Goal: Task Accomplishment & Management: Use online tool/utility

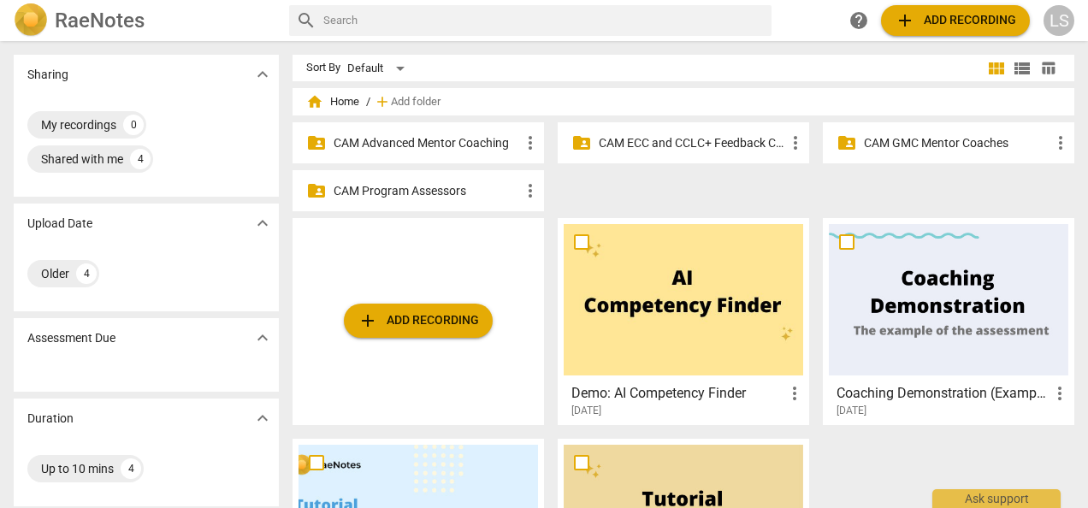
click at [456, 151] on div "folder_shared CAM Advanced Mentor Coaching more_vert" at bounding box center [417, 142] width 251 height 41
click at [436, 142] on p "CAM Advanced Mentor Coaching" at bounding box center [427, 143] width 186 height 18
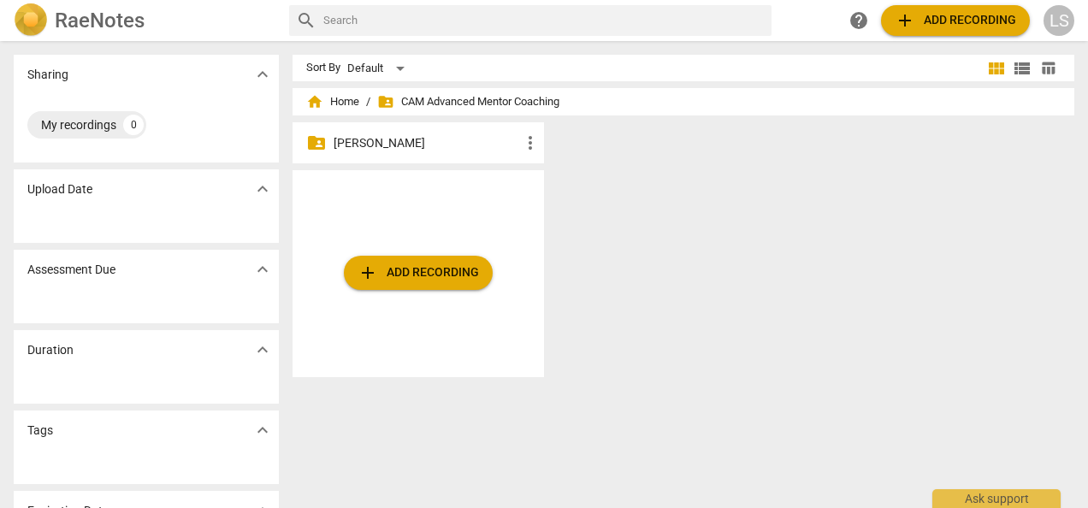
click at [419, 147] on p "[PERSON_NAME]" at bounding box center [427, 143] width 186 height 18
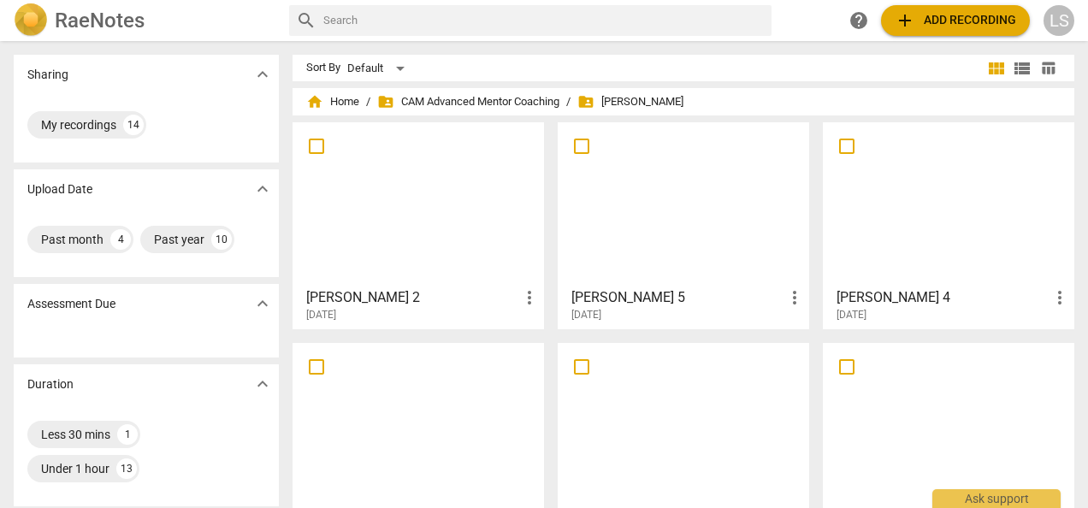
click at [446, 211] on div at bounding box center [417, 203] width 239 height 151
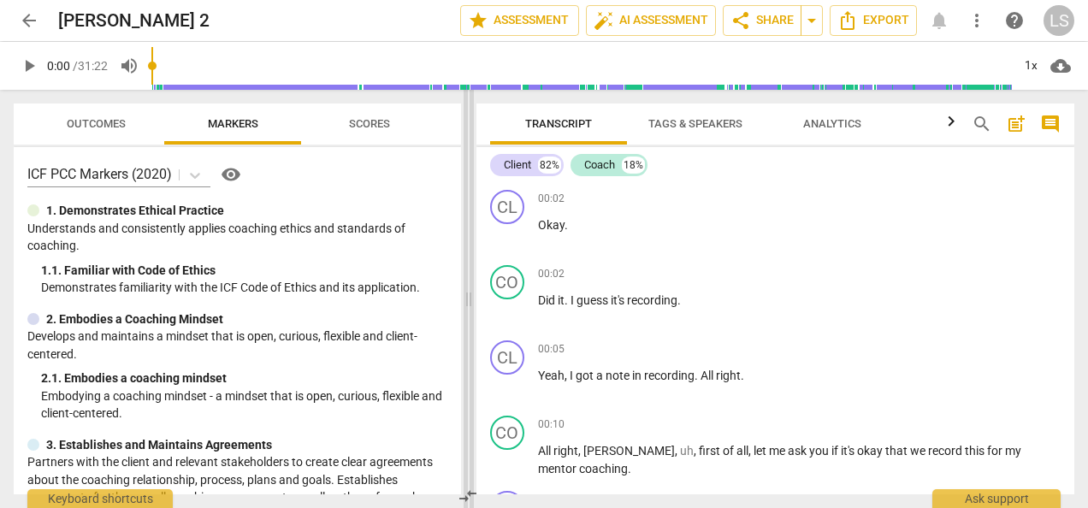
drag, startPoint x: 544, startPoint y: 303, endPoint x: 468, endPoint y: 296, distance: 76.4
click at [468, 296] on span at bounding box center [469, 299] width 10 height 418
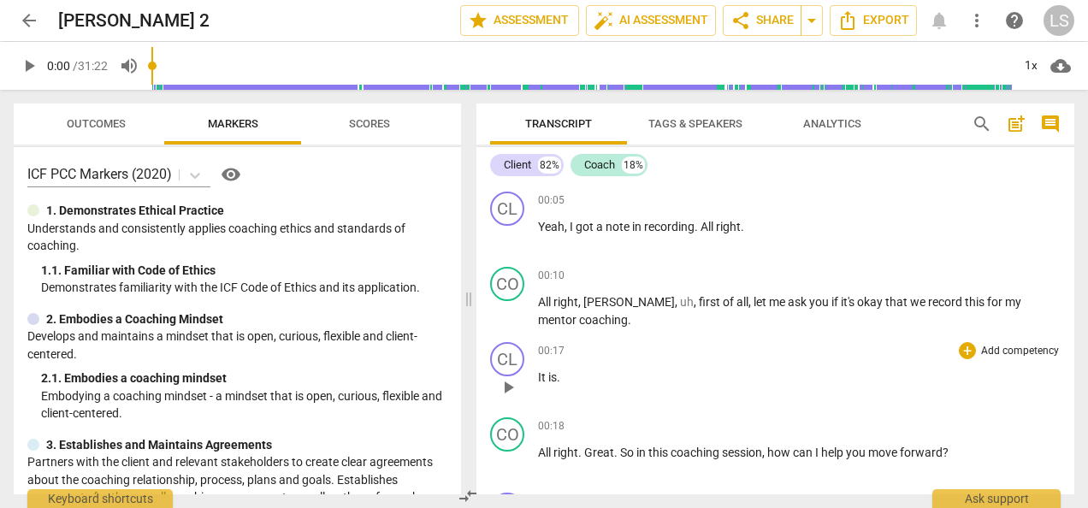
scroll to position [171, 0]
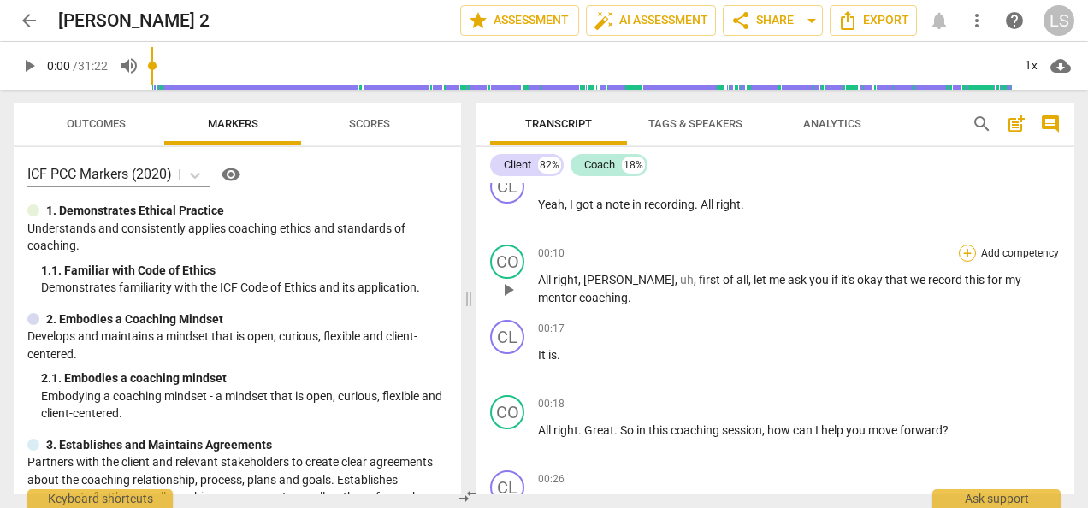
click at [965, 258] on div "+" at bounding box center [967, 253] width 17 height 17
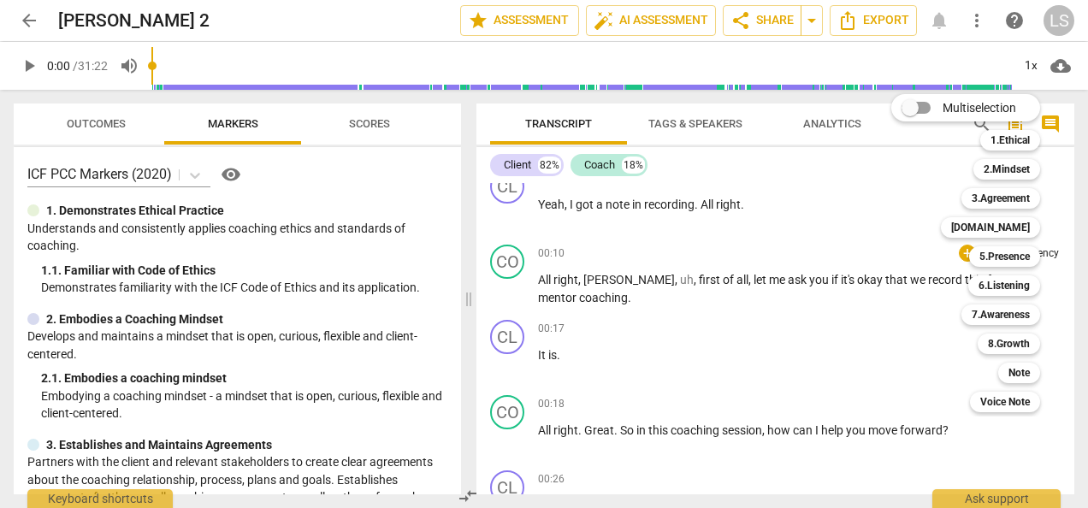
click at [922, 106] on input "Multiselection" at bounding box center [909, 107] width 41 height 41
checkbox input "true"
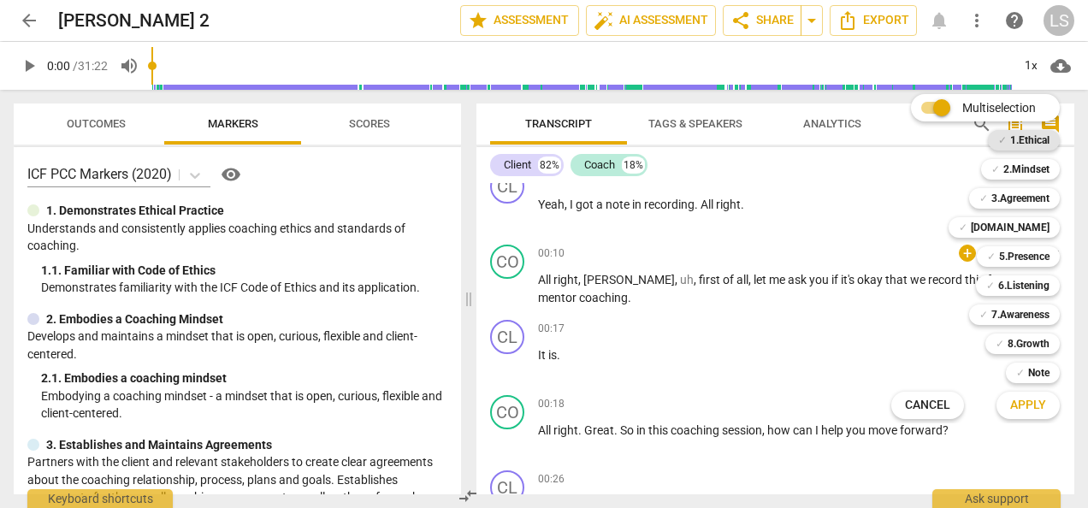
click at [1024, 147] on b "1.Ethical" at bounding box center [1029, 140] width 39 height 21
click at [1041, 405] on span "Apply" at bounding box center [1028, 405] width 36 height 17
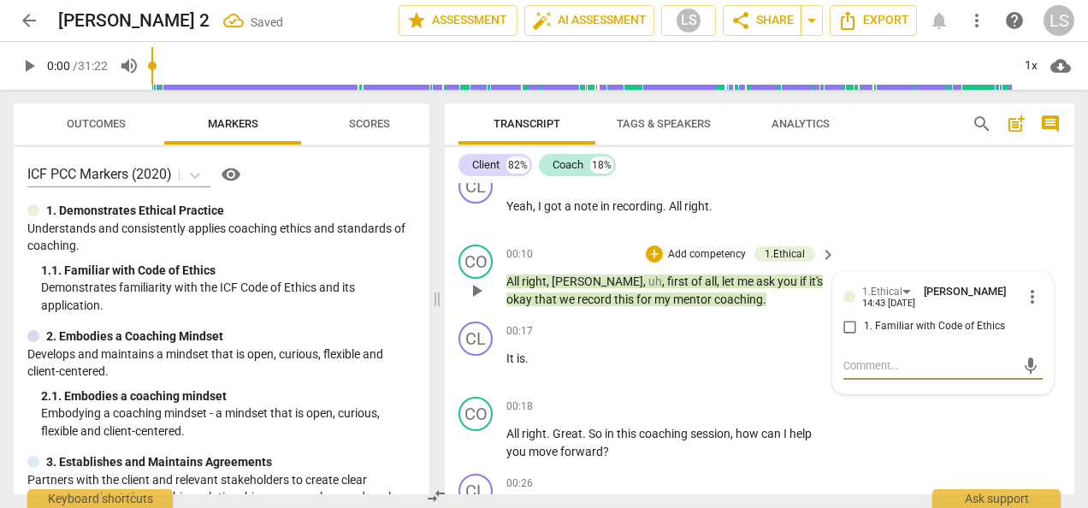
click at [851, 327] on input "1. Familiar with Code of Ethics" at bounding box center [849, 326] width 27 height 21
checkbox input "true"
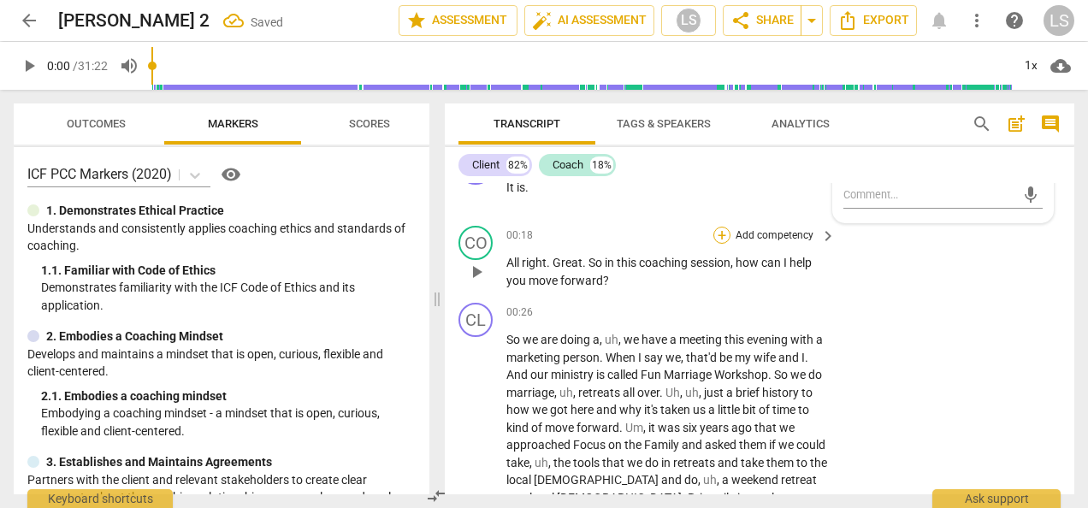
click at [713, 237] on div "+" at bounding box center [721, 235] width 17 height 17
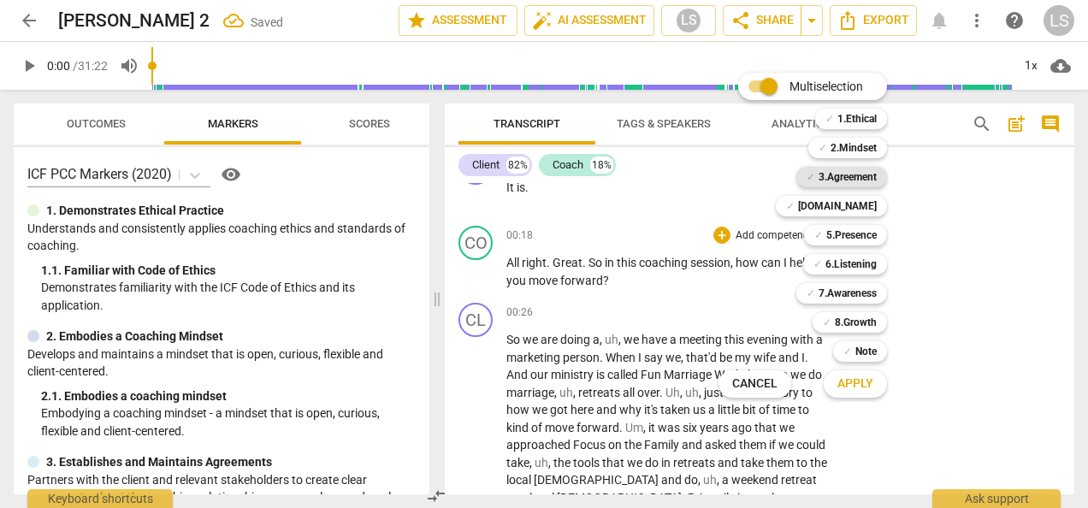
click at [867, 175] on b "3.Agreement" at bounding box center [847, 177] width 58 height 21
click at [856, 387] on span "Apply" at bounding box center [855, 383] width 36 height 17
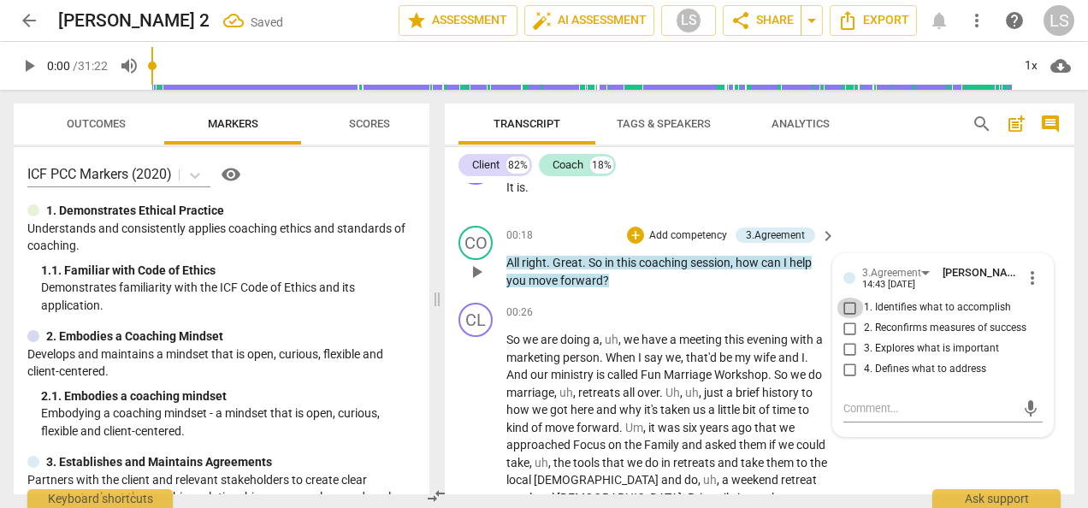
click at [852, 312] on input "1. Identifies what to accomplish" at bounding box center [849, 308] width 27 height 21
checkbox input "true"
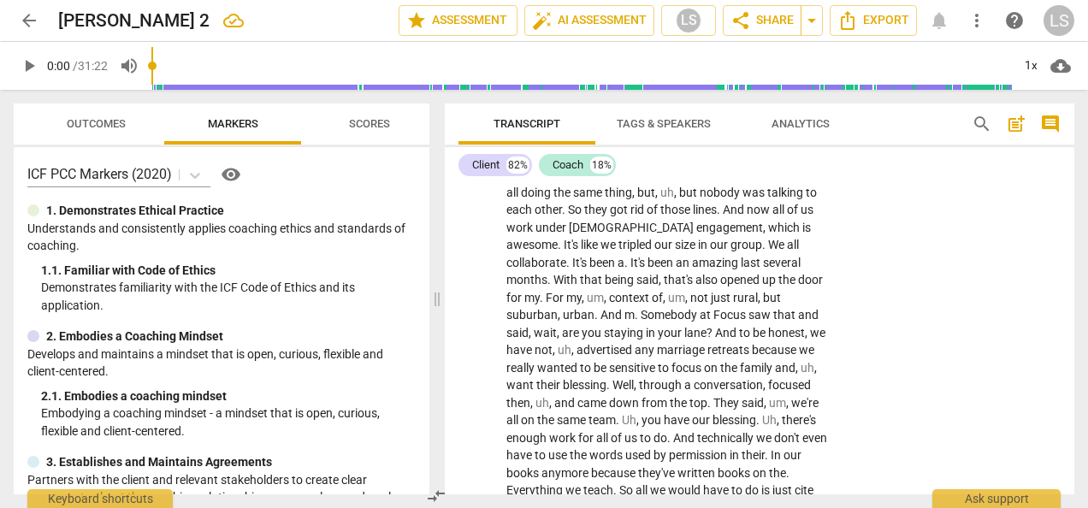
scroll to position [1881, 0]
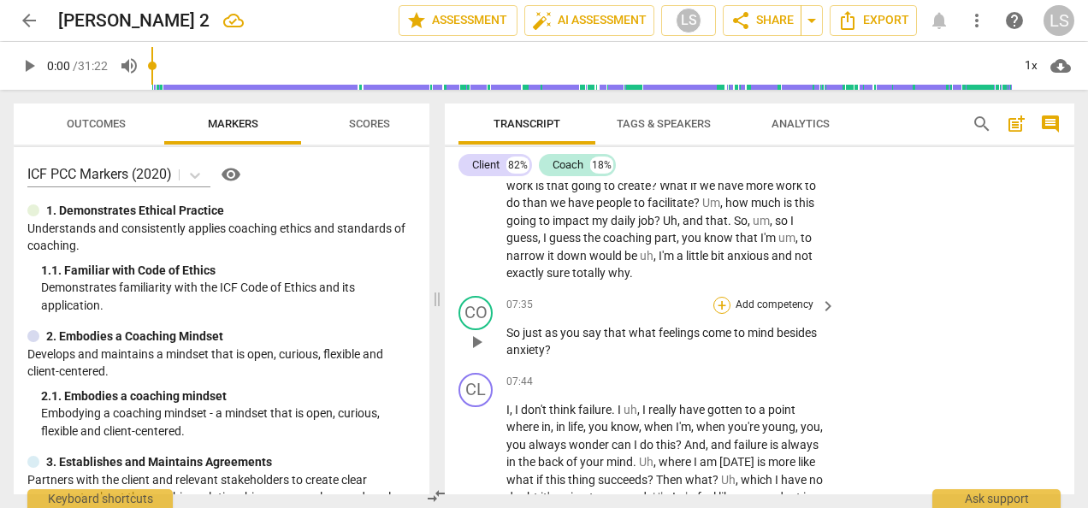
click at [721, 314] on div "+" at bounding box center [721, 305] width 17 height 17
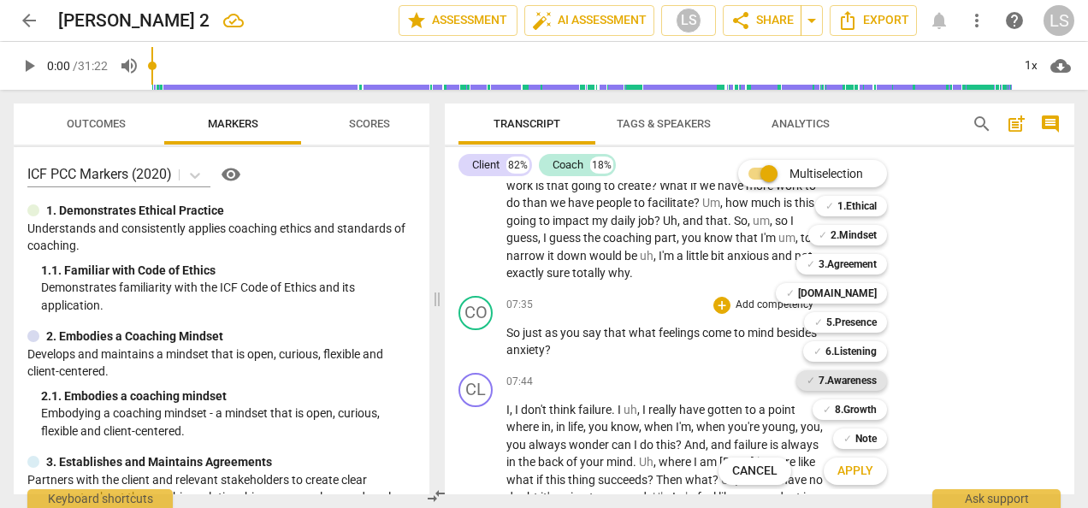
click at [835, 379] on b "7.Awareness" at bounding box center [847, 380] width 58 height 21
click at [839, 351] on b "6.Listening" at bounding box center [850, 351] width 51 height 21
click at [850, 235] on b "2.Mindset" at bounding box center [853, 235] width 46 height 21
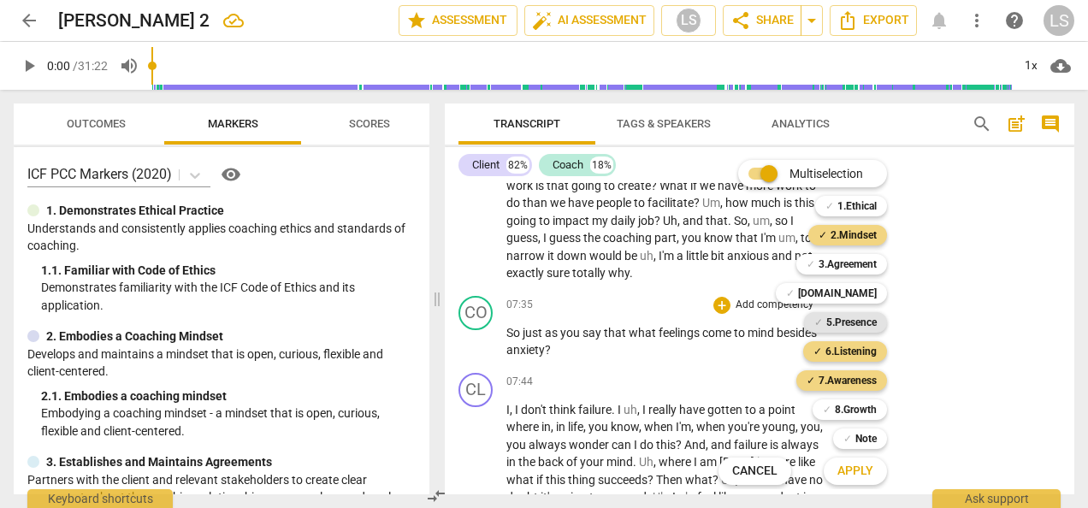
click at [847, 316] on b "5.Presence" at bounding box center [851, 322] width 50 height 21
click at [845, 476] on span "Apply" at bounding box center [855, 471] width 36 height 17
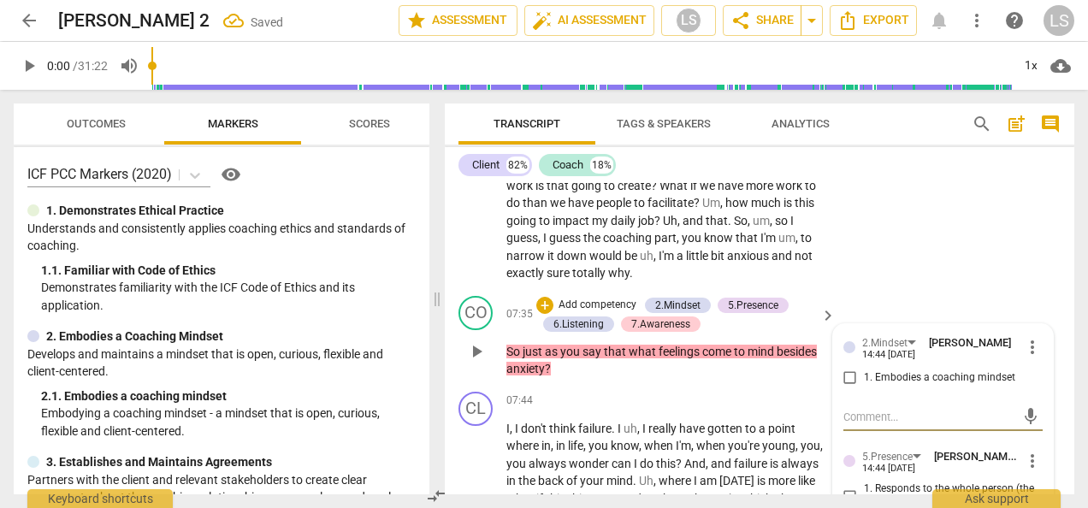
click at [849, 388] on input "1. Embodies a coaching mindset" at bounding box center [849, 378] width 27 height 21
checkbox input "true"
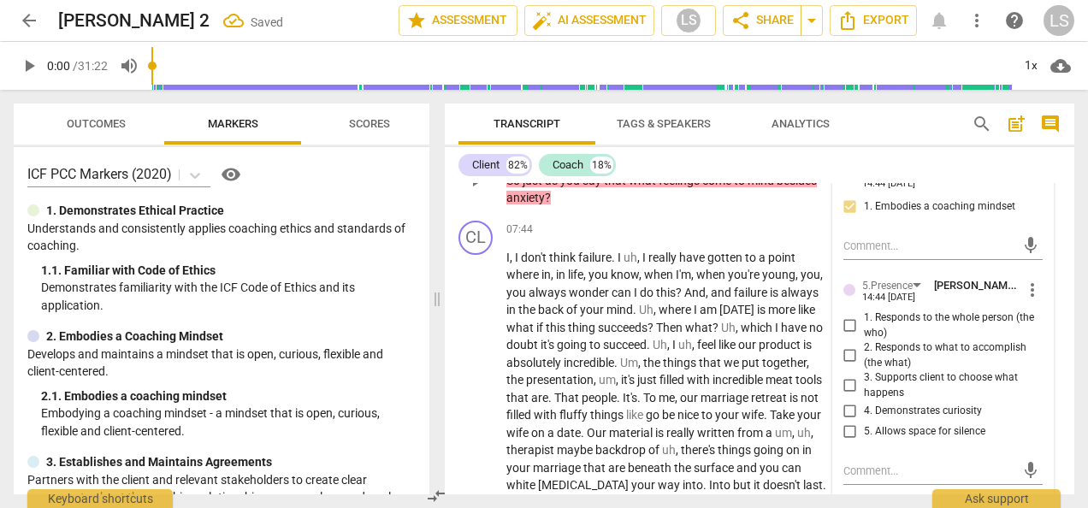
click at [844, 336] on input "1. Responds to the whole person (the who)" at bounding box center [849, 326] width 27 height 21
checkbox input "true"
click at [845, 422] on input "4. Demonstrates curiosity" at bounding box center [849, 411] width 27 height 21
checkbox input "true"
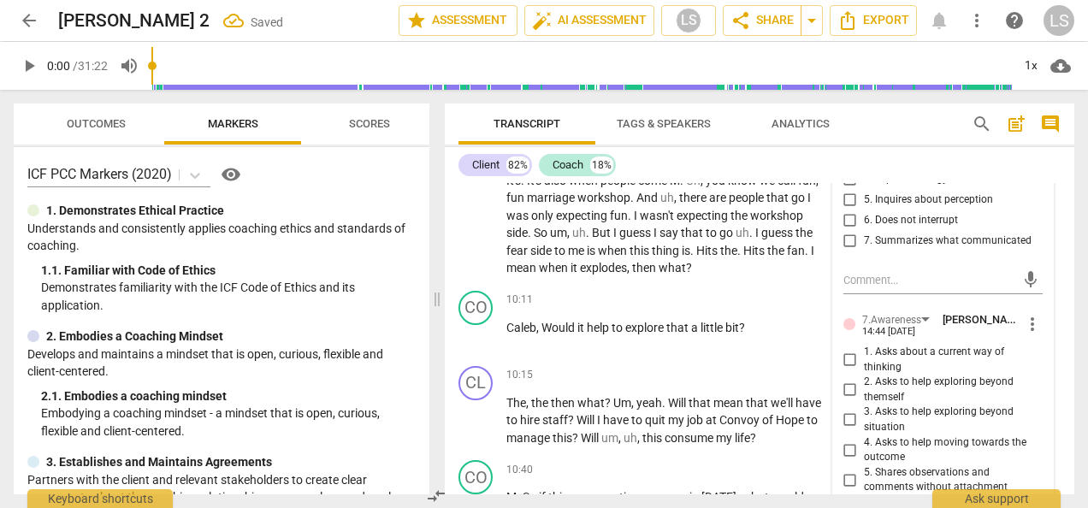
scroll to position [2395, 0]
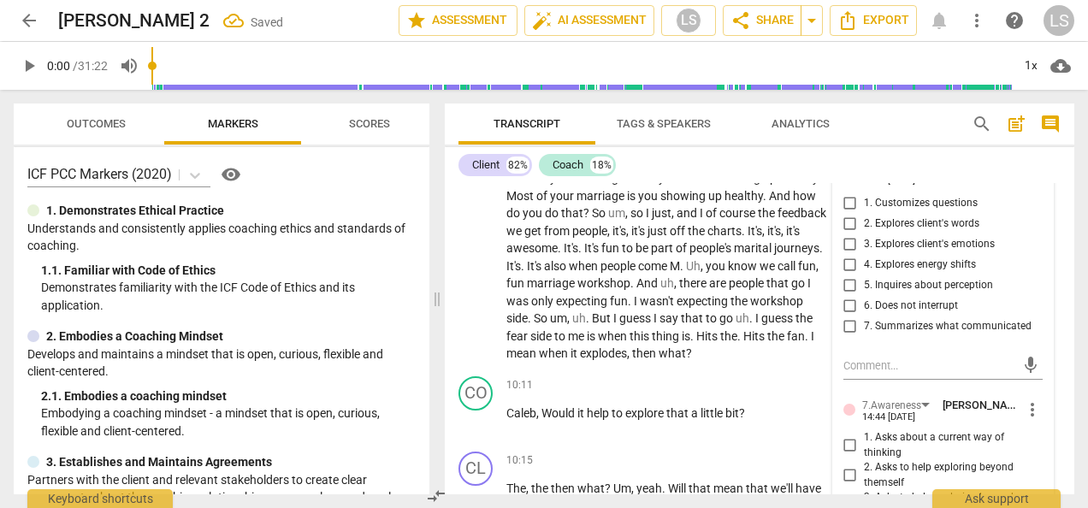
click at [845, 296] on input "5. Inquires about perception" at bounding box center [849, 285] width 27 height 21
checkbox input "true"
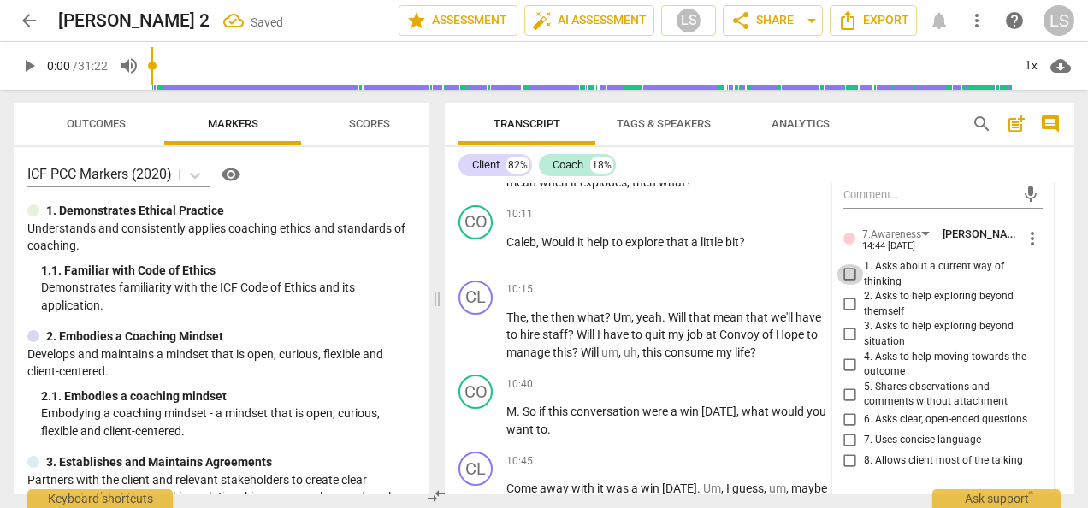
click at [842, 285] on input "1. Asks about a current way of thinking" at bounding box center [849, 274] width 27 height 21
checkbox input "true"
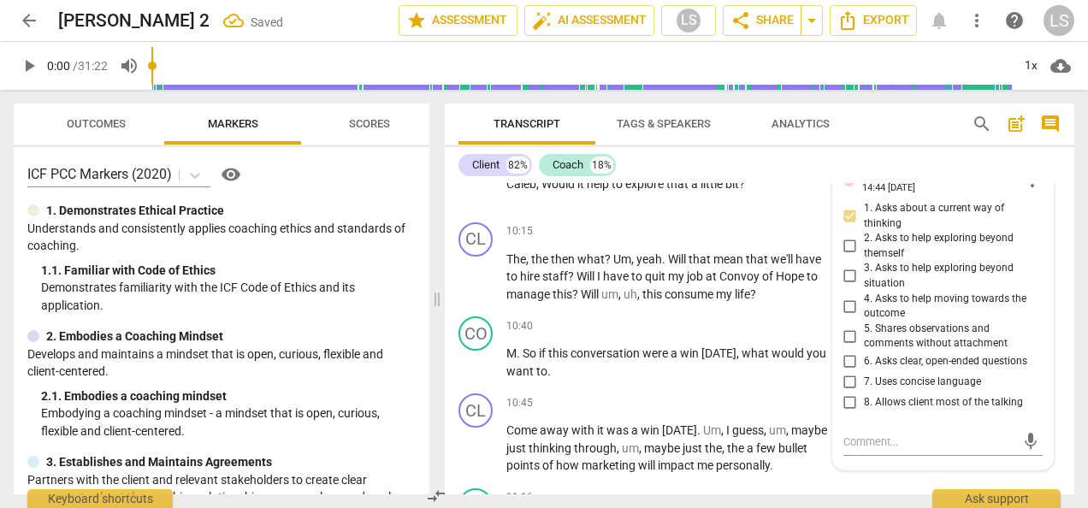
scroll to position [2651, 0]
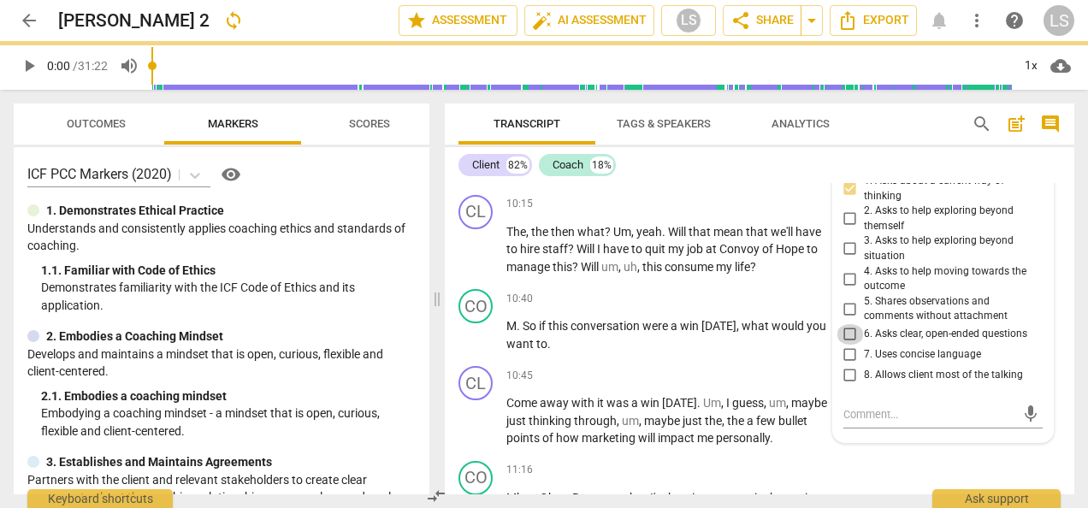
click at [849, 345] on input "6. Asks clear, open-ended questions" at bounding box center [849, 334] width 27 height 21
checkbox input "true"
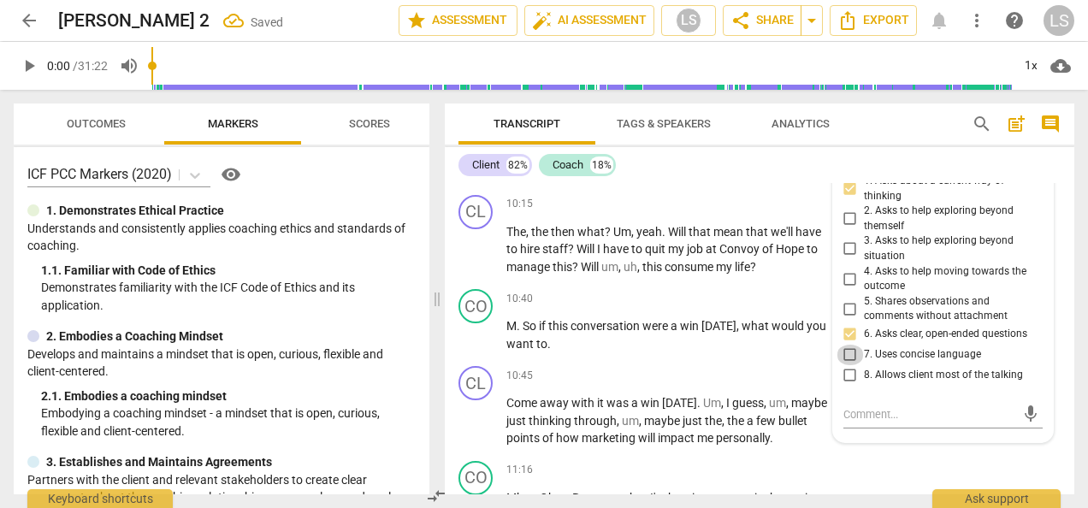
click at [846, 365] on input "7. Uses concise language" at bounding box center [849, 355] width 27 height 21
checkbox input "true"
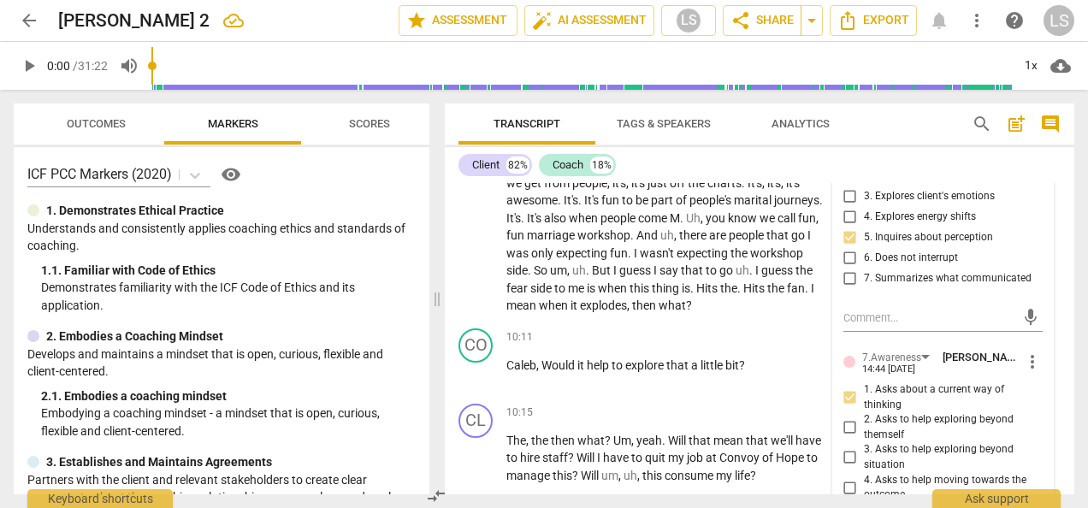
scroll to position [2395, 0]
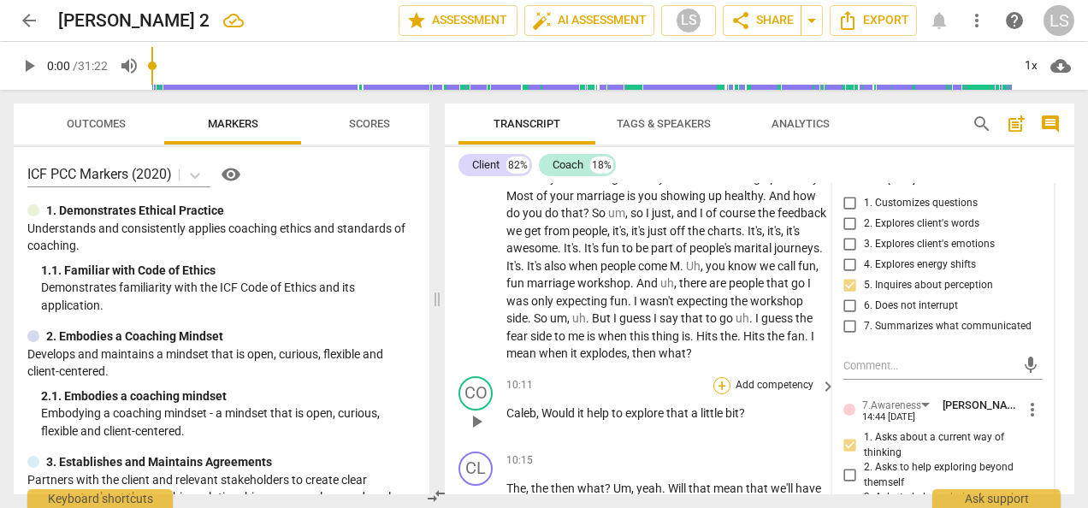
click at [719, 394] on div "+" at bounding box center [721, 385] width 17 height 17
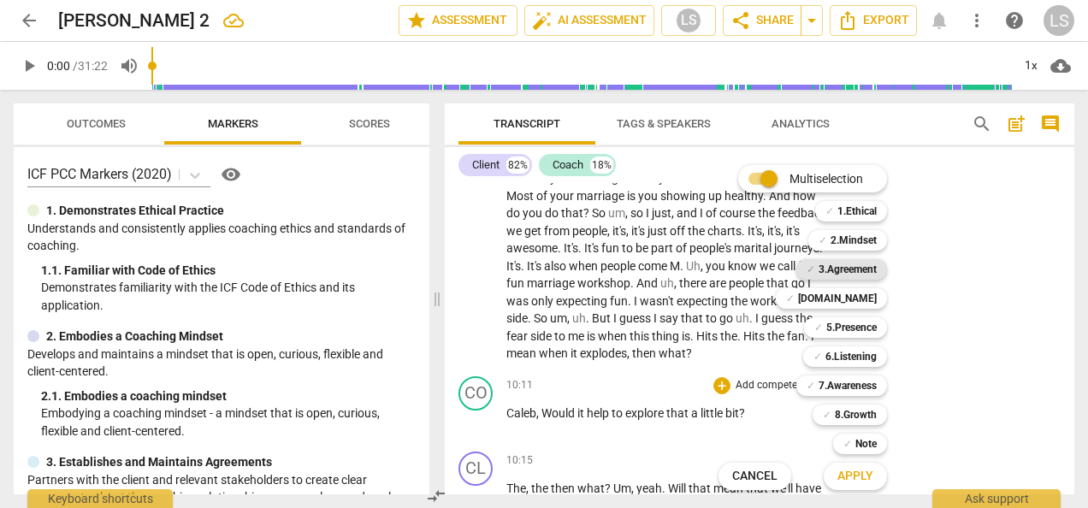
click at [851, 270] on b "3.Agreement" at bounding box center [847, 269] width 58 height 21
click at [841, 325] on b "5.Presence" at bounding box center [851, 327] width 50 height 21
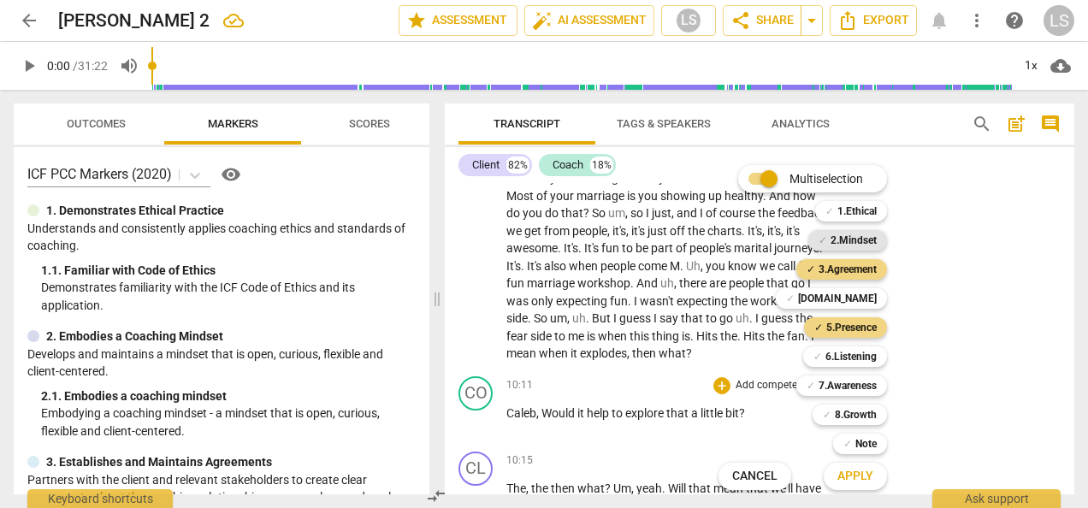
click at [842, 241] on b "2.Mindset" at bounding box center [853, 240] width 46 height 21
click at [868, 485] on button "Apply" at bounding box center [855, 476] width 63 height 31
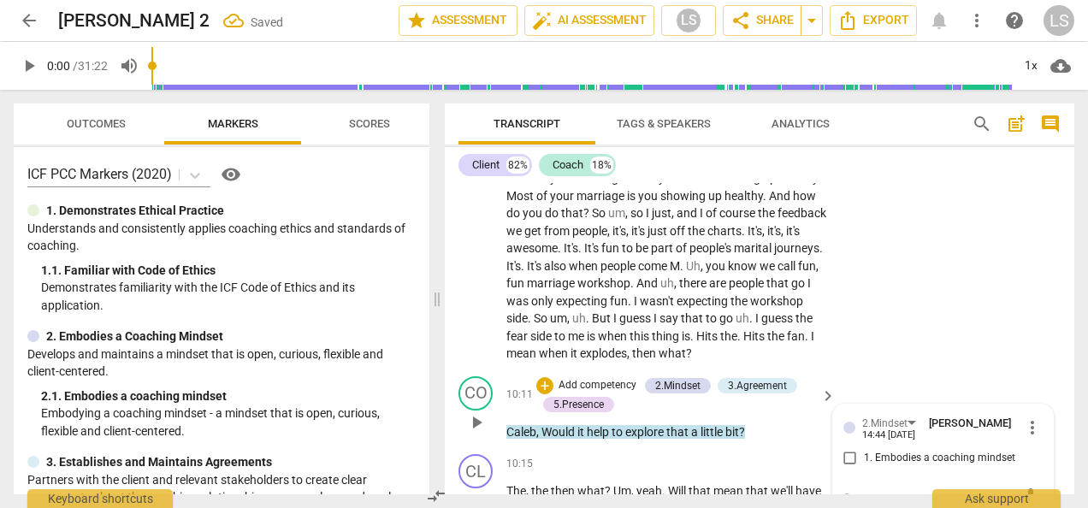
scroll to position [2570, 0]
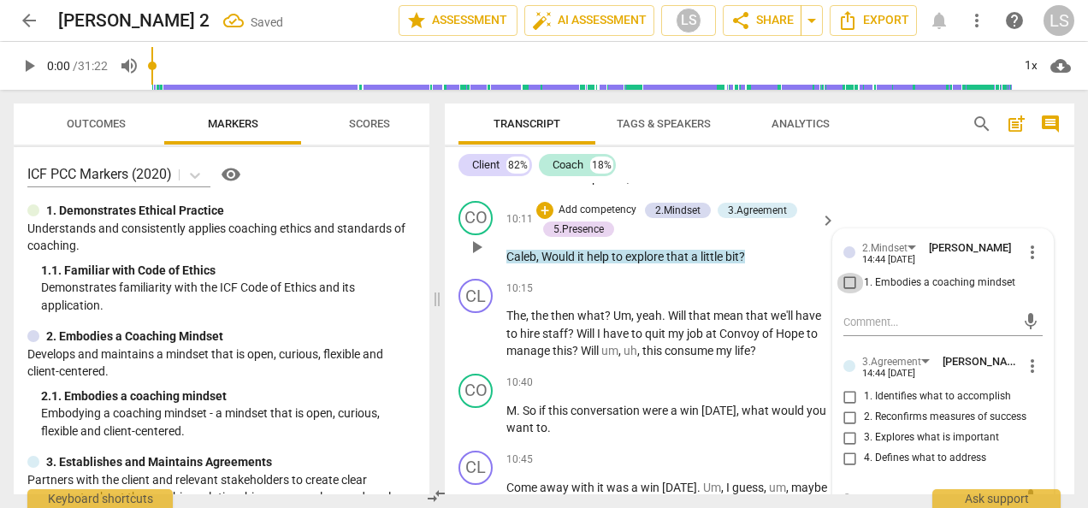
click at [848, 293] on input "1. Embodies a coaching mindset" at bounding box center [849, 283] width 27 height 21
checkbox input "true"
click at [848, 407] on input "1. Identifies what to accomplish" at bounding box center [849, 397] width 27 height 21
checkbox input "true"
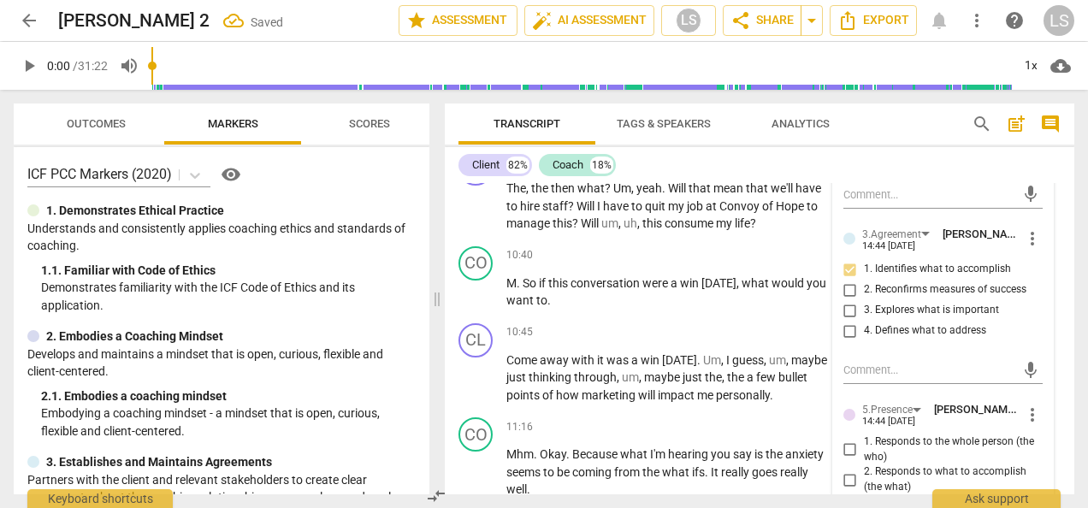
scroll to position [2741, 0]
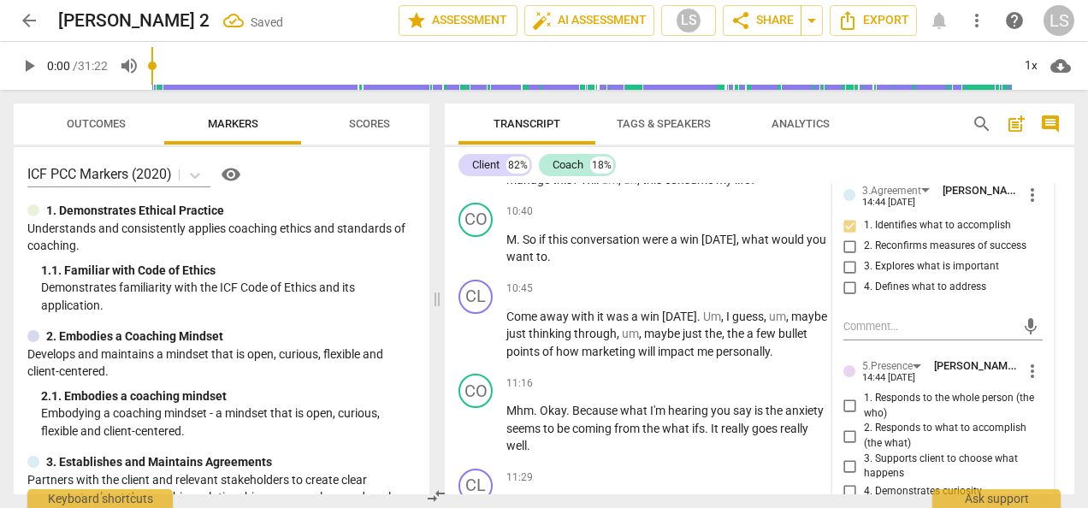
drag, startPoint x: 847, startPoint y: 481, endPoint x: 852, endPoint y: 469, distance: 13.0
click at [847, 476] on input "3. Supports client to choose what happens" at bounding box center [849, 466] width 27 height 21
checkbox input "true"
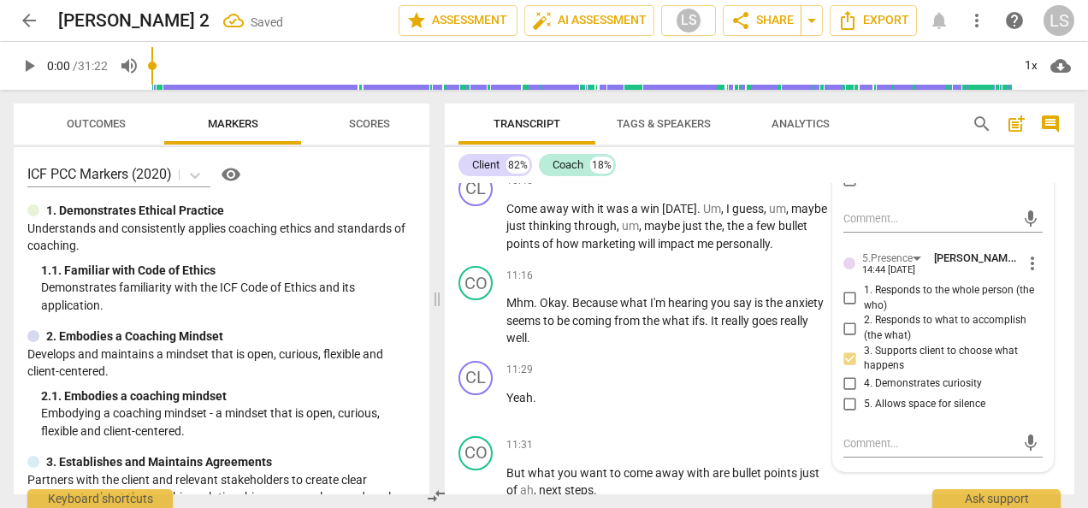
scroll to position [2912, 0]
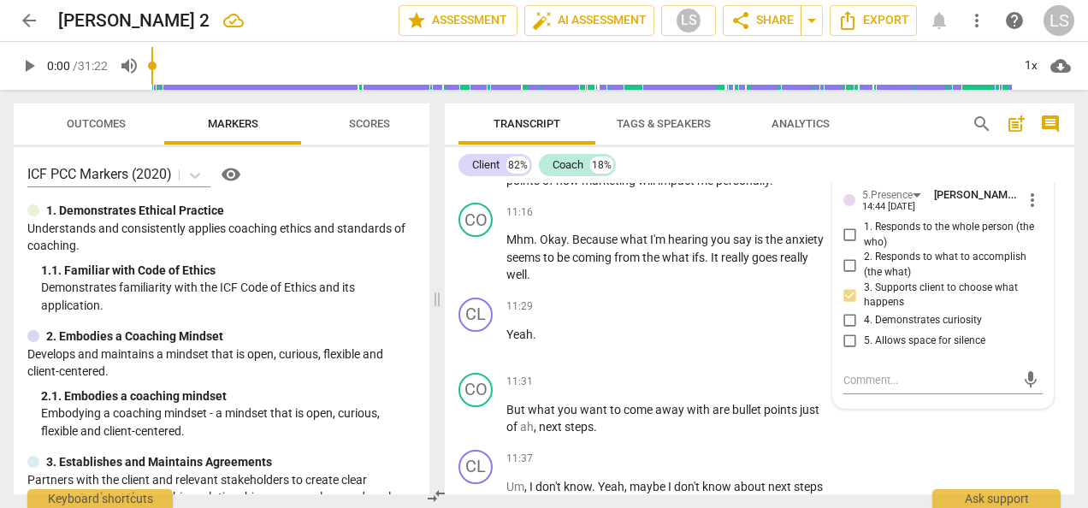
click at [1025, 210] on span "more_vert" at bounding box center [1032, 200] width 21 height 21
click at [1045, 248] on li "Delete" at bounding box center [1043, 249] width 59 height 32
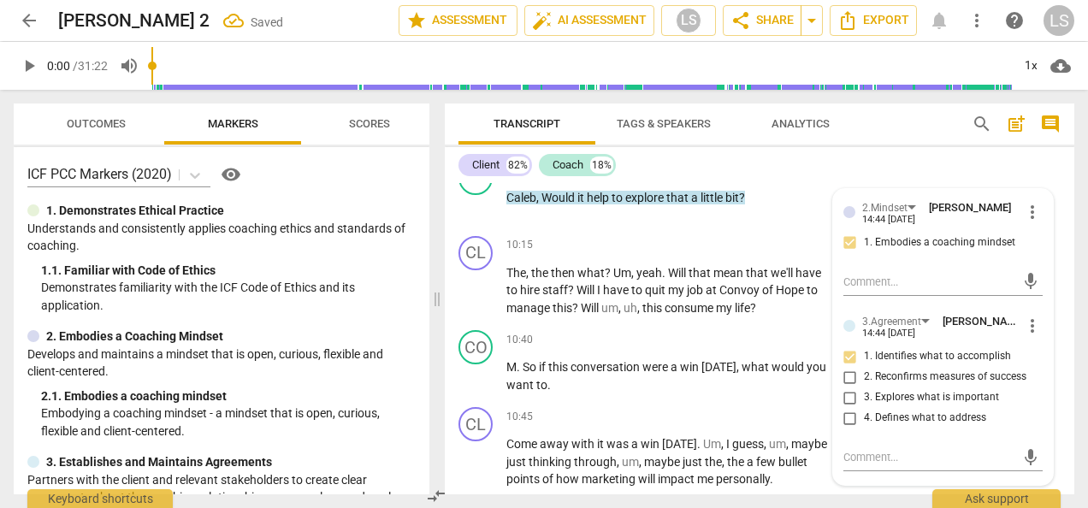
scroll to position [2570, 0]
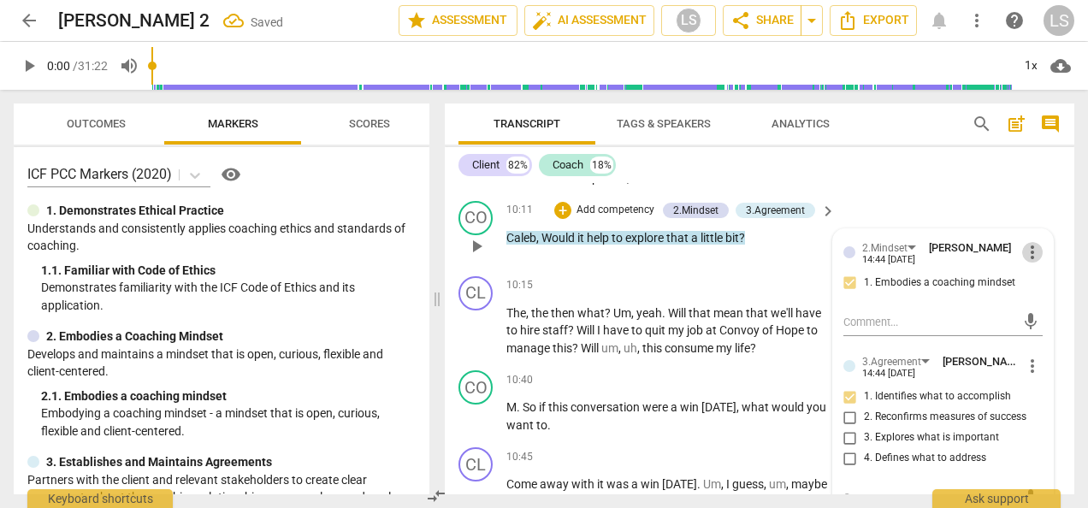
click at [1024, 263] on span "more_vert" at bounding box center [1032, 252] width 21 height 21
click at [1047, 299] on li "Delete" at bounding box center [1043, 302] width 59 height 32
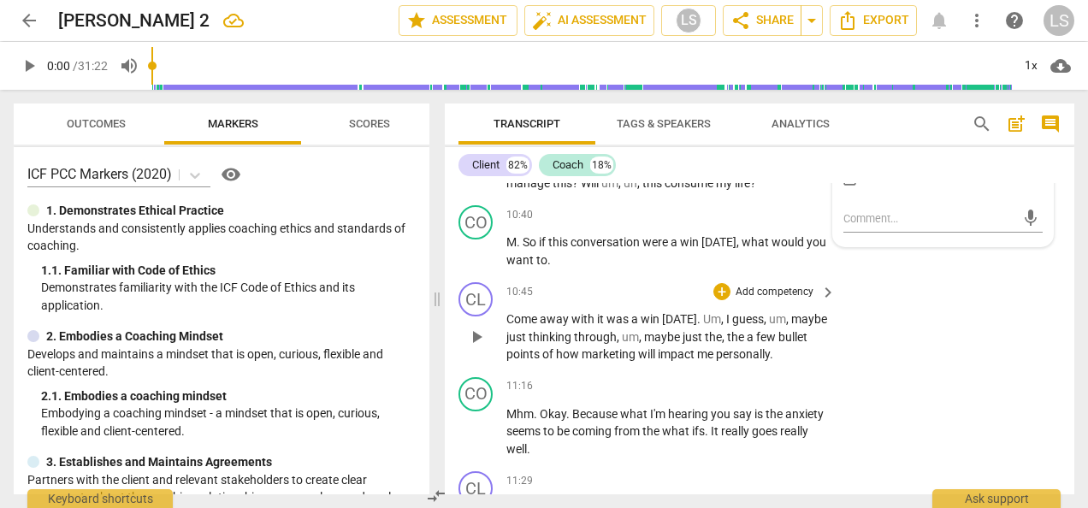
scroll to position [2741, 0]
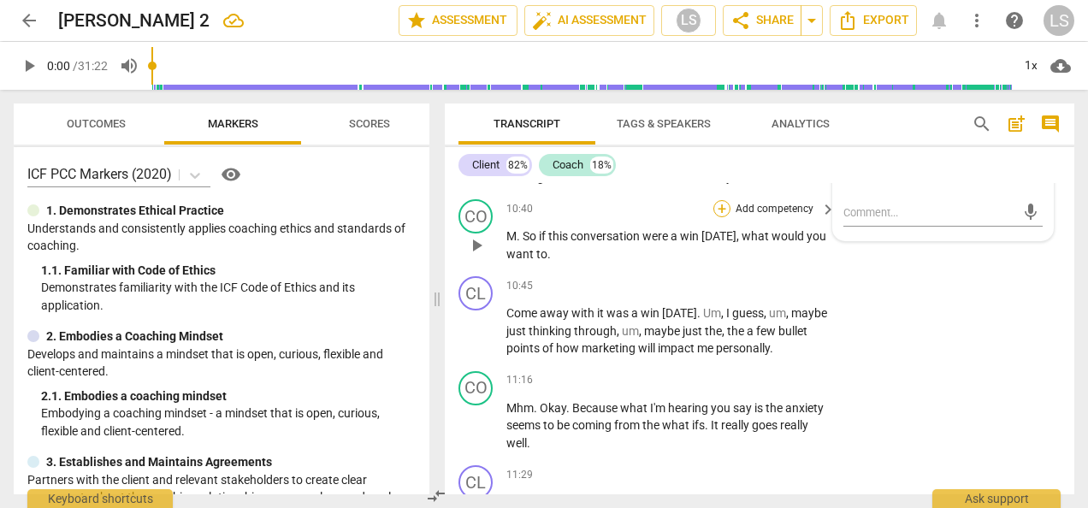
click at [716, 217] on div "+" at bounding box center [721, 208] width 17 height 17
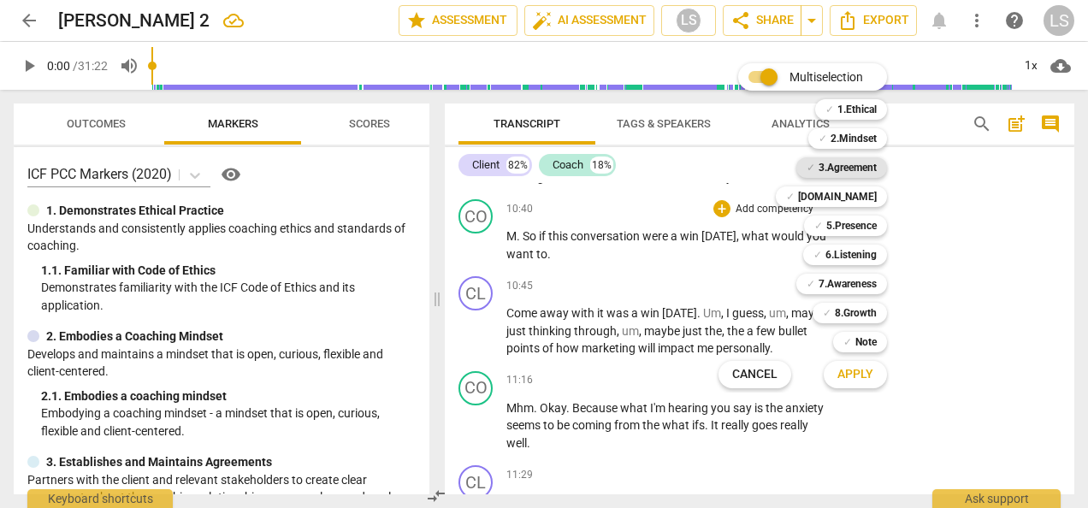
click at [854, 166] on b "3.Agreement" at bounding box center [847, 167] width 58 height 21
click at [854, 384] on button "Apply" at bounding box center [855, 374] width 63 height 31
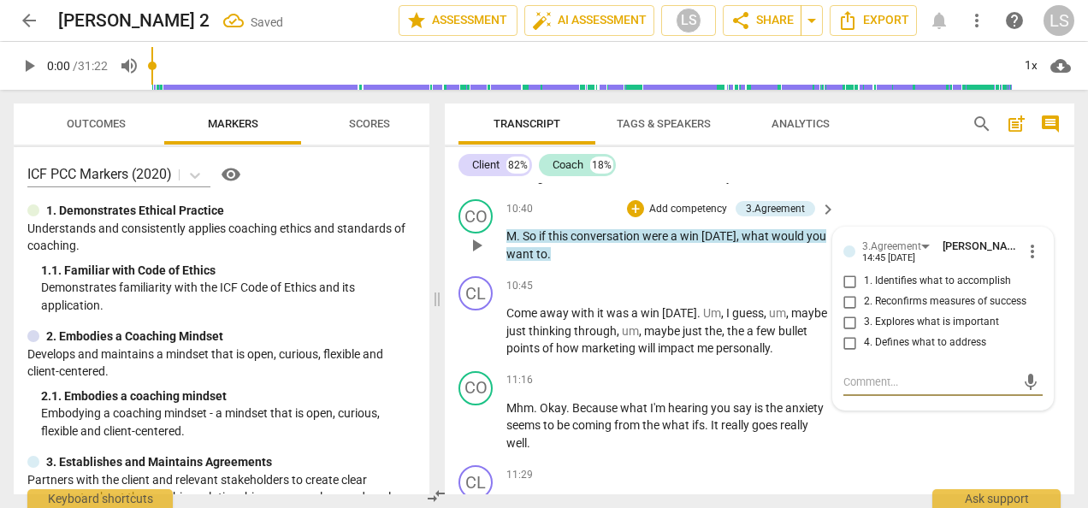
click at [848, 312] on input "2. Reconfirms measures of success" at bounding box center [849, 302] width 27 height 21
checkbox input "true"
click at [858, 390] on textarea at bounding box center [929, 382] width 172 height 16
type textarea "C"
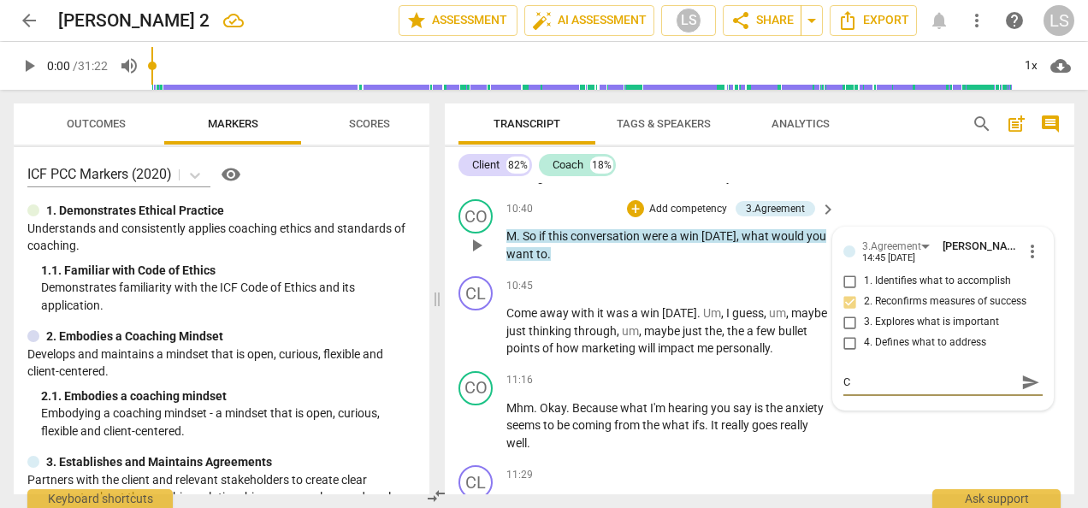
type textarea "Co"
type textarea "Coa"
type textarea "Coac"
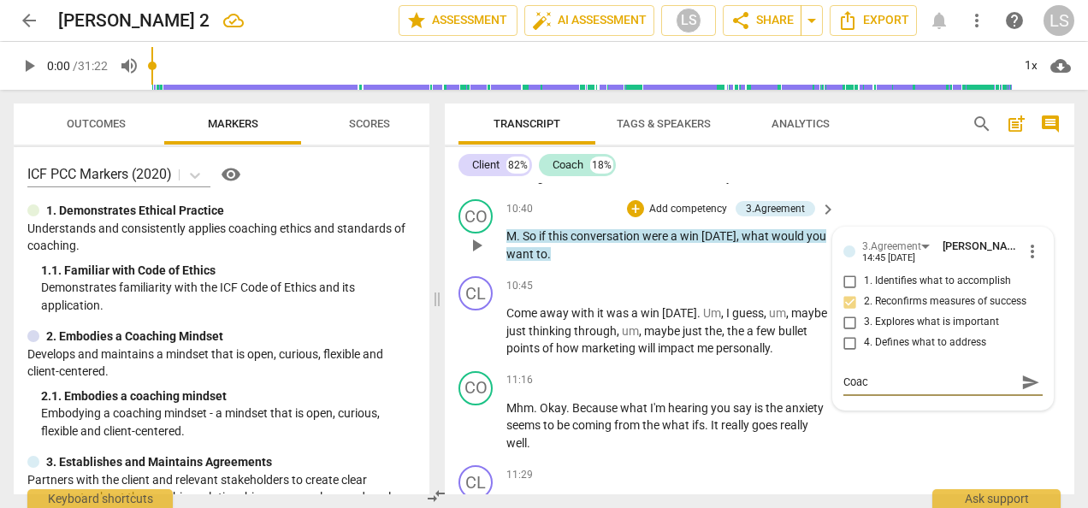
type textarea "Coach"
type textarea "Coach c"
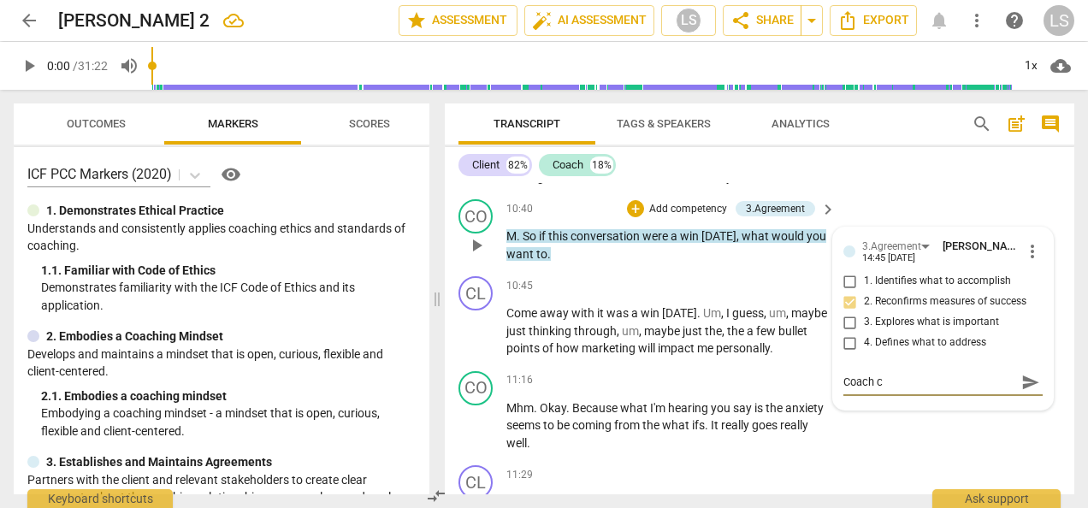
type textarea "Coach co"
type textarea "Coach cou"
type textarea "Coach coul"
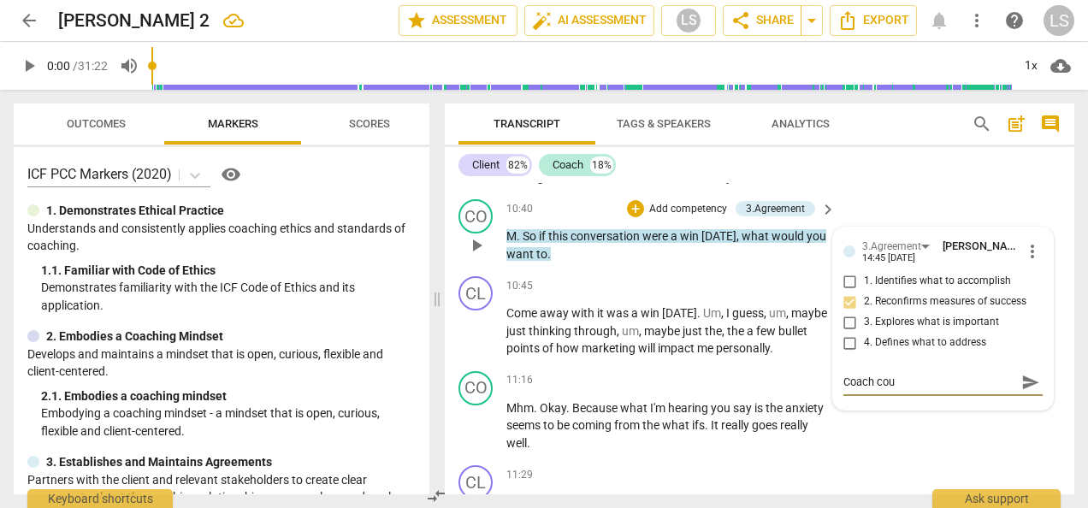
type textarea "Coach coul"
type textarea "Coach could"
type textarea "Coach could r"
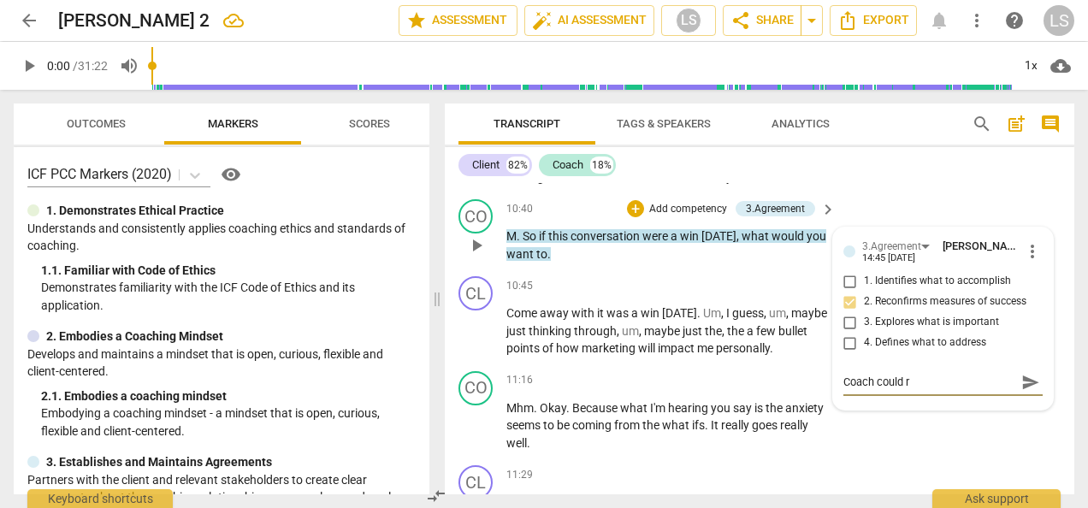
type textarea "Coach could re"
type textarea "Coach could rea"
type textarea "Coach could real"
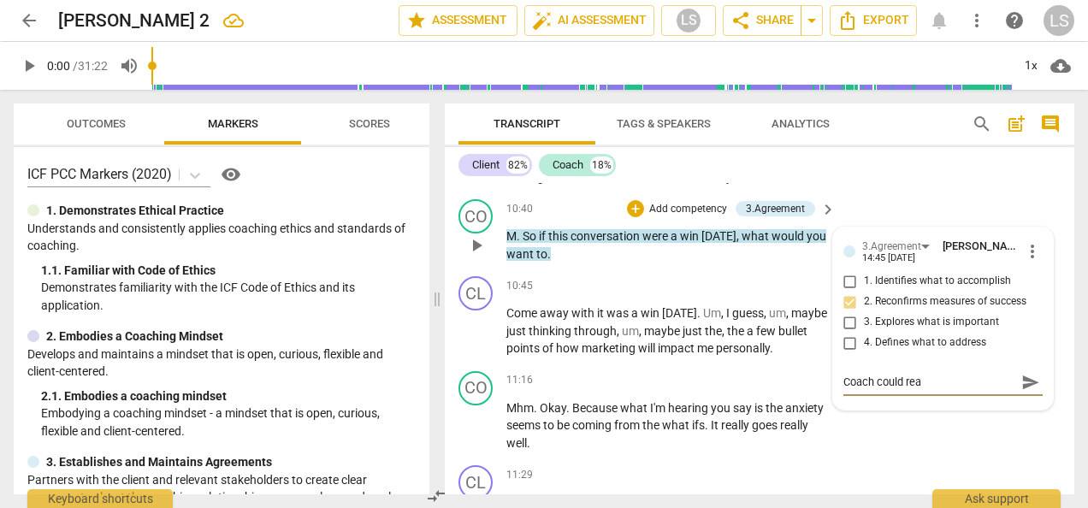
type textarea "Coach could real"
type textarea "Coach could reall"
type textarea "Coach could really"
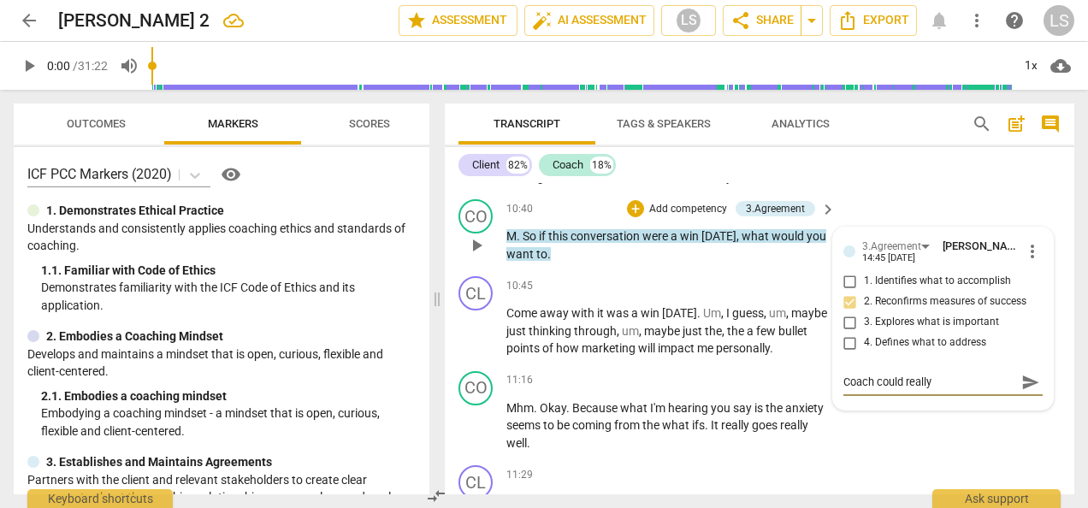
type textarea "Coach could really f"
type textarea "Coach could really fl"
type textarea "Coach could really fle"
type textarea "Coach could really fles"
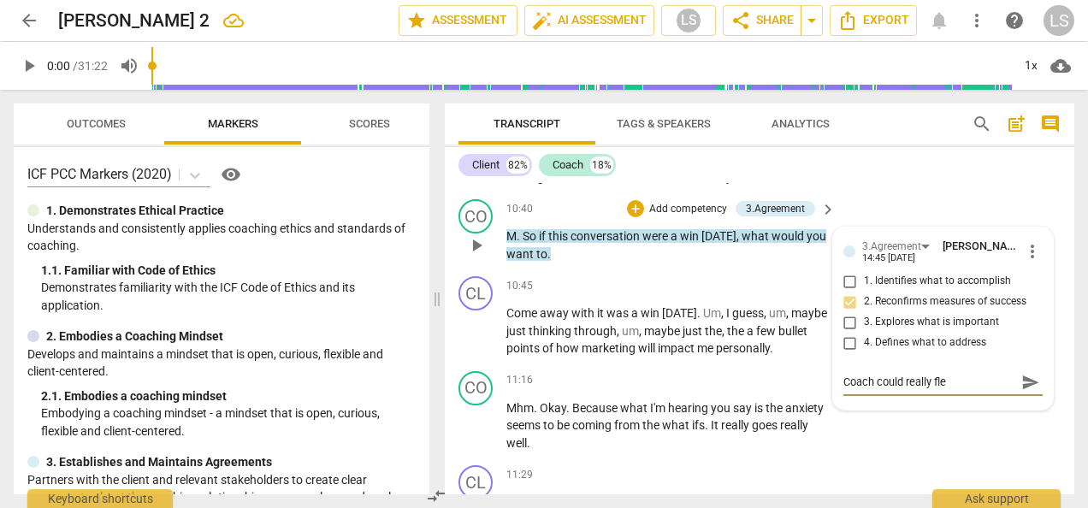
type textarea "Coach could really fles"
type textarea "Coach could really flesh"
type textarea "Coach could really flesh o"
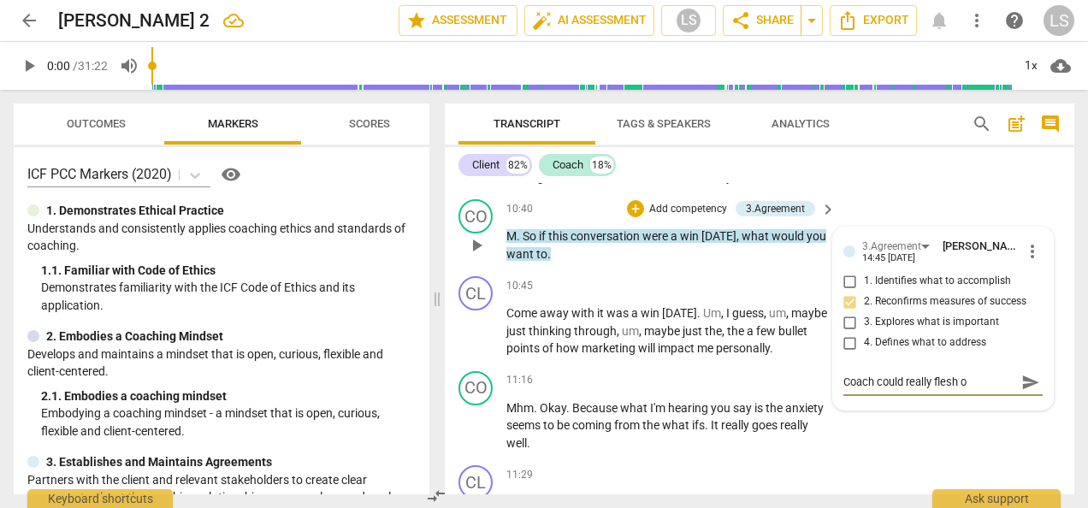
type textarea "Coach could really flesh ou"
type textarea "Coach could really flesh out"
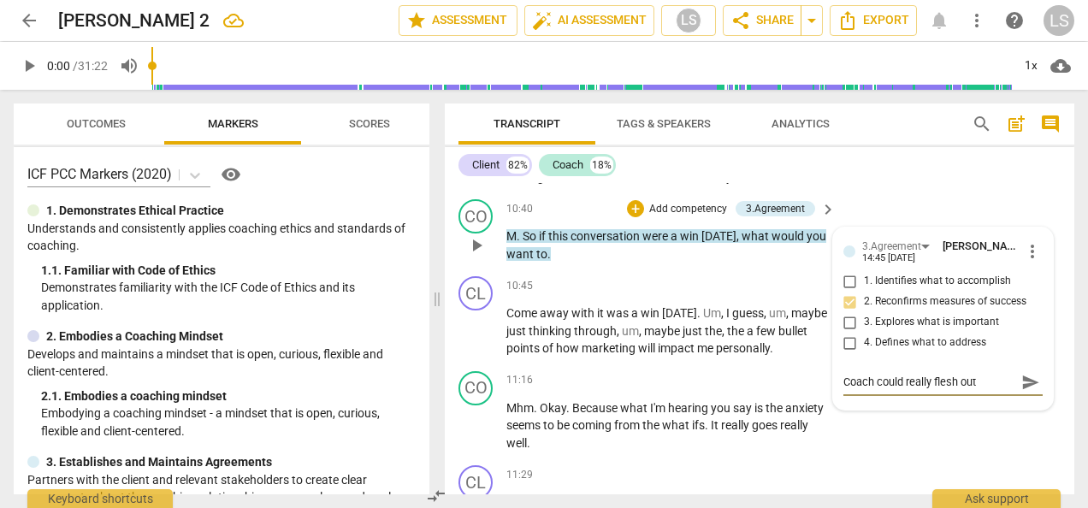
type textarea "Coach could really flesh out"
type textarea "Coach could really flesh out 3"
type textarea "Coach could really flesh out 3."
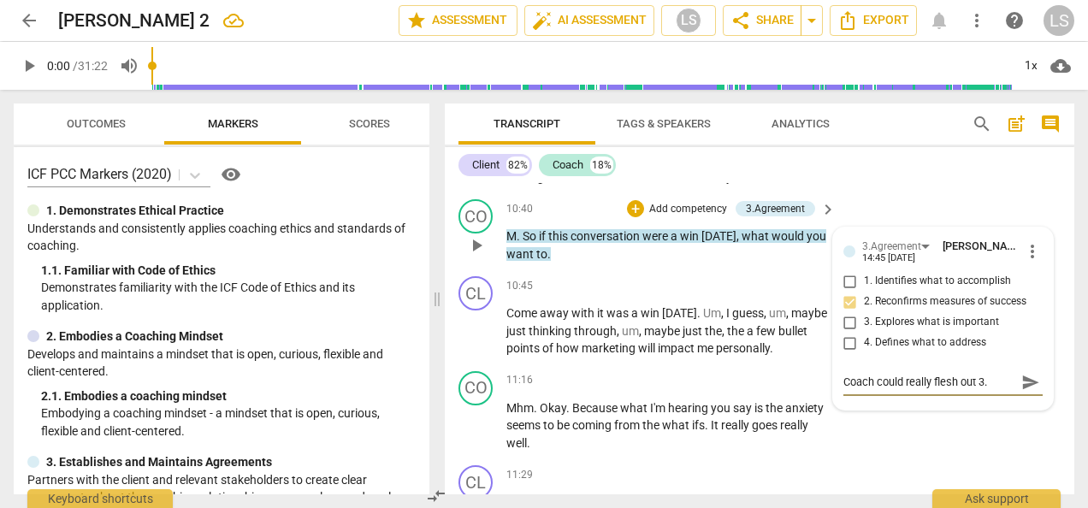
type textarea "Coach could really flesh out 3.2"
drag, startPoint x: 994, startPoint y: 393, endPoint x: 820, endPoint y: 412, distance: 174.6
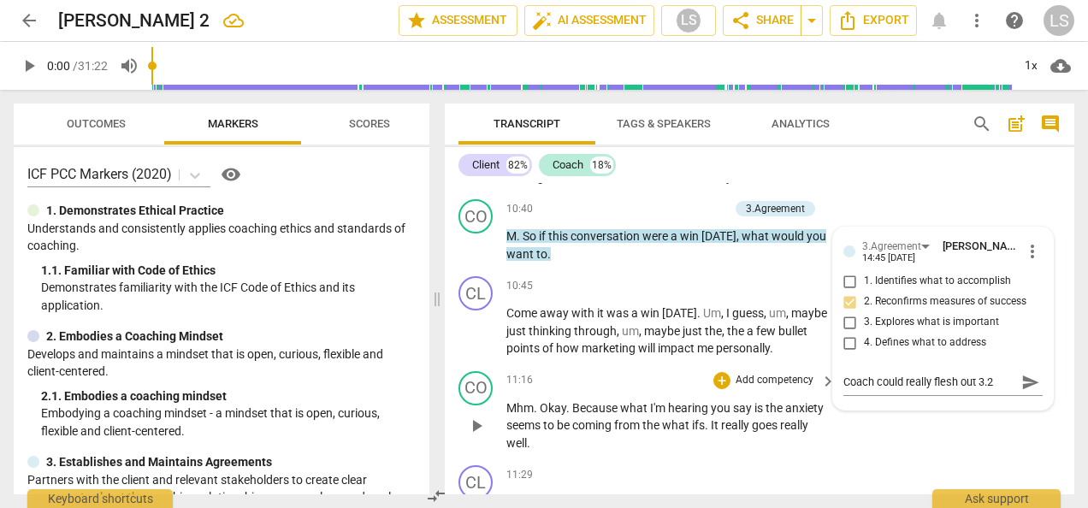
click at [820, 412] on div "CL play_arrow pause 00:02 + Add competency keyboard_arrow_right Okay . CO play_…" at bounding box center [759, 338] width 629 height 311
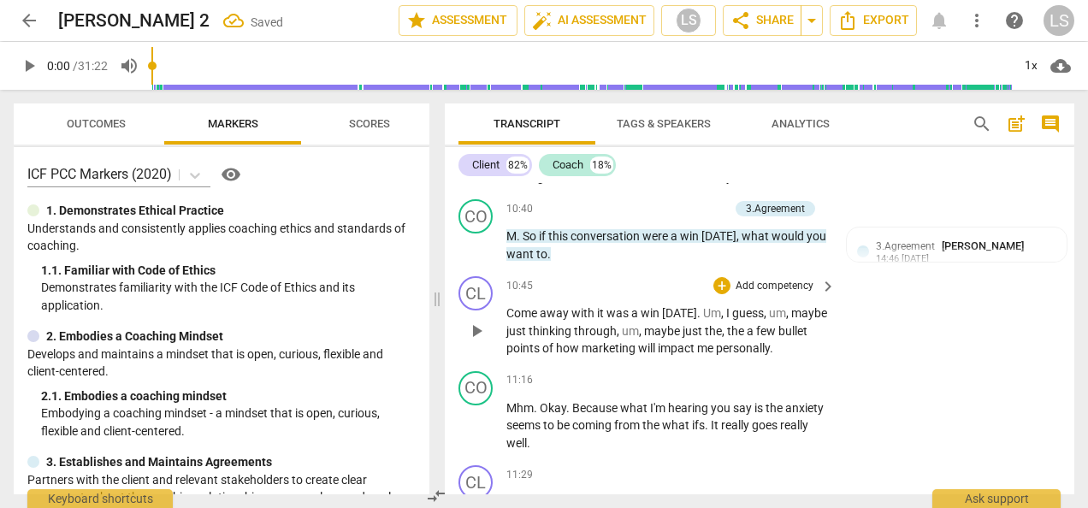
drag, startPoint x: 1059, startPoint y: 407, endPoint x: 1061, endPoint y: 378, distance: 29.2
click at [1060, 399] on div "CO play_arrow pause 11:16 + Add competency keyboard_arrow_right Mhm . Okay . Be…" at bounding box center [759, 411] width 629 height 95
click at [984, 289] on div "CL play_arrow pause 10:45 + Add competency keyboard_arrow_right Come away with …" at bounding box center [759, 316] width 629 height 95
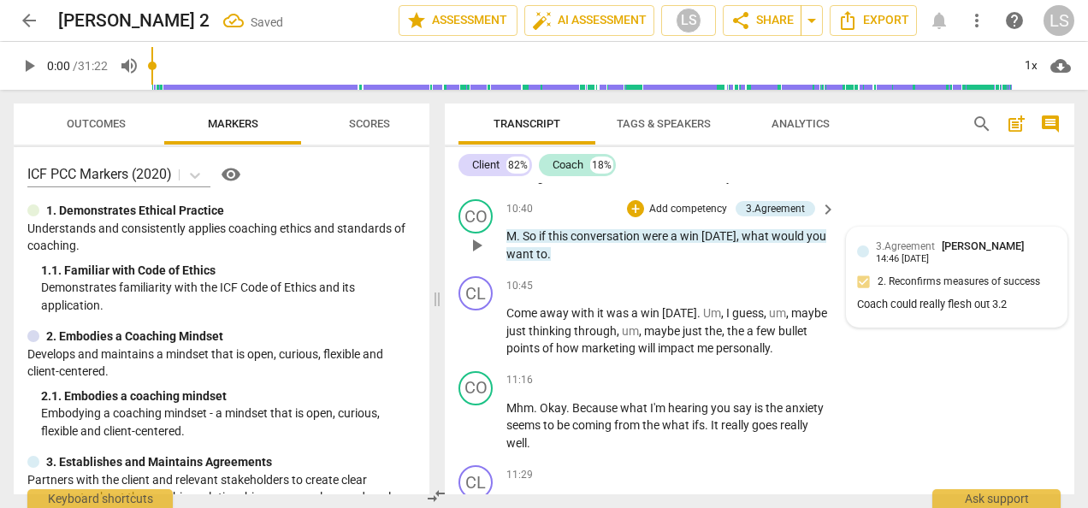
click at [948, 253] on div "3.Agreement [PERSON_NAME] 14:46 [DATE] 2. Reconfirms measures of success Coach …" at bounding box center [957, 276] width 220 height 99
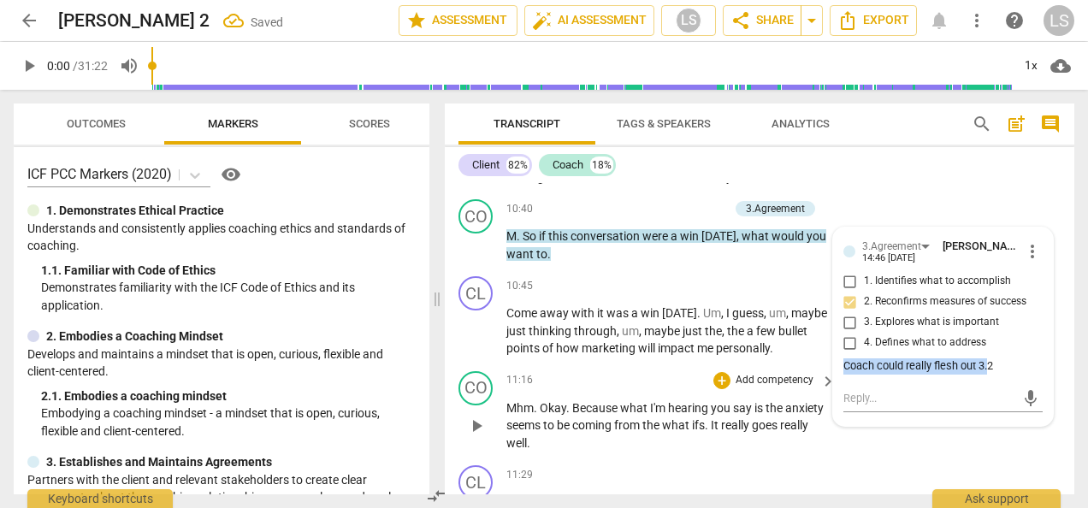
drag, startPoint x: 989, startPoint y: 381, endPoint x: 804, endPoint y: 382, distance: 184.7
click at [804, 382] on div "CL play_arrow pause 00:02 + Add competency keyboard_arrow_right Okay . CO play_…" at bounding box center [759, 338] width 629 height 311
click at [1025, 262] on span "more_vert" at bounding box center [1032, 251] width 21 height 21
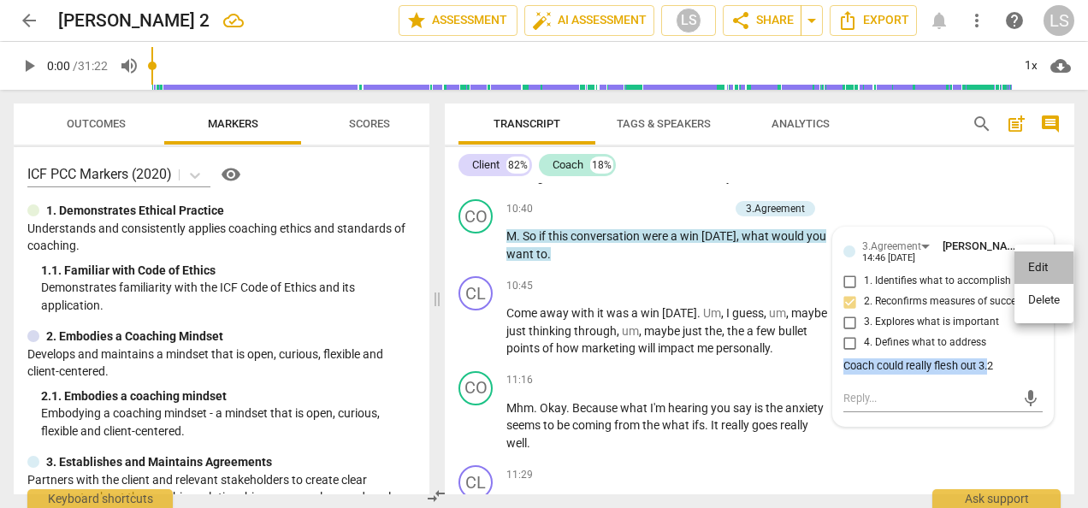
click at [1028, 267] on li "Edit" at bounding box center [1043, 267] width 59 height 32
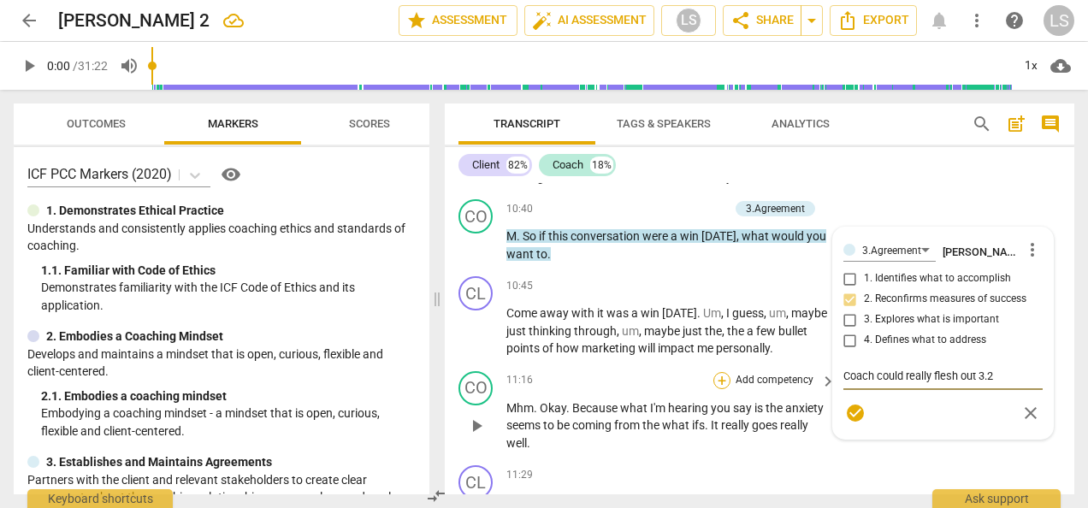
drag, startPoint x: 996, startPoint y: 390, endPoint x: 725, endPoint y: 392, distance: 271.1
click at [725, 393] on div "CL play_arrow pause 00:02 + Add competency keyboard_arrow_right Okay . CO play_…" at bounding box center [759, 338] width 629 height 311
click at [720, 389] on div "+" at bounding box center [721, 380] width 17 height 17
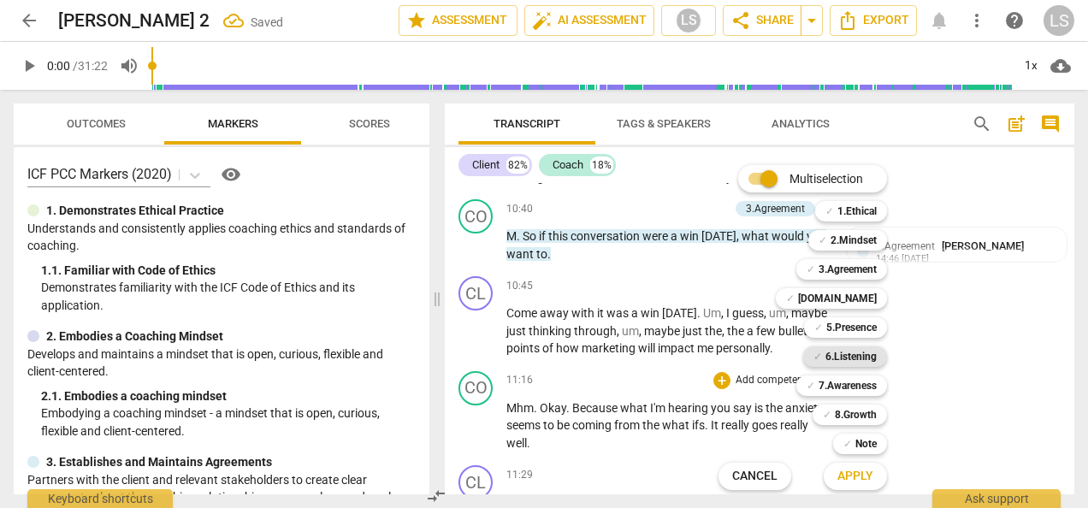
click at [821, 358] on div "✓ 6.Listening" at bounding box center [845, 356] width 84 height 21
click at [859, 484] on span "Apply" at bounding box center [855, 476] width 36 height 17
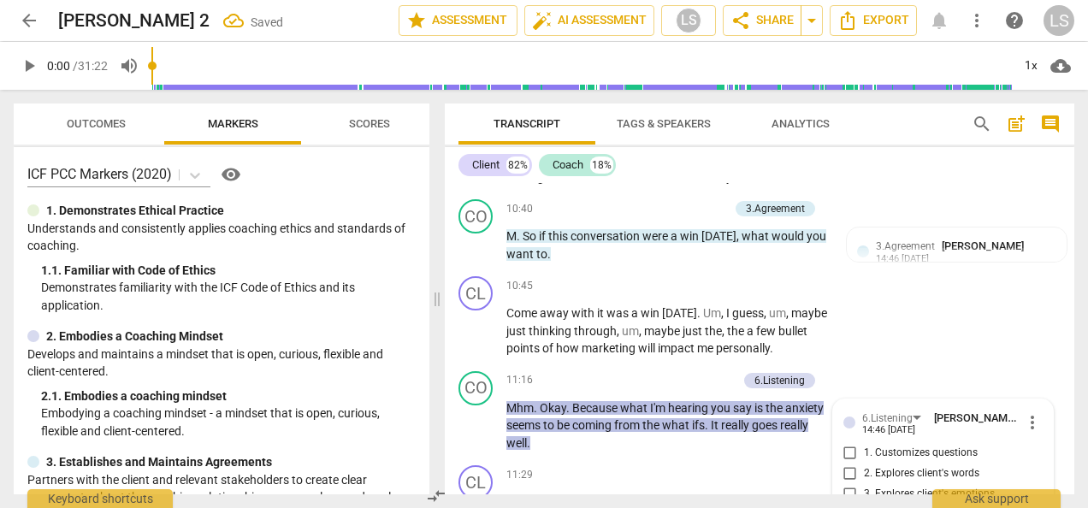
scroll to position [3034, 0]
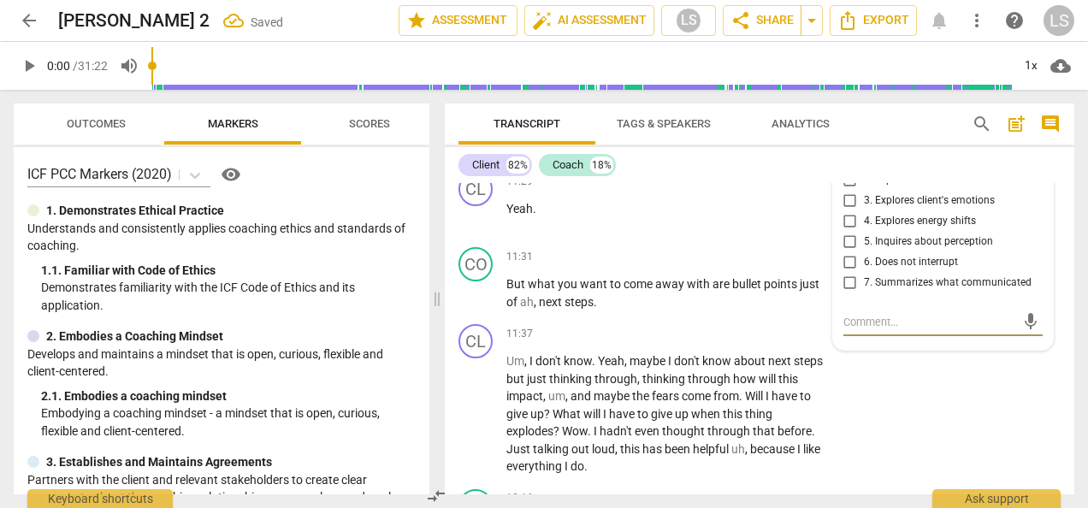
click at [845, 293] on input "7. Summarizes what communicated" at bounding box center [849, 283] width 27 height 21
checkbox input "true"
click at [718, 265] on div "+" at bounding box center [721, 256] width 17 height 17
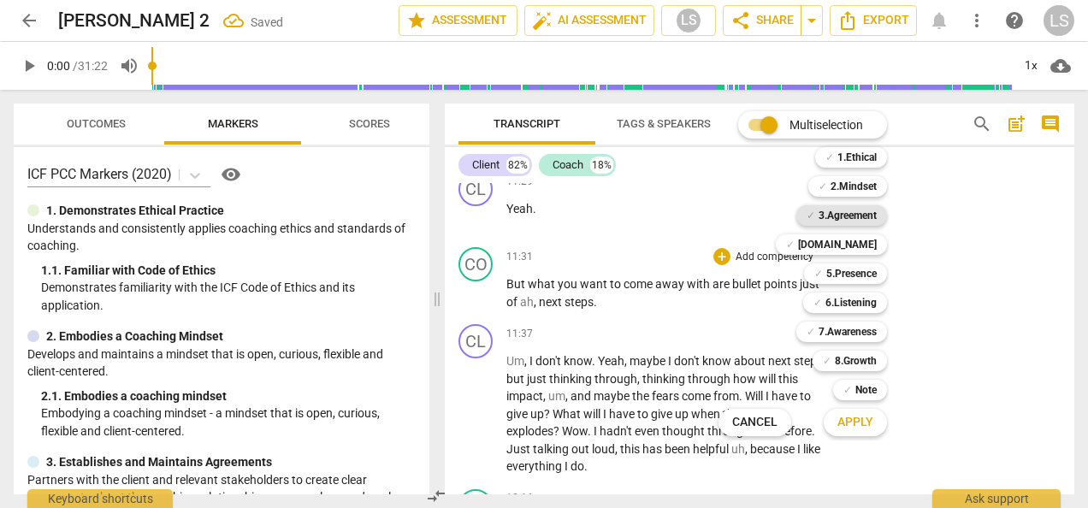
click at [862, 219] on b "3.Agreement" at bounding box center [847, 215] width 58 height 21
click at [856, 246] on b "[DOMAIN_NAME]" at bounding box center [837, 244] width 79 height 21
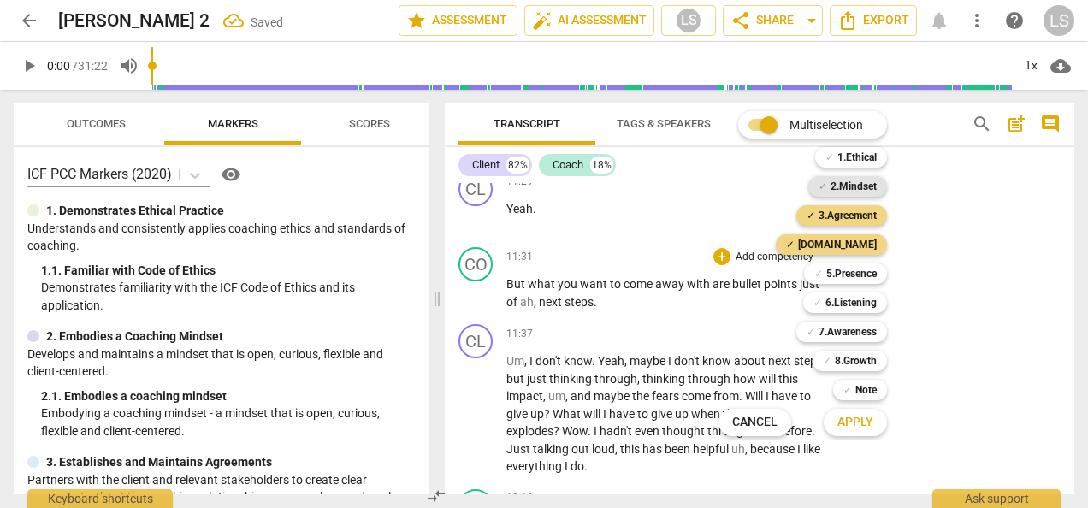
click at [863, 190] on b "2.Mindset" at bounding box center [853, 186] width 46 height 21
click at [854, 425] on span "Apply" at bounding box center [855, 422] width 36 height 17
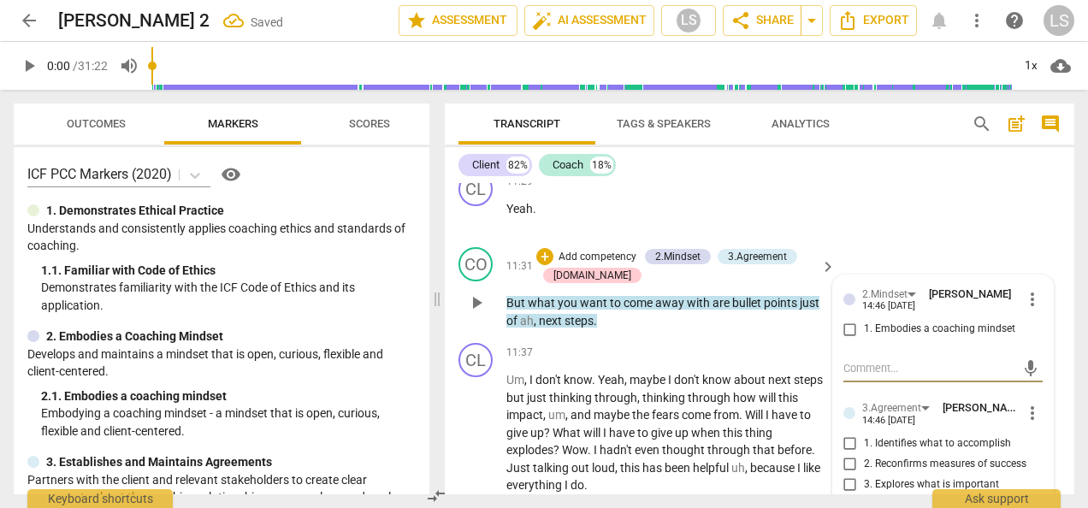
click at [854, 340] on input "1. Embodies a coaching mindset" at bounding box center [849, 329] width 27 height 21
checkbox input "true"
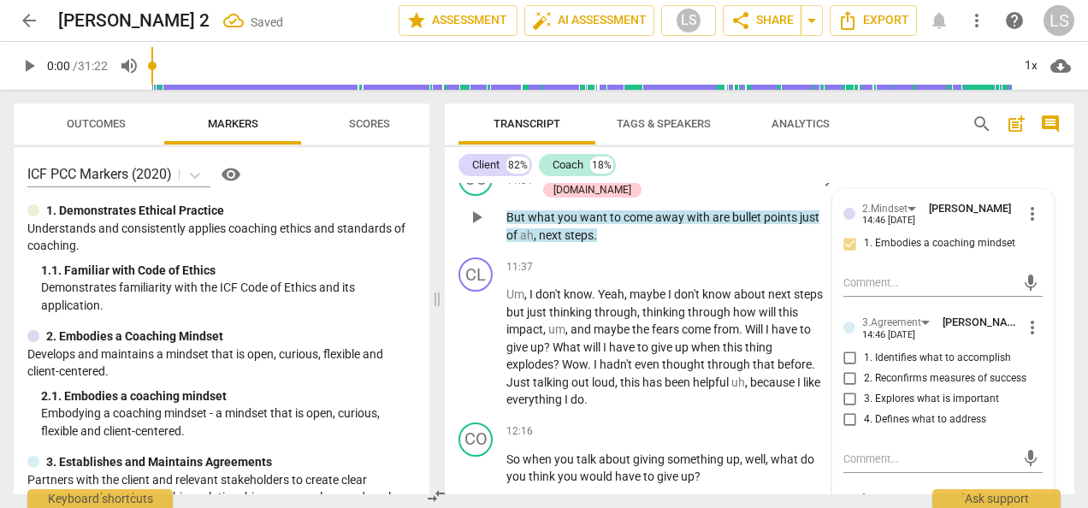
click at [843, 389] on input "2. Reconfirms measures of success" at bounding box center [849, 379] width 27 height 21
checkbox input "true"
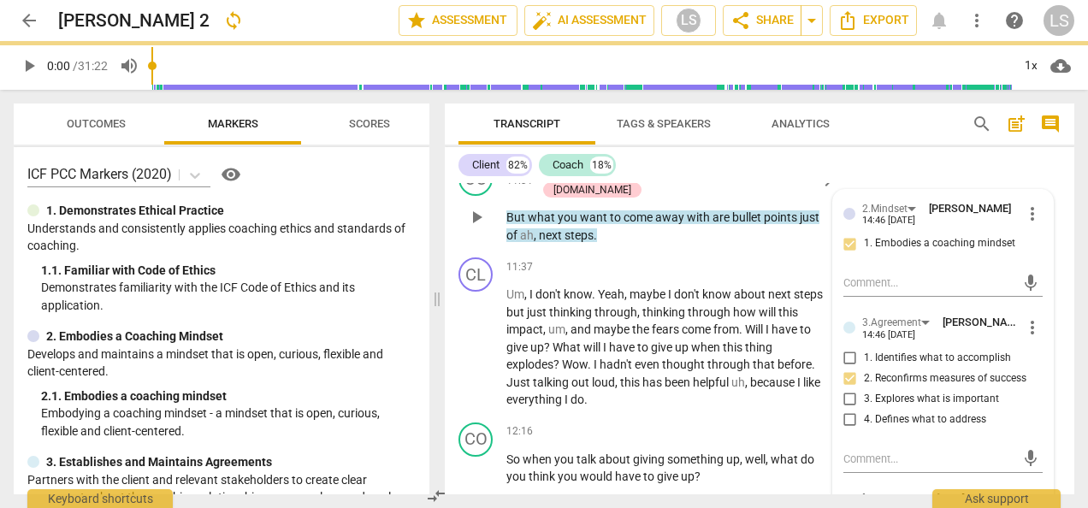
scroll to position [3291, 0]
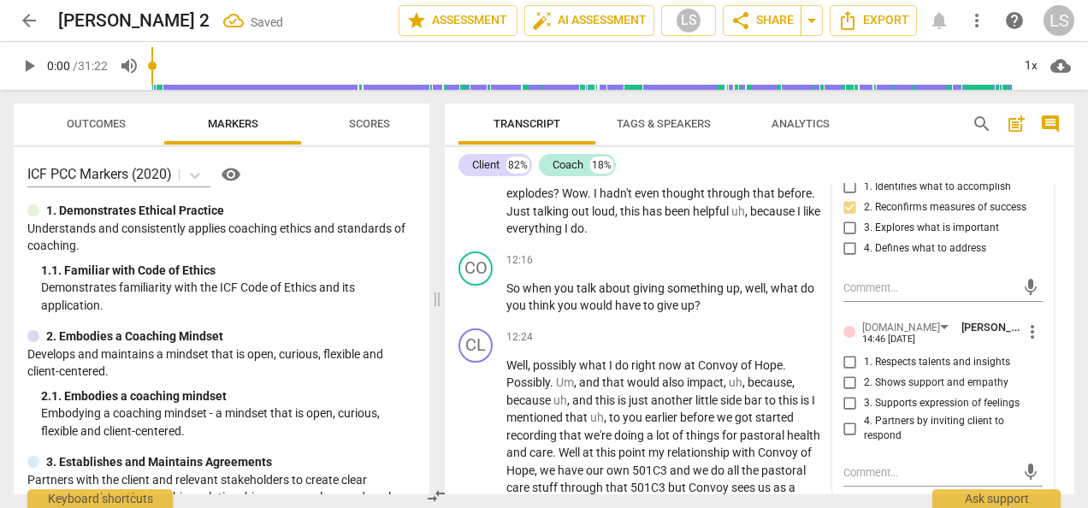
click at [842, 439] on input "4. Partners by inviting client to respond" at bounding box center [849, 428] width 27 height 21
checkbox input "true"
click at [715, 269] on div "+" at bounding box center [721, 260] width 17 height 17
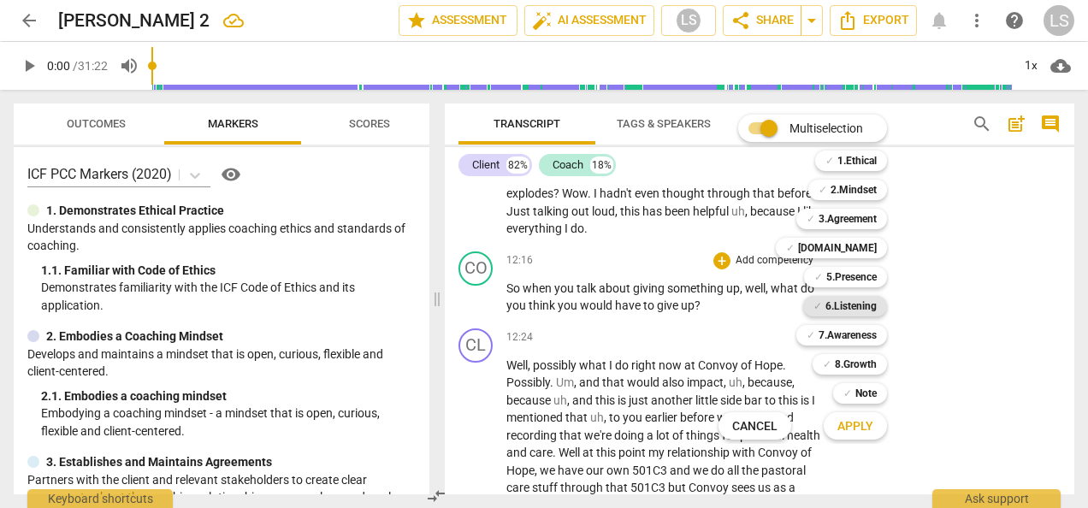
click at [861, 310] on b "6.Listening" at bounding box center [850, 306] width 51 height 21
click at [865, 185] on b "2.Mindset" at bounding box center [853, 190] width 46 height 21
click at [844, 422] on span "Apply" at bounding box center [855, 426] width 36 height 17
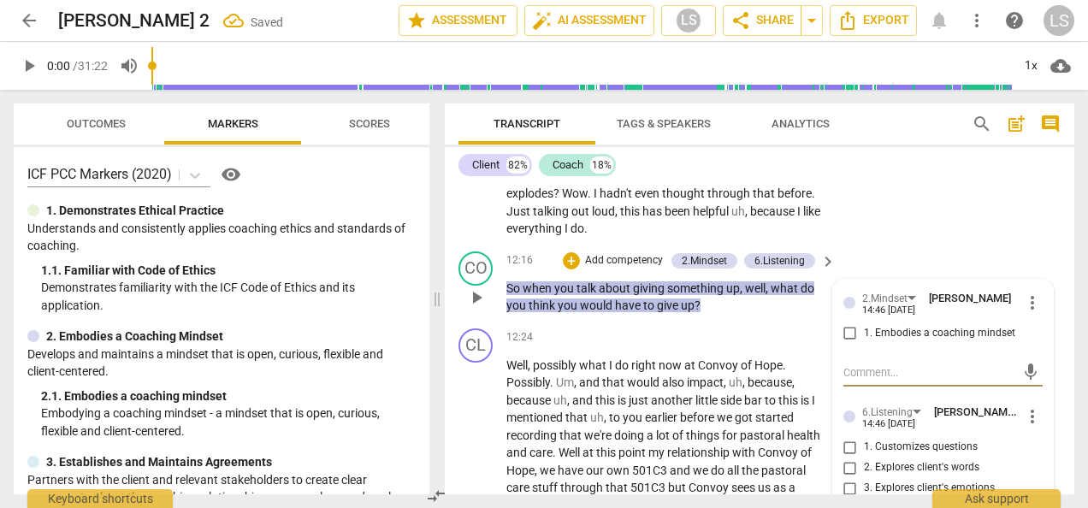
click at [848, 344] on input "1. Embodies a coaching mindset" at bounding box center [849, 333] width 27 height 21
checkbox input "true"
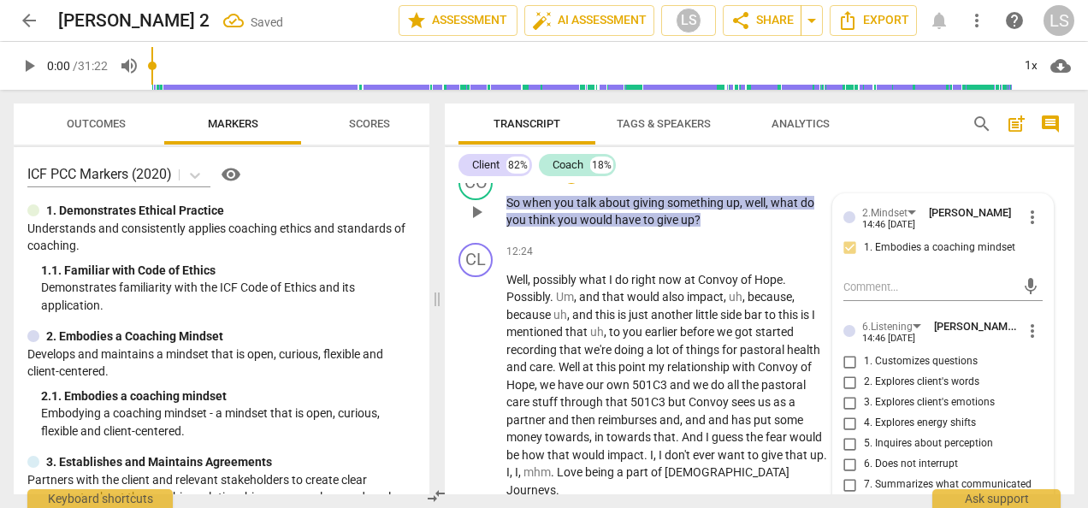
scroll to position [3462, 0]
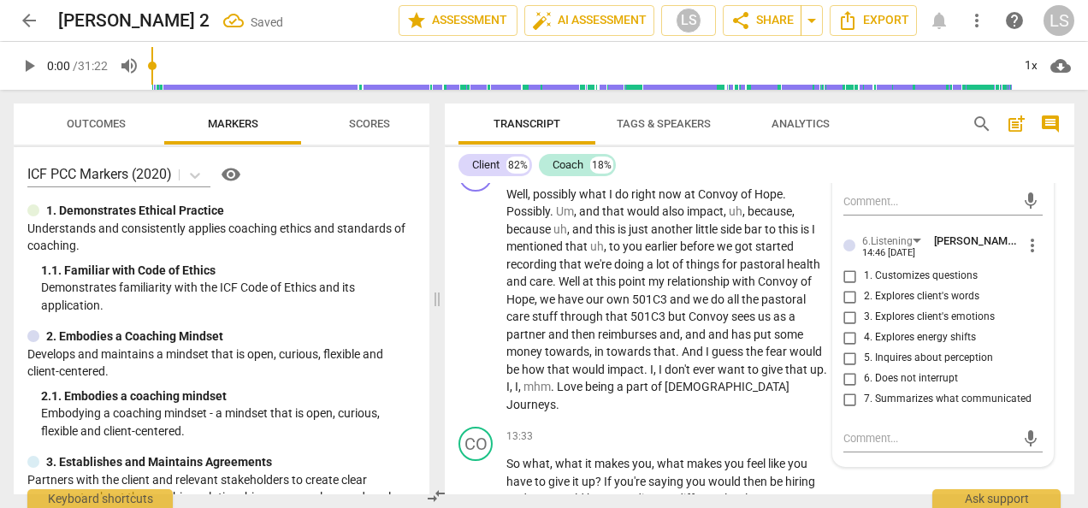
click at [842, 369] on input "5. Inquires about perception" at bounding box center [849, 358] width 27 height 21
checkbox input "true"
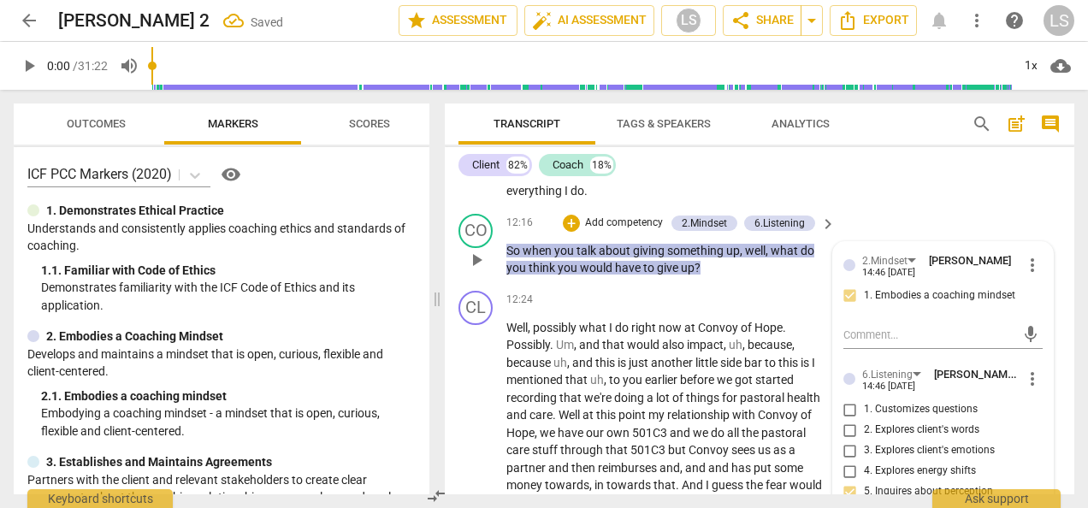
scroll to position [3291, 0]
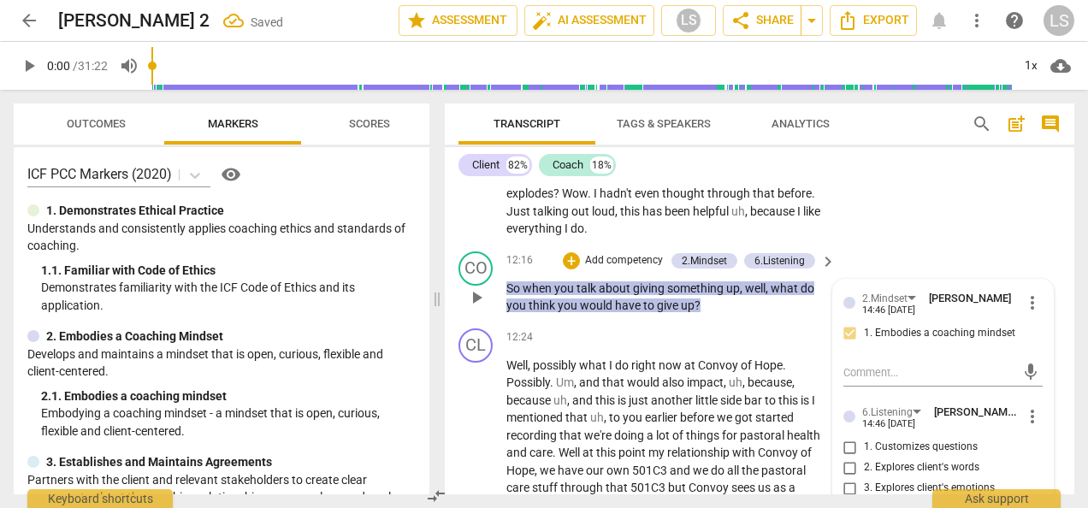
click at [566, 269] on div "+ Add competency" at bounding box center [614, 260] width 102 height 17
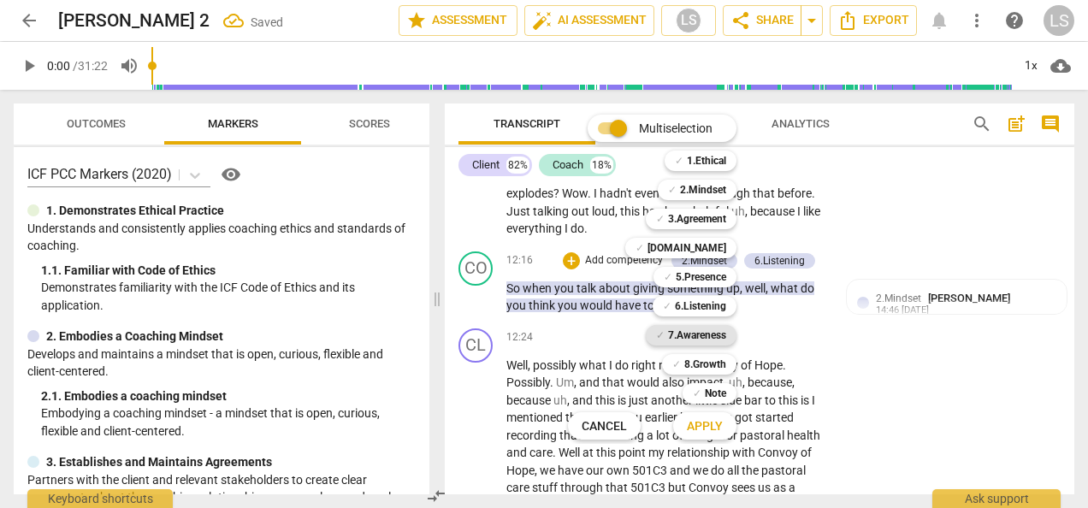
click at [711, 334] on b "7.Awareness" at bounding box center [697, 335] width 58 height 21
click at [714, 426] on span "Apply" at bounding box center [705, 426] width 36 height 17
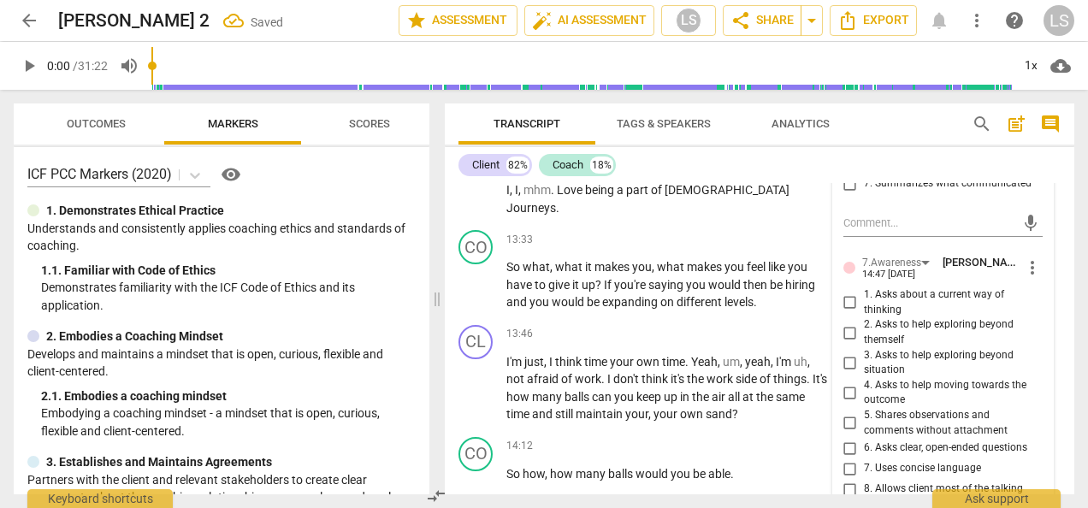
scroll to position [3718, 0]
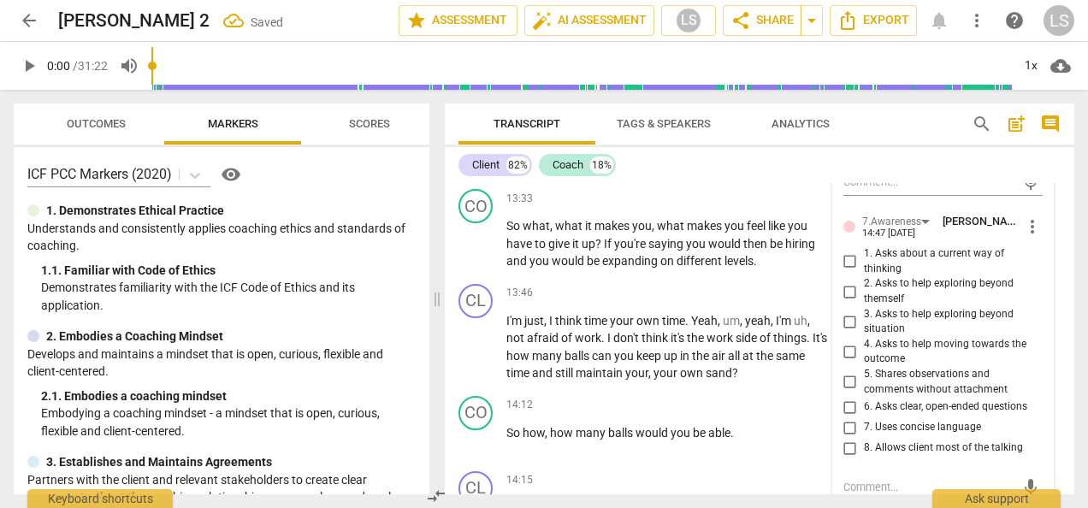
click at [847, 417] on input "6. Asks clear, open-ended questions" at bounding box center [849, 407] width 27 height 21
checkbox input "true"
click at [844, 438] on input "7. Uses concise language" at bounding box center [849, 427] width 27 height 21
checkbox input "true"
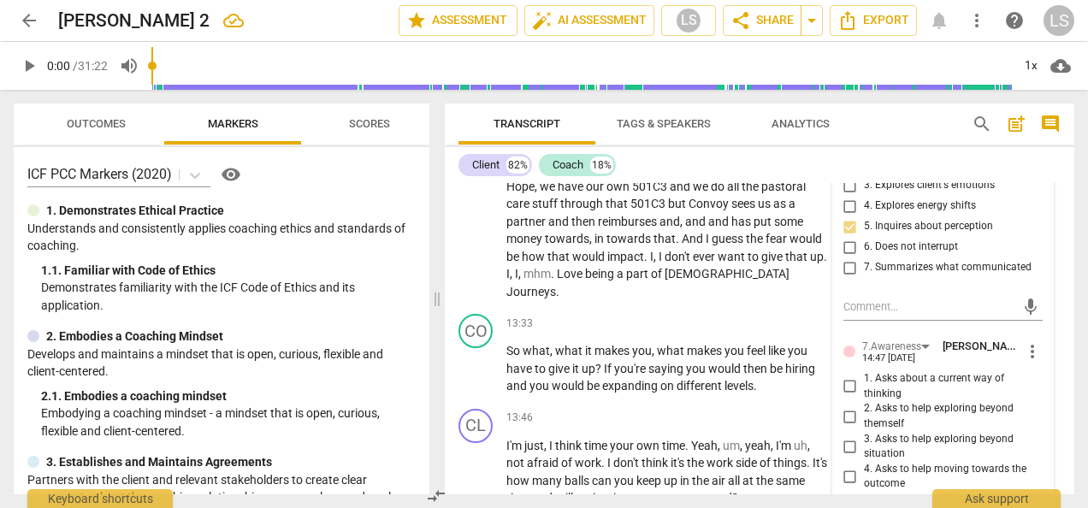
scroll to position [3547, 0]
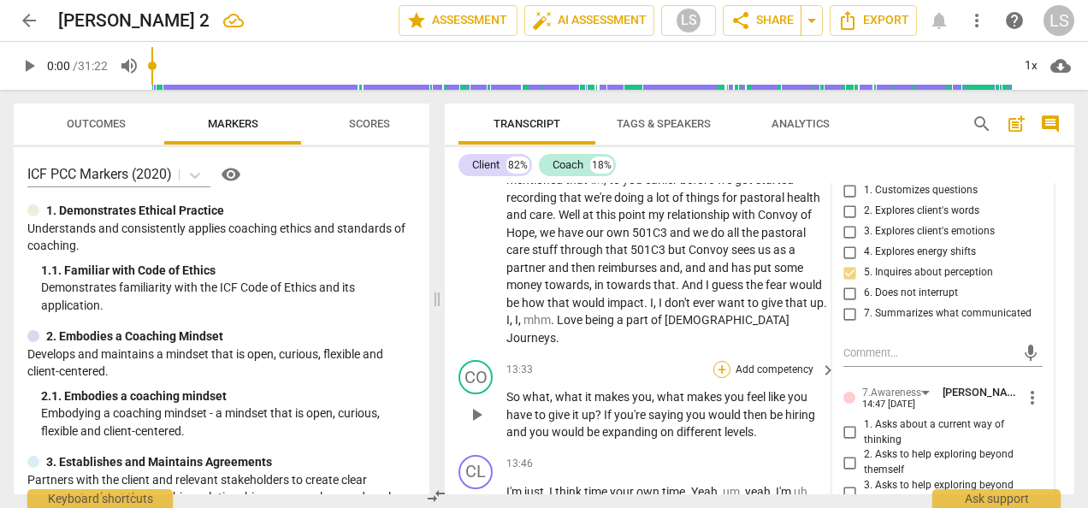
click at [718, 374] on div "+" at bounding box center [721, 369] width 17 height 17
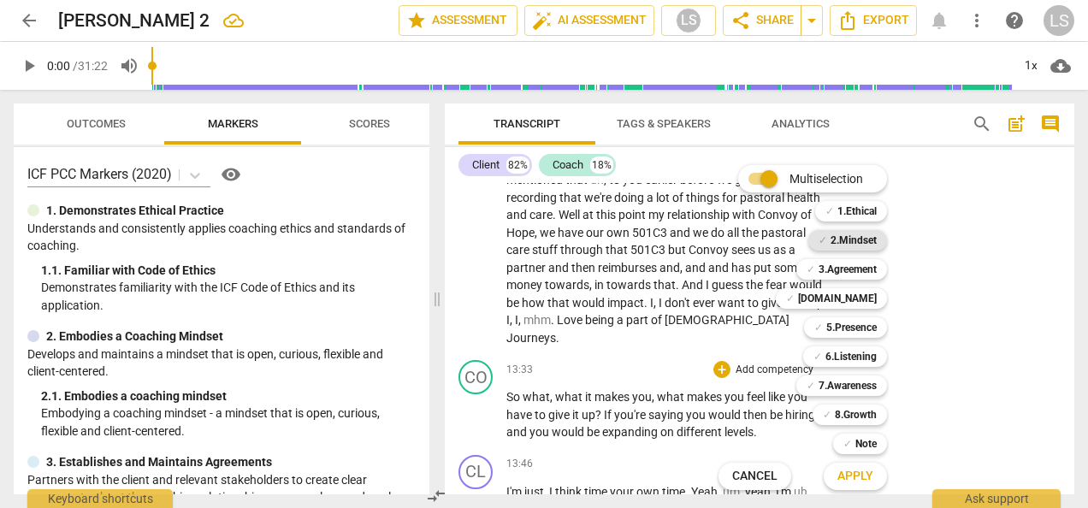
click at [857, 245] on b "2.Mindset" at bounding box center [853, 240] width 46 height 21
click at [852, 351] on b "6.Listening" at bounding box center [850, 356] width 51 height 21
click at [847, 383] on b "7.Awareness" at bounding box center [847, 385] width 58 height 21
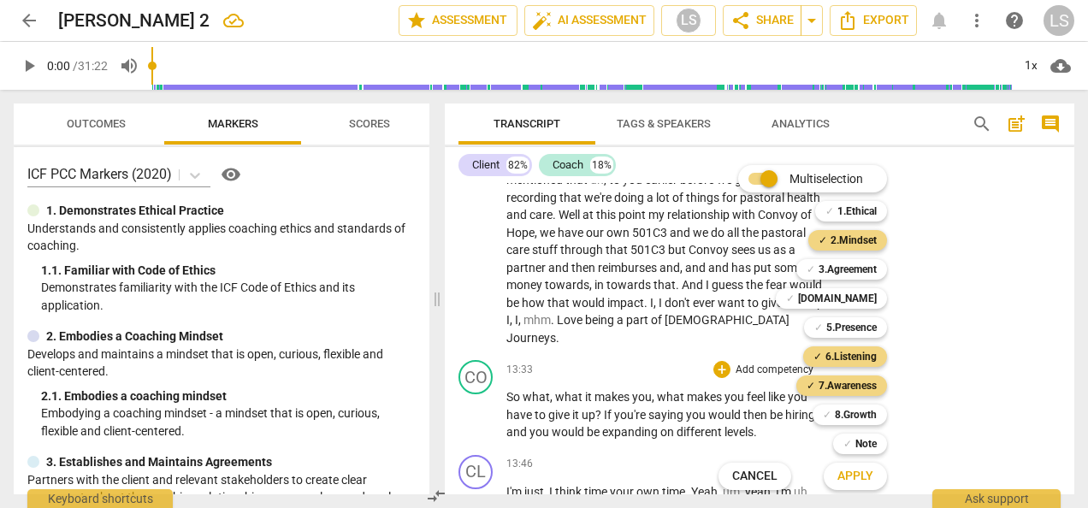
click at [862, 477] on span "Apply" at bounding box center [855, 476] width 36 height 17
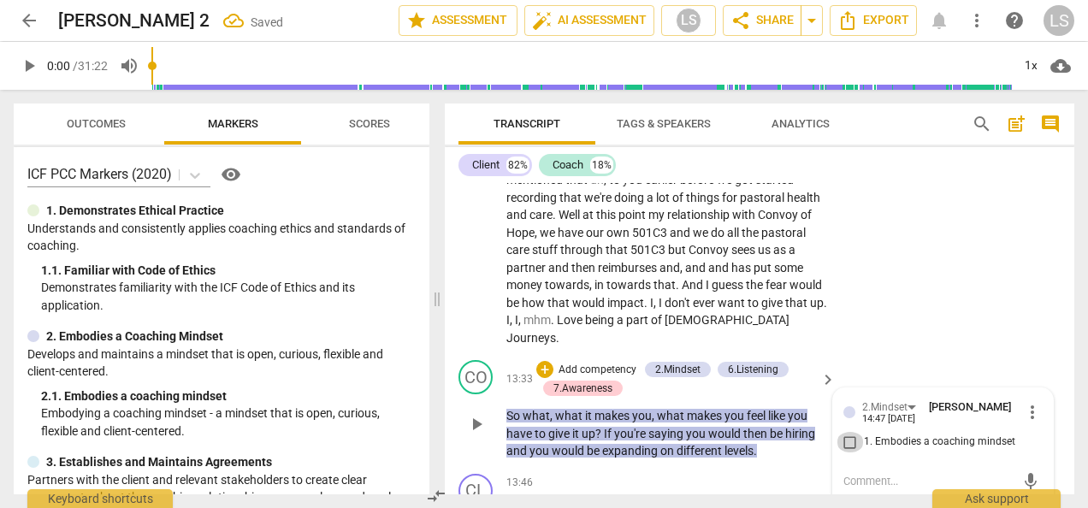
click at [846, 436] on input "1. Embodies a coaching mindset" at bounding box center [849, 442] width 27 height 21
checkbox input "true"
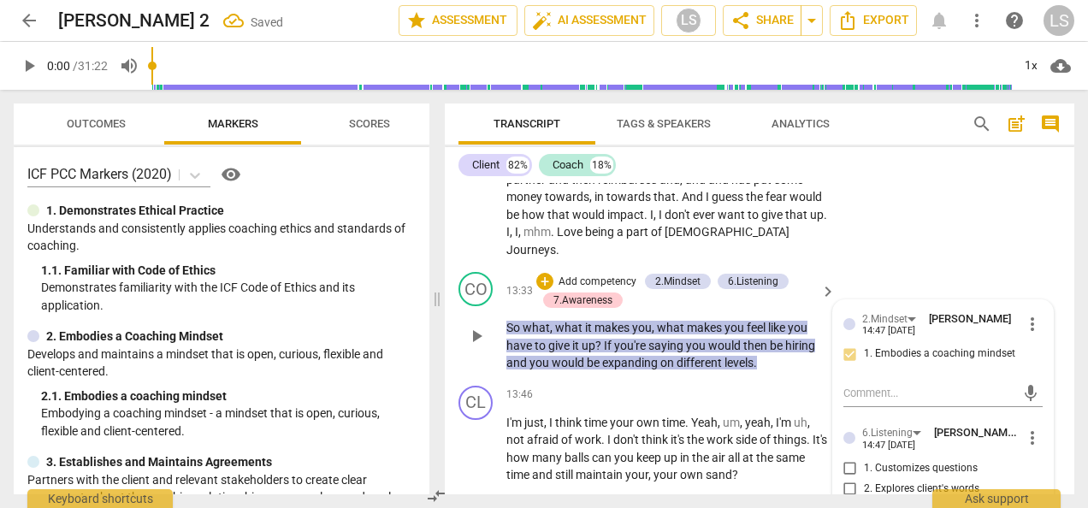
scroll to position [3804, 0]
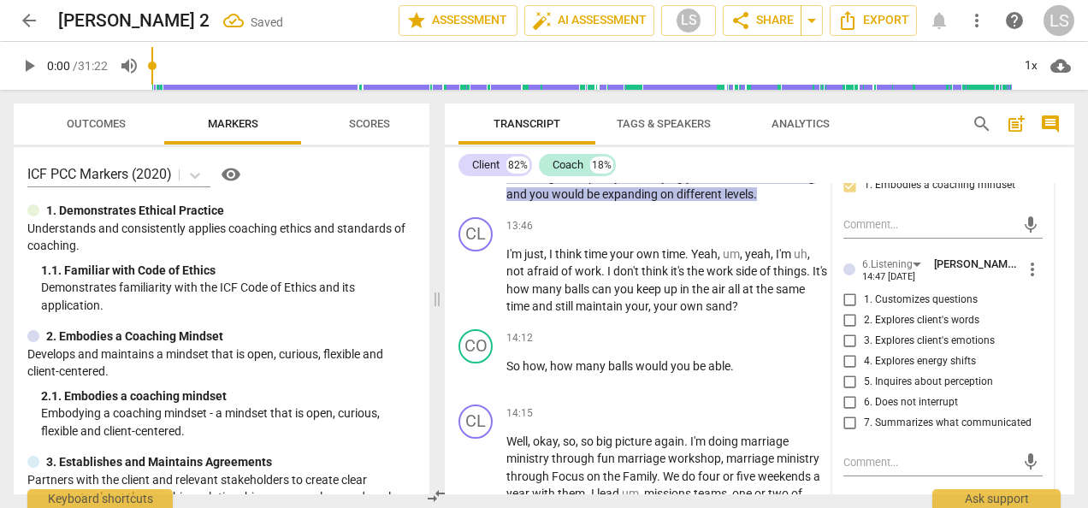
click at [848, 381] on input "5. Inquires about perception" at bounding box center [849, 382] width 27 height 21
checkbox input "true"
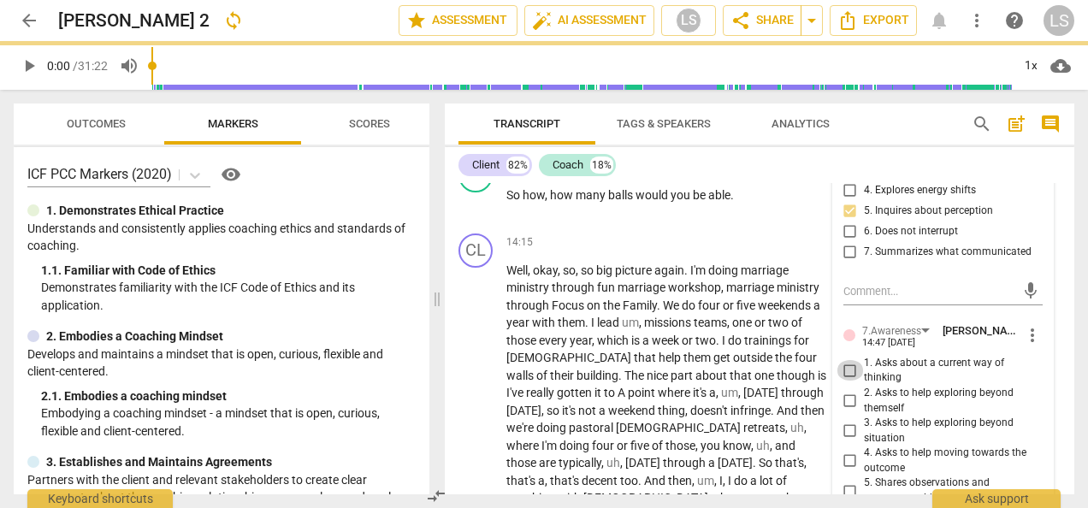
click at [848, 369] on input "1. Asks about a current way of thinking" at bounding box center [849, 370] width 27 height 21
checkbox input "true"
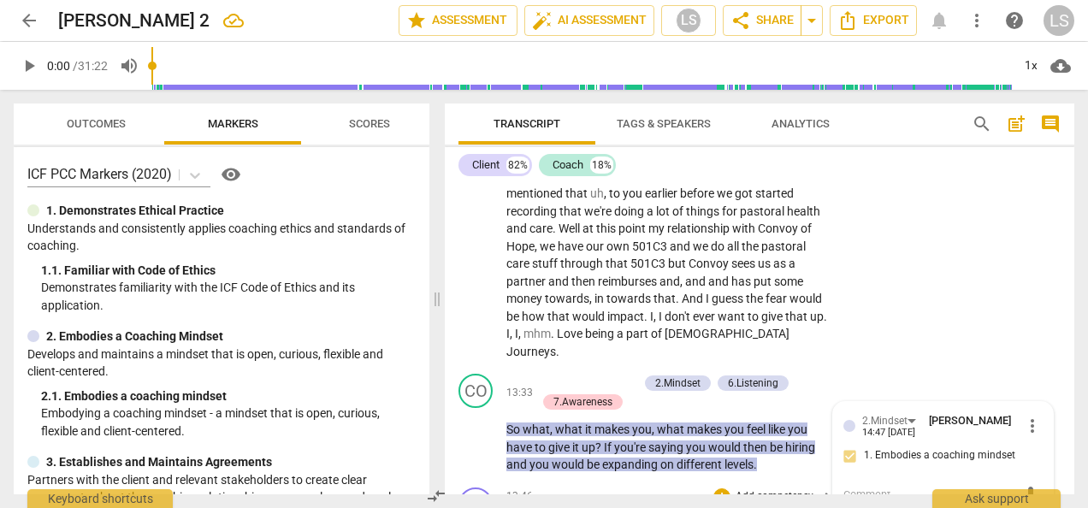
scroll to position [3718, 0]
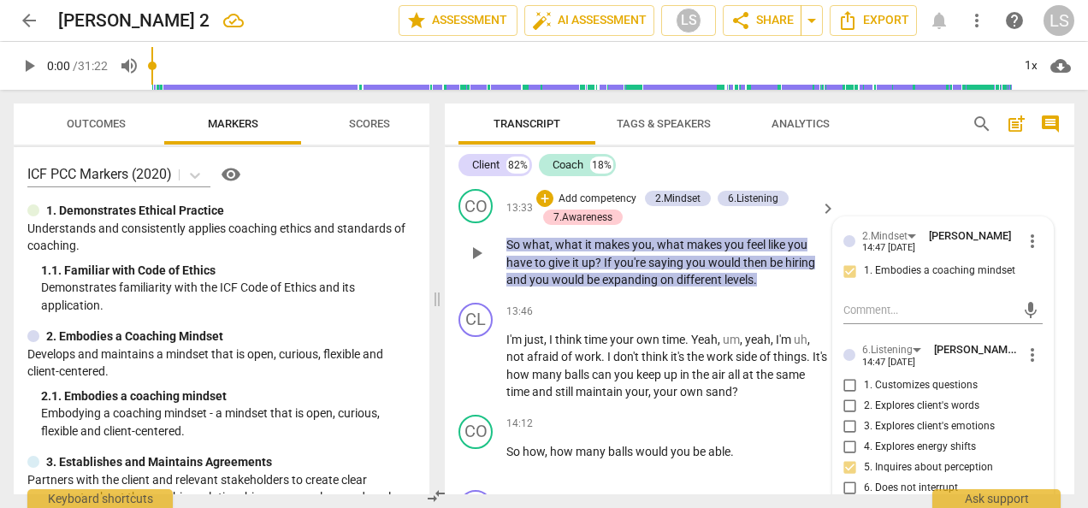
click at [479, 254] on span "play_arrow" at bounding box center [476, 253] width 21 height 21
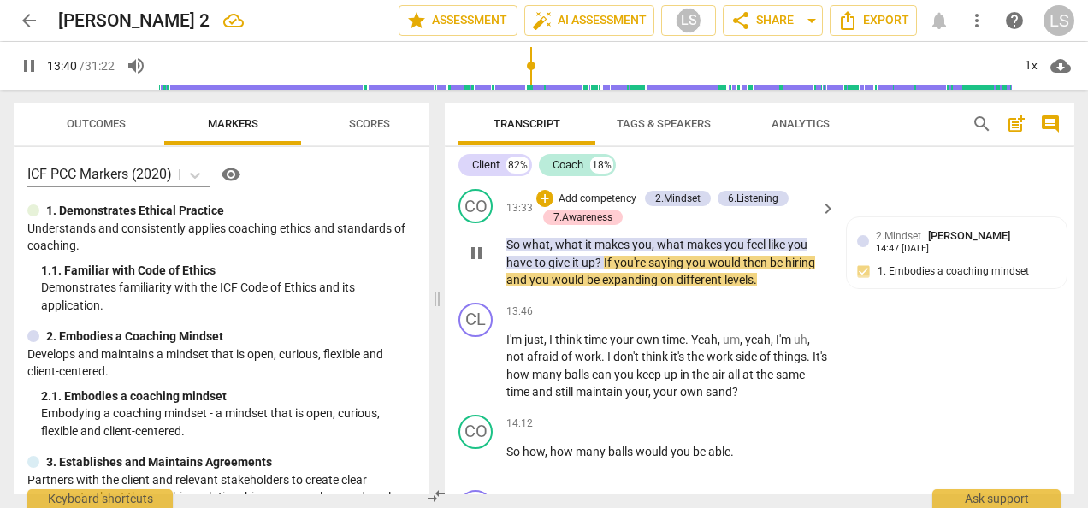
click at [480, 250] on span "pause" at bounding box center [476, 253] width 21 height 21
type input "821"
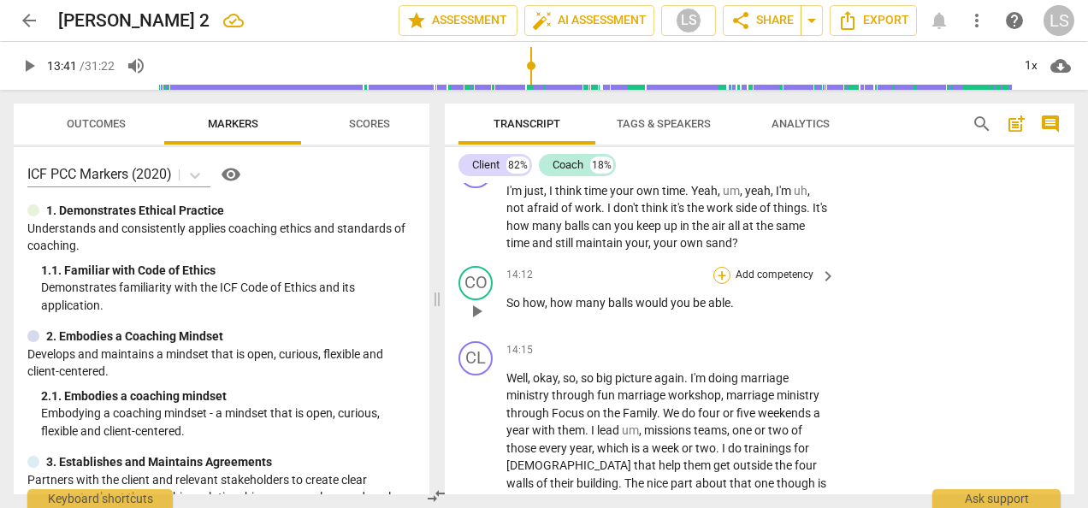
scroll to position [3890, 0]
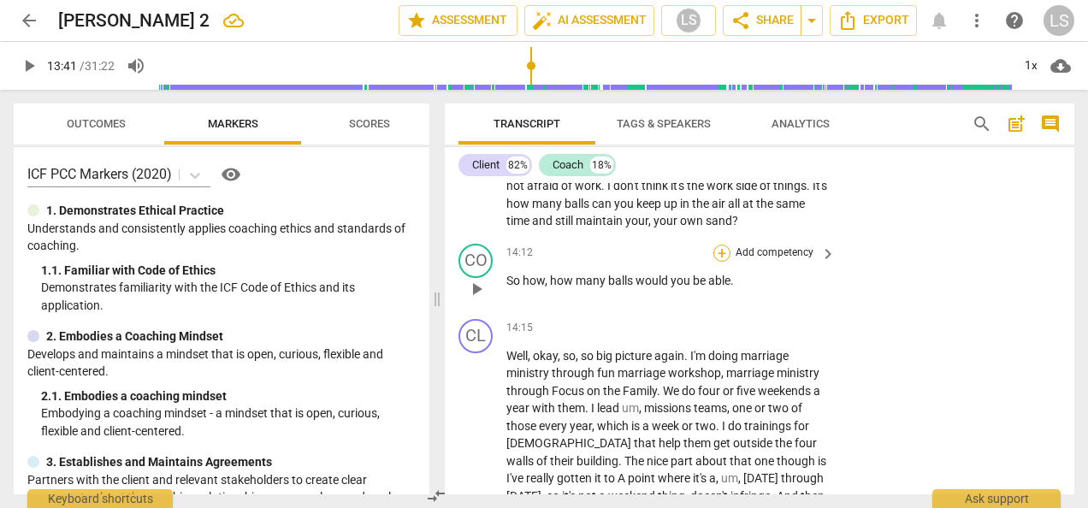
click at [721, 257] on div "+" at bounding box center [721, 253] width 17 height 17
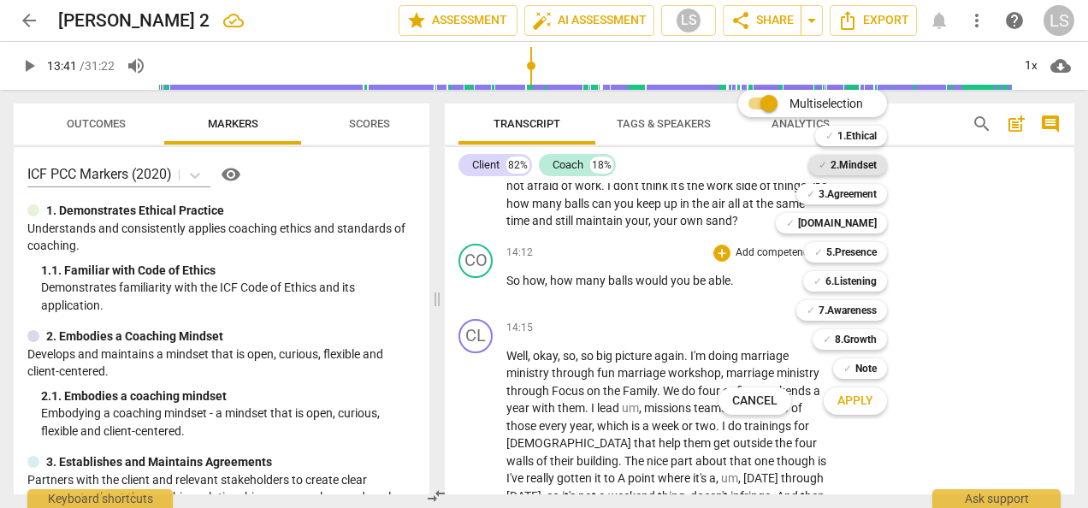
click at [864, 168] on b "2.Mindset" at bounding box center [853, 165] width 46 height 21
click at [853, 250] on b "5.Presence" at bounding box center [851, 252] width 50 height 21
click at [853, 281] on b "6.Listening" at bounding box center [850, 281] width 51 height 21
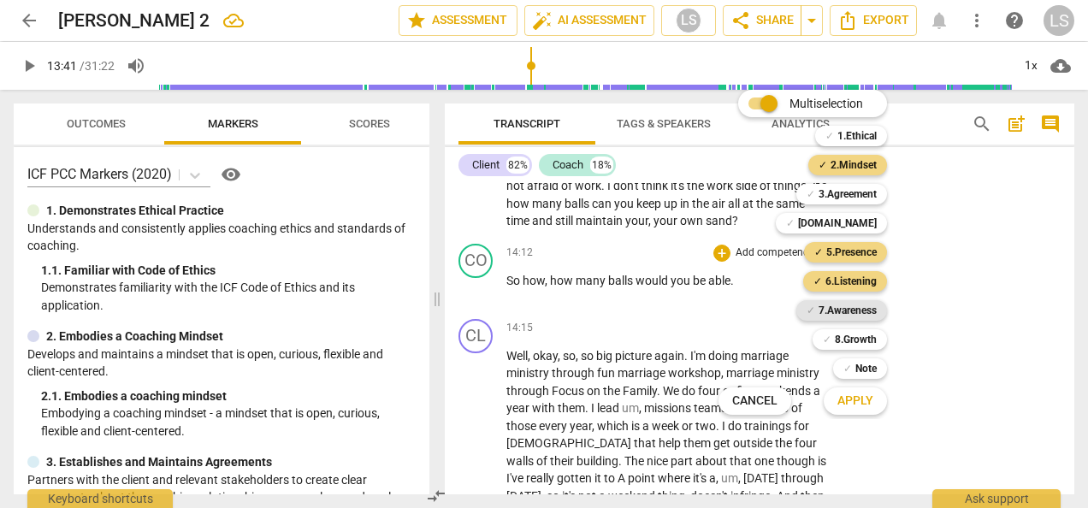
click at [852, 311] on b "7.Awareness" at bounding box center [847, 310] width 58 height 21
click at [862, 393] on span "Apply" at bounding box center [855, 401] width 36 height 17
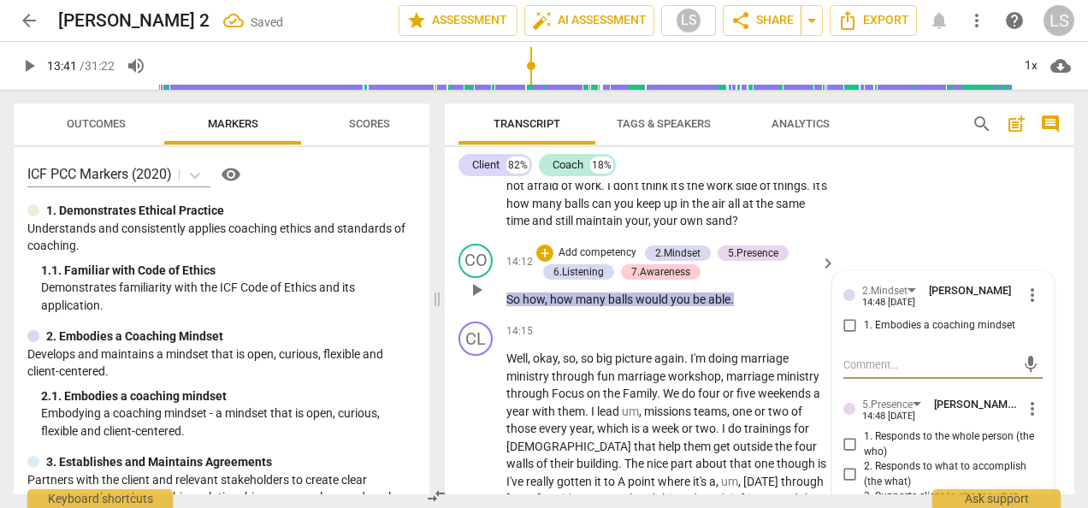
click at [849, 321] on input "1. Embodies a coaching mindset" at bounding box center [849, 326] width 27 height 21
checkbox input "true"
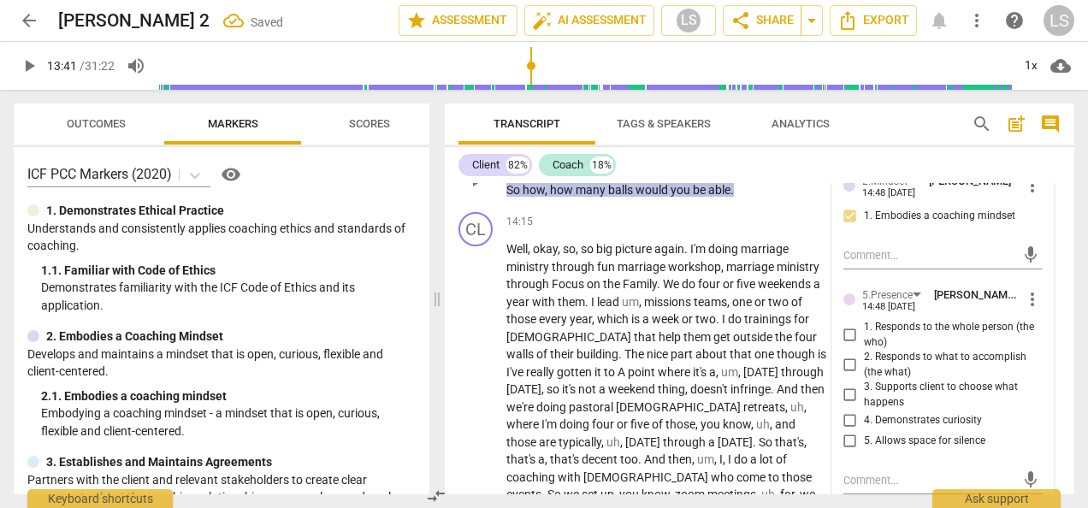
scroll to position [4061, 0]
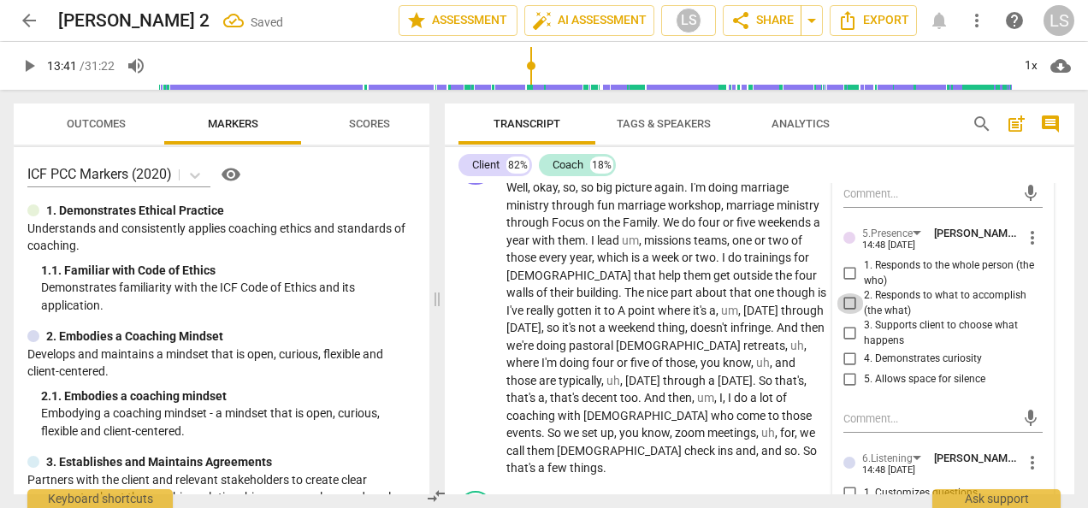
click at [840, 298] on input "2. Responds to what to accomplish (the what)" at bounding box center [849, 303] width 27 height 21
checkbox input "true"
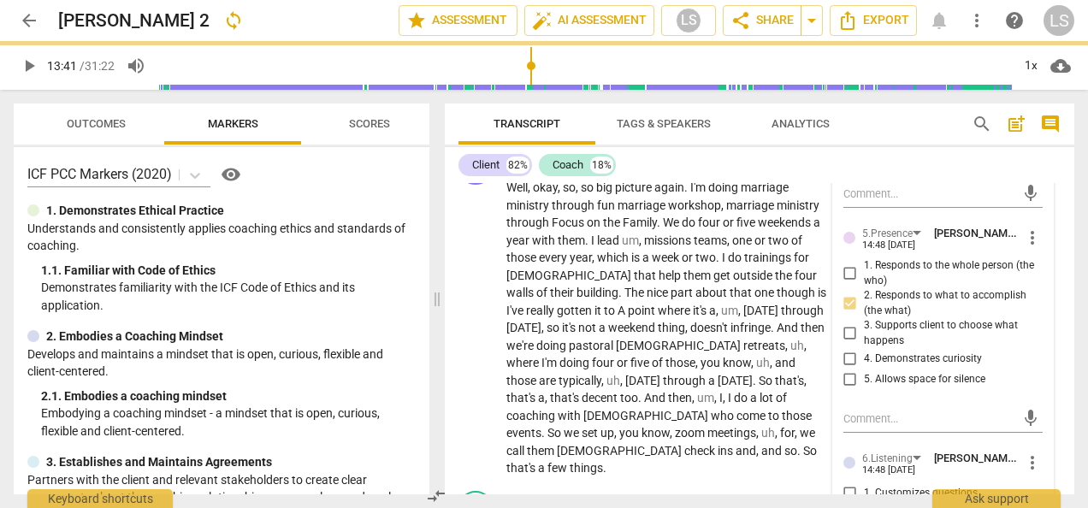
click at [841, 356] on input "4. Demonstrates curiosity" at bounding box center [849, 359] width 27 height 21
checkbox input "true"
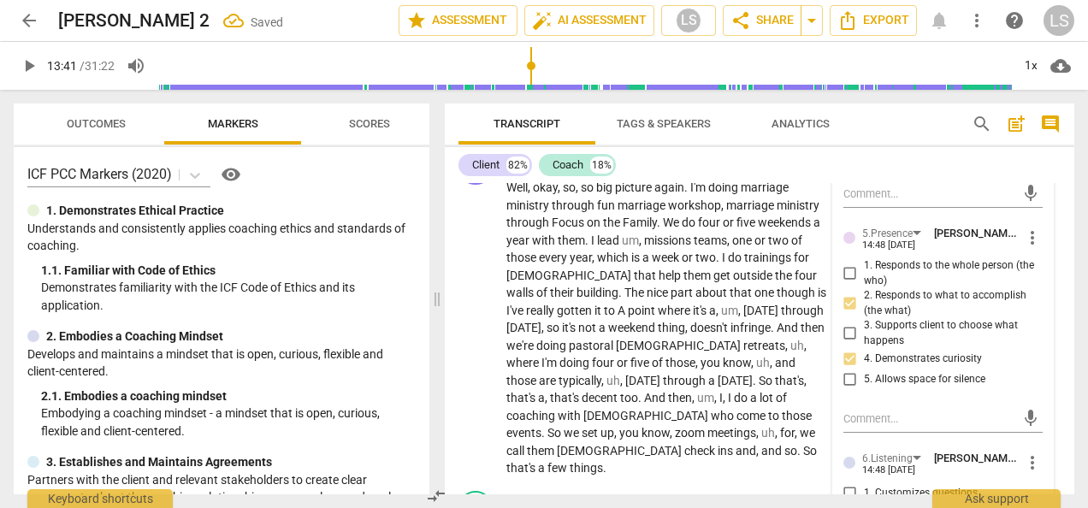
scroll to position [4232, 0]
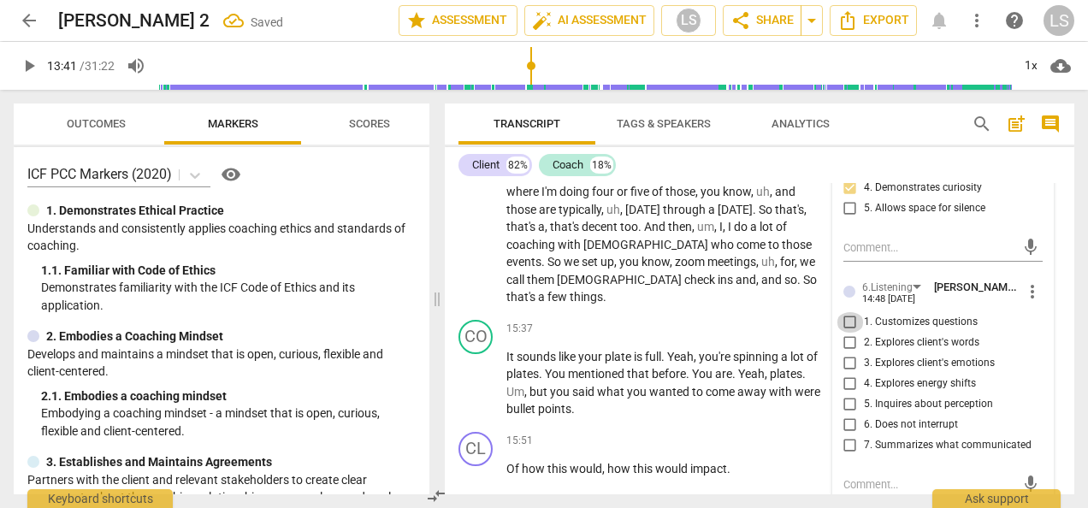
click at [850, 319] on input "1. Customizes questions" at bounding box center [849, 322] width 27 height 21
checkbox input "true"
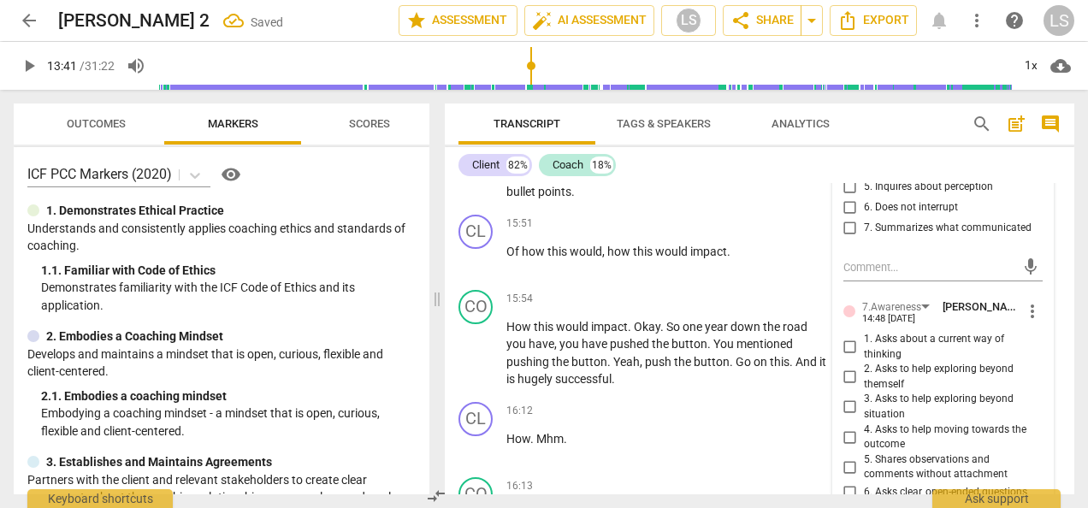
scroll to position [4488, 0]
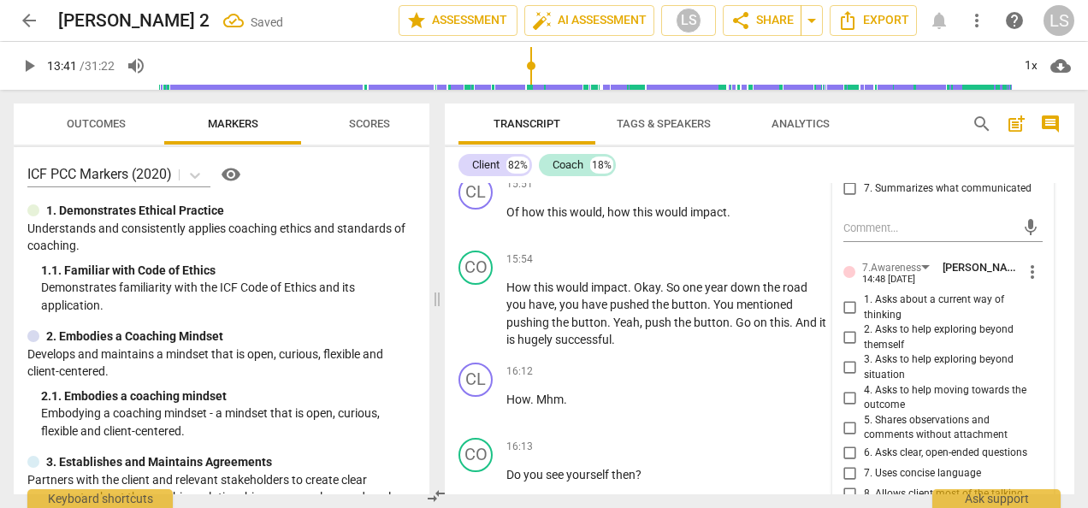
click at [848, 394] on input "4. Asks to help moving towards the outcome" at bounding box center [849, 397] width 27 height 21
checkbox input "true"
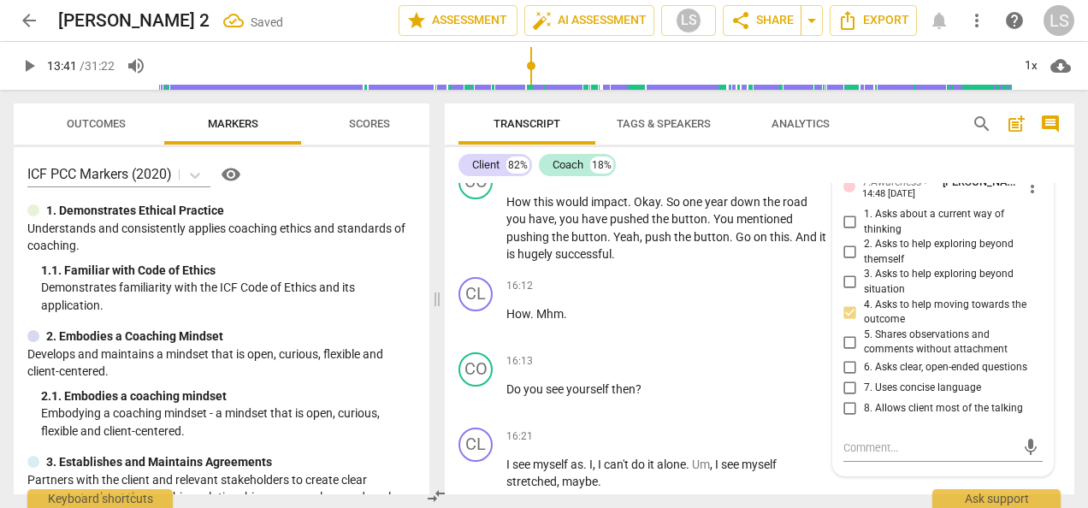
scroll to position [4659, 0]
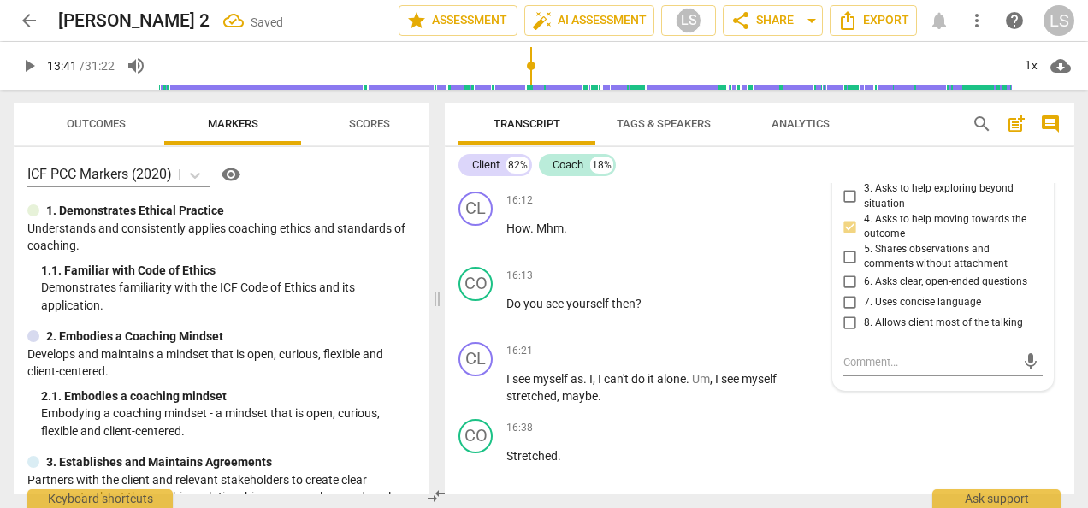
drag, startPoint x: 846, startPoint y: 278, endPoint x: 844, endPoint y: 297, distance: 18.9
click at [846, 278] on input "6. Asks clear, open-ended questions" at bounding box center [849, 282] width 27 height 21
checkbox input "true"
click at [842, 308] on input "7. Uses concise language" at bounding box center [849, 302] width 27 height 21
checkbox input "true"
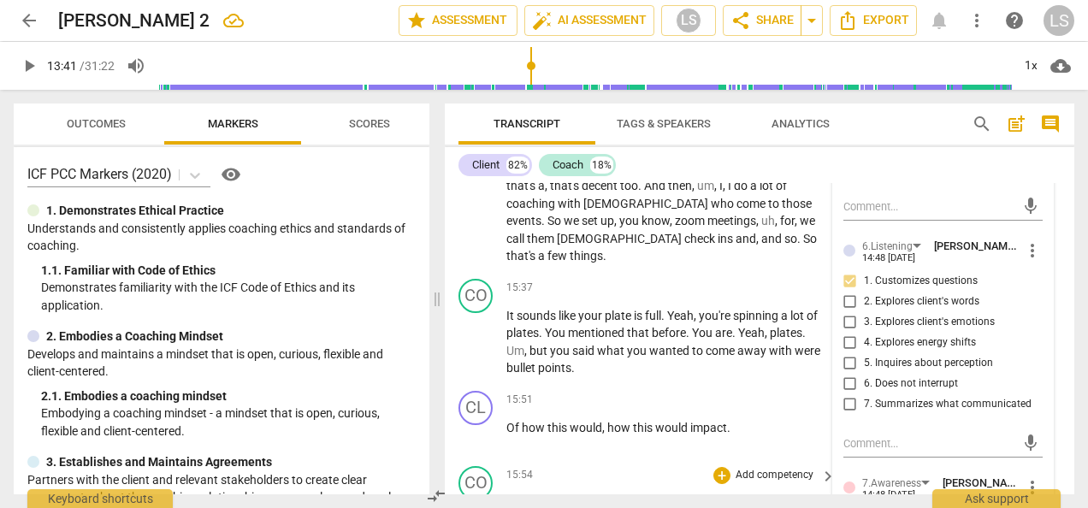
scroll to position [4232, 0]
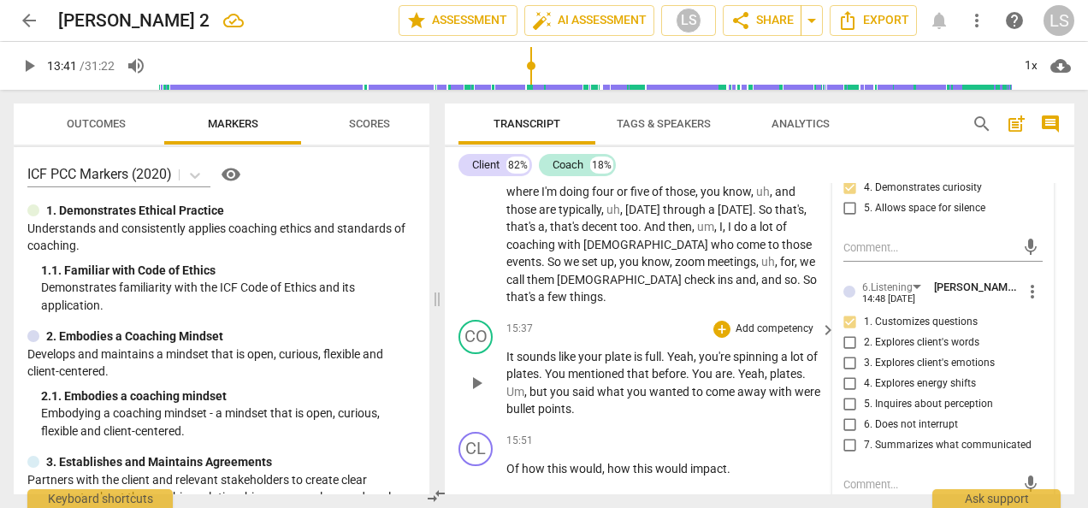
click at [725, 321] on div "+" at bounding box center [721, 329] width 17 height 17
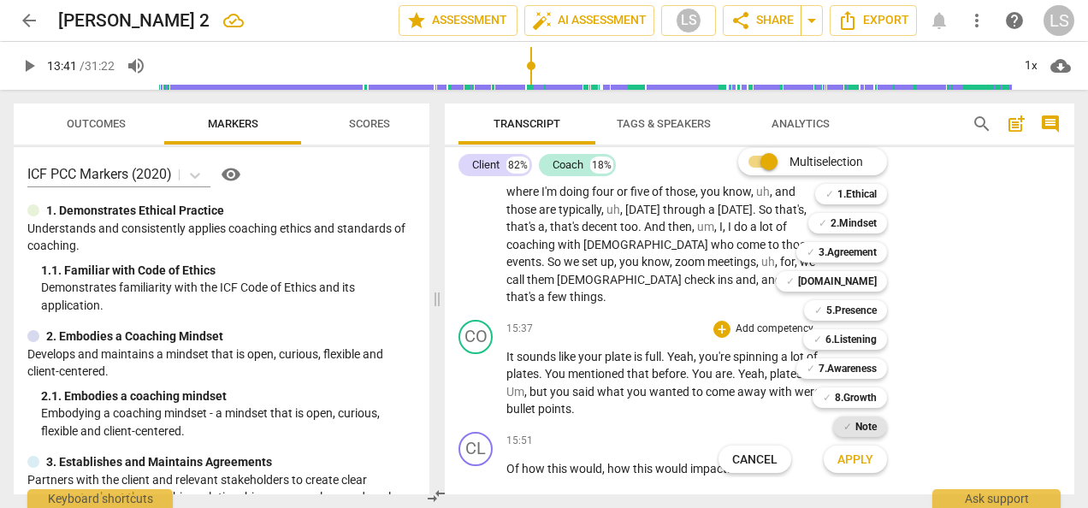
click at [845, 428] on span "✓" at bounding box center [847, 426] width 9 height 21
click at [855, 251] on b "3.Agreement" at bounding box center [847, 252] width 58 height 21
click at [854, 457] on span "Apply" at bounding box center [855, 460] width 36 height 17
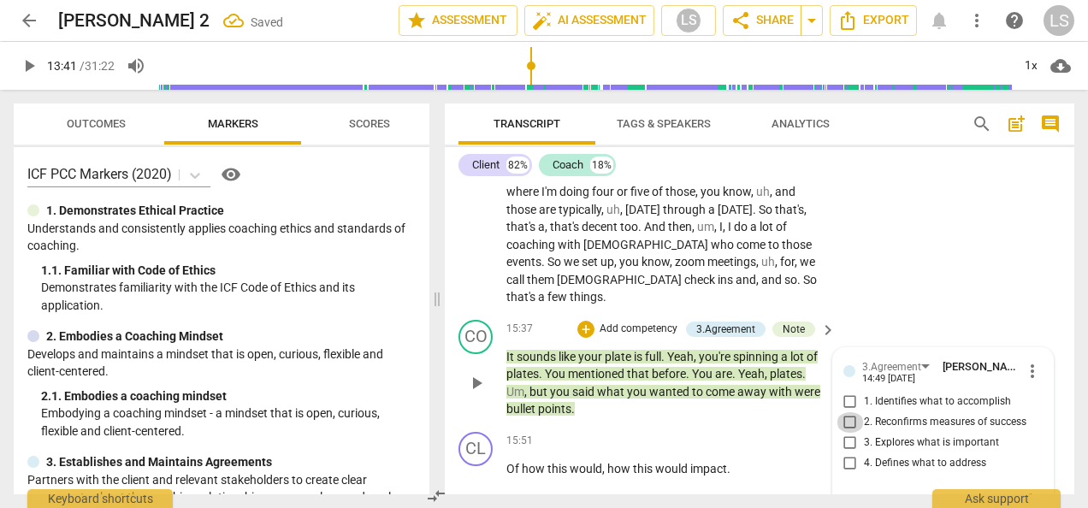
drag, startPoint x: 846, startPoint y: 402, endPoint x: 863, endPoint y: 389, distance: 21.4
click at [850, 412] on input "2. Reconfirms measures of success" at bounding box center [849, 422] width 27 height 21
checkbox input "true"
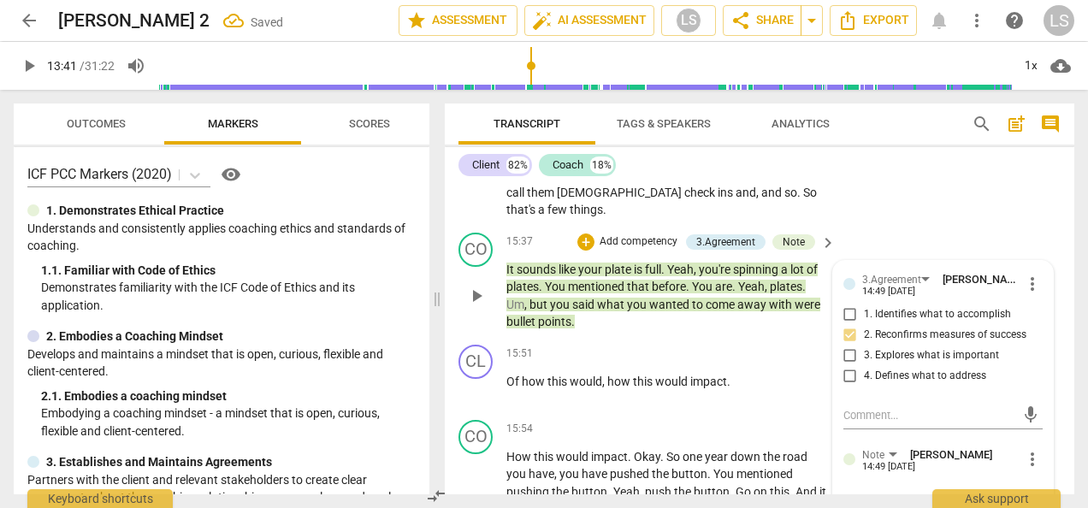
scroll to position [4488, 0]
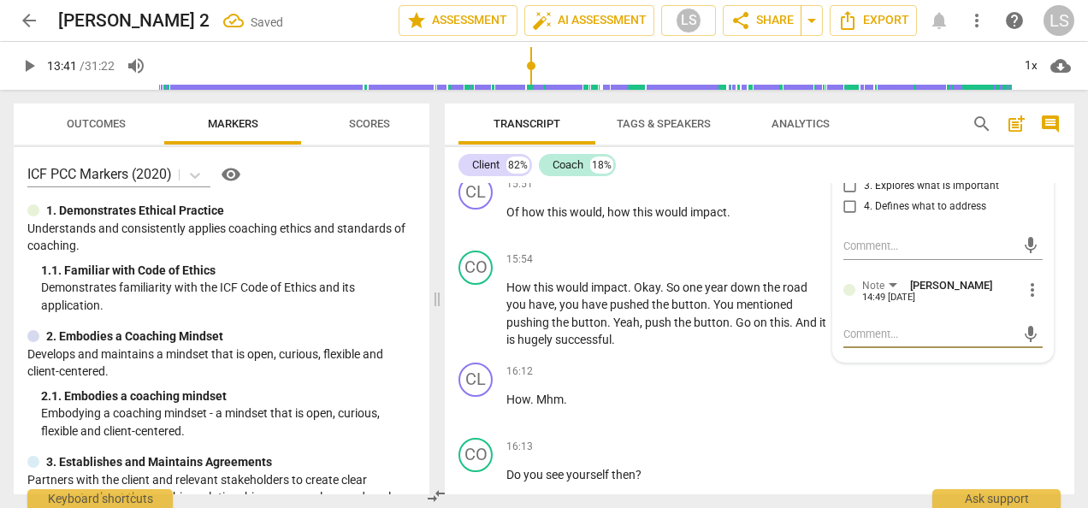
click at [883, 326] on textarea at bounding box center [929, 334] width 172 height 16
type textarea "C"
type textarea "Co"
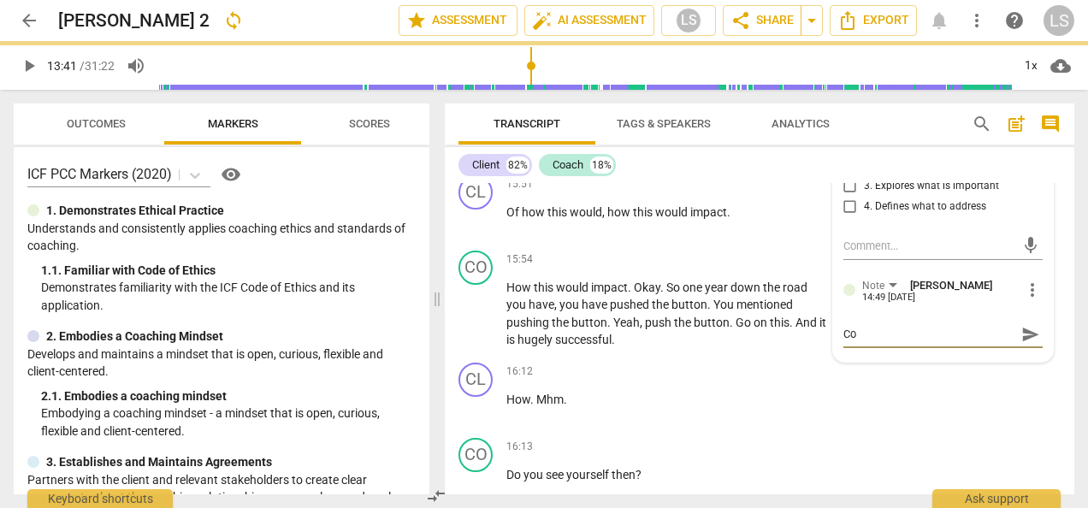
type textarea "Coa"
type textarea "Coach"
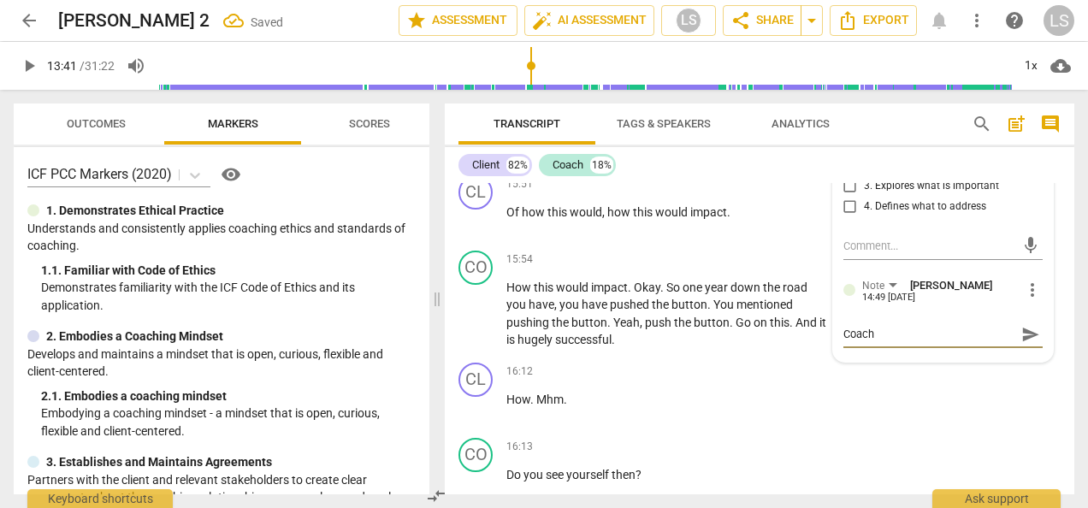
type textarea "Coach"
type textarea "Coach c"
type textarea "Coach [PERSON_NAME]"
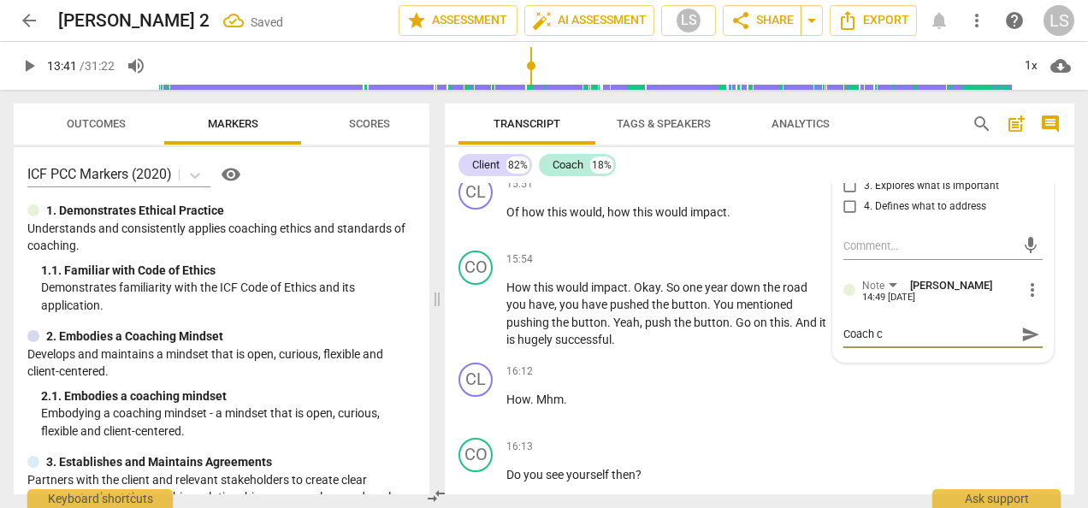
type textarea "Coach [PERSON_NAME]"
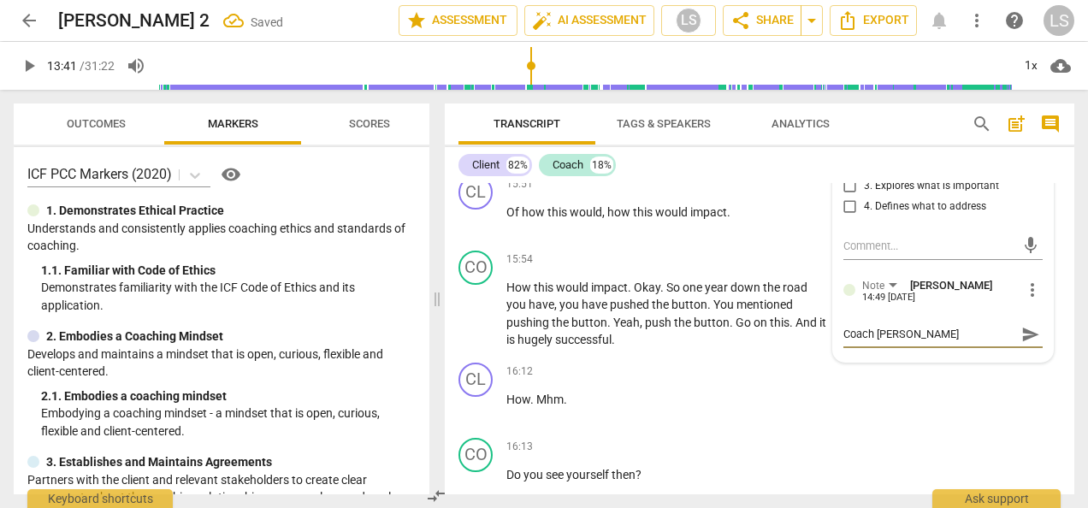
type textarea "Coach [PERSON_NAME]"
type textarea "Coach change"
type textarea "Coach changes"
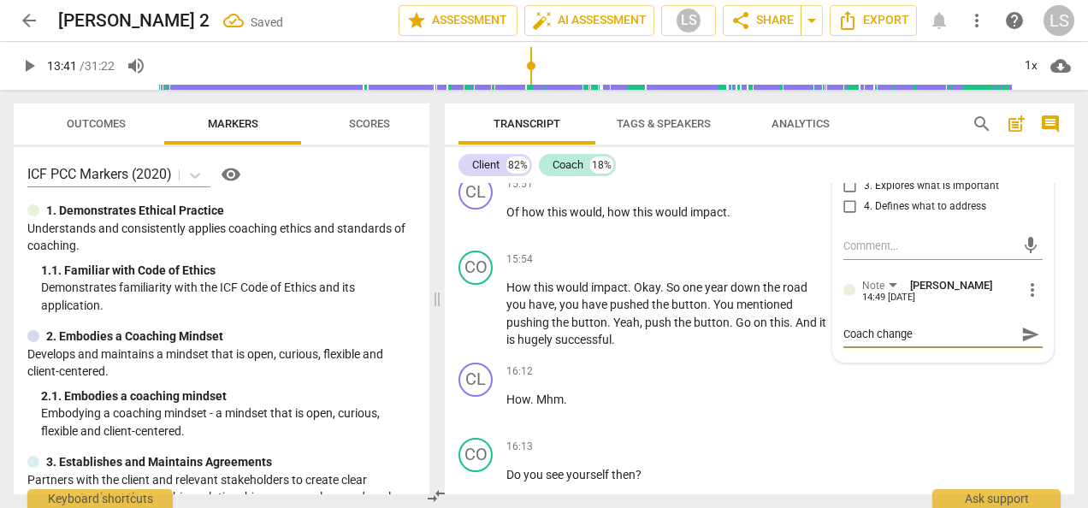
type textarea "Coach changes"
type textarea "Coach changes t"
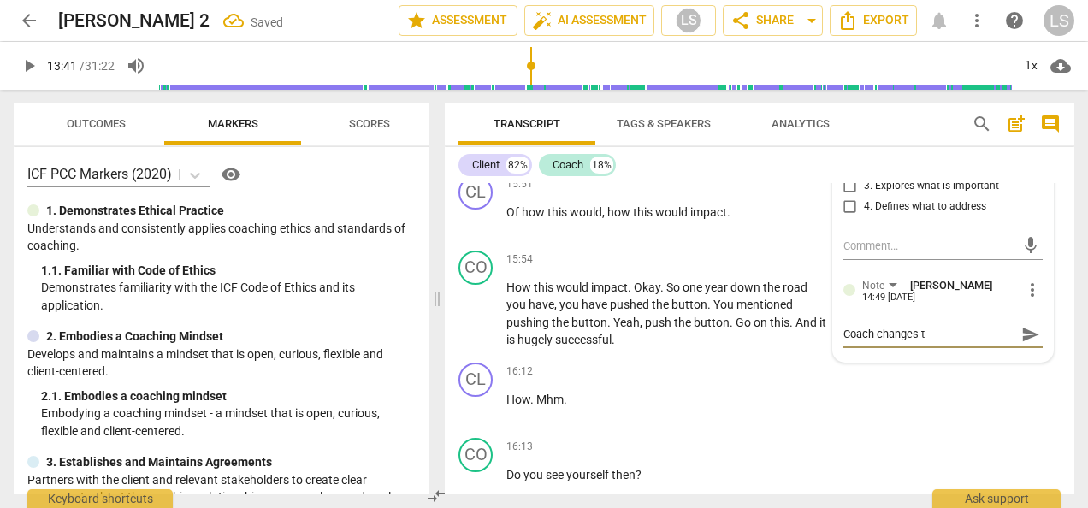
type textarea "Coach changes th"
type textarea "Coach changes the"
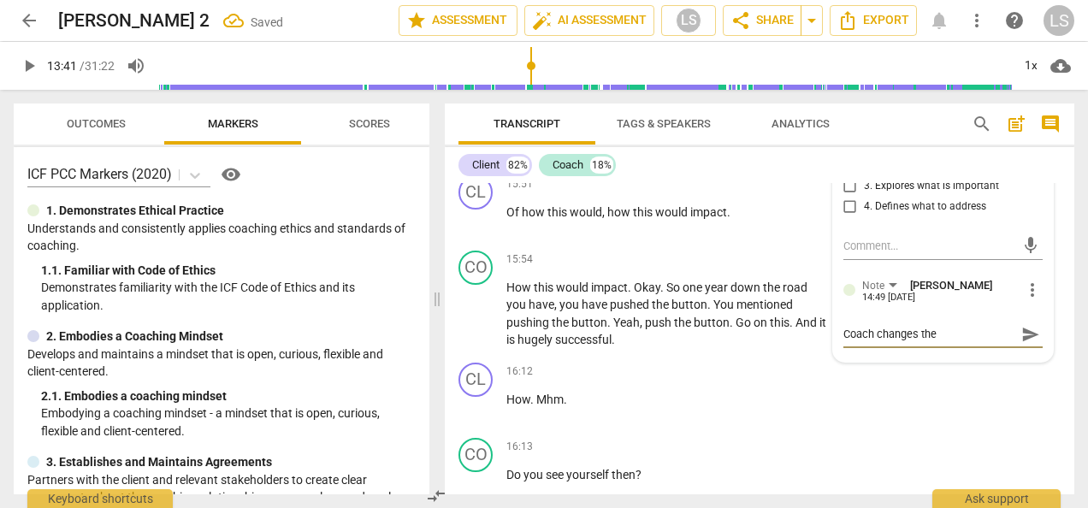
type textarea "Coach changes the"
type textarea "Coach changes the m"
type textarea "Coach changes the me"
type textarea "Coach changes the met"
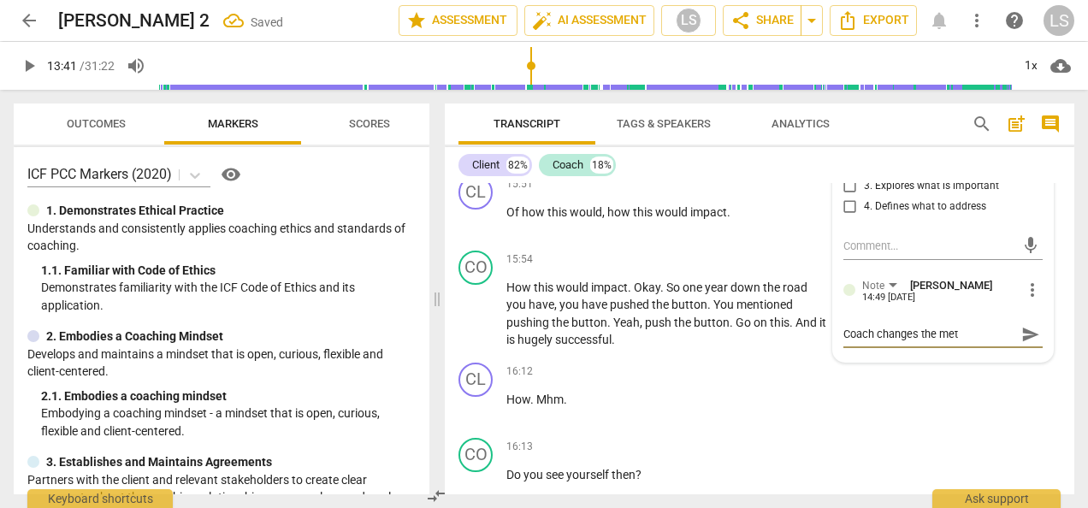
type textarea "Coach changes the meta"
type textarea "Coach changes the metap"
type textarea "Coach changes the metaph"
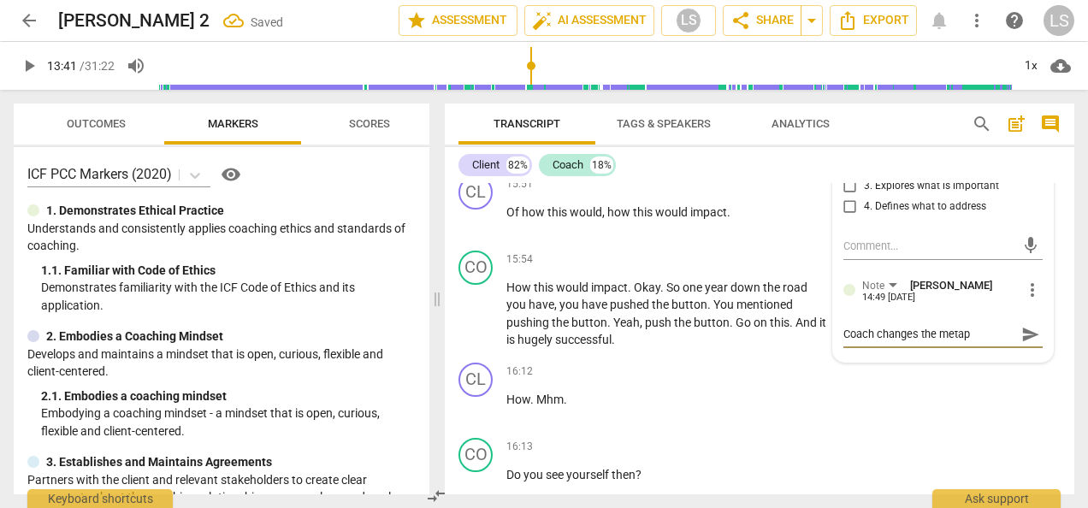
type textarea "Coach changes the metaph"
type textarea "Coach changes the metapho"
type textarea "Coach changes the metaphor"
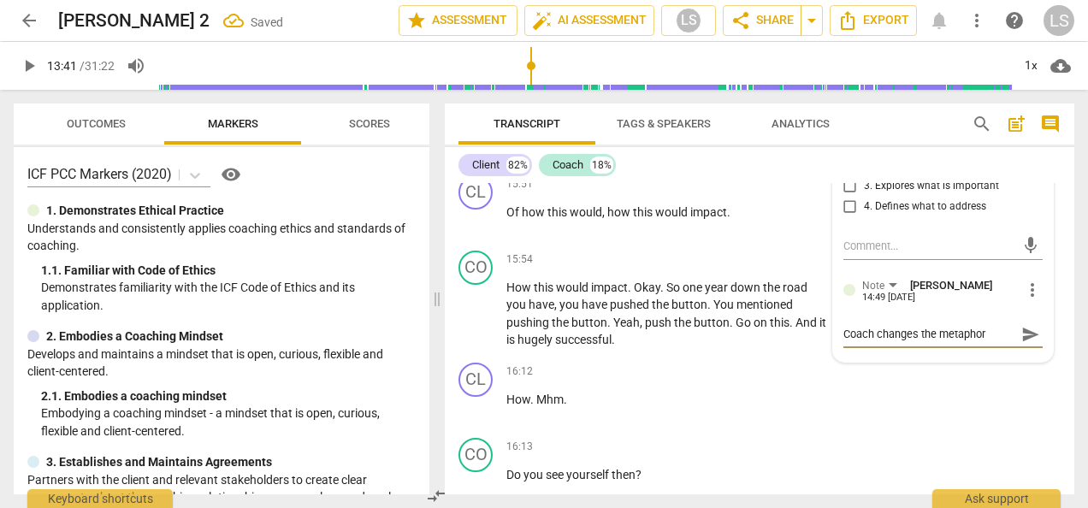
type textarea "Coach changes the metaphor"
type textarea "Coach changes the metaphor h"
type textarea "Coach changes the metaphor he"
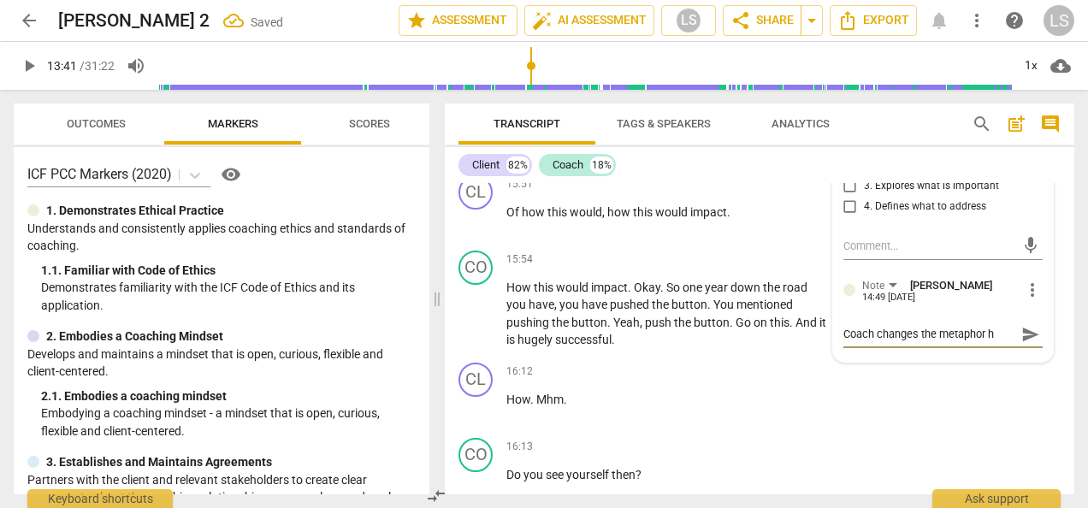
type textarea "Coach changes the metaphor he"
type textarea "Coach changes the metaphor her"
type textarea "Coach changes the metaphor here"
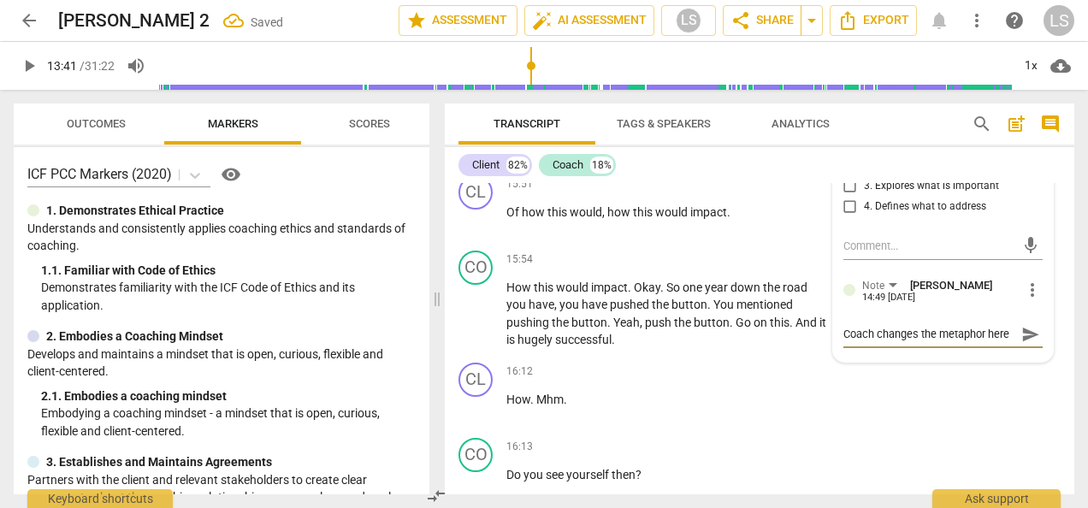
type textarea "Coach changes the metaphor here"
type textarea "Coach changes the metaphor here f"
type textarea "Coach changes the metaphor here fr"
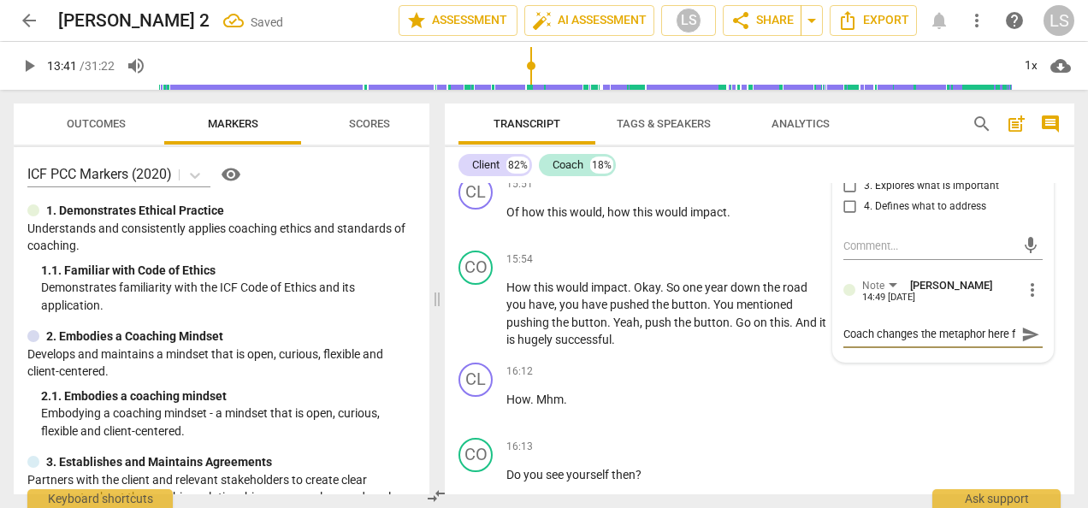
type textarea "Coach changes the metaphor here fr"
type textarea "Coach changes the metaphor here fro"
type textarea "Coach changes the metaphor here from"
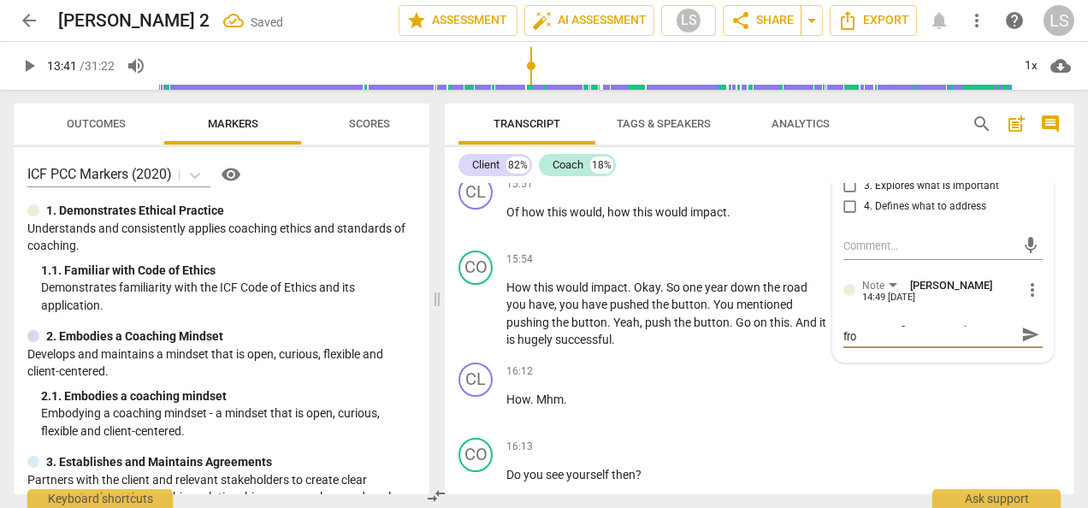
type textarea "Coach changes the metaphor here from"
type textarea "Coach changes the metaphor here from b"
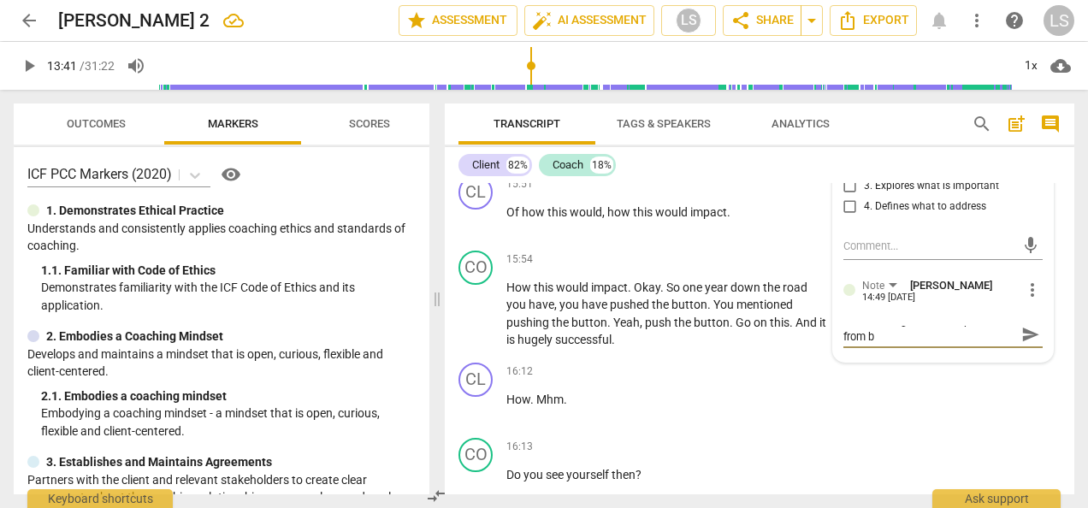
scroll to position [0, 0]
type textarea "Coach changes the metaphor here from ba"
type textarea "Coach changes the metaphor here from [MEDICAL_DATA]"
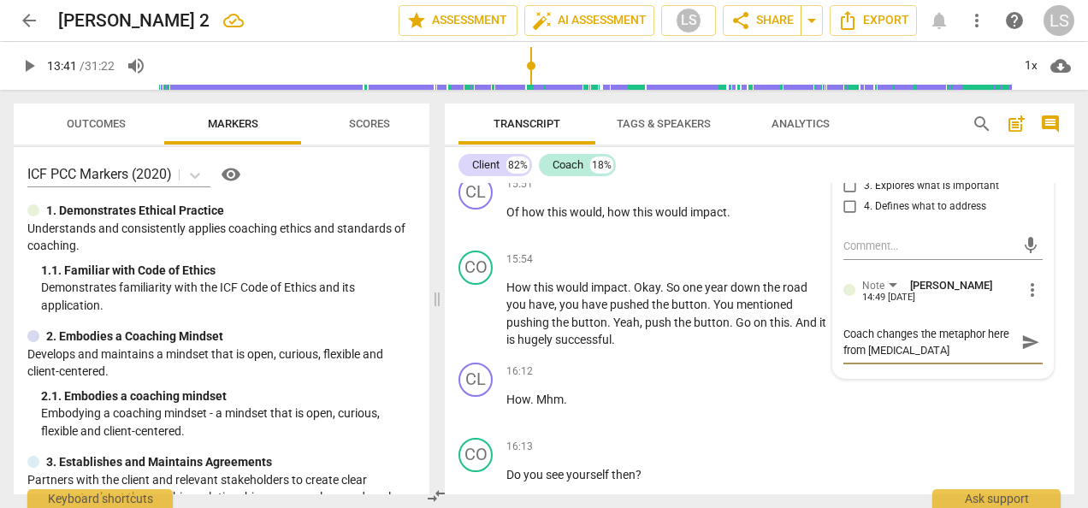
type textarea "Coach changes the metaphor here from ball"
type textarea "Coach changes the metaphor here from balls"
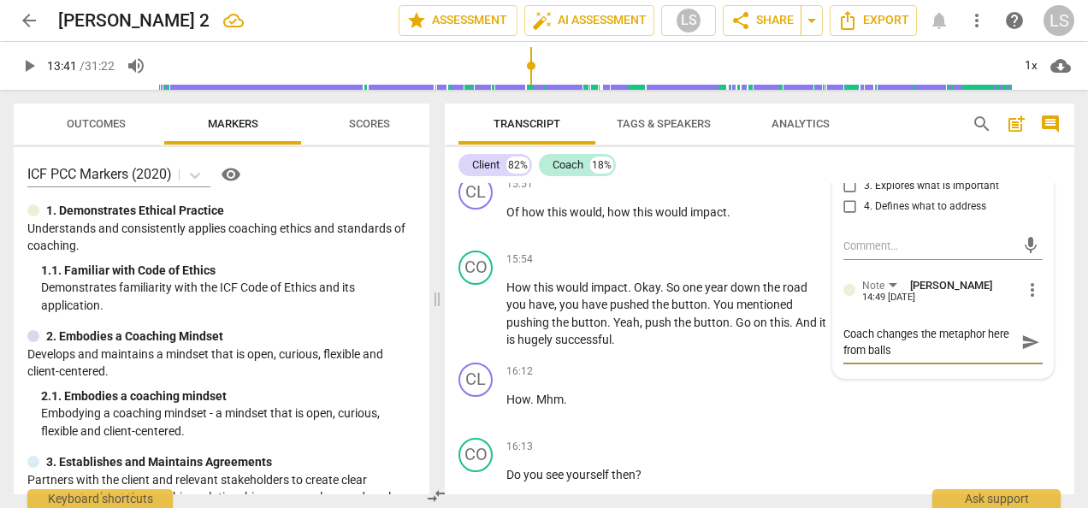
type textarea "Coach changes the metaphor here from balls"
type textarea "Coach changes the metaphor here from balls t"
type textarea "Coach changes the metaphor here from balls to"
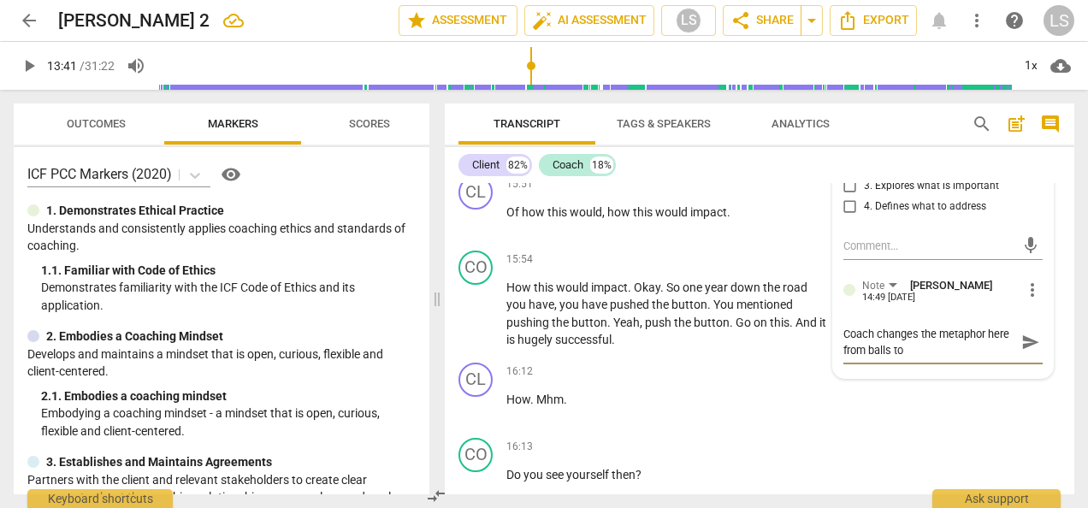
type textarea "Coach changes the metaphor here from balls to"
type textarea "Coach changes the metaphor here from balls to p"
type textarea "Coach changes the metaphor here from balls to pl"
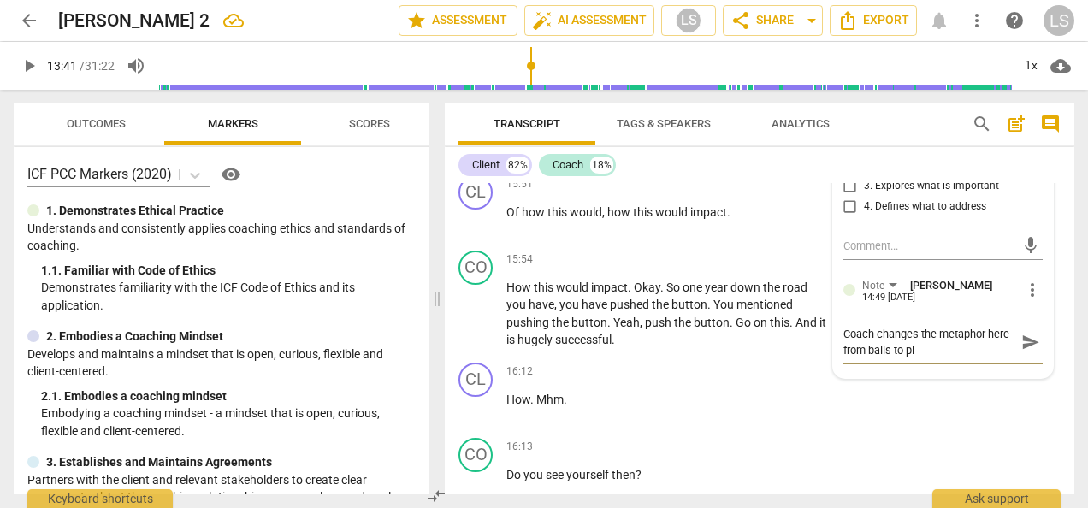
type textarea "Coach changes the metaphor here from balls to pla"
type textarea "Coach changes the metaphor here from balls to plae"
type textarea "Coach changes the metaphor here from balls to plaes"
type textarea "Coach changes the metaphor here from balls to plaes."
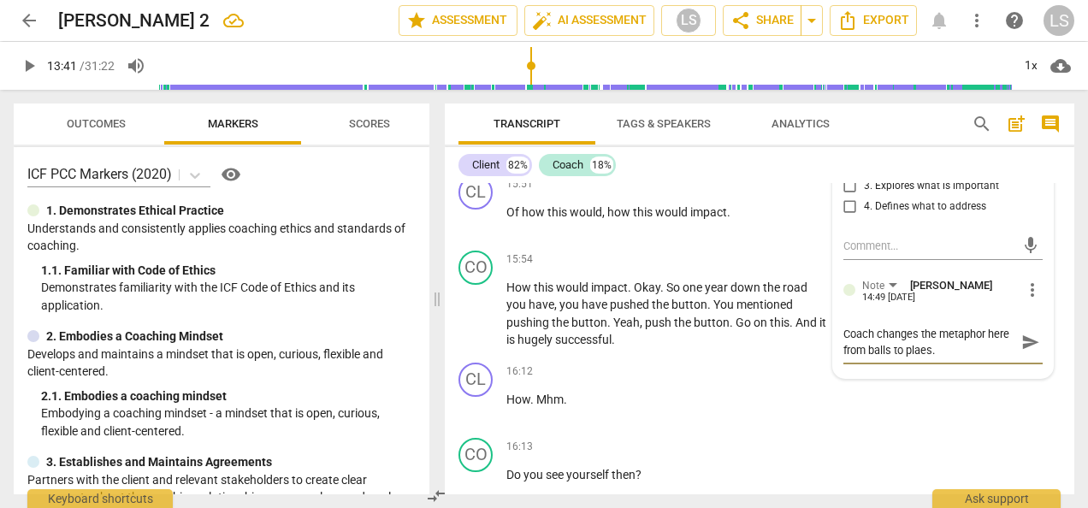
type textarea "Coach changes the metaphor here from balls to plaes"
type textarea "Coach changes the metaphor here from balls to plae"
type textarea "Coach changes the metaphor here from balls to pla"
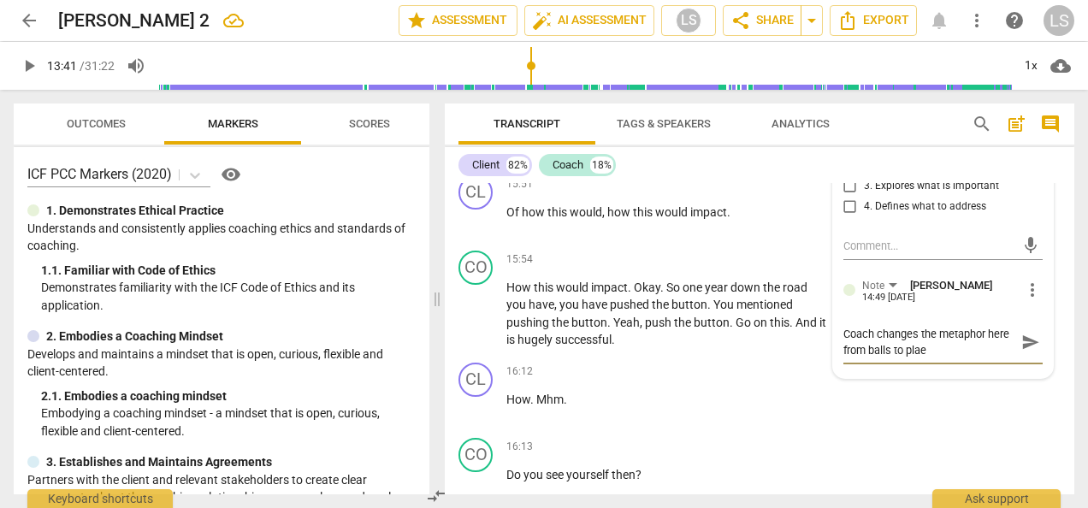
type textarea "Coach changes the metaphor here from balls to pla"
type textarea "Coach changes the metaphor here from balls to plat"
type textarea "Coach changes the metaphor here from balls to plate"
type textarea "Coach changes the metaphor here from balls to plates"
type textarea "Coach changes the metaphor here from balls to plates."
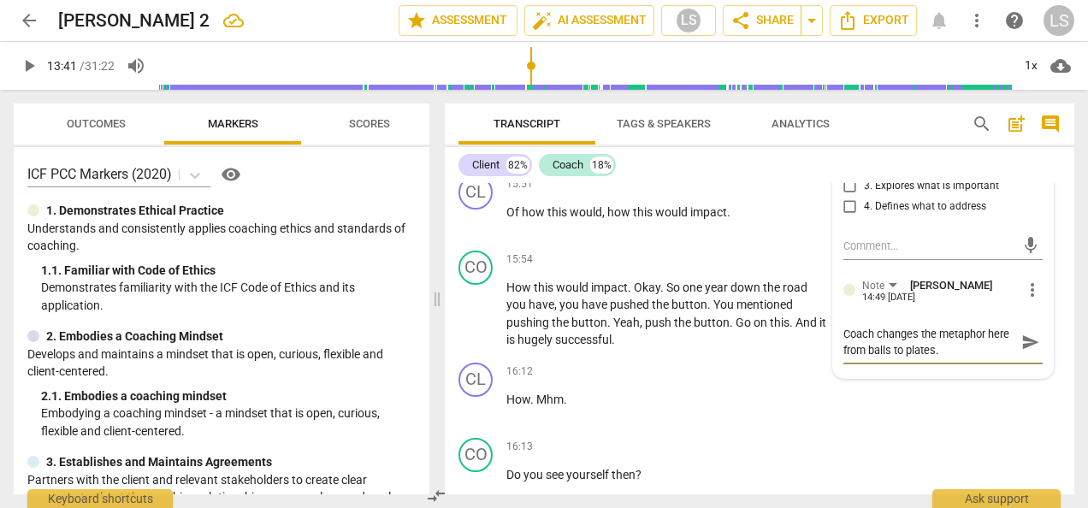
type textarea "Coach changes the metaphor here from balls to plates."
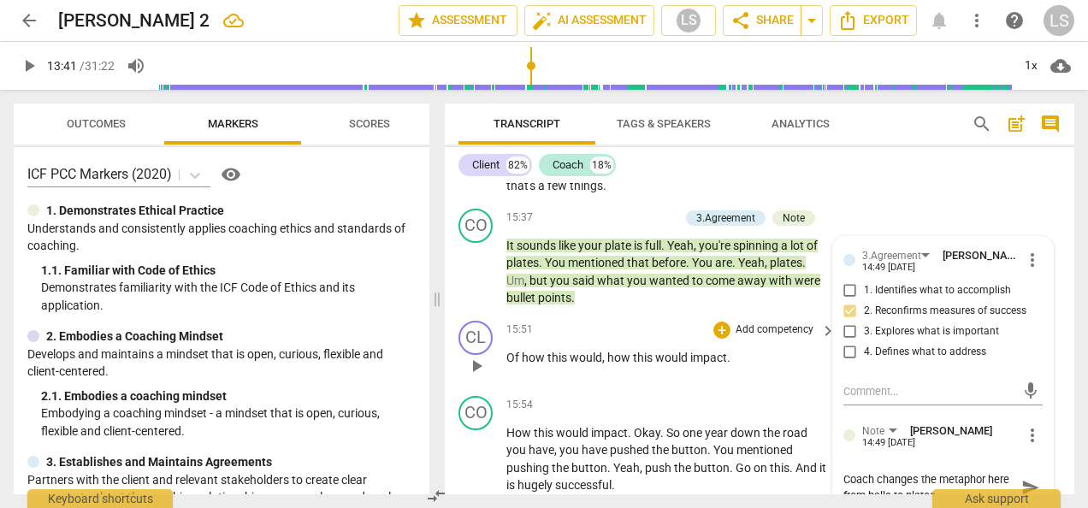
scroll to position [4403, 0]
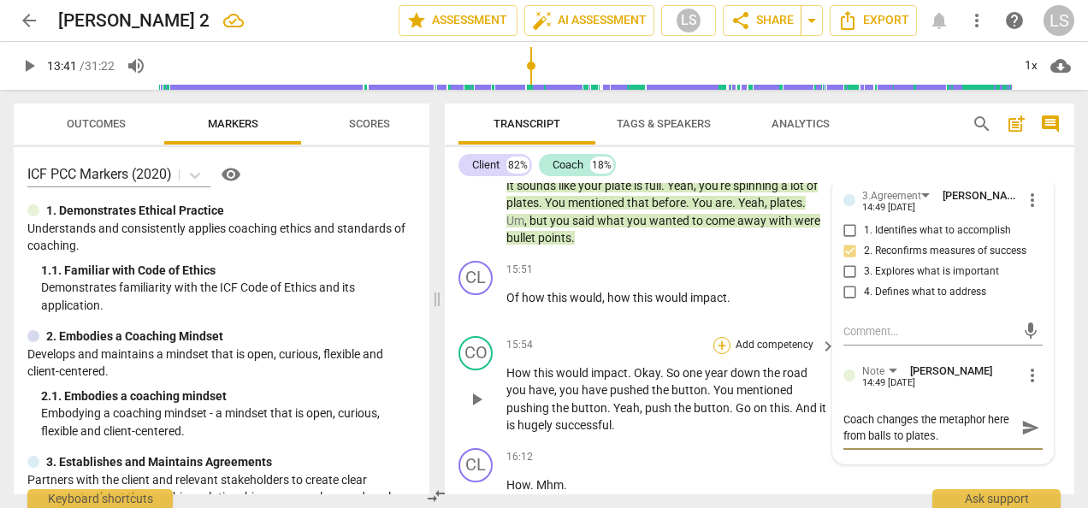
type textarea "Coach changes the metaphor here from balls to plates."
click at [719, 337] on div "+" at bounding box center [721, 345] width 17 height 17
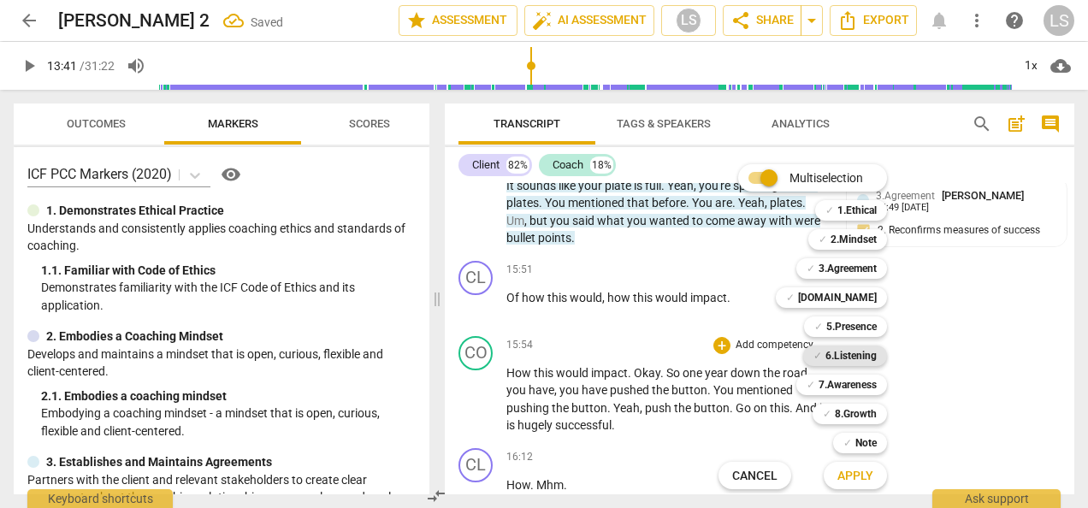
click at [855, 359] on b "6.Listening" at bounding box center [850, 356] width 51 height 21
drag, startPoint x: 859, startPoint y: 387, endPoint x: 867, endPoint y: 323, distance: 64.7
click at [860, 387] on b "7.Awareness" at bounding box center [847, 385] width 58 height 21
click at [872, 239] on b "2.Mindset" at bounding box center [853, 239] width 46 height 21
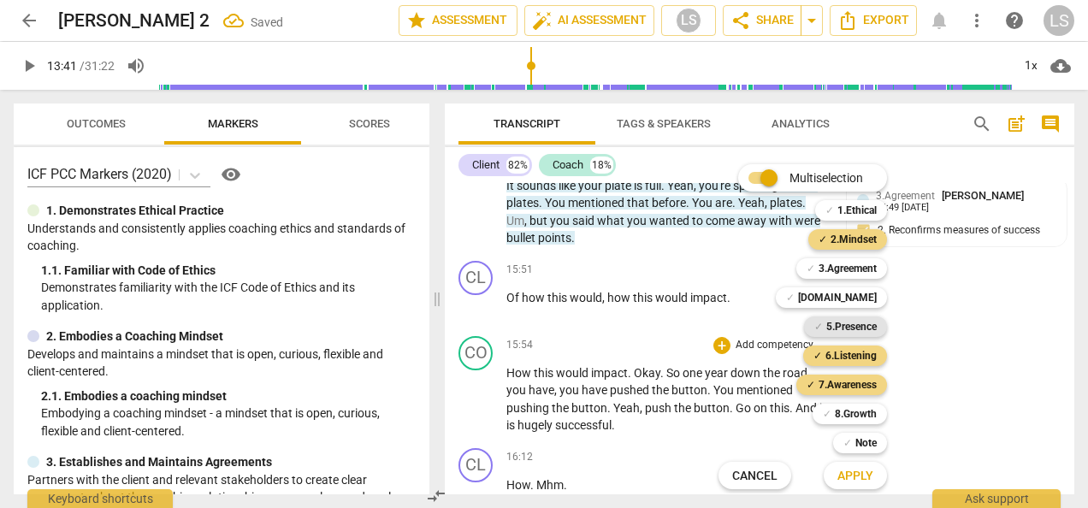
click at [855, 327] on b "5.Presence" at bounding box center [851, 326] width 50 height 21
click at [864, 474] on span "Apply" at bounding box center [855, 476] width 36 height 17
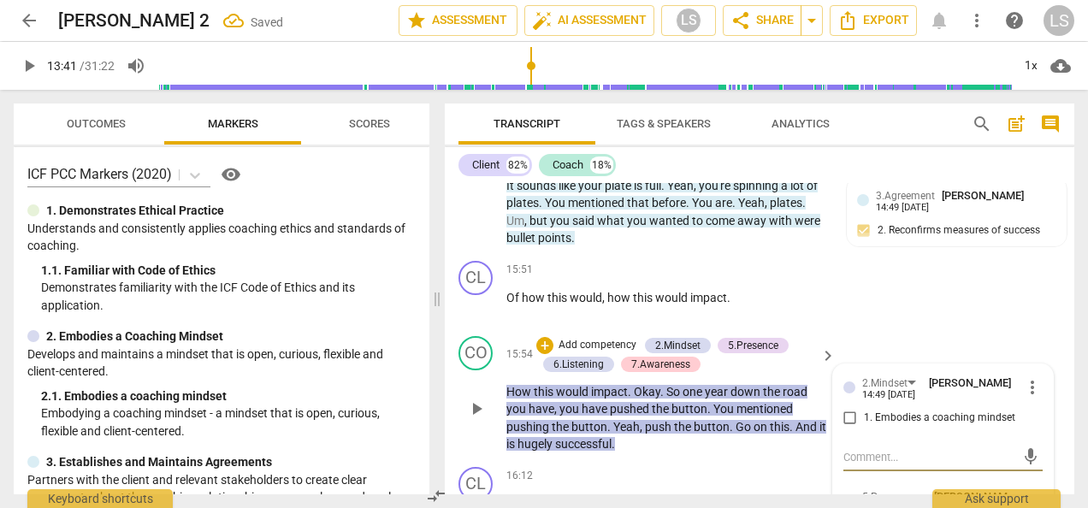
click at [848, 408] on input "1. Embodies a coaching mindset" at bounding box center [849, 418] width 27 height 21
checkbox input "true"
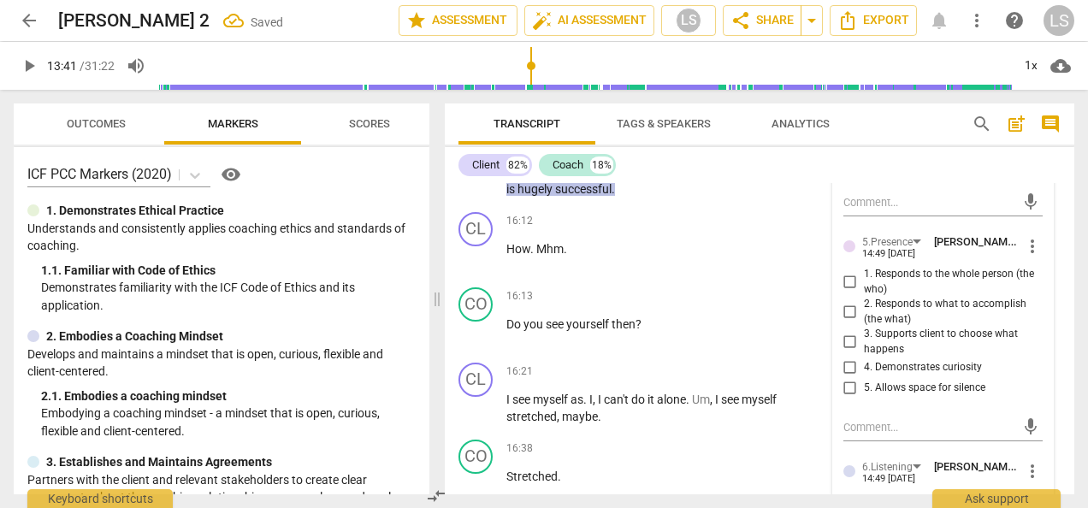
scroll to position [4659, 0]
click at [849, 300] on input "2. Responds to what to accomplish (the what)" at bounding box center [849, 310] width 27 height 21
checkbox input "true"
click at [849, 356] on input "4. Demonstrates curiosity" at bounding box center [849, 366] width 27 height 21
checkbox input "true"
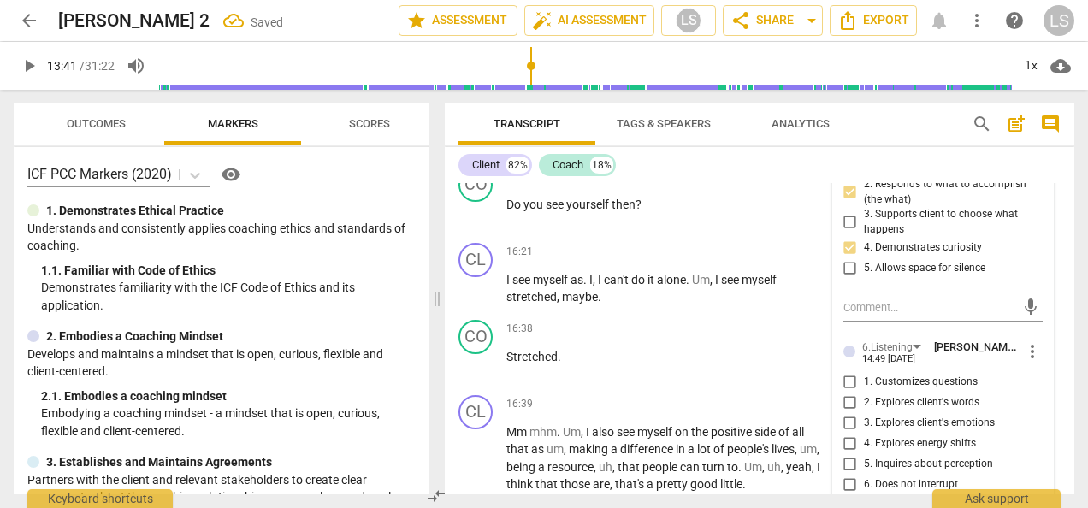
scroll to position [4830, 0]
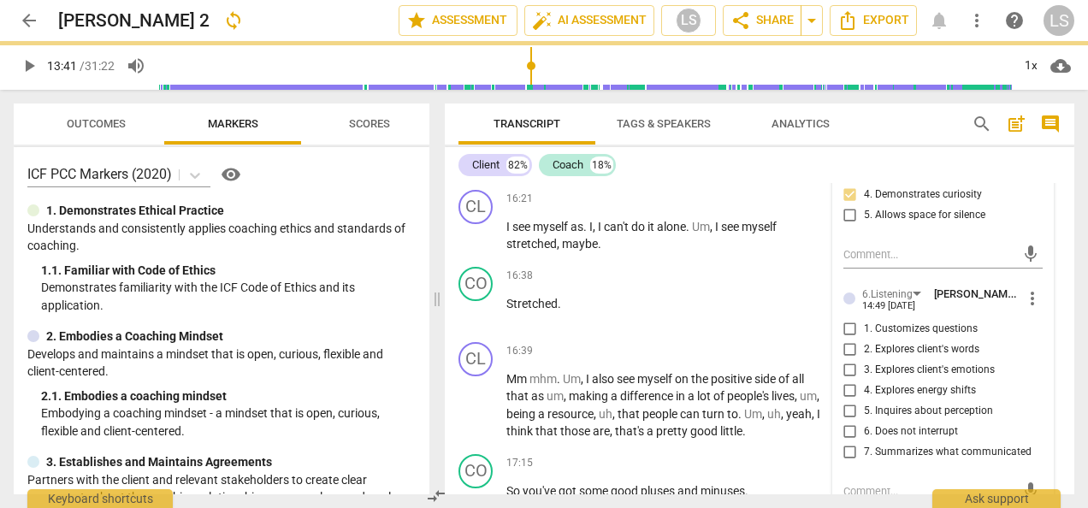
click at [851, 319] on input "1. Customizes questions" at bounding box center [849, 329] width 27 height 21
checkbox input "true"
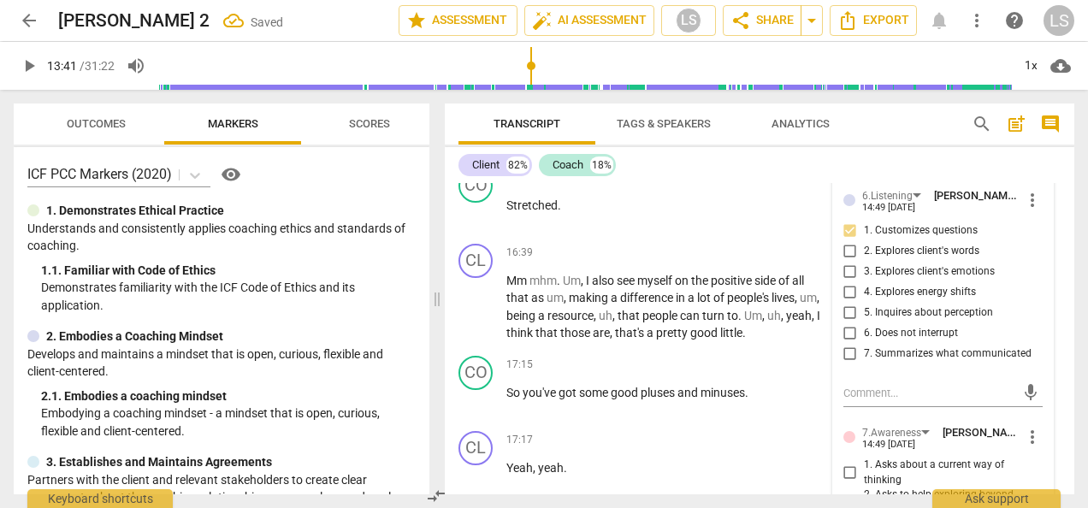
scroll to position [5001, 0]
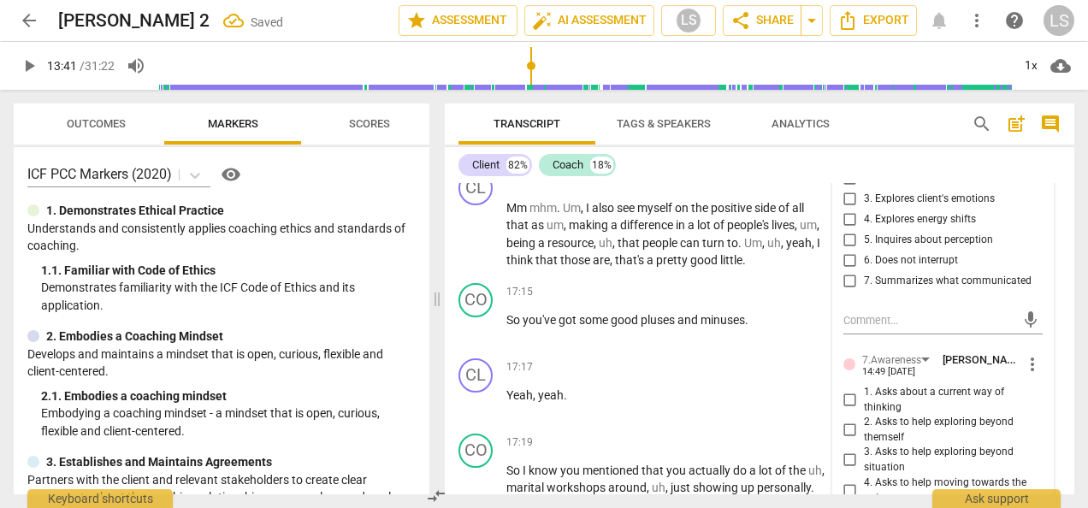
click at [850, 480] on input "4. Asks to help moving towards the outcome" at bounding box center [849, 490] width 27 height 21
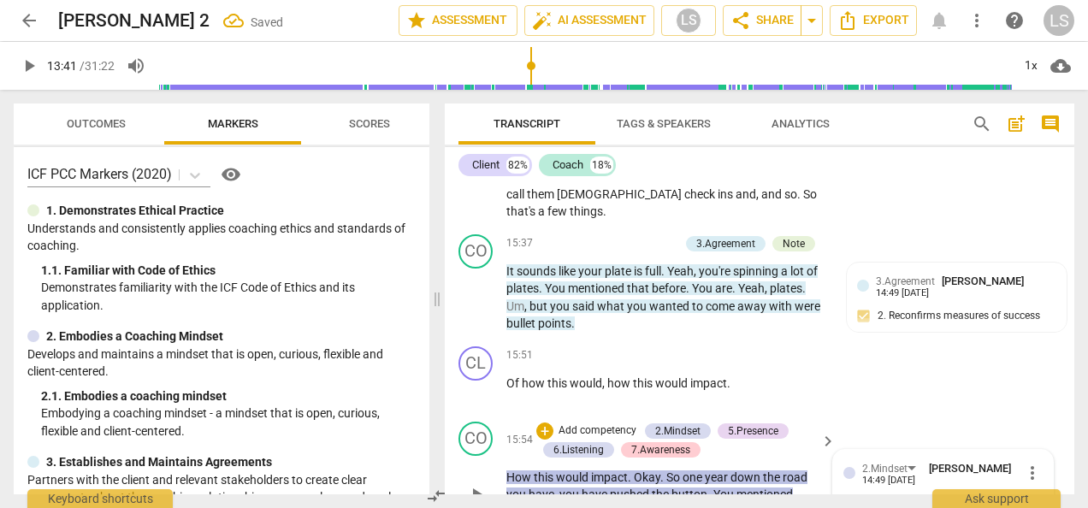
scroll to position [4403, 0]
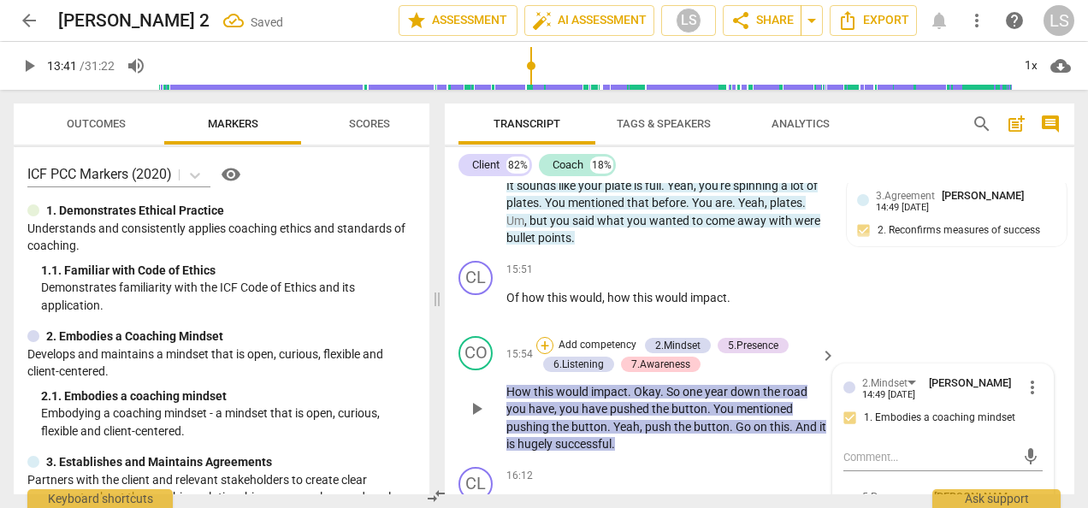
click at [541, 337] on div "+" at bounding box center [544, 345] width 17 height 17
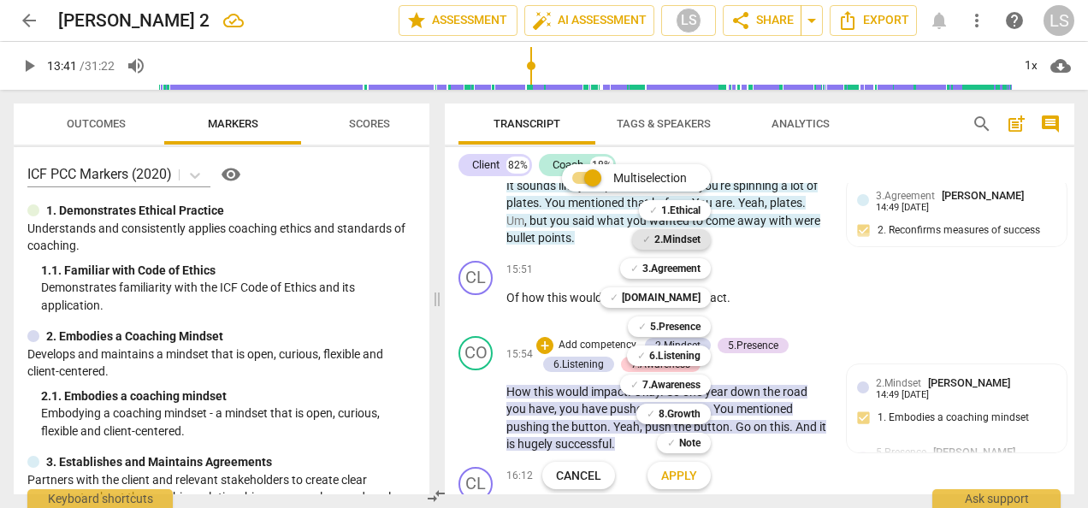
click at [691, 243] on b "2.Mindset" at bounding box center [677, 239] width 46 height 21
click at [678, 325] on b "5.Presence" at bounding box center [675, 326] width 50 height 21
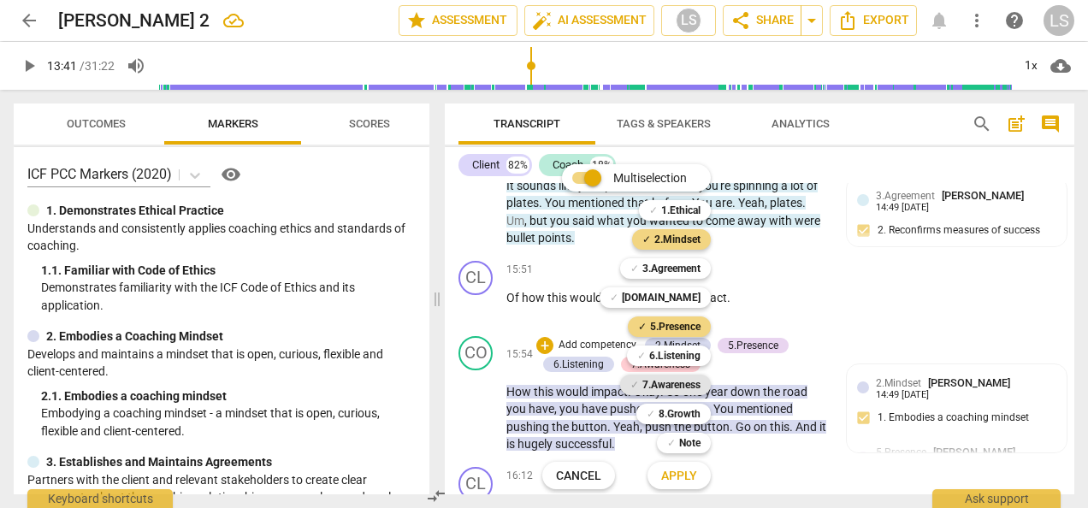
click at [676, 387] on b "7.Awareness" at bounding box center [671, 385] width 58 height 21
click at [682, 471] on span "Apply" at bounding box center [679, 476] width 36 height 17
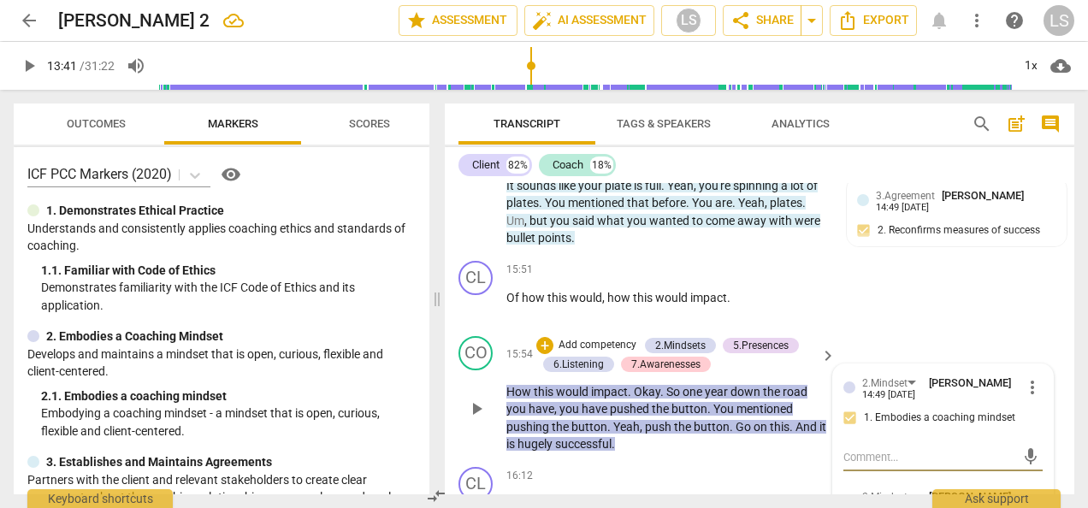
click at [812, 383] on p "How this would impact . Okay . So one year down the road you have , you have pu…" at bounding box center [666, 418] width 321 height 70
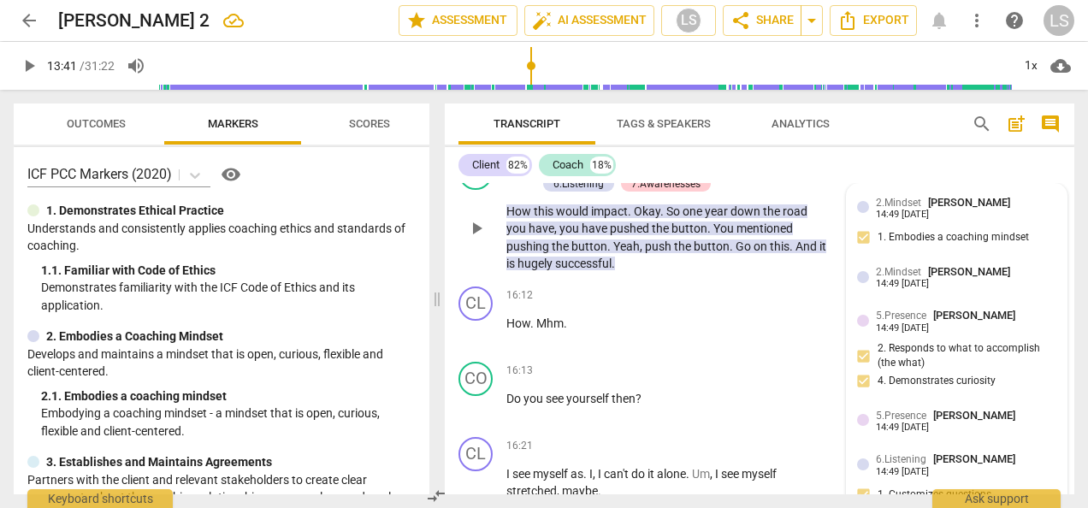
scroll to position [4574, 0]
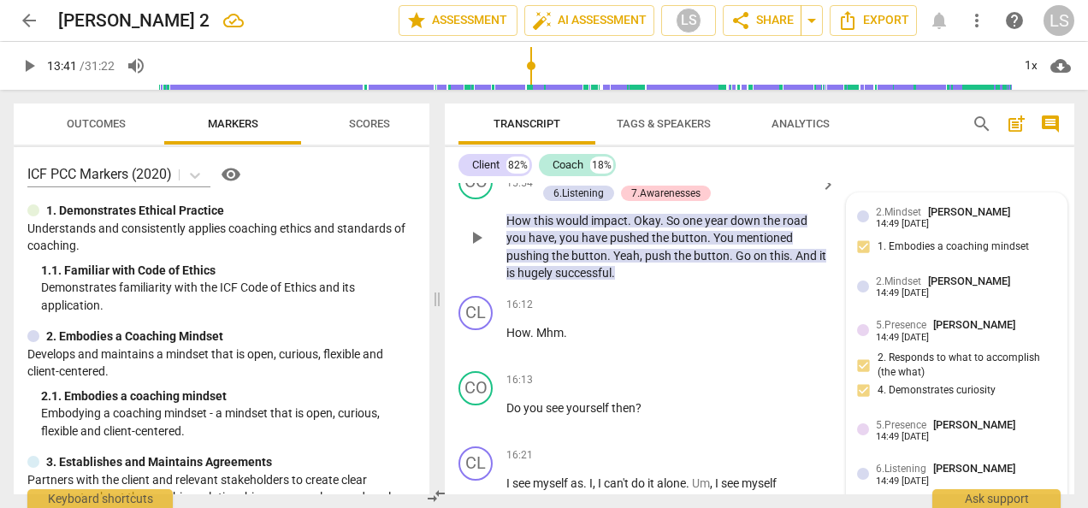
click at [1017, 273] on div "2.Mindset [PERSON_NAME]" at bounding box center [946, 281] width 141 height 16
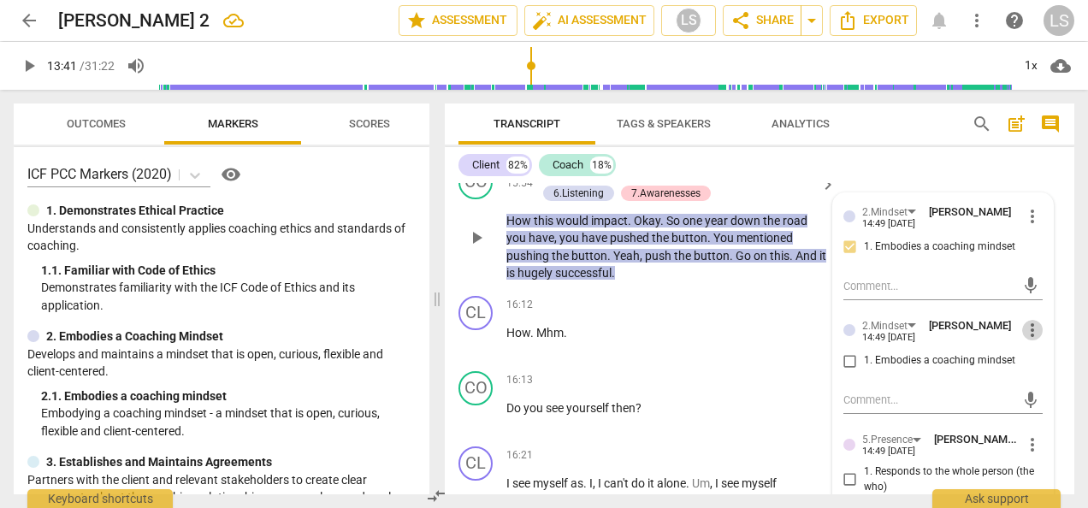
click at [1030, 320] on span "more_vert" at bounding box center [1032, 330] width 21 height 21
click at [1026, 338] on li "Delete" at bounding box center [1043, 344] width 59 height 32
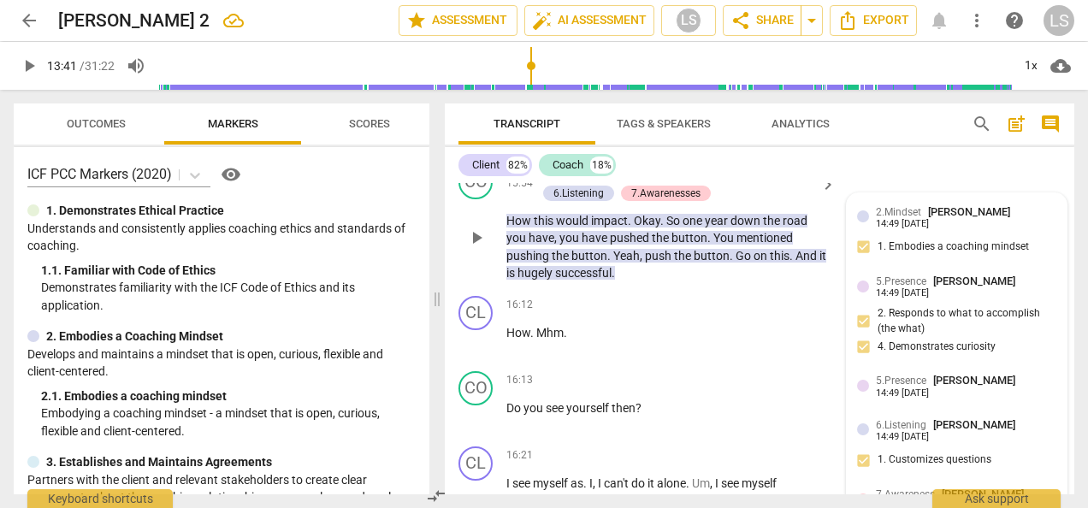
click at [1001, 352] on div "2.Mindset [PERSON_NAME] 14:49 [DATE] 1. Embodies a coaching mindset 5.Presence …" at bounding box center [957, 403] width 220 height 420
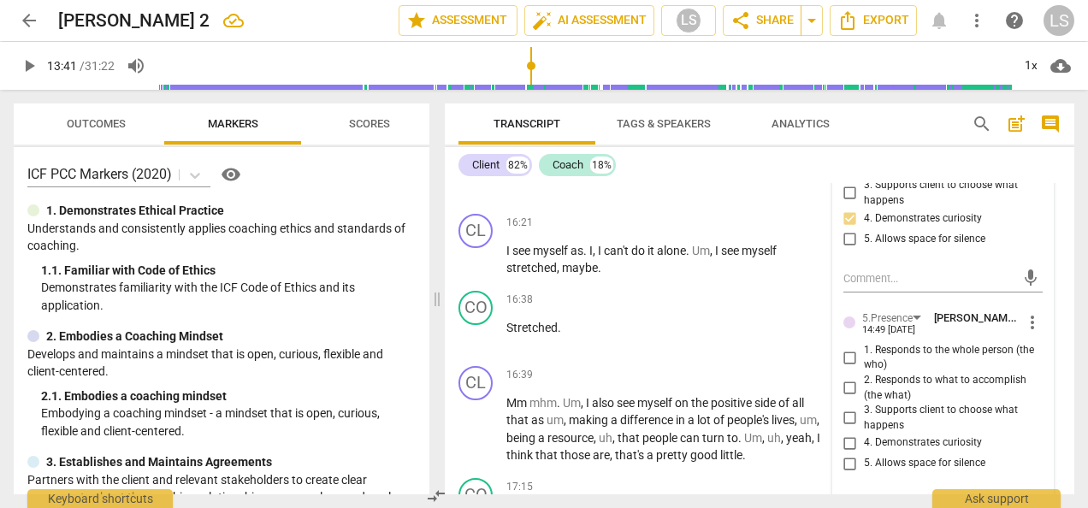
scroll to position [4830, 0]
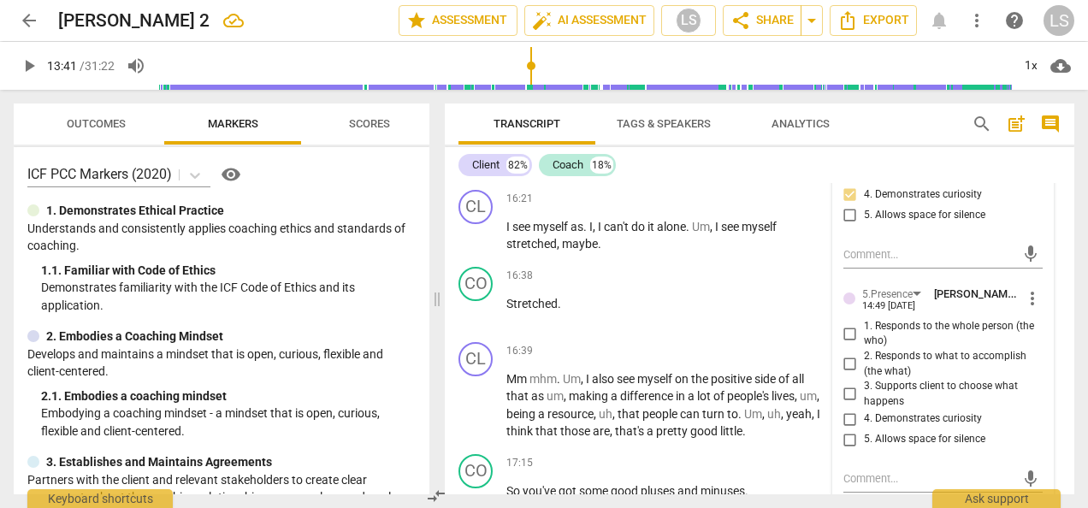
click at [1023, 288] on span "more_vert" at bounding box center [1032, 298] width 21 height 21
click at [1022, 308] on li "Delete" at bounding box center [1043, 312] width 59 height 32
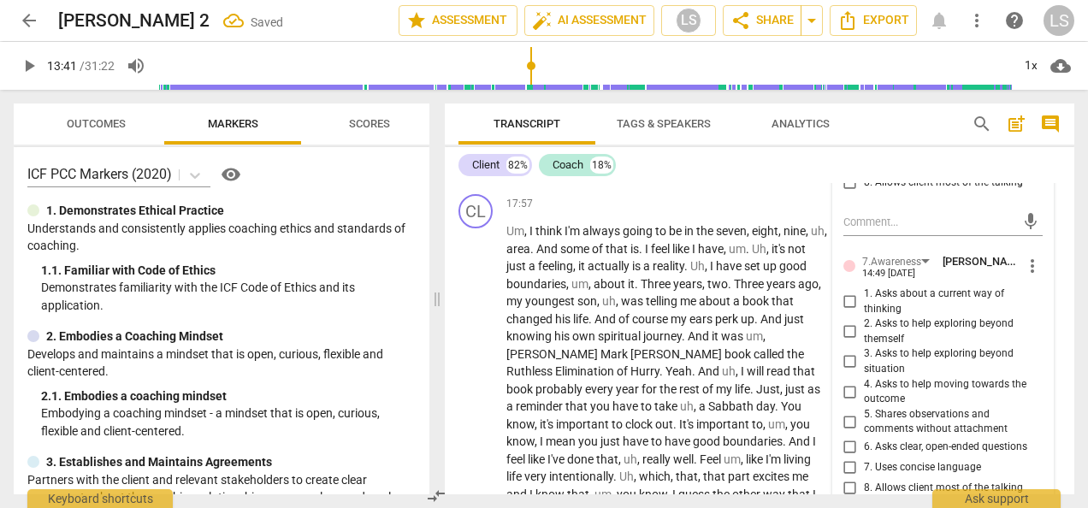
scroll to position [5429, 0]
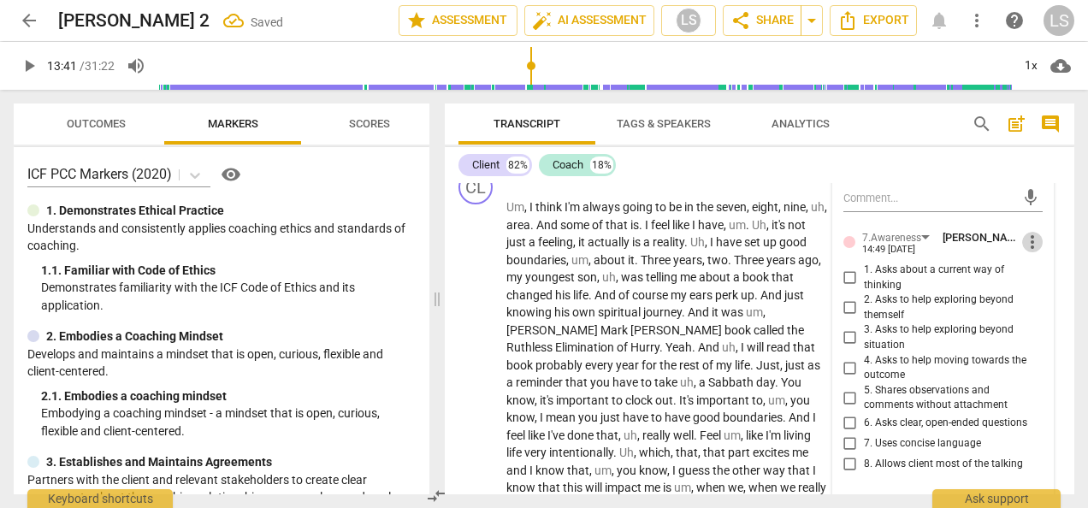
click at [1033, 232] on span "more_vert" at bounding box center [1032, 242] width 21 height 21
click at [1038, 255] on li "Delete" at bounding box center [1043, 255] width 59 height 32
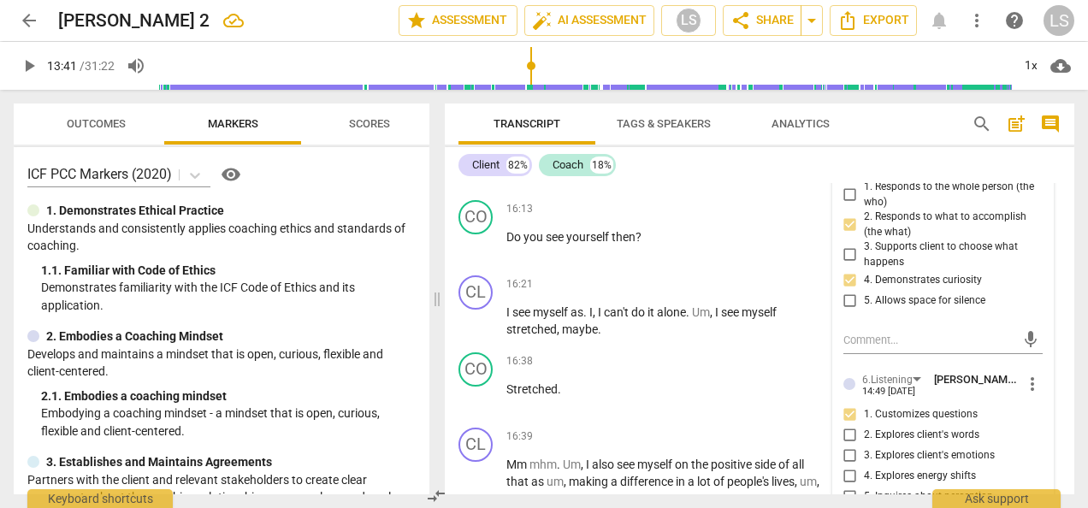
scroll to position [4659, 0]
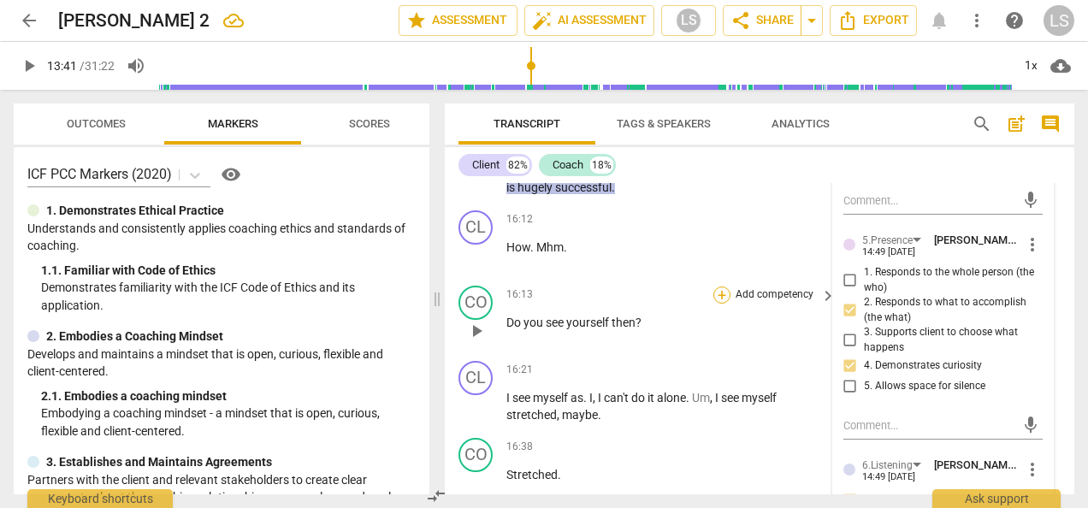
click at [724, 286] on div "+" at bounding box center [721, 294] width 17 height 17
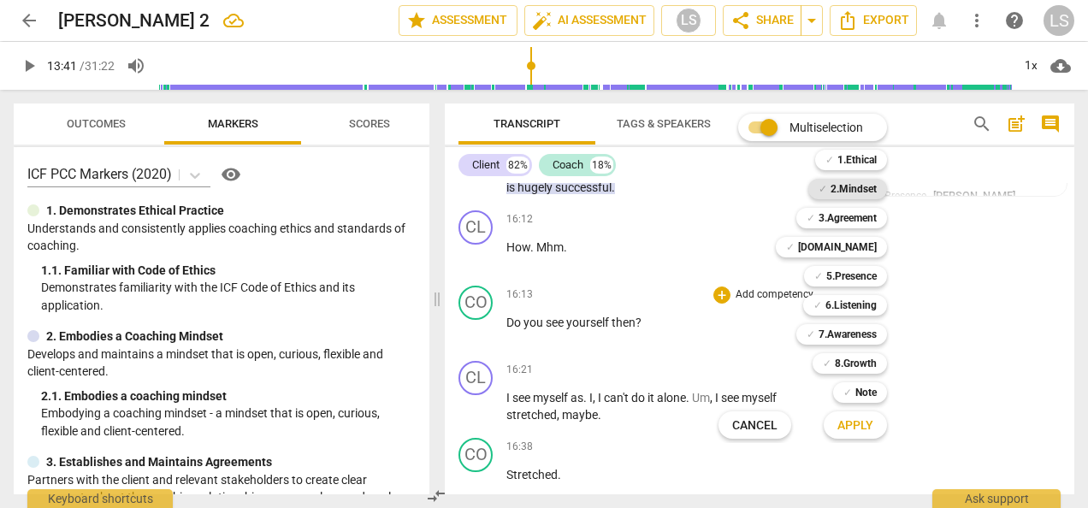
click at [851, 179] on b "2.Mindset" at bounding box center [853, 189] width 46 height 21
click at [857, 275] on b "5.Presence" at bounding box center [851, 276] width 50 height 21
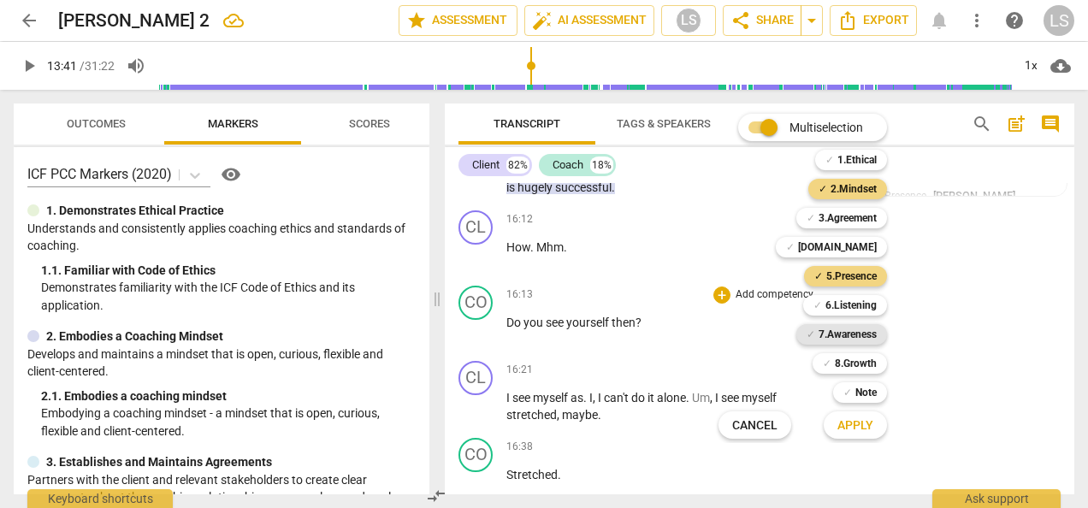
click at [857, 336] on b "7.Awareness" at bounding box center [847, 334] width 58 height 21
click at [850, 428] on span "Apply" at bounding box center [855, 425] width 36 height 17
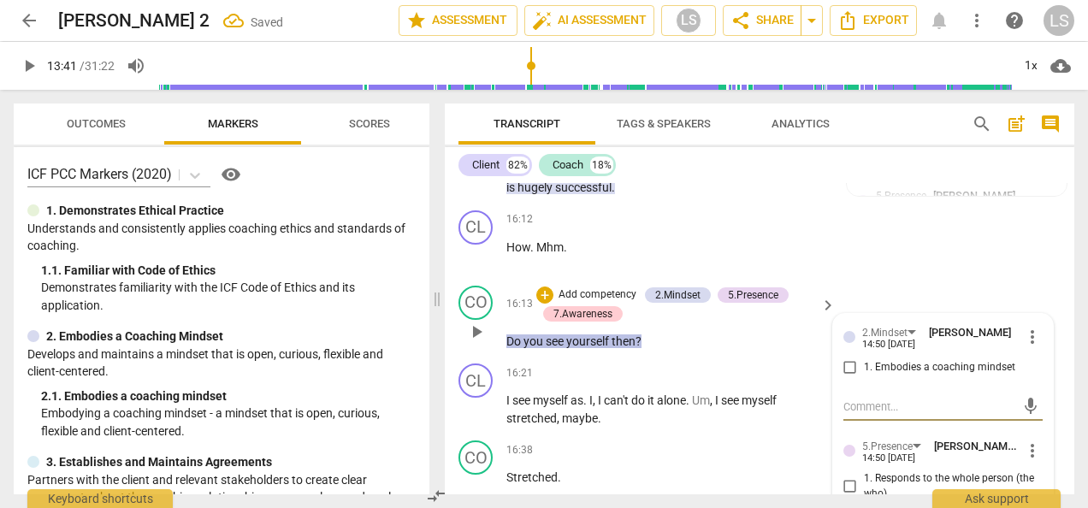
click at [851, 357] on input "1. Embodies a coaching mindset" at bounding box center [849, 367] width 27 height 21
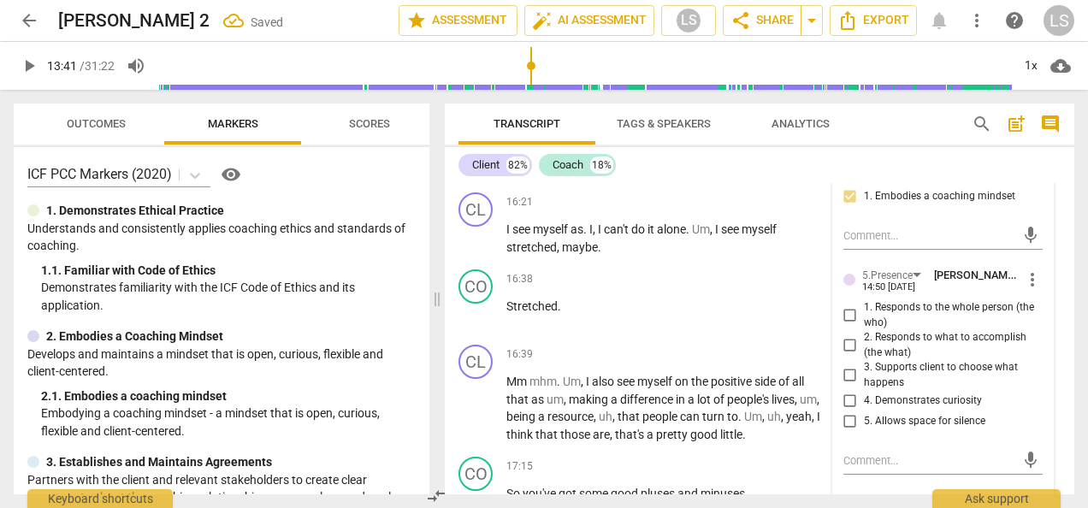
click at [845, 305] on input "1. Responds to the whole person (the who)" at bounding box center [849, 315] width 27 height 21
click at [848, 335] on input "2. Responds to what to accomplish (the what)" at bounding box center [849, 345] width 27 height 21
click at [848, 391] on input "4. Demonstrates curiosity" at bounding box center [849, 401] width 27 height 21
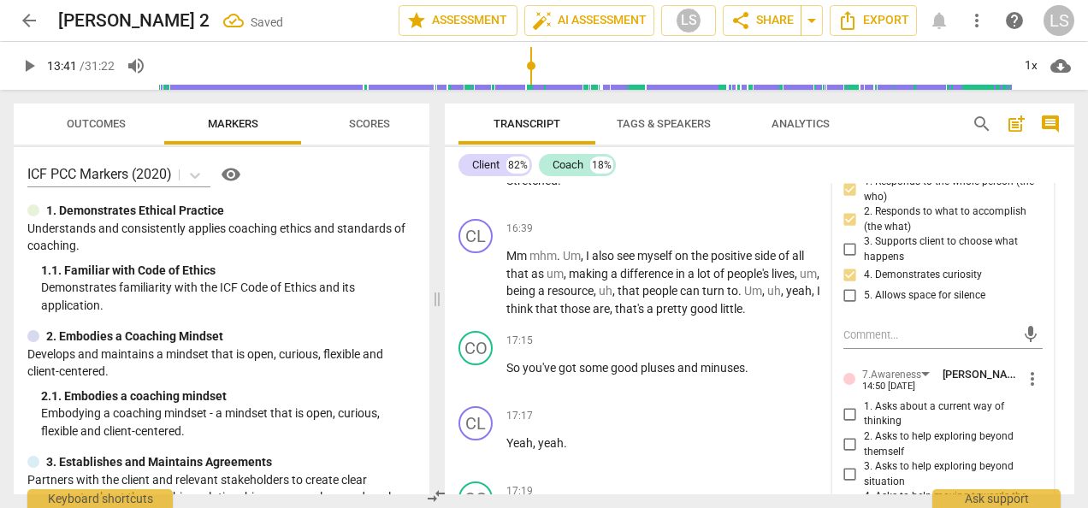
scroll to position [5001, 0]
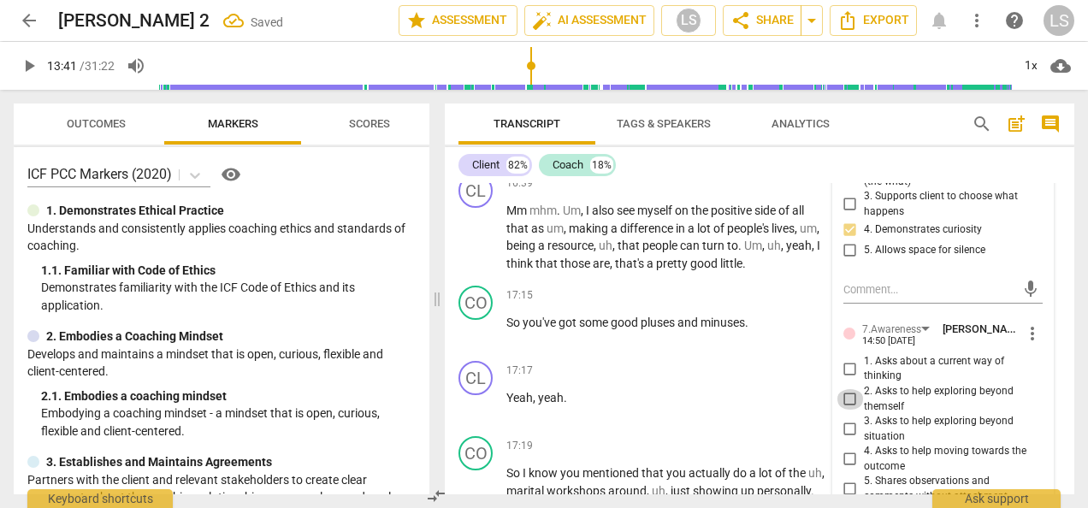
click at [850, 389] on input "2. Asks to help exploring beyond themself" at bounding box center [849, 399] width 27 height 21
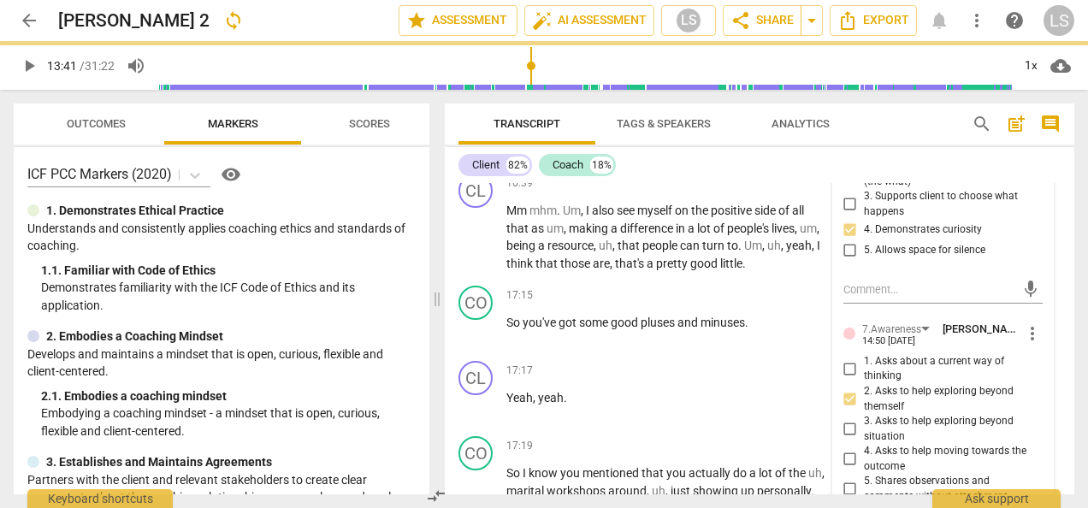
click at [848, 449] on input "4. Asks to help moving towards the outcome" at bounding box center [849, 459] width 27 height 21
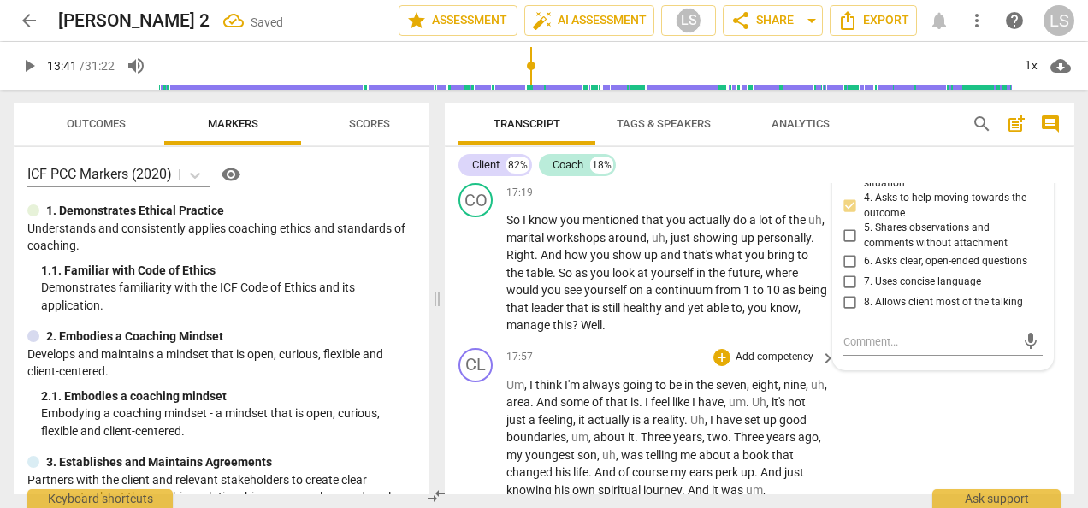
scroll to position [5258, 0]
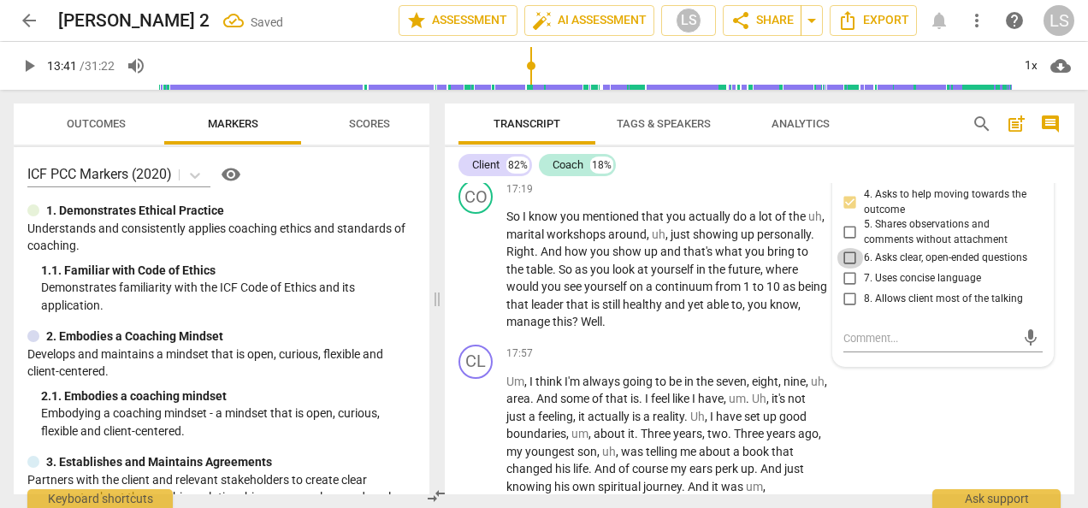
click at [844, 248] on input "6. Asks clear, open-ended questions" at bounding box center [849, 258] width 27 height 21
click at [847, 269] on input "7. Uses concise language" at bounding box center [849, 279] width 27 height 21
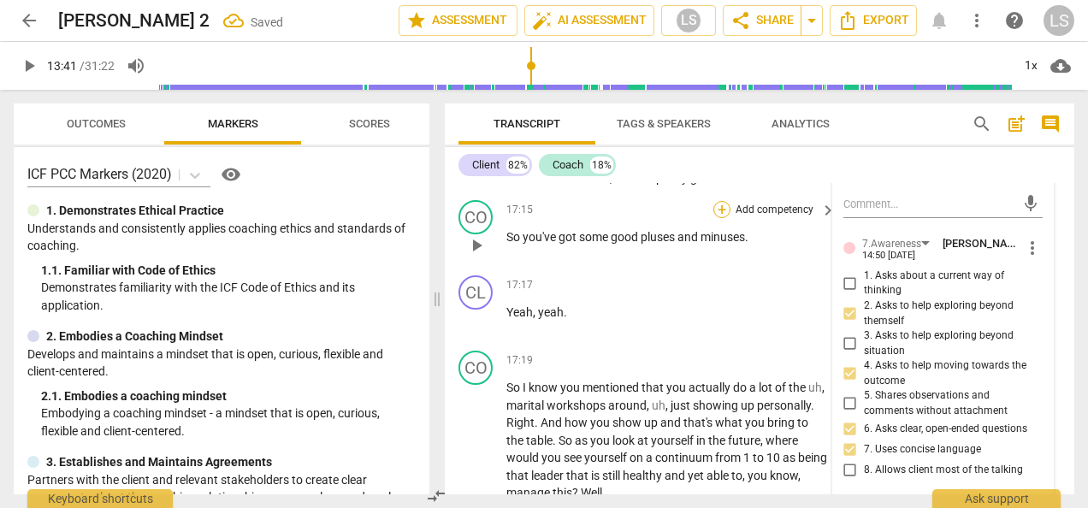
click at [720, 201] on div "+" at bounding box center [721, 209] width 17 height 17
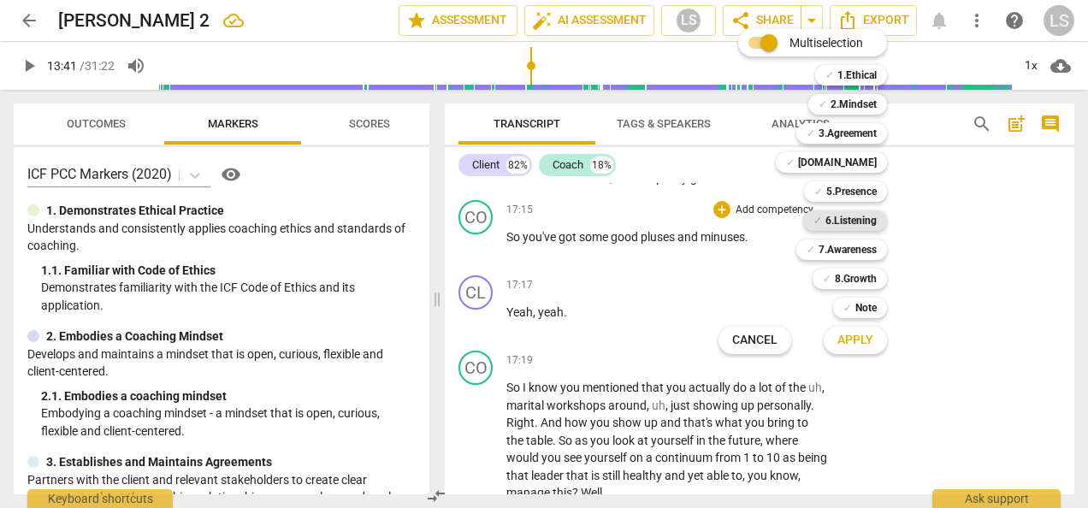
click at [845, 219] on b "6.Listening" at bounding box center [850, 220] width 51 height 21
click at [857, 346] on span "Apply" at bounding box center [855, 340] width 36 height 17
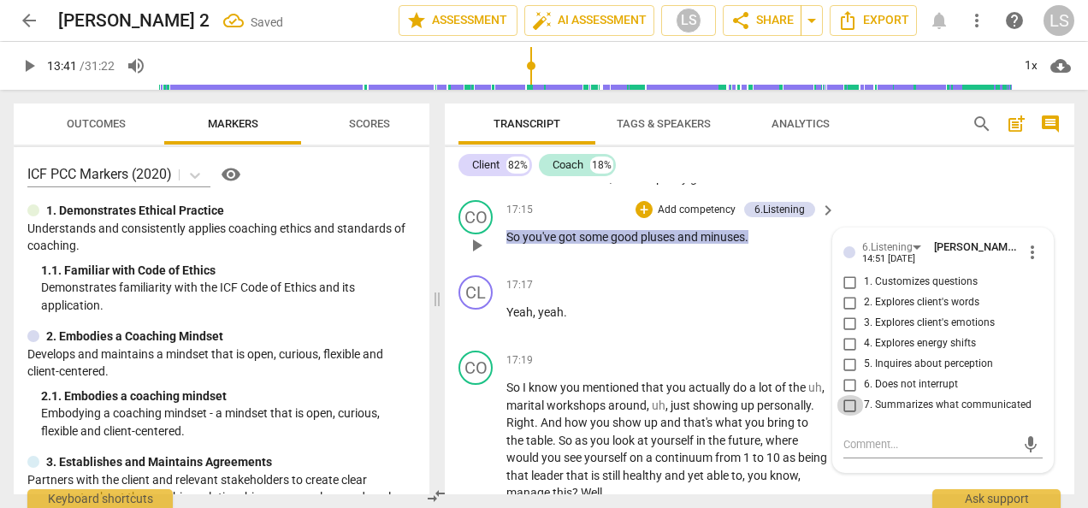
click at [848, 395] on input "7. Summarizes what communicated" at bounding box center [849, 405] width 27 height 21
click at [721, 351] on div "+" at bounding box center [721, 359] width 17 height 17
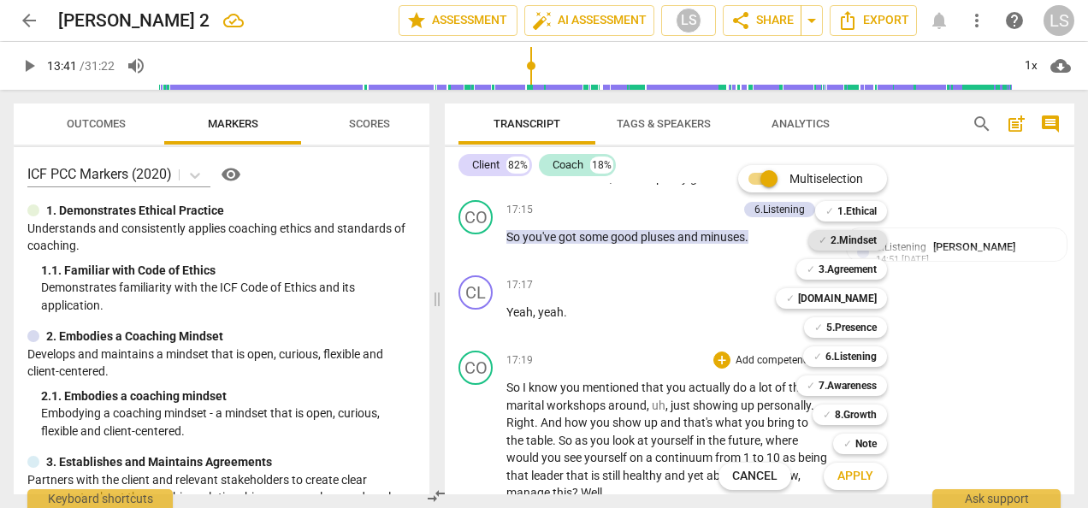
click at [867, 236] on b "2.Mindset" at bounding box center [853, 240] width 46 height 21
click at [854, 326] on b "5.Presence" at bounding box center [851, 327] width 50 height 21
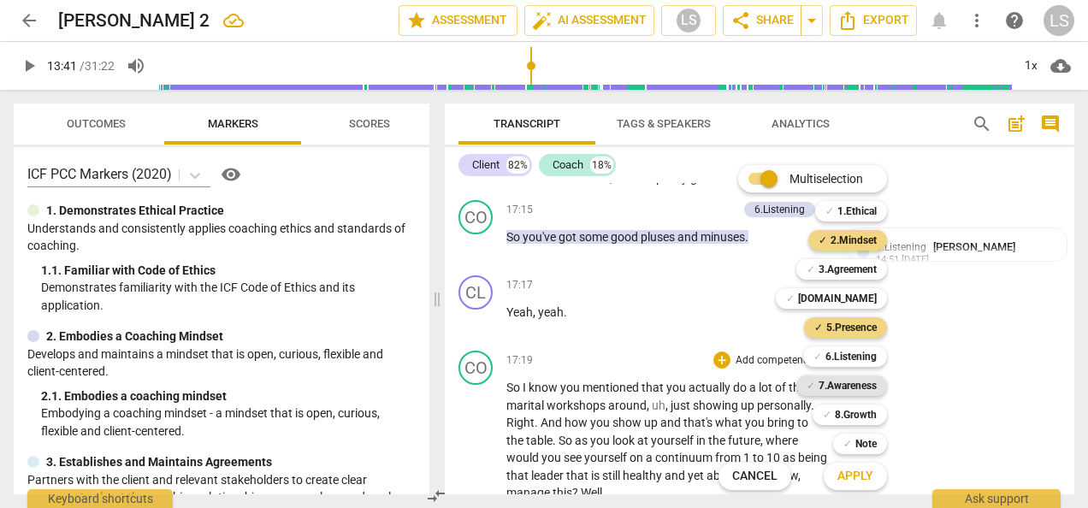
click at [855, 382] on b "7.Awareness" at bounding box center [847, 385] width 58 height 21
click at [855, 481] on span "Apply" at bounding box center [855, 476] width 36 height 17
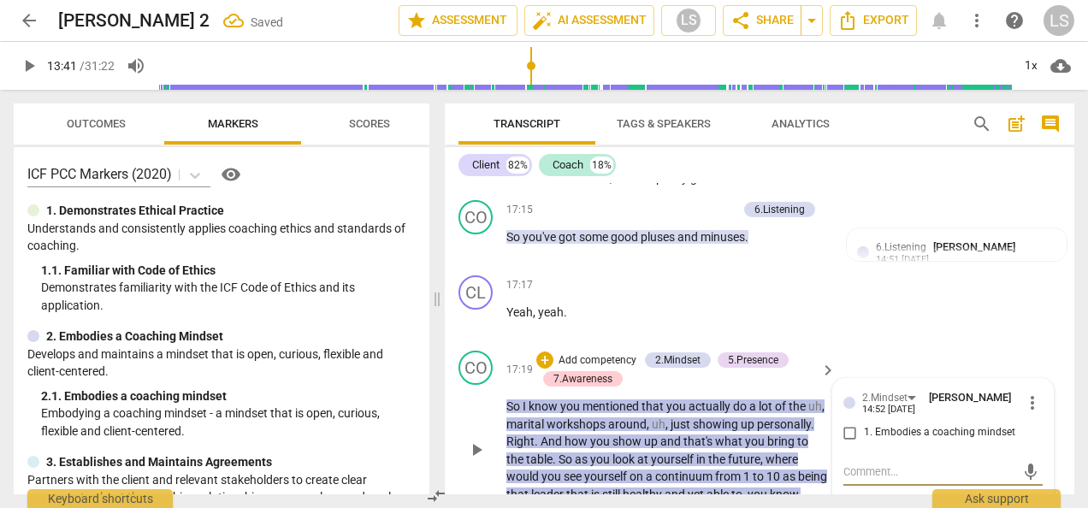
click at [850, 422] on input "1. Embodies a coaching mindset" at bounding box center [849, 432] width 27 height 21
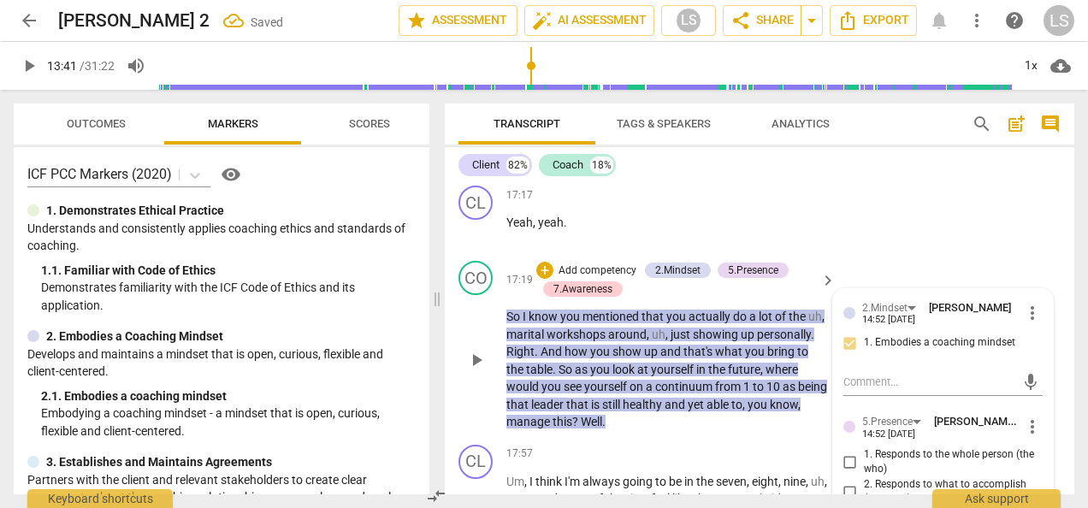
scroll to position [5258, 0]
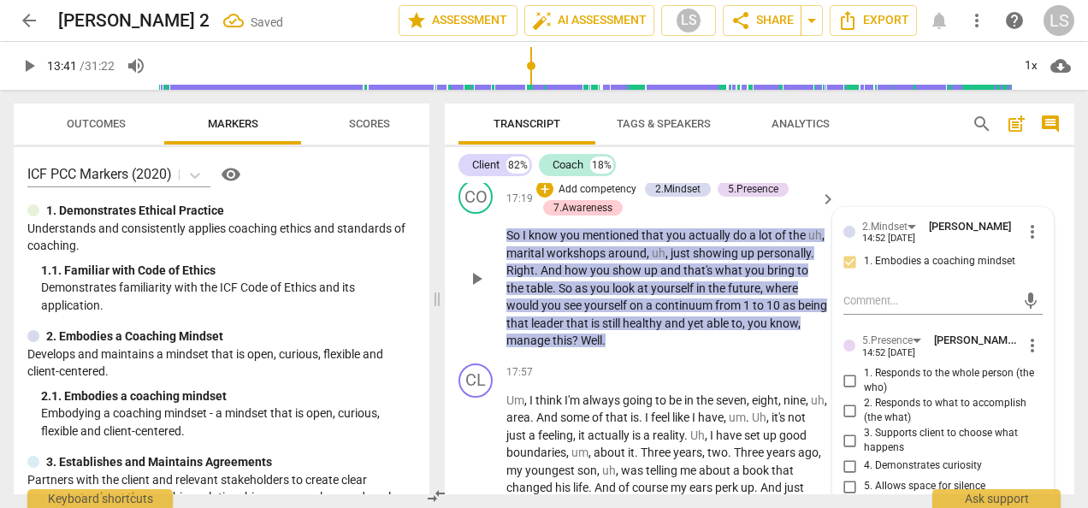
click at [851, 370] on input "1. Responds to the whole person (the who)" at bounding box center [849, 380] width 27 height 21
click at [847, 400] on input "2. Responds to what to accomplish (the what)" at bounding box center [849, 410] width 27 height 21
click at [850, 456] on input "4. Demonstrates curiosity" at bounding box center [849, 466] width 27 height 21
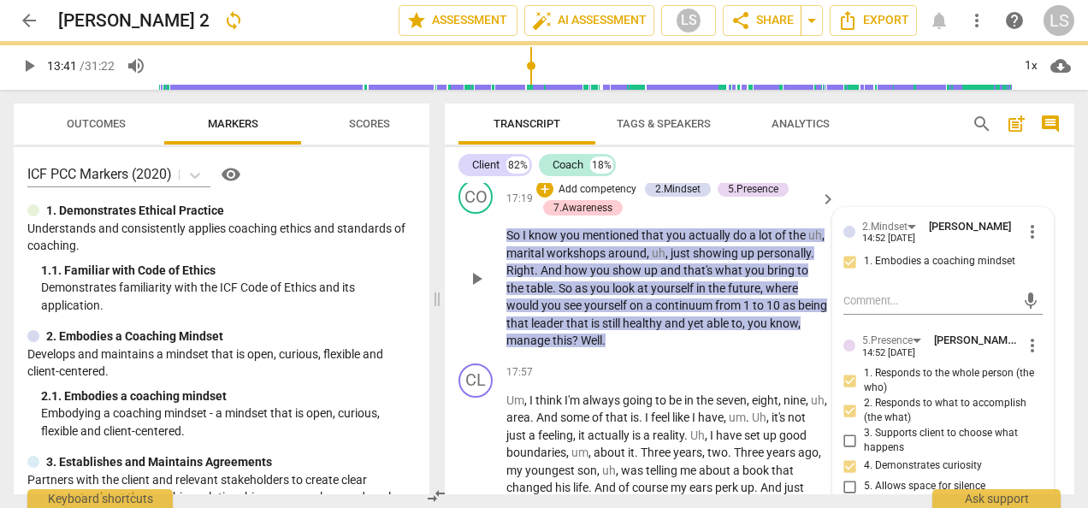
scroll to position [5600, 0]
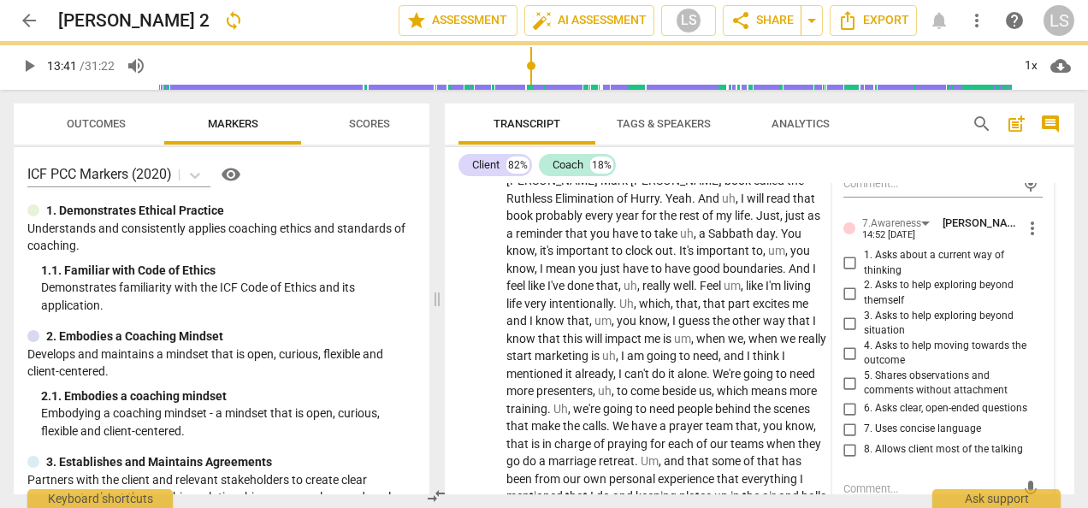
click at [842, 283] on input "2. Asks to help exploring beyond themself" at bounding box center [849, 293] width 27 height 21
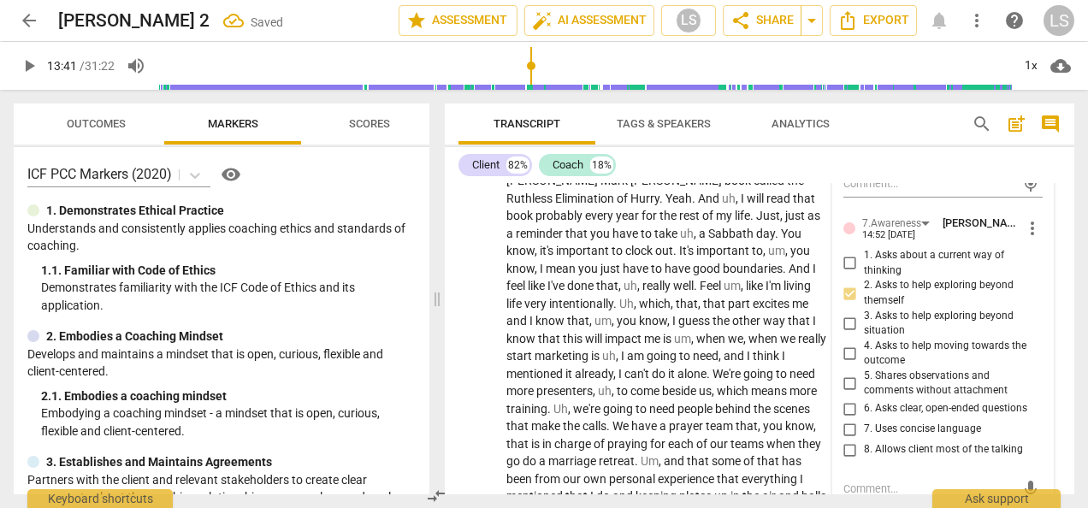
click at [846, 343] on input "4. Asks to help moving towards the outcome" at bounding box center [849, 353] width 27 height 21
click at [846, 399] on input "6. Asks clear, open-ended questions" at bounding box center [849, 409] width 27 height 21
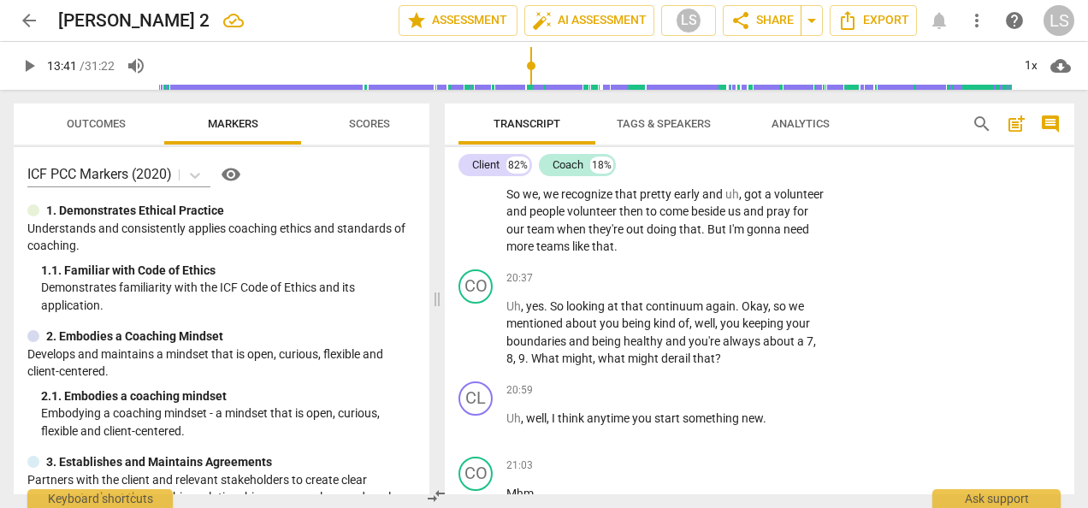
scroll to position [6028, 0]
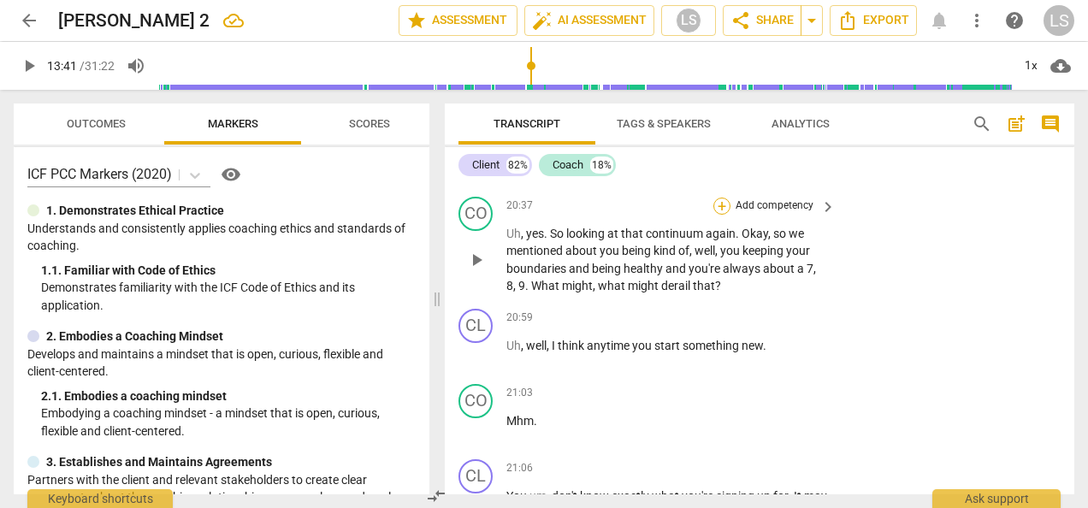
click at [724, 198] on div "+" at bounding box center [721, 206] width 17 height 17
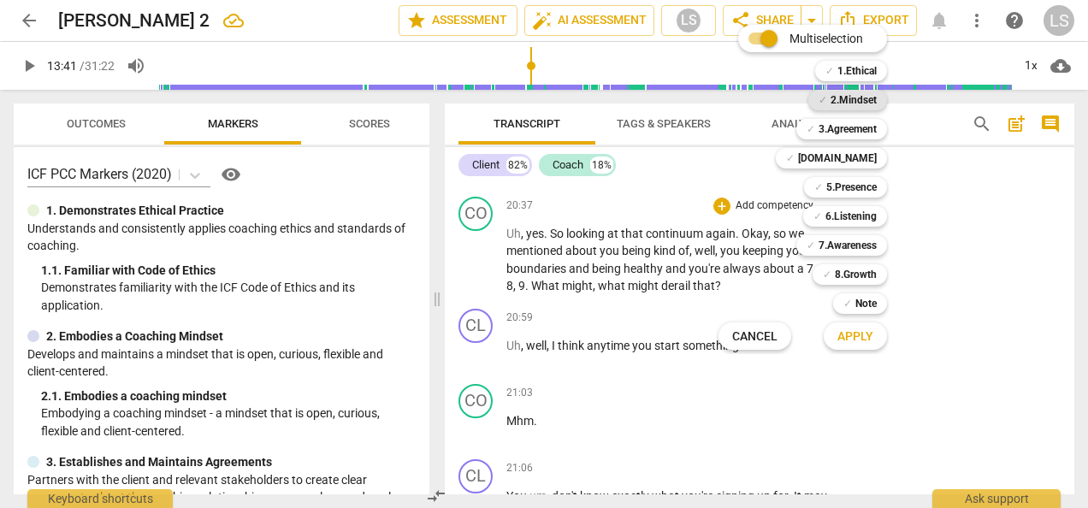
click at [852, 98] on b "2.Mindset" at bounding box center [853, 100] width 46 height 21
click at [854, 177] on b "5.Presence" at bounding box center [851, 187] width 50 height 21
click at [860, 239] on b "7.Awareness" at bounding box center [847, 245] width 58 height 21
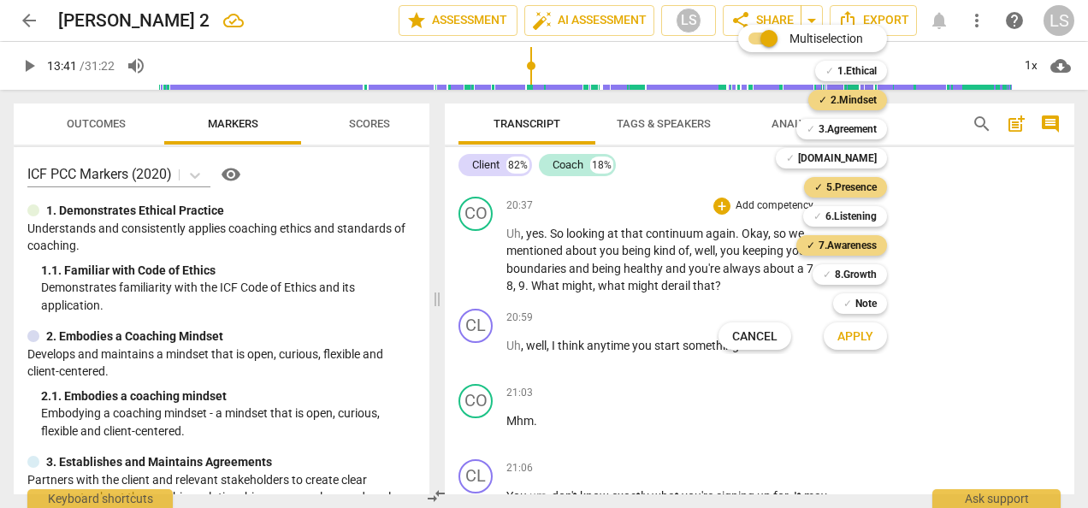
click at [864, 340] on span "Apply" at bounding box center [855, 336] width 36 height 17
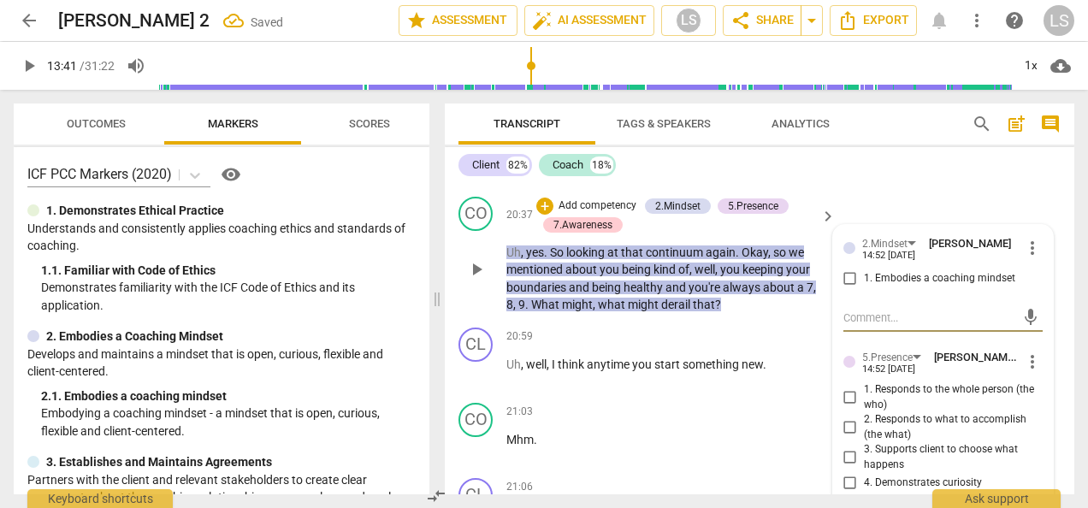
click at [847, 269] on input "1. Embodies a coaching mindset" at bounding box center [849, 279] width 27 height 21
click at [843, 417] on input "2. Responds to what to accomplish (the what)" at bounding box center [849, 427] width 27 height 21
drag, startPoint x: 848, startPoint y: 469, endPoint x: 860, endPoint y: 450, distance: 22.3
click at [848, 473] on input "4. Demonstrates curiosity" at bounding box center [849, 483] width 27 height 21
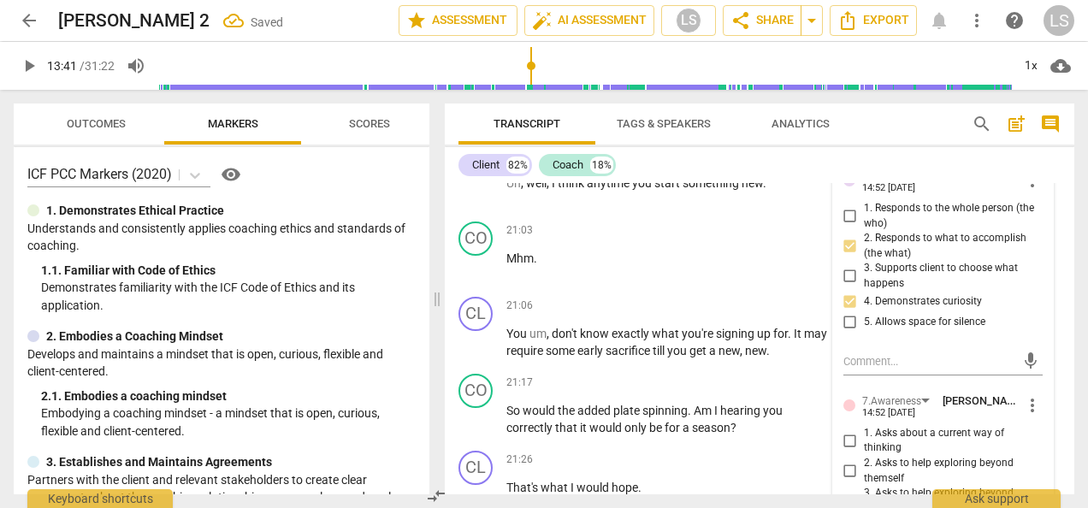
scroll to position [6284, 0]
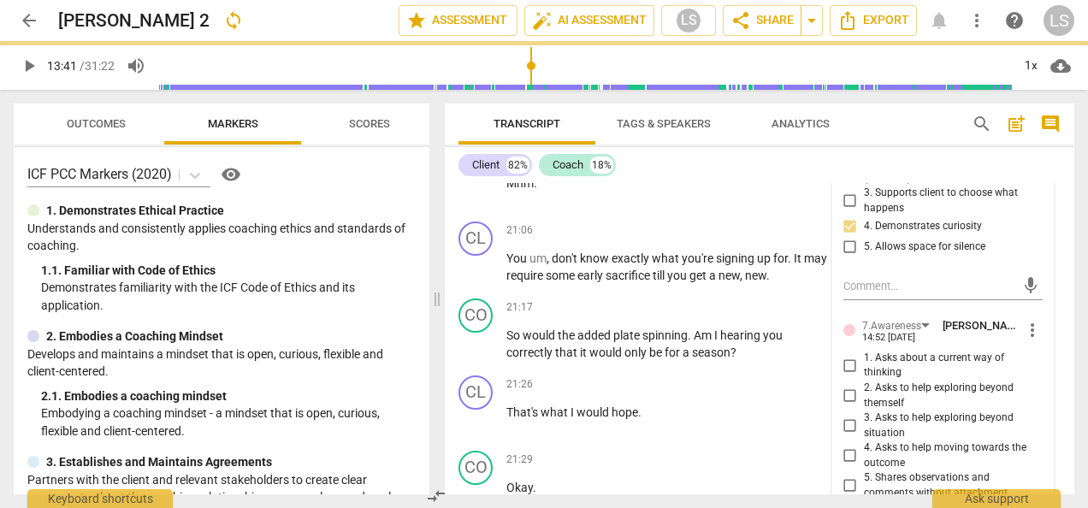
drag, startPoint x: 842, startPoint y: 407, endPoint x: 874, endPoint y: 420, distance: 34.9
click at [843, 416] on input "3. Asks to help exploring beyond situation" at bounding box center [849, 426] width 27 height 21
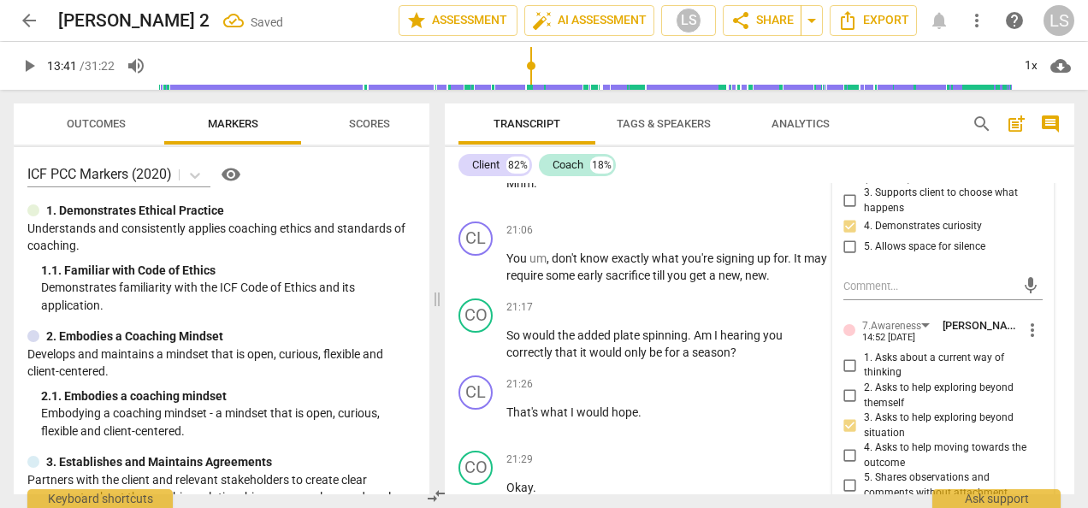
scroll to position [6370, 0]
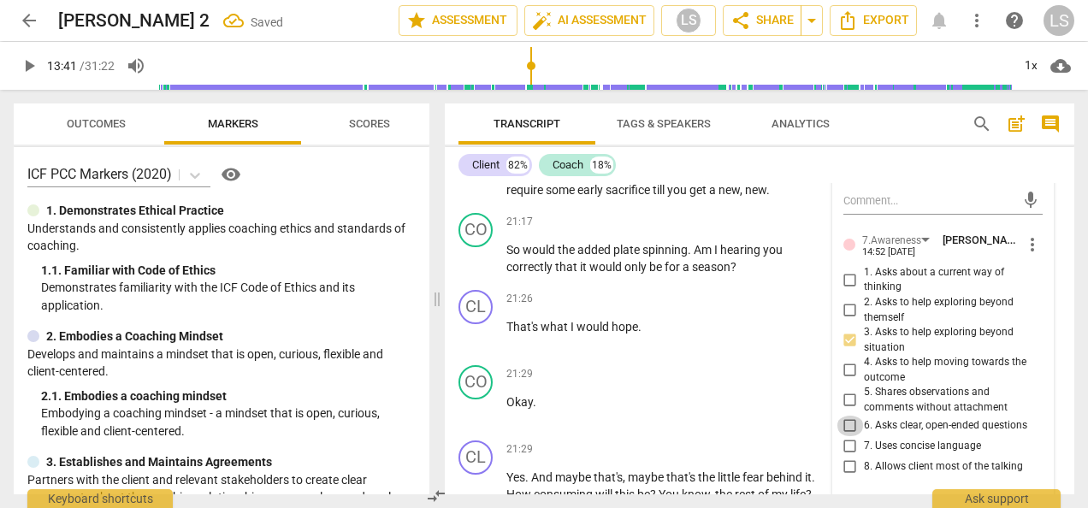
drag, startPoint x: 840, startPoint y: 407, endPoint x: 874, endPoint y: 402, distance: 34.6
click at [842, 416] on input "6. Asks clear, open-ended questions" at bounding box center [849, 426] width 27 height 21
click at [718, 214] on div "+" at bounding box center [721, 222] width 17 height 17
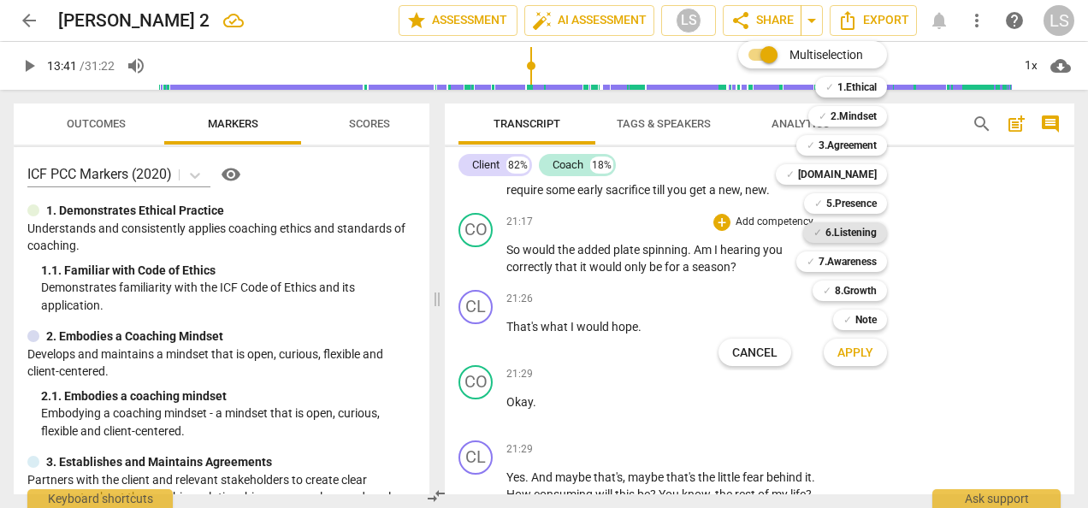
click at [850, 230] on b "6.Listening" at bounding box center [850, 232] width 51 height 21
click at [835, 118] on b "2.Mindset" at bounding box center [853, 116] width 46 height 21
click at [860, 356] on span "Apply" at bounding box center [855, 353] width 36 height 17
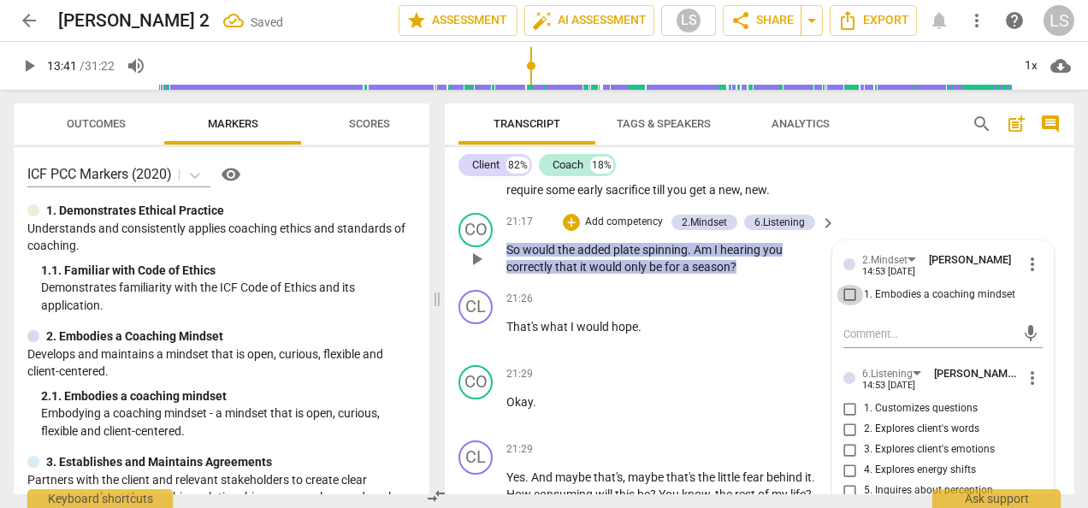
click at [843, 285] on input "1. Embodies a coaching mindset" at bounding box center [849, 295] width 27 height 21
click at [846, 481] on input "5. Inquires about perception" at bounding box center [849, 491] width 27 height 21
click at [566, 214] on div "+" at bounding box center [571, 222] width 17 height 17
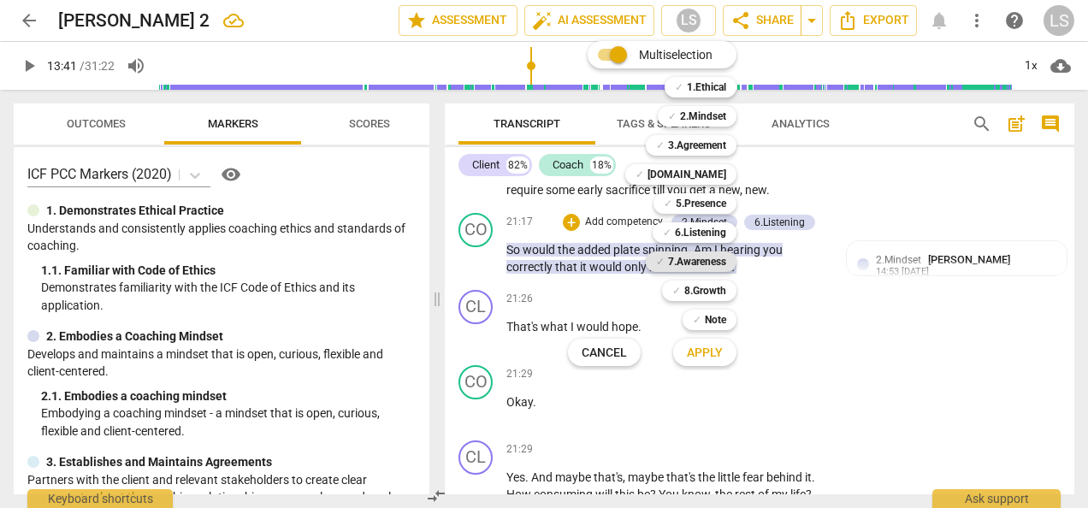
click at [684, 267] on b "7.Awareness" at bounding box center [697, 261] width 58 height 21
click at [710, 354] on span "Apply" at bounding box center [705, 353] width 36 height 17
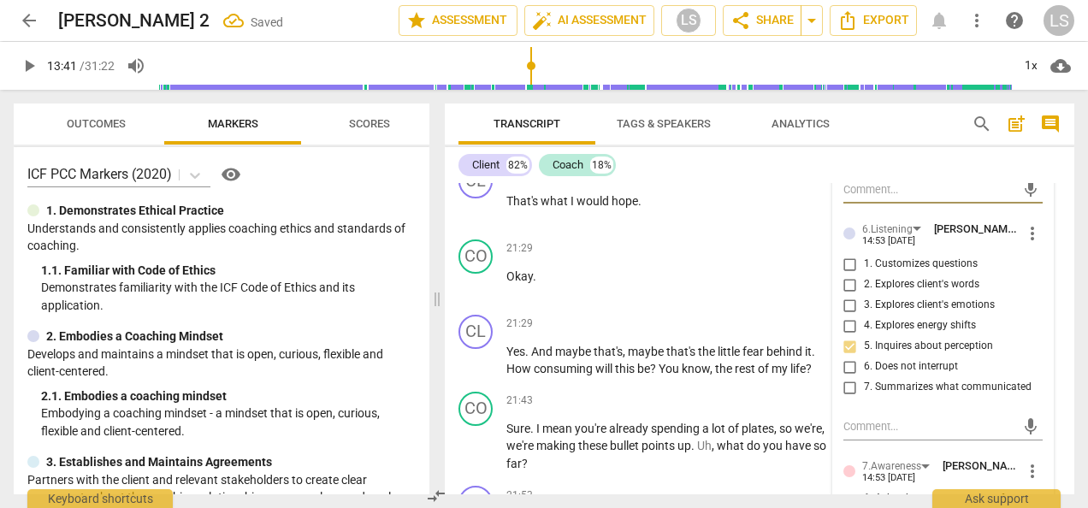
scroll to position [6541, 0]
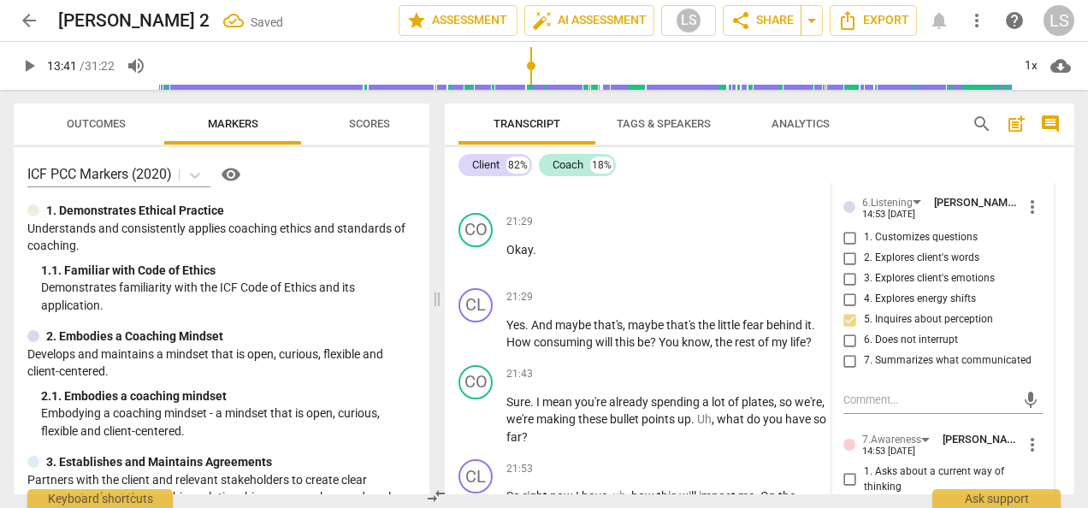
click at [845, 470] on input "1. Asks about a current way of thinking" at bounding box center [849, 480] width 27 height 21
click at [725, 366] on div "+" at bounding box center [721, 374] width 17 height 17
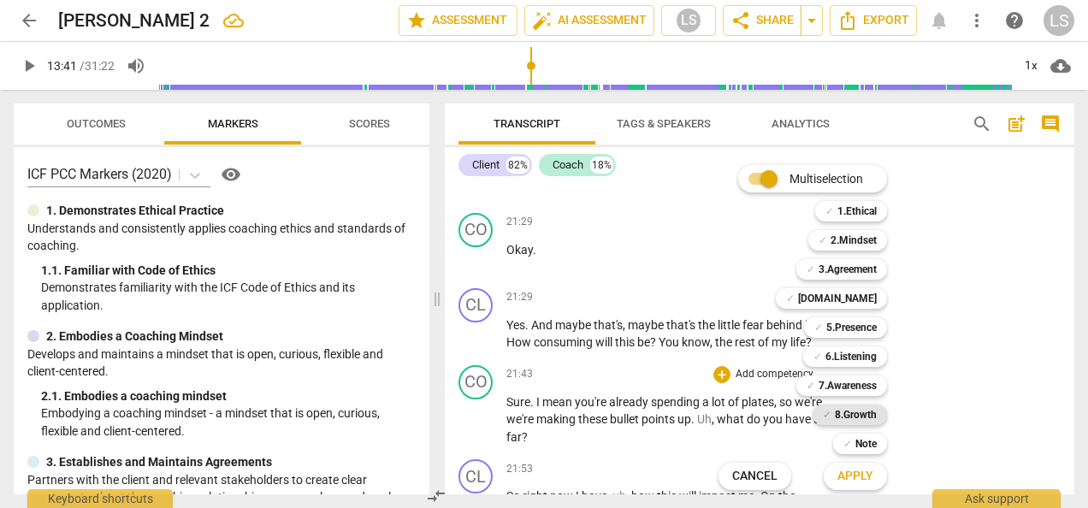
click at [865, 411] on b "8.Growth" at bounding box center [856, 415] width 42 height 21
click at [871, 467] on button "Apply" at bounding box center [855, 476] width 63 height 31
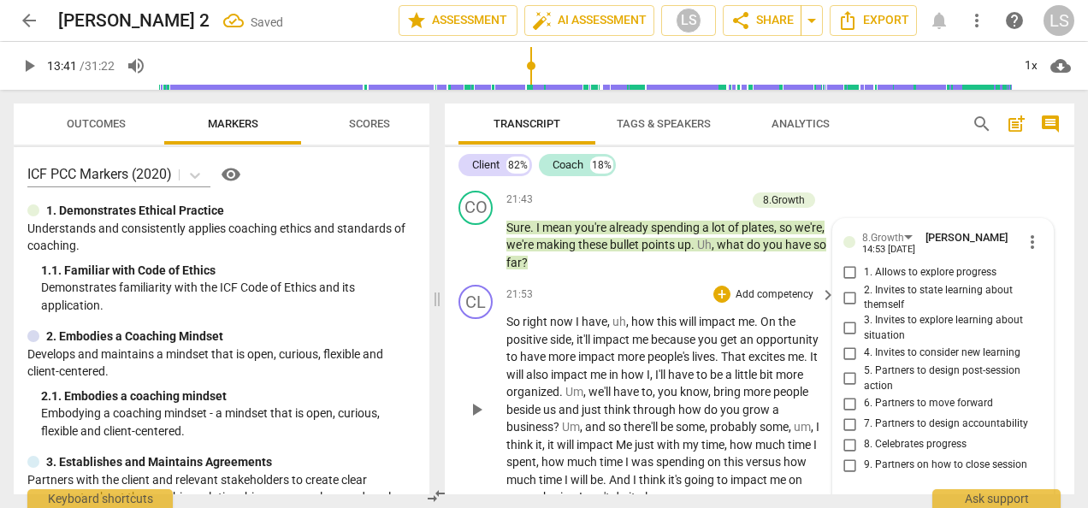
scroll to position [6691, 0]
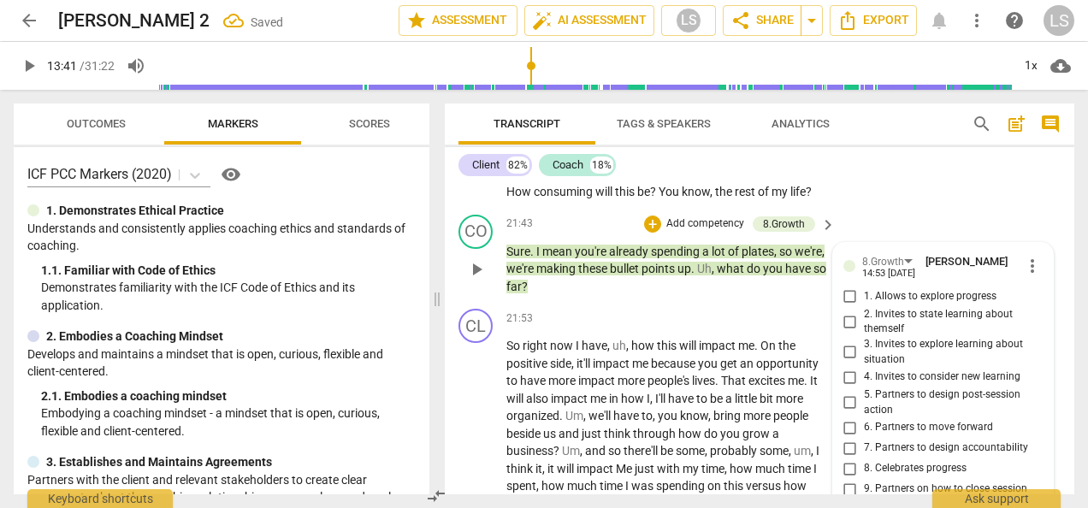
click at [843, 286] on input "1. Allows to explore progress" at bounding box center [849, 296] width 27 height 21
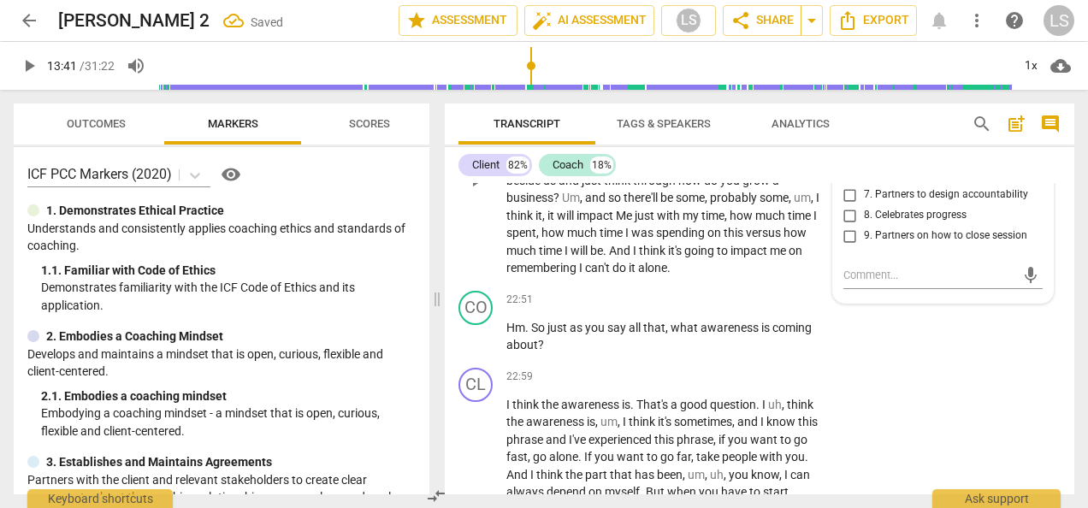
scroll to position [6948, 0]
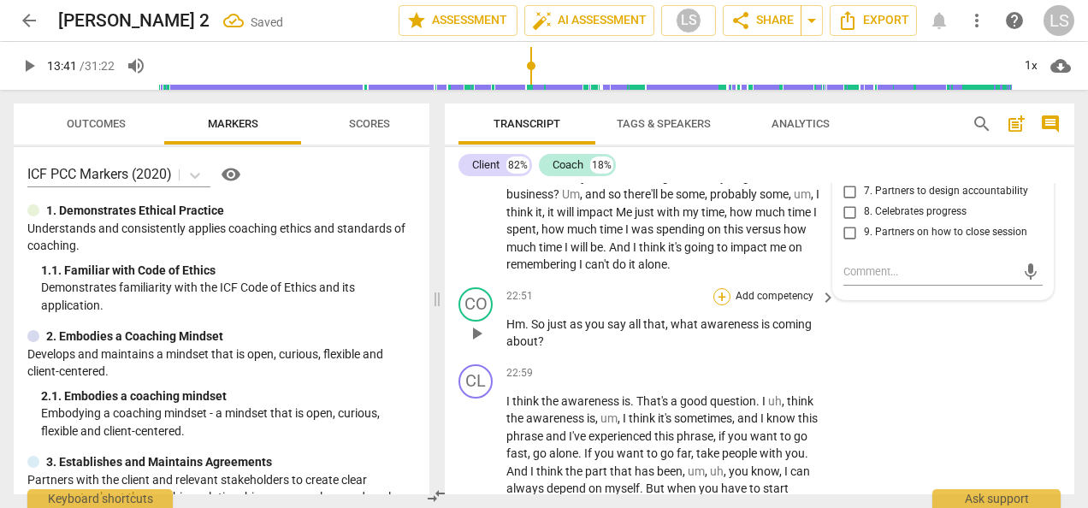
click at [721, 288] on div "+" at bounding box center [721, 296] width 17 height 17
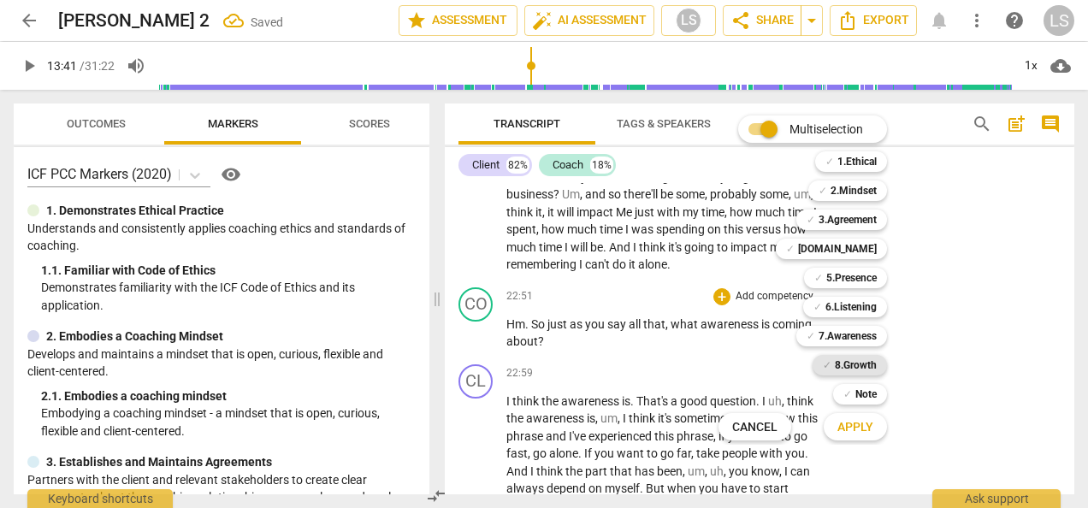
click at [848, 369] on b "8.Growth" at bounding box center [856, 365] width 42 height 21
click at [854, 431] on span "Apply" at bounding box center [855, 427] width 36 height 17
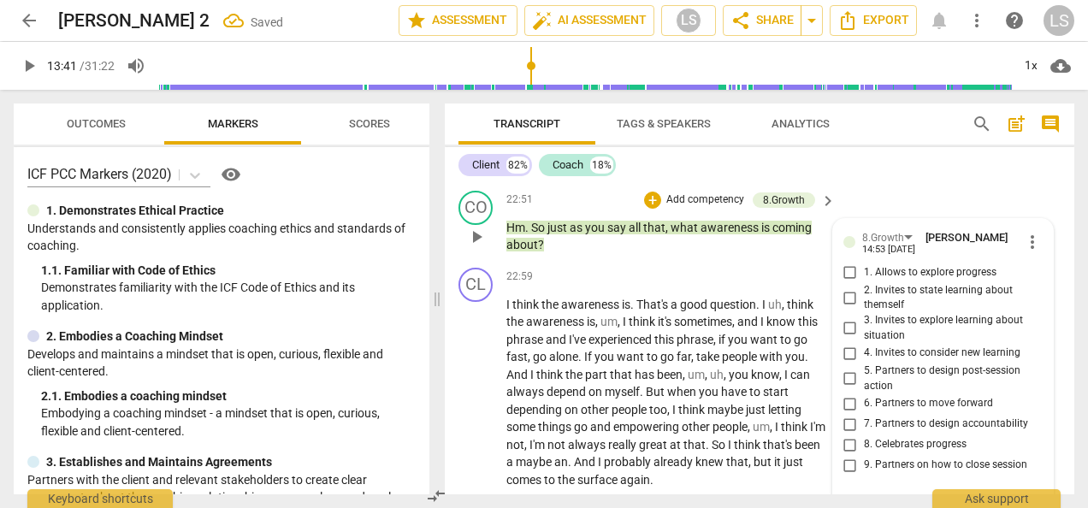
scroll to position [7021, 0]
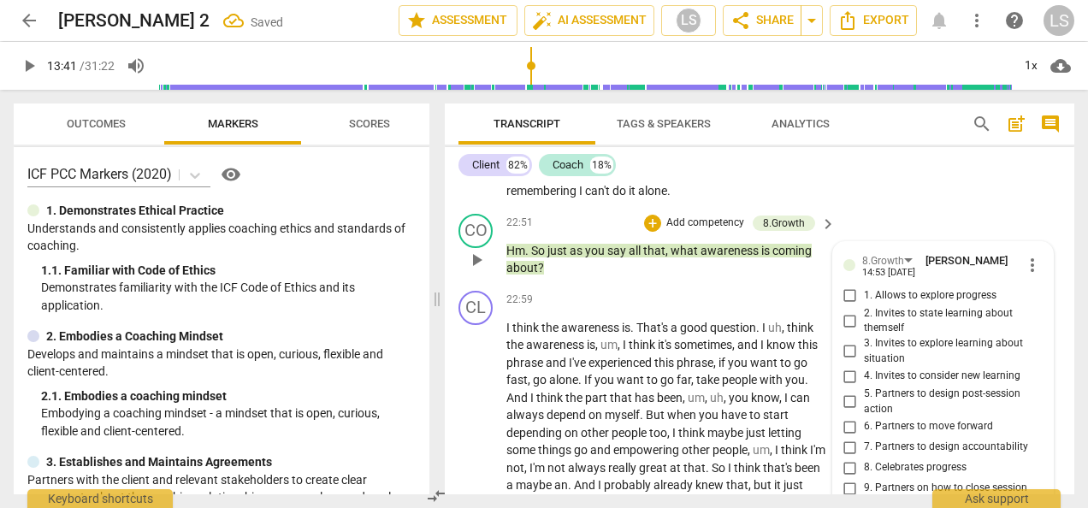
click at [844, 341] on input "3. Invites to explore learning about situation" at bounding box center [849, 351] width 27 height 21
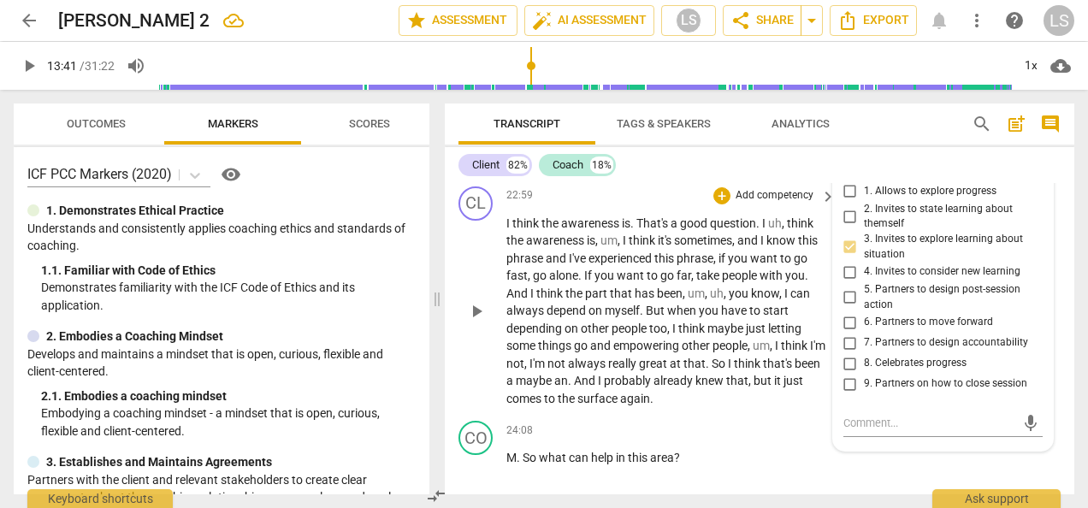
scroll to position [7278, 0]
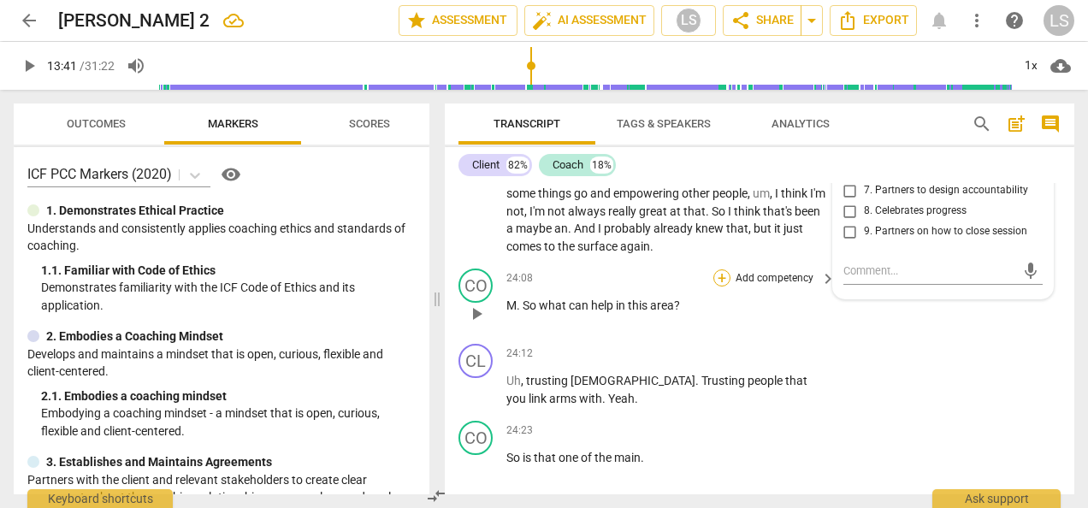
click at [718, 269] on div "+" at bounding box center [721, 277] width 17 height 17
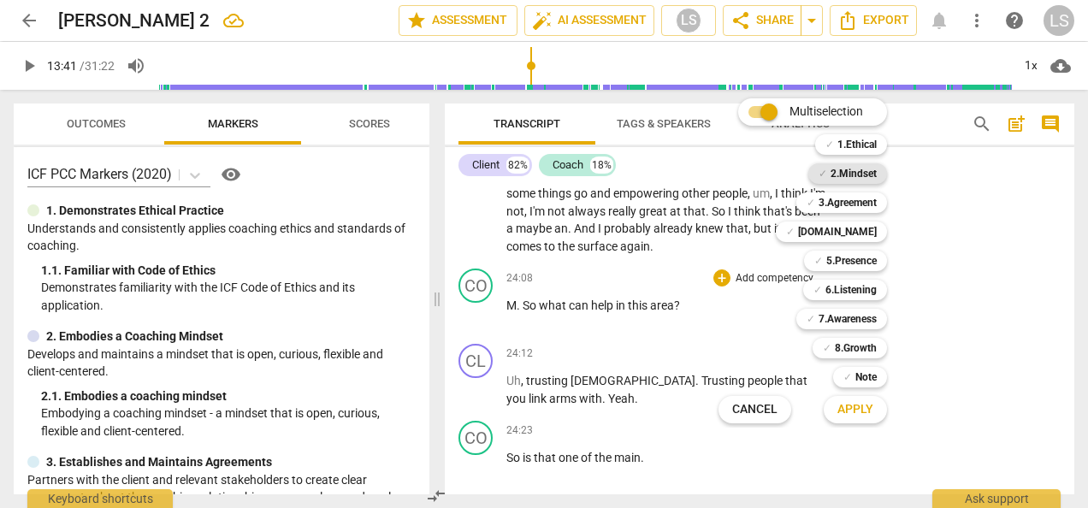
click at [832, 174] on b "2.Mindset" at bounding box center [853, 173] width 46 height 21
click at [838, 255] on b "5.Presence" at bounding box center [851, 261] width 50 height 21
click at [840, 311] on b "7.Awareness" at bounding box center [847, 319] width 58 height 21
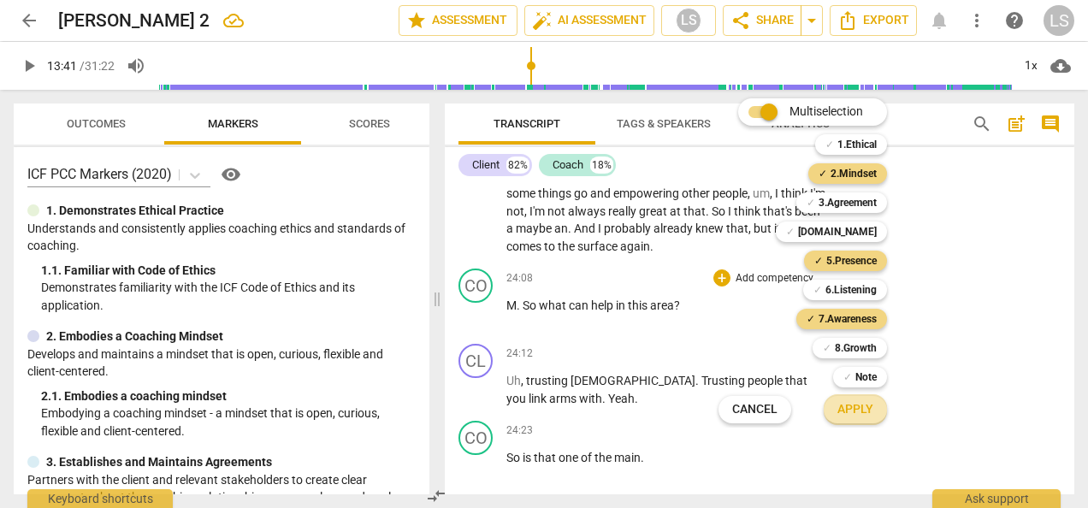
click at [861, 398] on button "Apply" at bounding box center [855, 409] width 63 height 31
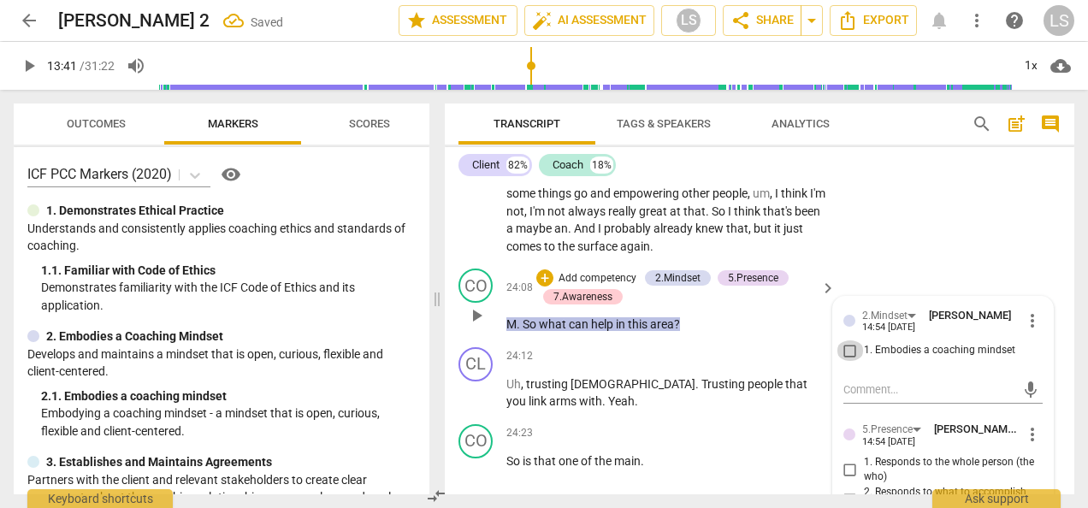
click at [848, 340] on input "1. Embodies a coaching mindset" at bounding box center [849, 350] width 27 height 21
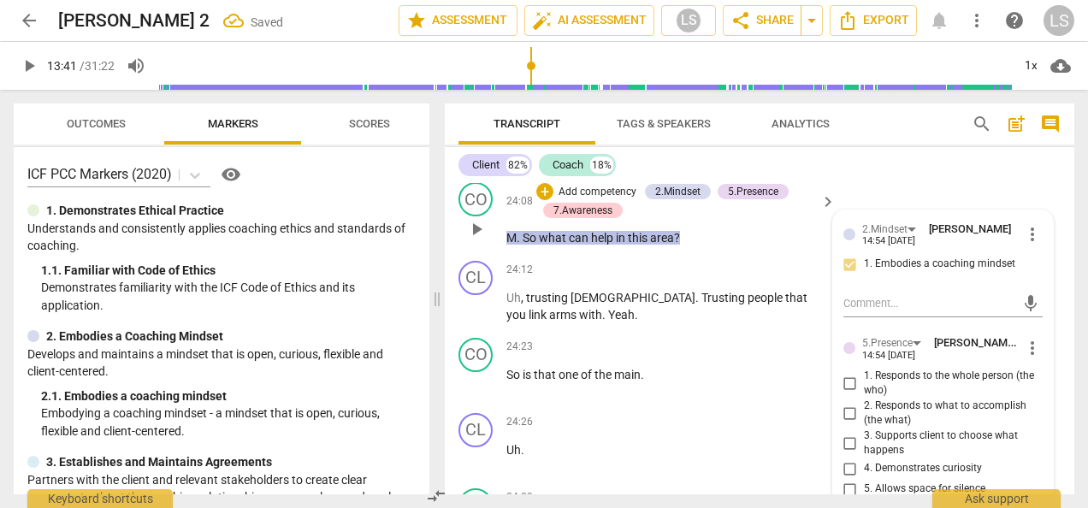
scroll to position [7449, 0]
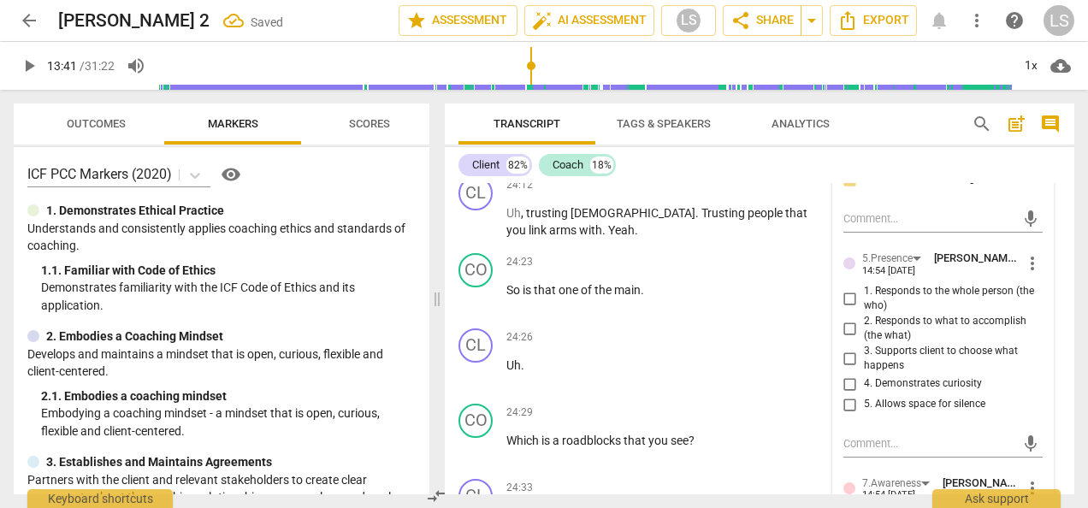
click at [848, 318] on input "2. Responds to what to accomplish (the what)" at bounding box center [849, 328] width 27 height 21
click at [854, 374] on input "4. Demonstrates curiosity" at bounding box center [849, 384] width 27 height 21
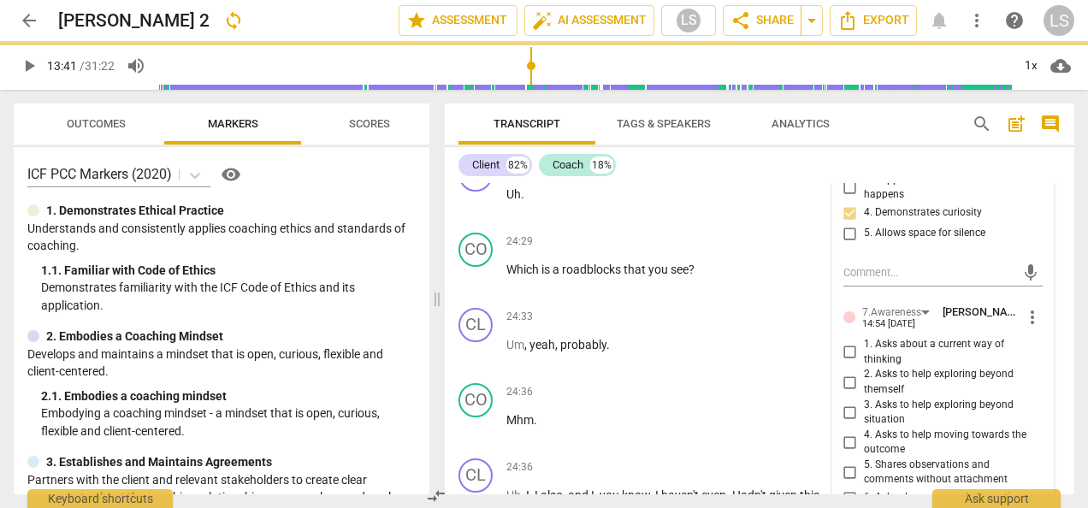
click at [843, 402] on input "3. Asks to help exploring beyond situation" at bounding box center [849, 412] width 27 height 21
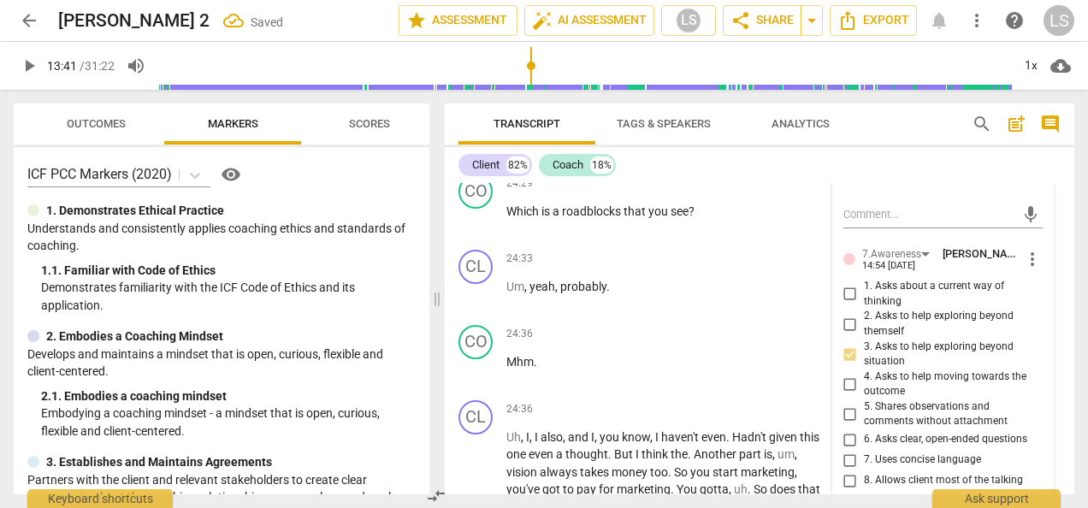
scroll to position [7706, 0]
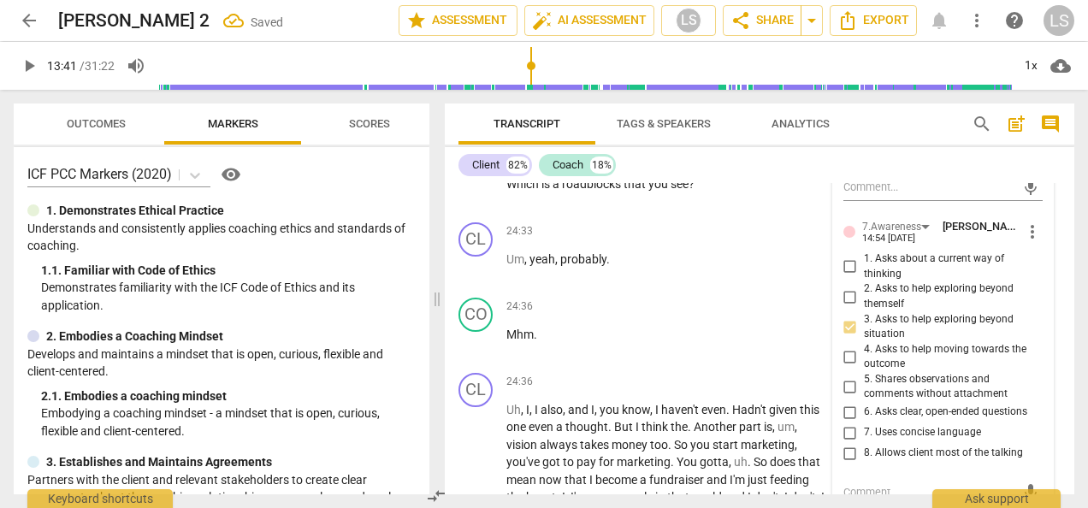
click at [844, 402] on input "6. Asks clear, open-ended questions" at bounding box center [849, 412] width 27 height 21
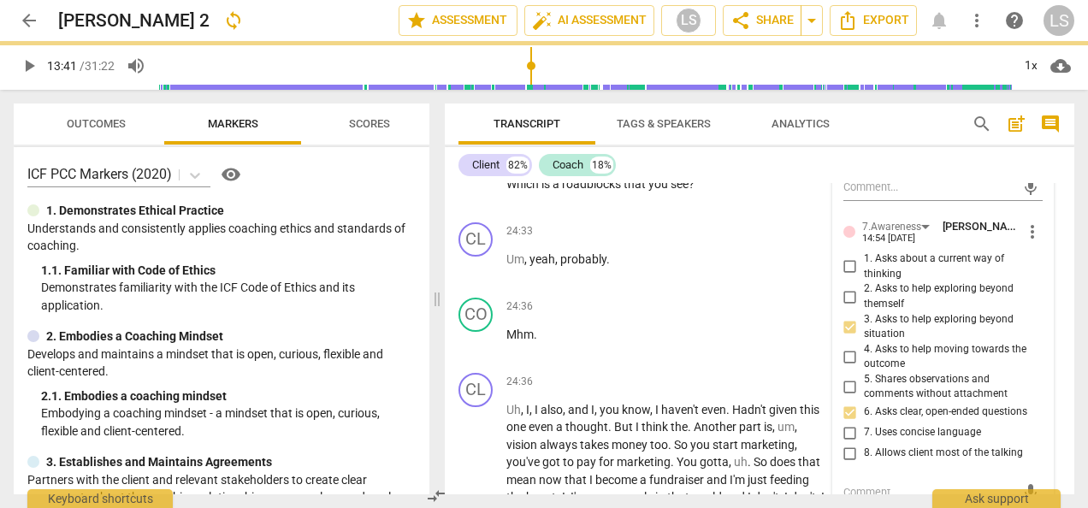
drag, startPoint x: 845, startPoint y: 411, endPoint x: 880, endPoint y: 409, distance: 35.1
click at [845, 422] on input "7. Uses concise language" at bounding box center [849, 432] width 27 height 21
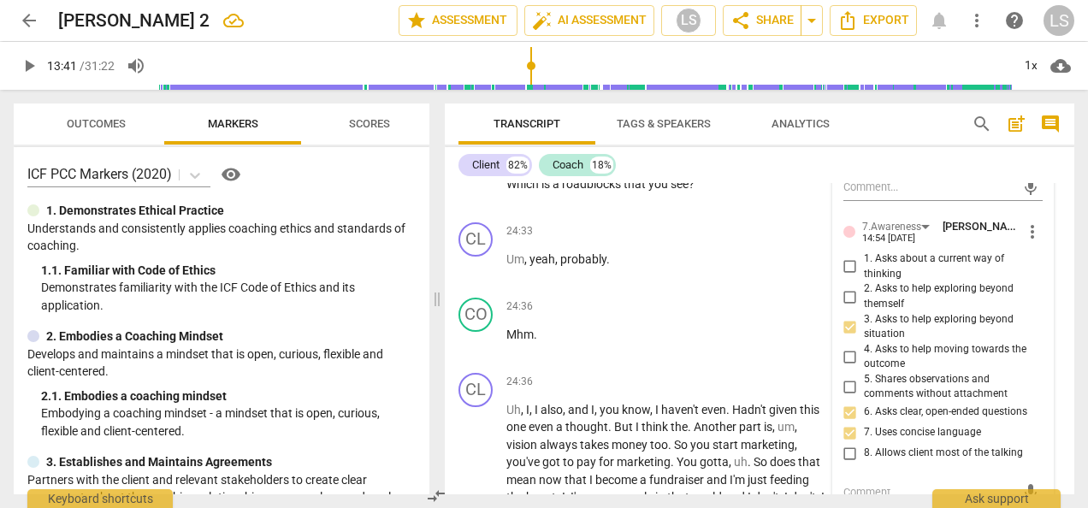
scroll to position [7620, 0]
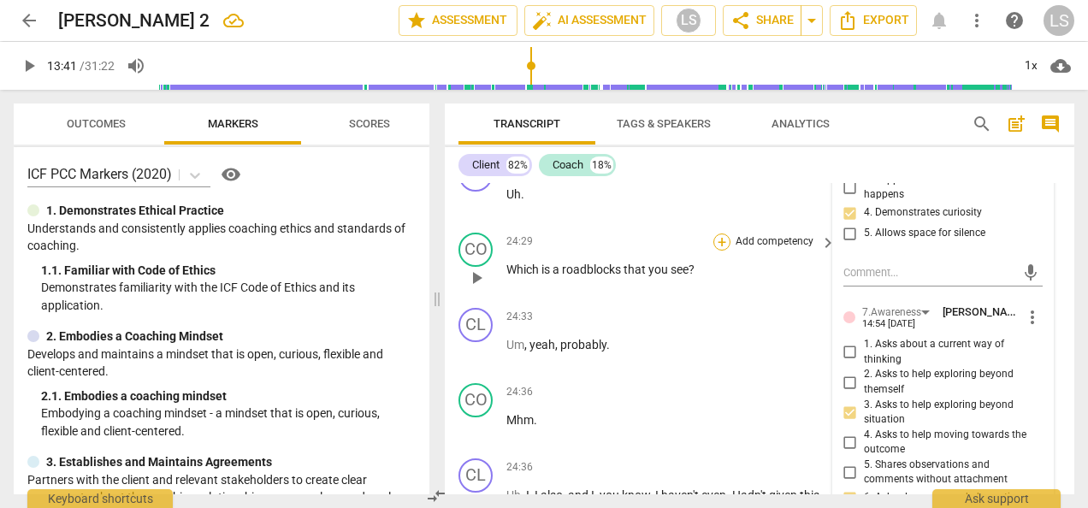
click at [724, 233] on div "+" at bounding box center [721, 241] width 17 height 17
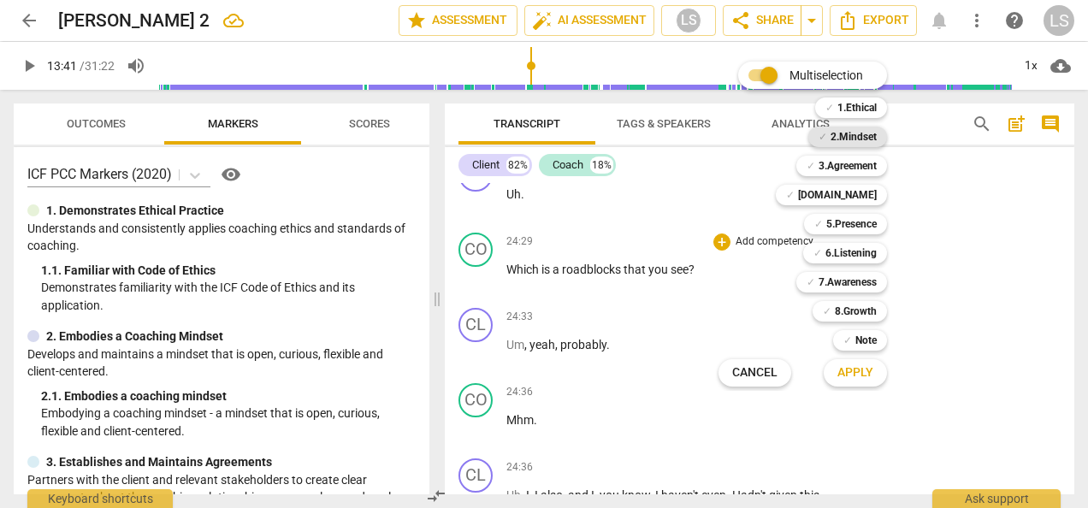
click at [838, 133] on b "2.Mindset" at bounding box center [853, 137] width 46 height 21
click at [839, 224] on b "5.Presence" at bounding box center [851, 224] width 50 height 21
click at [848, 281] on b "7.Awareness" at bounding box center [847, 282] width 58 height 21
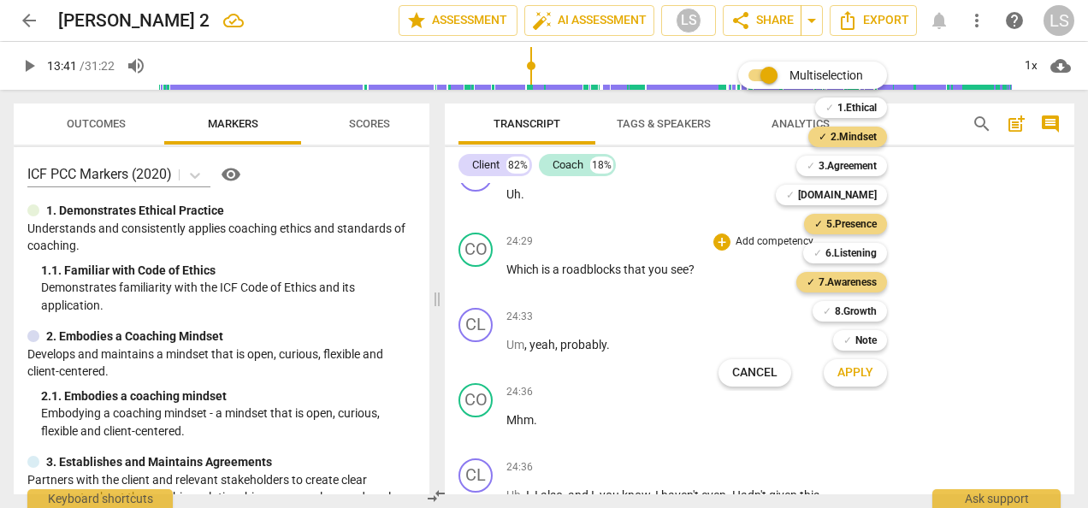
click at [857, 376] on span "Apply" at bounding box center [855, 372] width 36 height 17
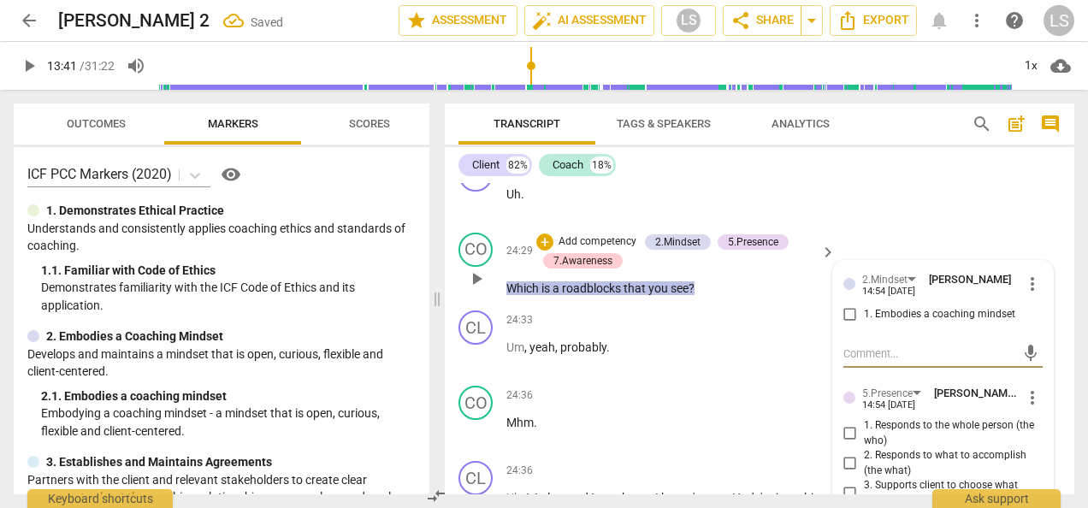
click at [847, 304] on input "1. Embodies a coaching mindset" at bounding box center [849, 314] width 27 height 21
click at [844, 453] on input "2. Responds to what to accomplish (the what)" at bounding box center [849, 463] width 27 height 21
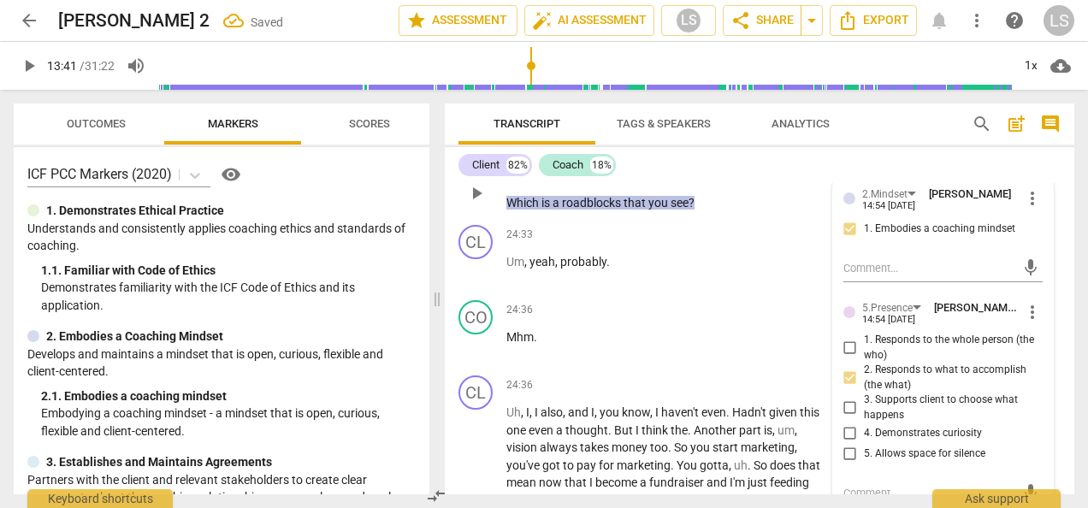
drag, startPoint x: 848, startPoint y: 416, endPoint x: 857, endPoint y: 404, distance: 14.7
click at [849, 423] on input "4. Demonstrates curiosity" at bounding box center [849, 433] width 27 height 21
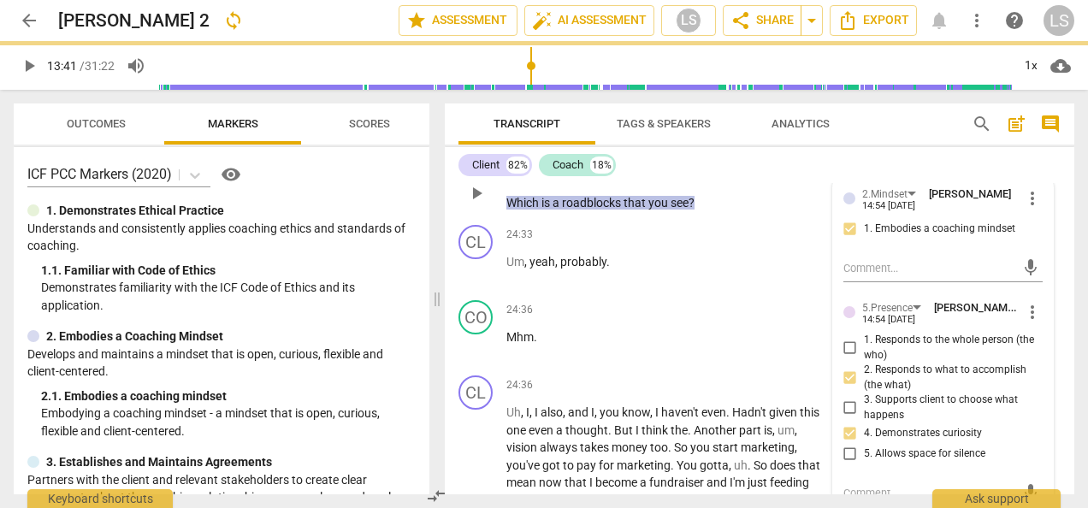
scroll to position [7962, 0]
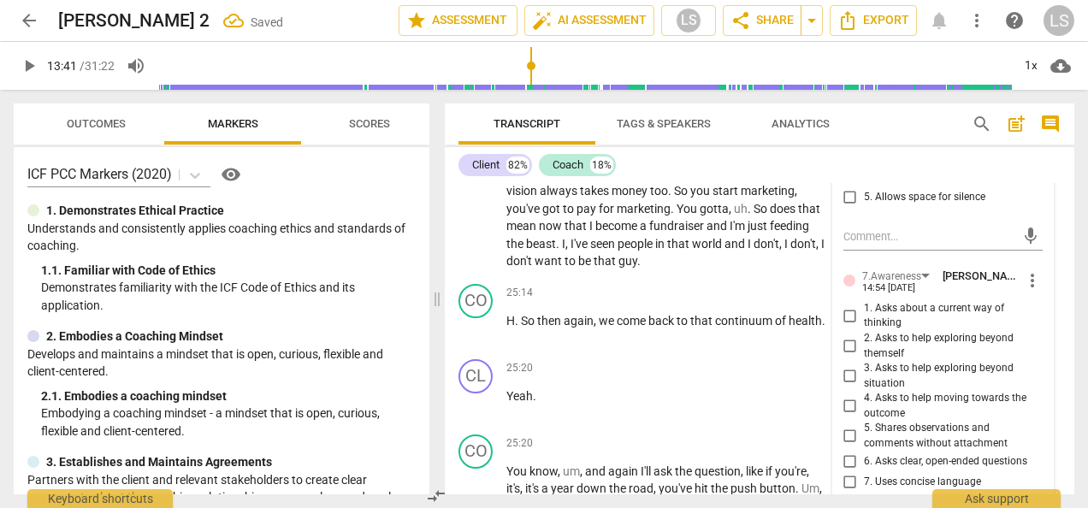
click at [845, 366] on input "3. Asks to help exploring beyond situation" at bounding box center [849, 376] width 27 height 21
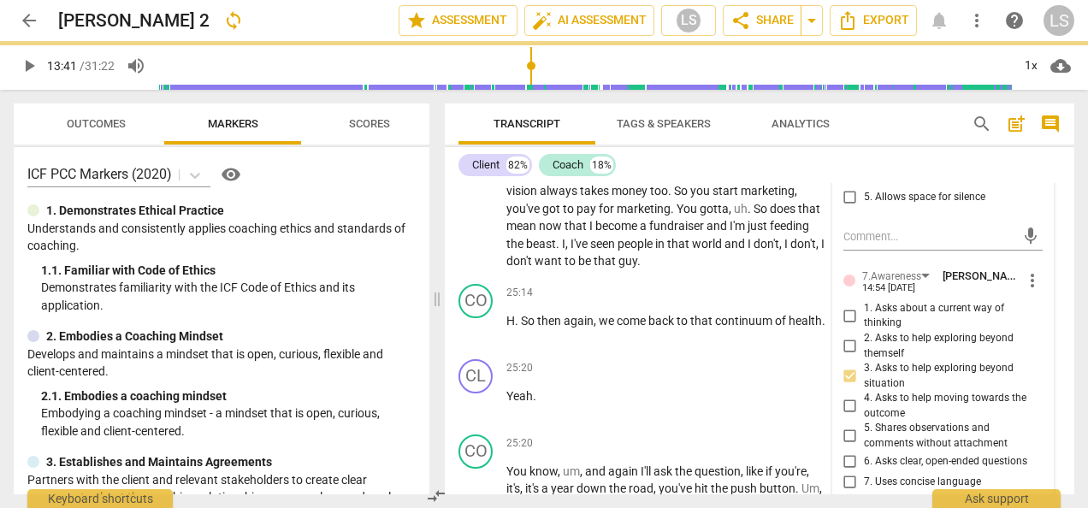
click at [848, 452] on input "6. Asks clear, open-ended questions" at bounding box center [849, 462] width 27 height 21
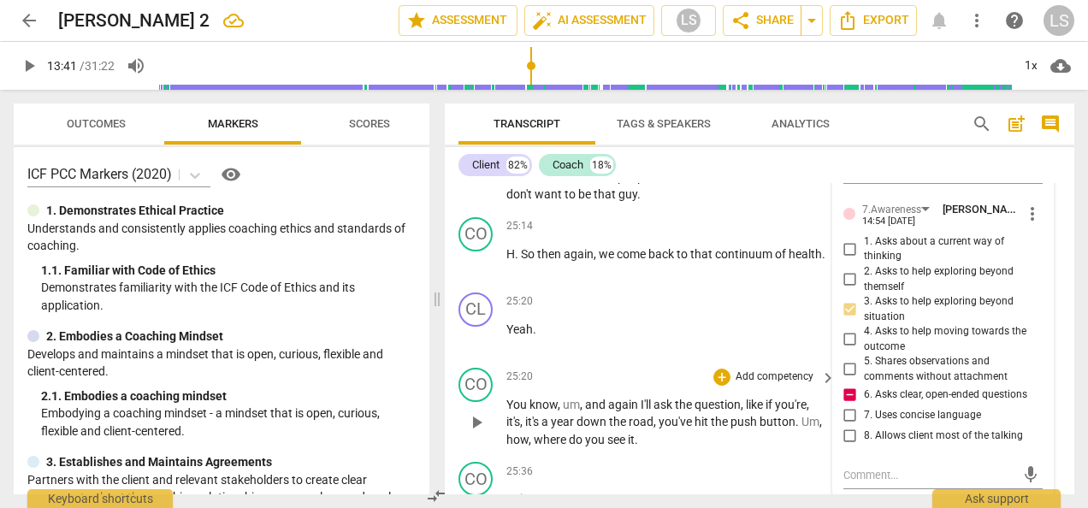
scroll to position [8048, 0]
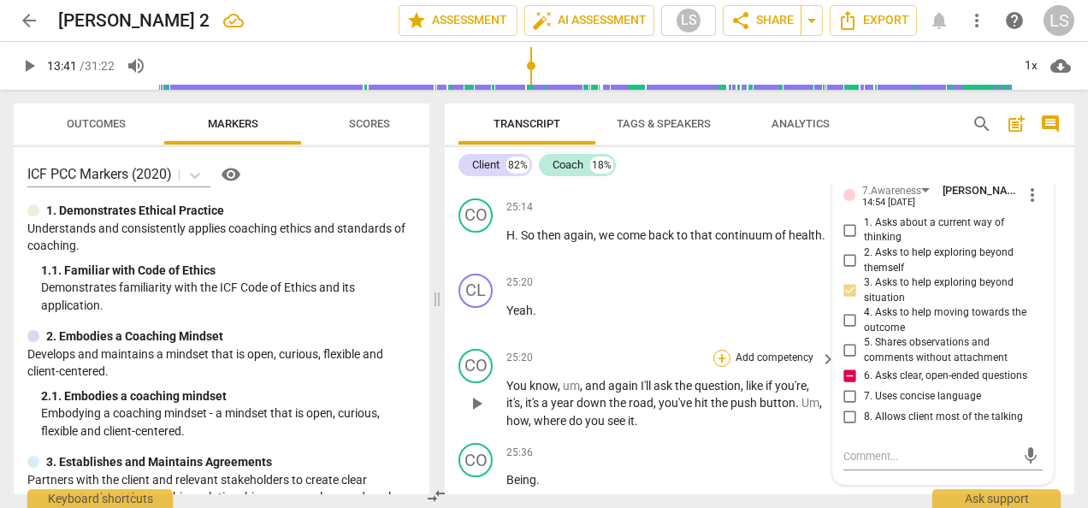
click at [716, 350] on div "+" at bounding box center [721, 358] width 17 height 17
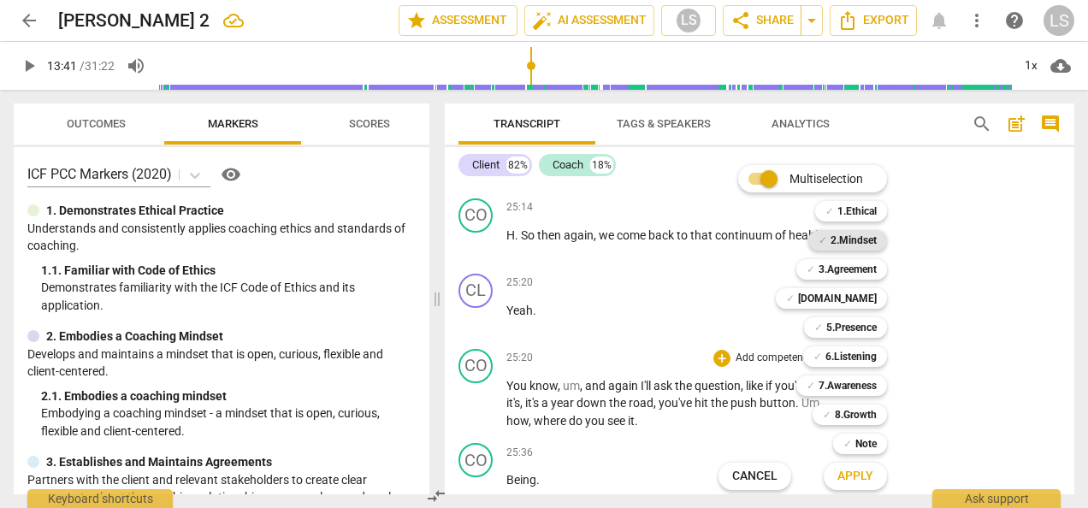
click at [871, 239] on b "2.Mindset" at bounding box center [853, 240] width 46 height 21
click at [862, 332] on b "5.Presence" at bounding box center [851, 327] width 50 height 21
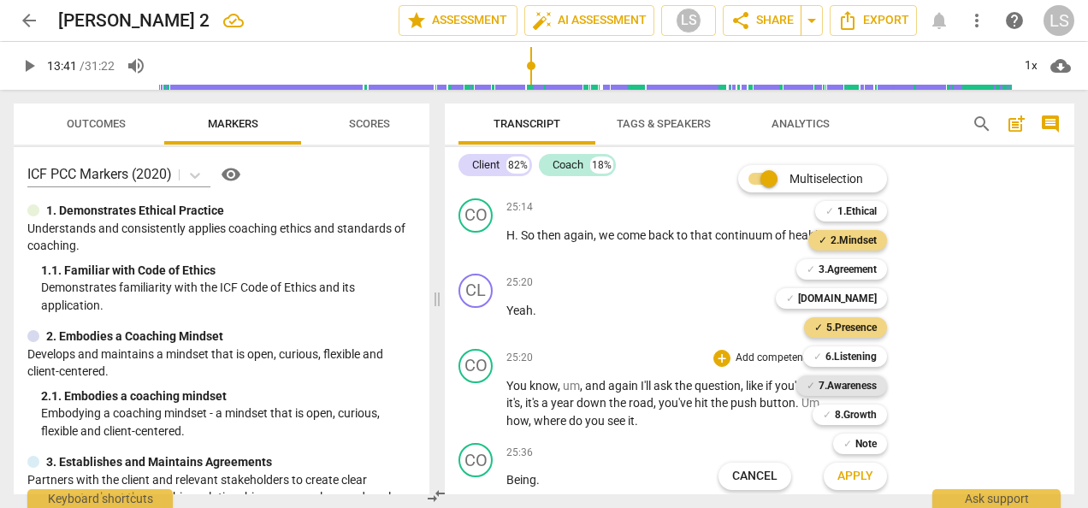
drag, startPoint x: 860, startPoint y: 388, endPoint x: 862, endPoint y: 360, distance: 28.3
click at [860, 388] on b "7.Awareness" at bounding box center [847, 385] width 58 height 21
click at [862, 353] on b "6.Listening" at bounding box center [850, 356] width 51 height 21
click at [870, 474] on span "Apply" at bounding box center [855, 476] width 36 height 17
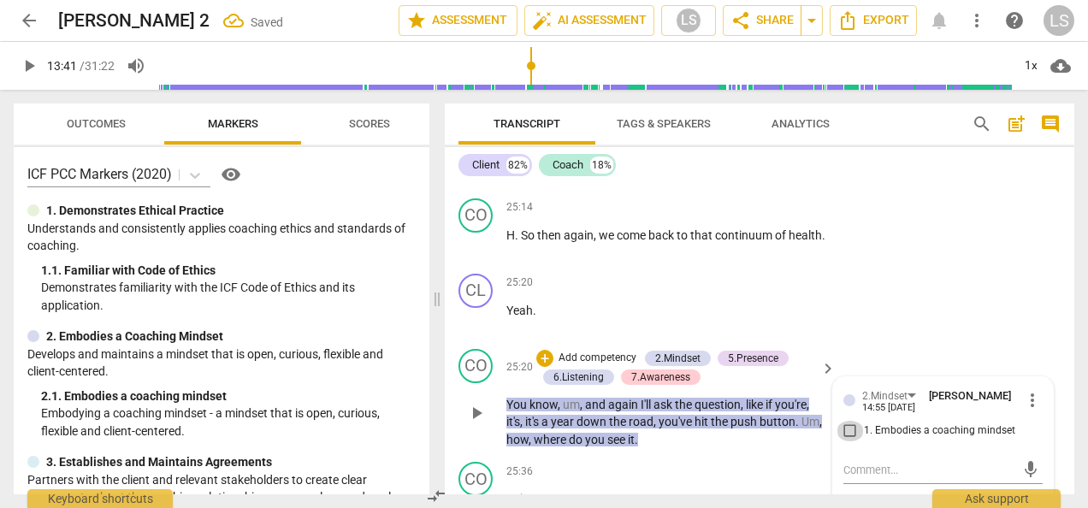
click at [854, 421] on input "1. Embodies a coaching mindset" at bounding box center [849, 431] width 27 height 21
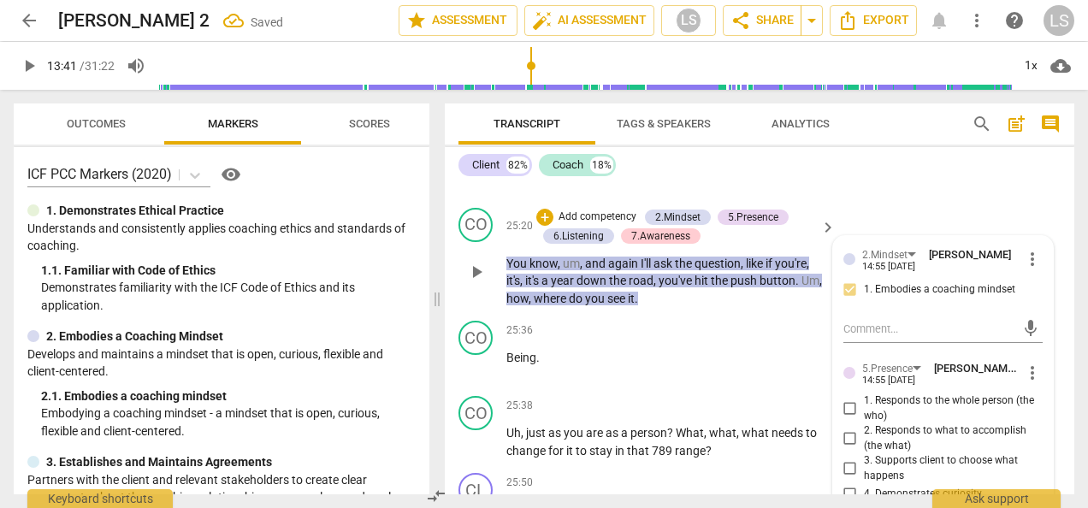
scroll to position [8219, 0]
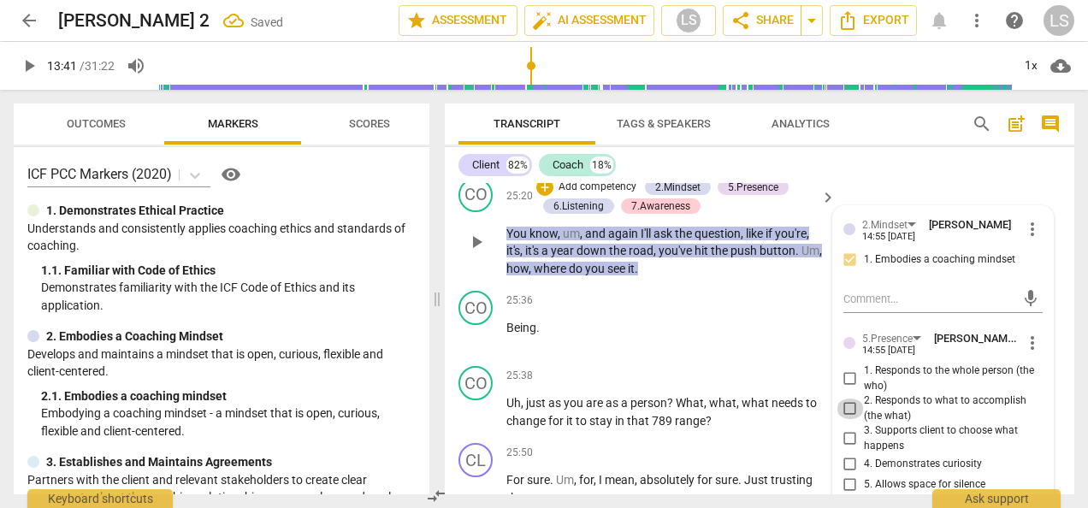
click at [845, 399] on input "2. Responds to what to accomplish (the what)" at bounding box center [849, 409] width 27 height 21
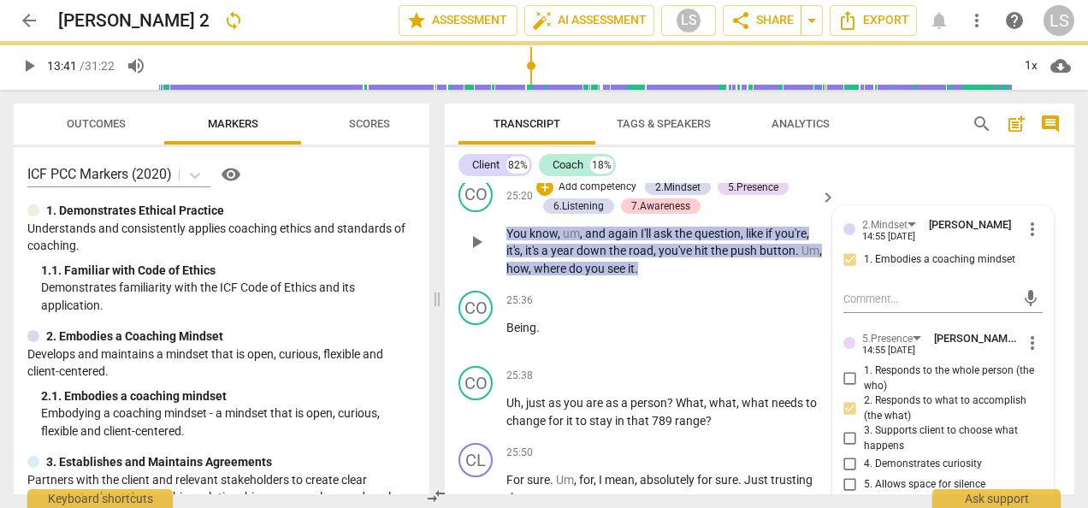
drag, startPoint x: 847, startPoint y: 445, endPoint x: 854, endPoint y: 437, distance: 10.3
click at [847, 454] on input "4. Demonstrates curiosity" at bounding box center [849, 464] width 27 height 21
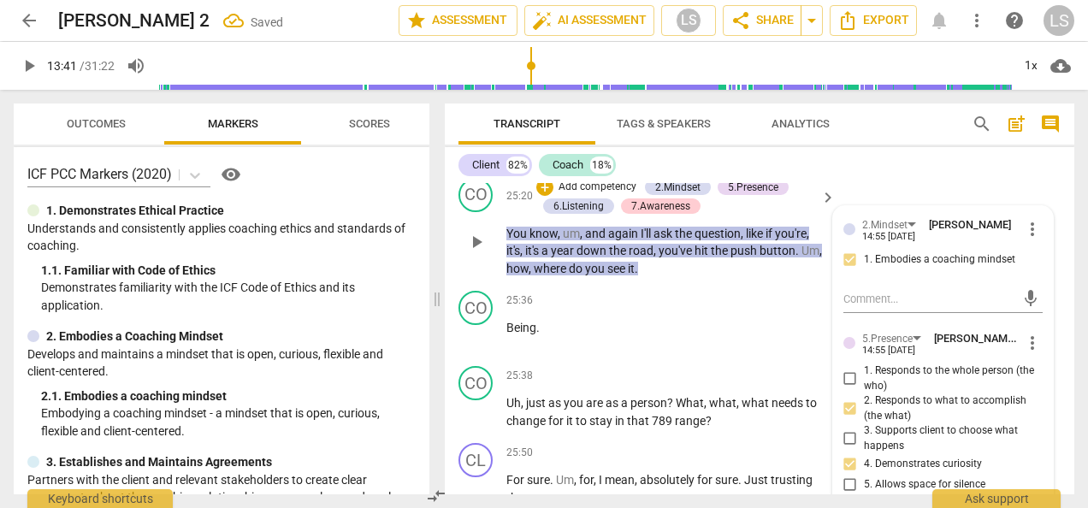
scroll to position [8475, 0]
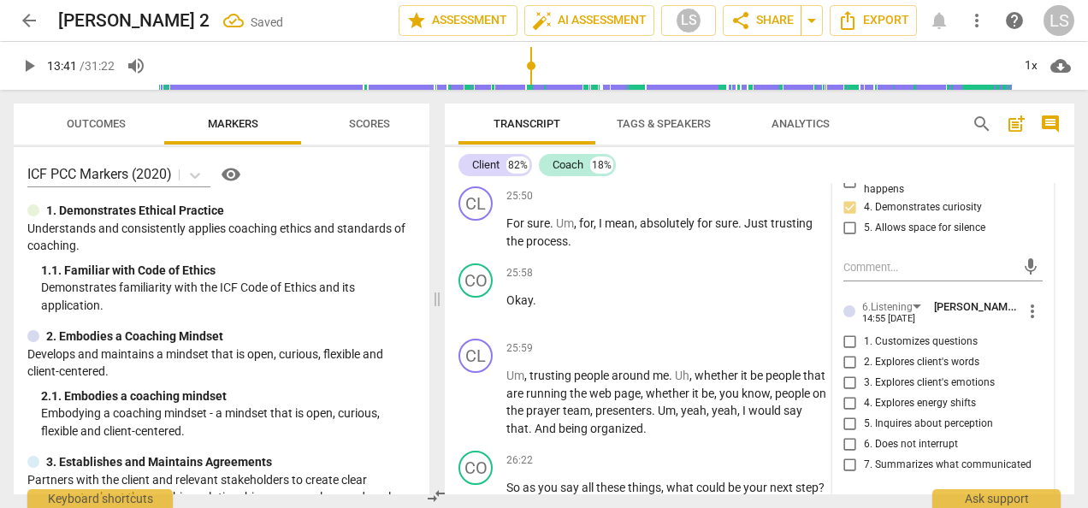
click at [840, 332] on input "1. Customizes questions" at bounding box center [849, 342] width 27 height 21
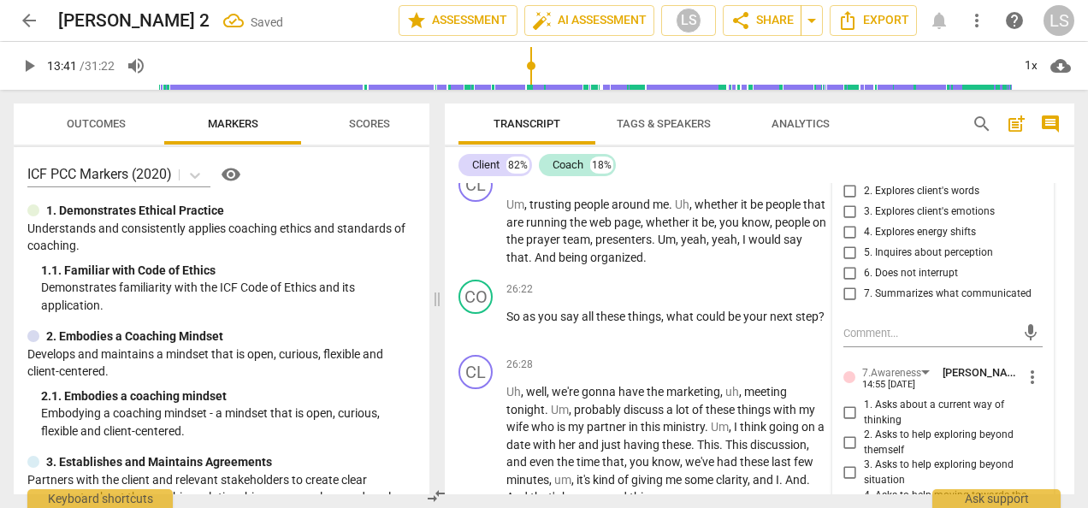
scroll to position [8732, 0]
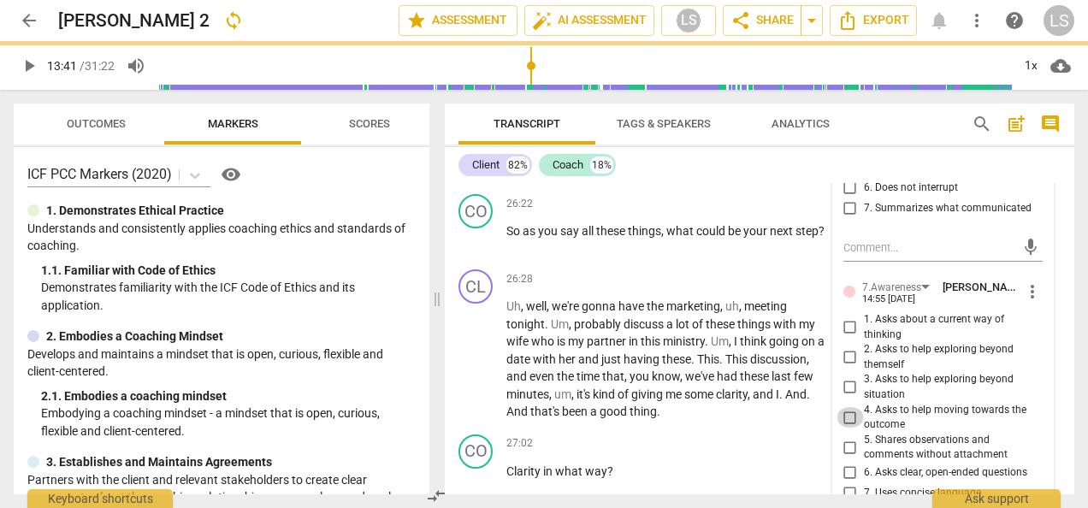
click at [848, 407] on input "4. Asks to help moving towards the outcome" at bounding box center [849, 417] width 27 height 21
drag, startPoint x: 848, startPoint y: 457, endPoint x: 843, endPoint y: 476, distance: 19.5
click at [848, 463] on input "6. Asks clear, open-ended questions" at bounding box center [849, 473] width 27 height 21
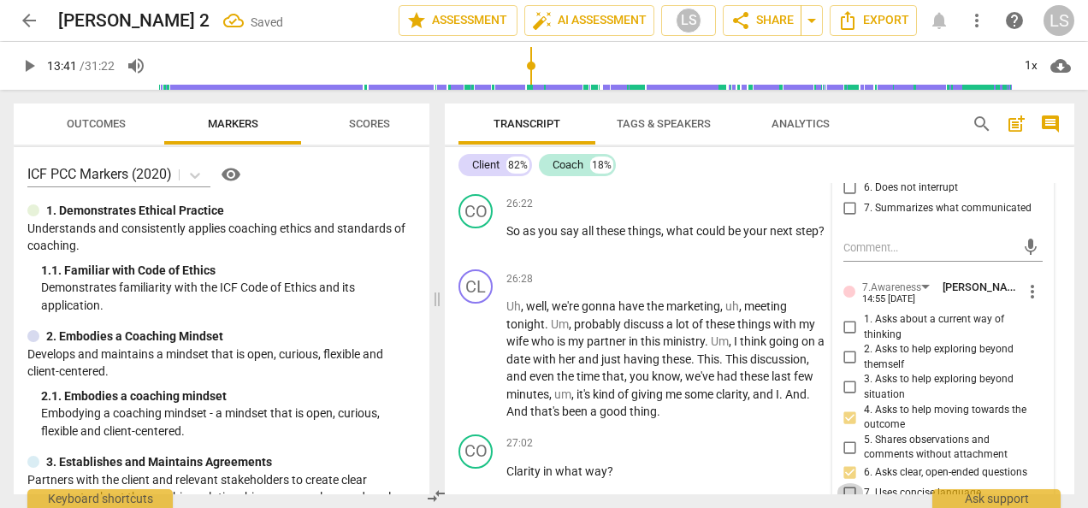
click at [842, 483] on input "7. Uses concise language" at bounding box center [849, 493] width 27 height 21
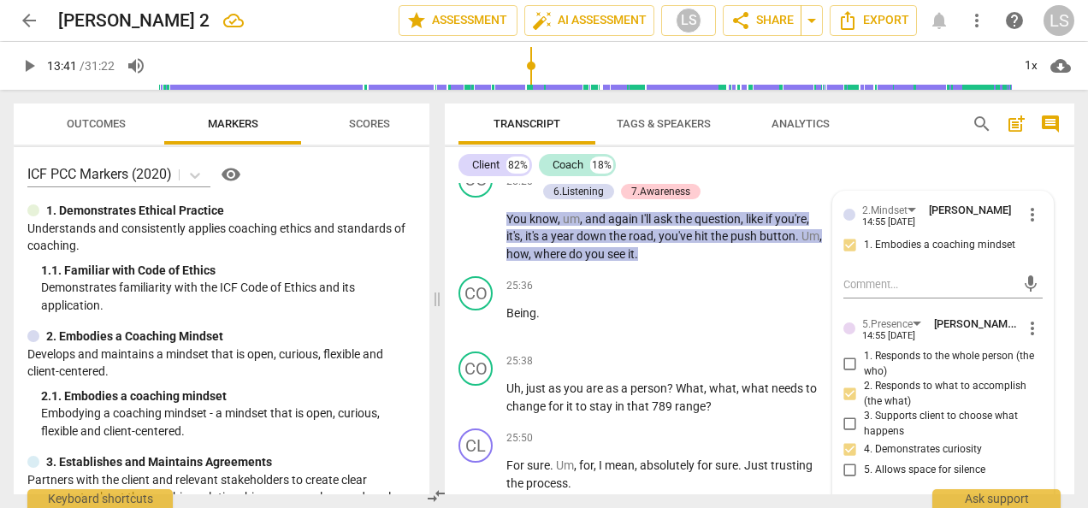
scroll to position [8219, 0]
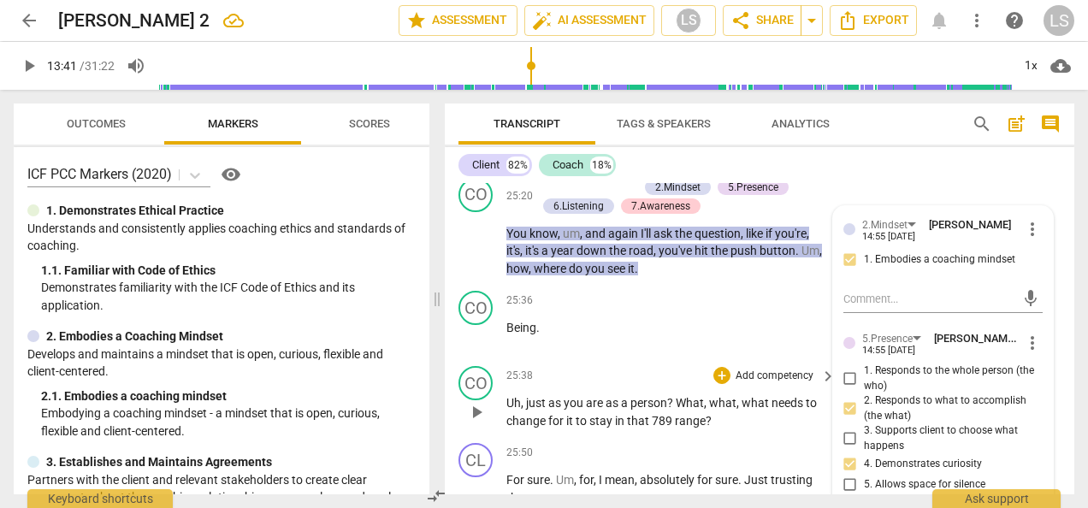
click at [724, 367] on div "+ Add competency" at bounding box center [764, 375] width 102 height 17
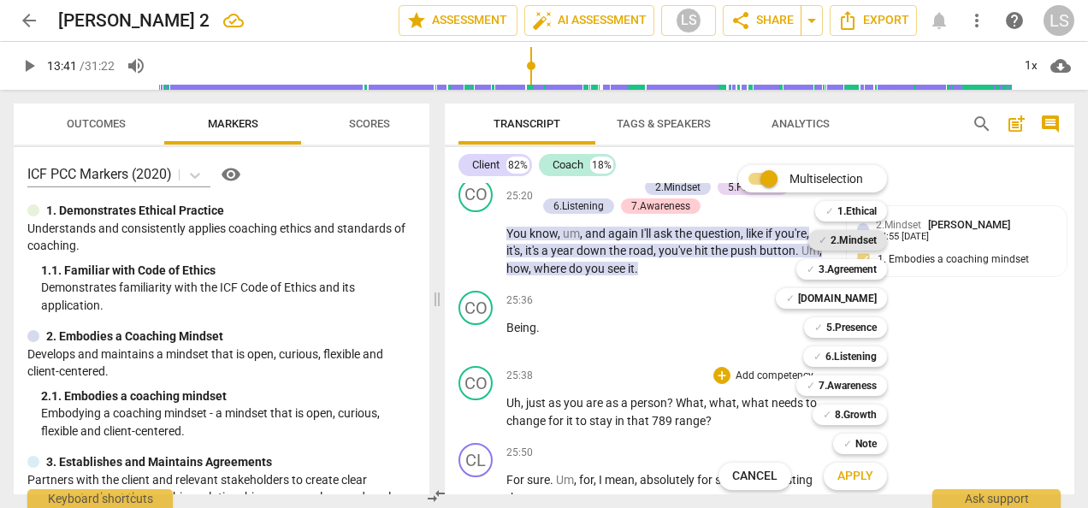
click at [861, 246] on b "2.Mindset" at bounding box center [853, 240] width 46 height 21
click at [847, 318] on b "5.Presence" at bounding box center [851, 327] width 50 height 21
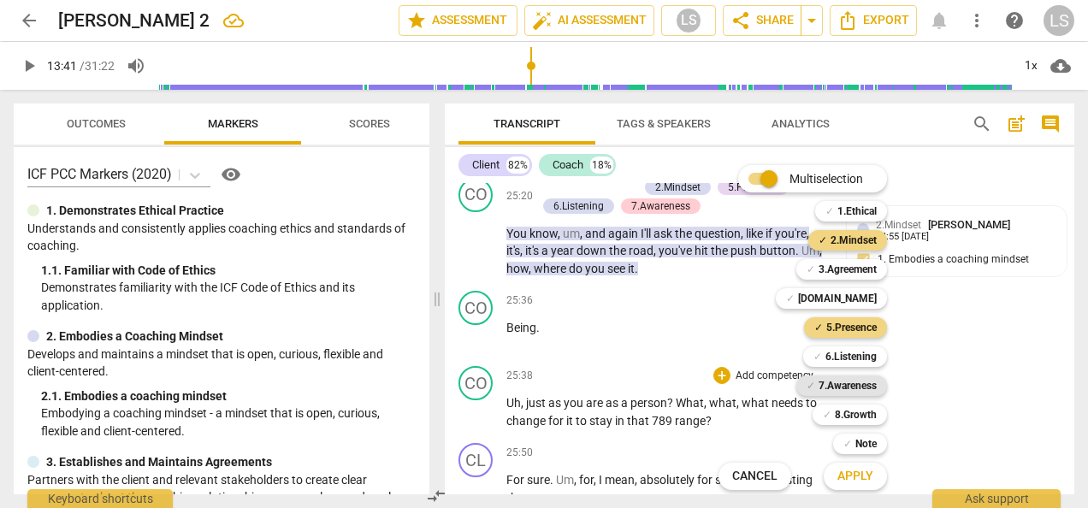
click at [850, 382] on b "7.Awareness" at bounding box center [847, 385] width 58 height 21
click at [859, 471] on span "Apply" at bounding box center [855, 476] width 36 height 17
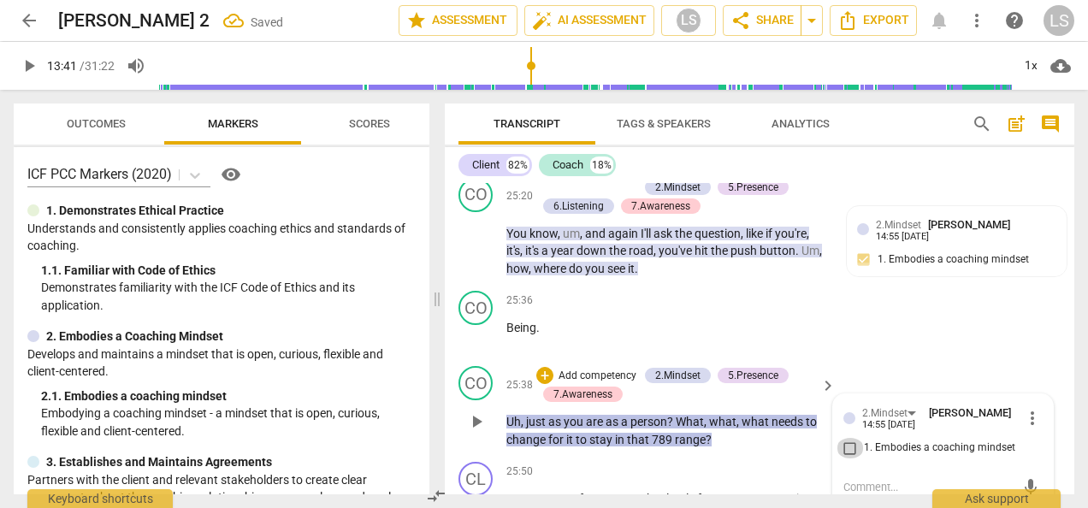
click at [848, 438] on input "1. Embodies a coaching mindset" at bounding box center [849, 448] width 27 height 21
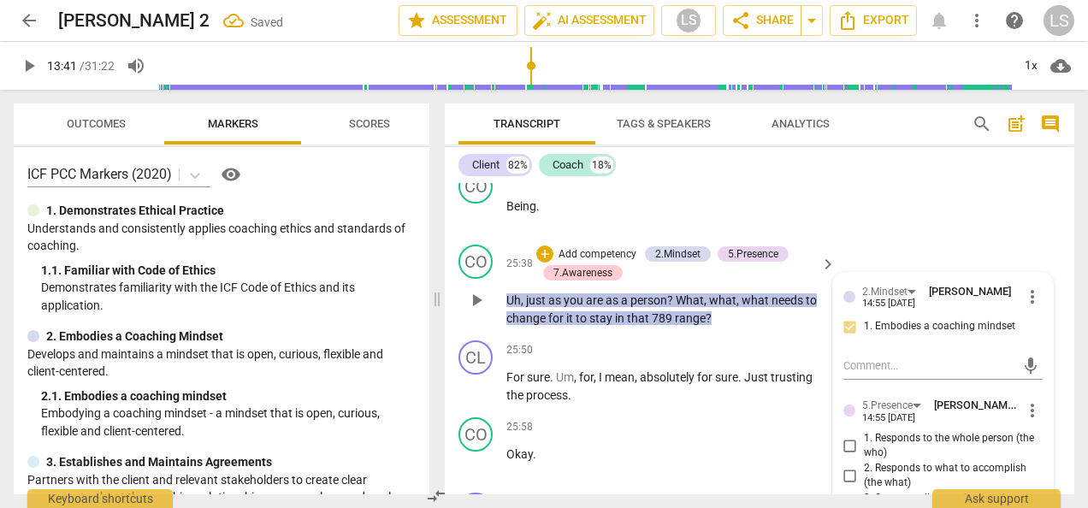
scroll to position [8475, 0]
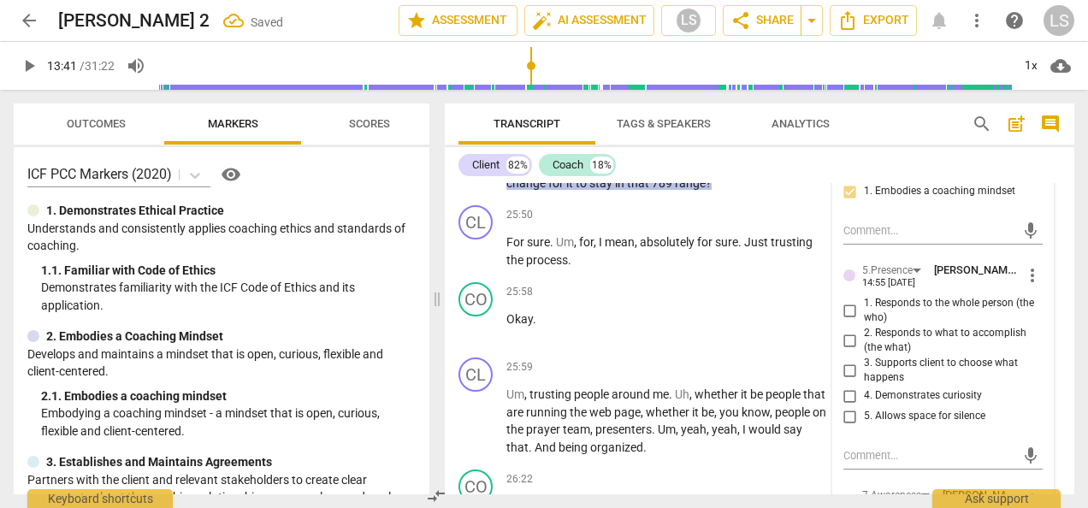
click at [850, 300] on input "1. Responds to the whole person (the who)" at bounding box center [849, 310] width 27 height 21
click at [848, 330] on input "2. Responds to what to accomplish (the what)" at bounding box center [849, 340] width 27 height 21
click at [848, 386] on input "4. Demonstrates curiosity" at bounding box center [849, 396] width 27 height 21
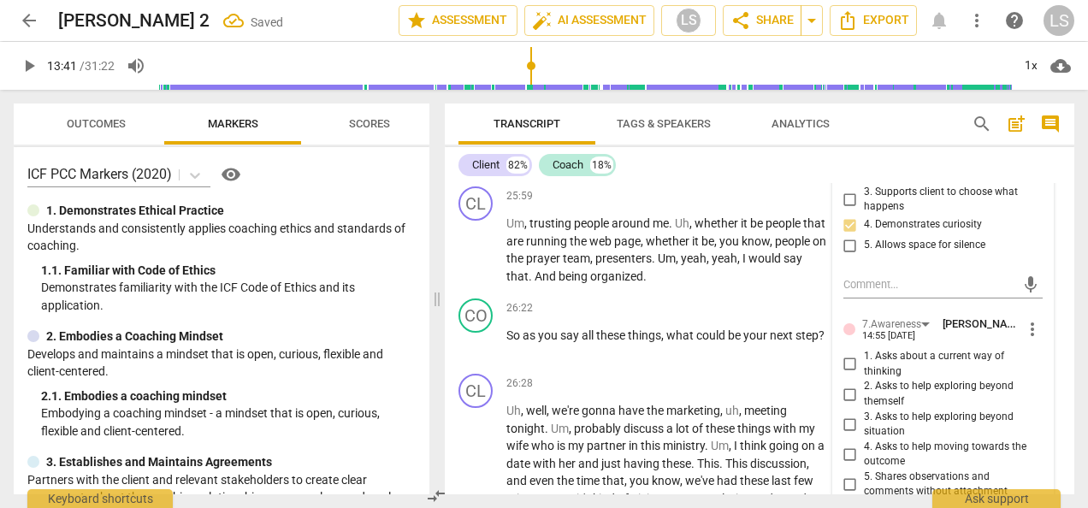
click at [848, 384] on input "2. Asks to help exploring beyond themself" at bounding box center [849, 394] width 27 height 21
click at [846, 414] on input "3. Asks to help exploring beyond situation" at bounding box center [849, 424] width 27 height 21
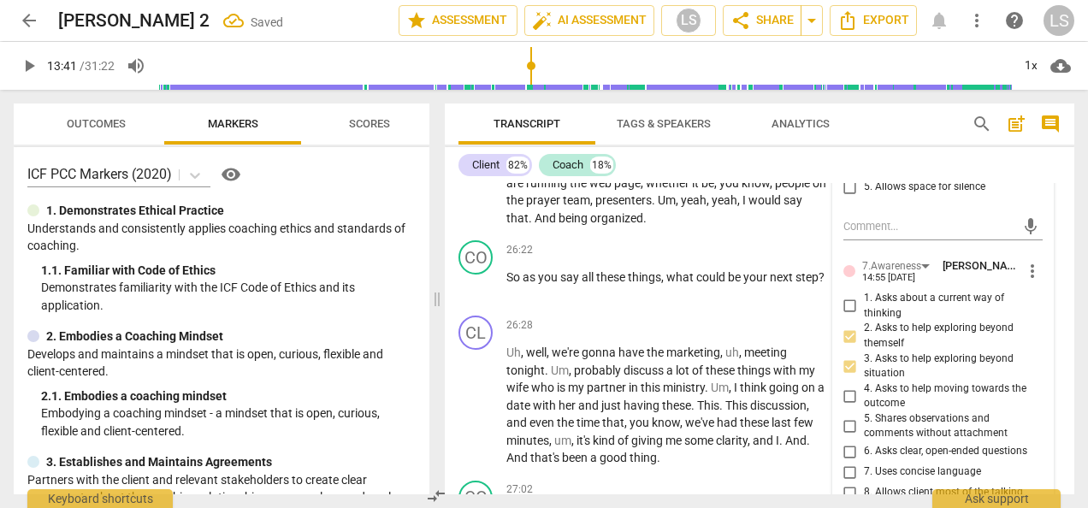
scroll to position [8732, 0]
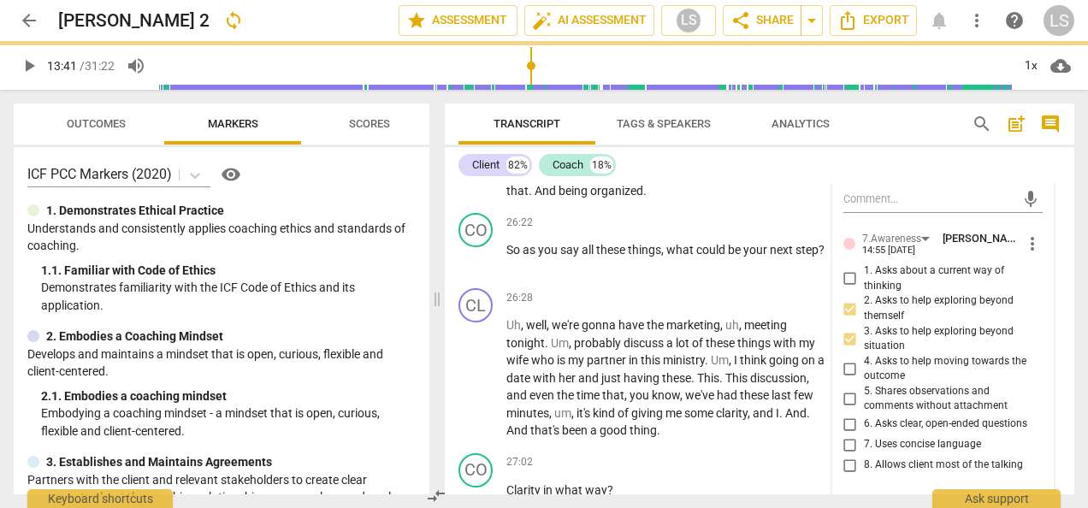
click at [840, 414] on input "6. Asks clear, open-ended questions" at bounding box center [849, 424] width 27 height 21
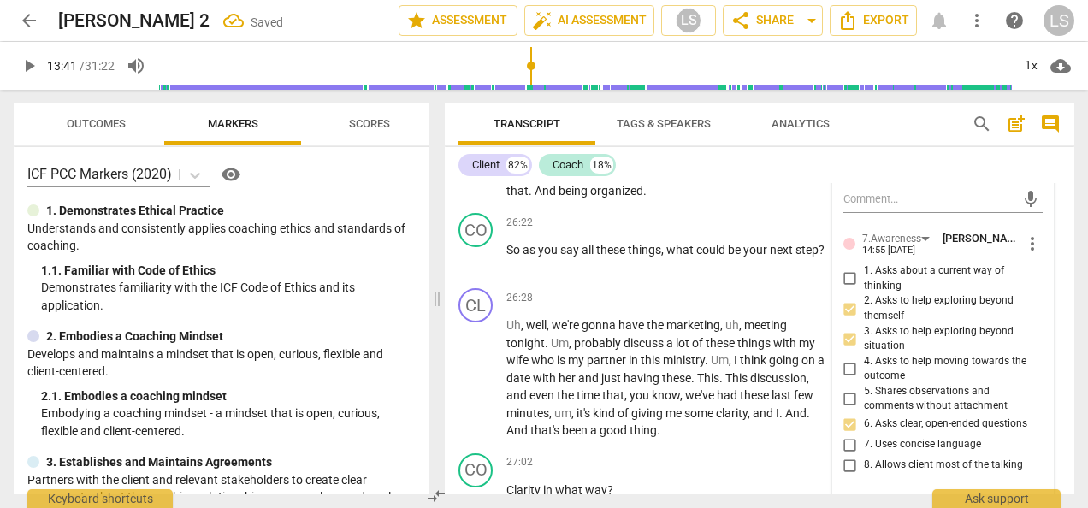
click at [847, 434] on input "7. Uses concise language" at bounding box center [849, 444] width 27 height 21
click at [724, 214] on div "+" at bounding box center [721, 222] width 17 height 17
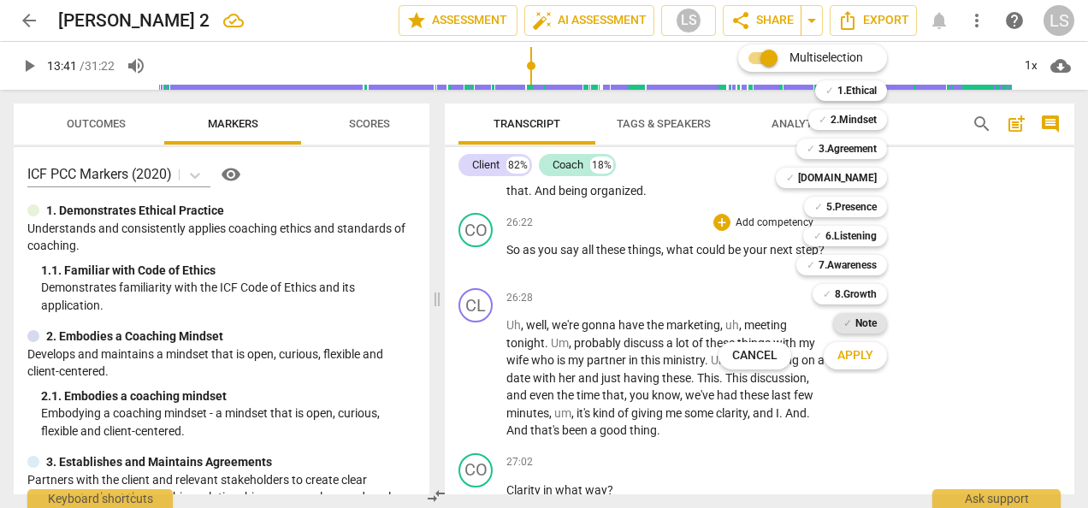
drag, startPoint x: 844, startPoint y: 300, endPoint x: 846, endPoint y: 322, distance: 21.4
click at [845, 299] on b "8.Growth" at bounding box center [856, 294] width 42 height 21
click at [850, 357] on span "Apply" at bounding box center [855, 355] width 36 height 17
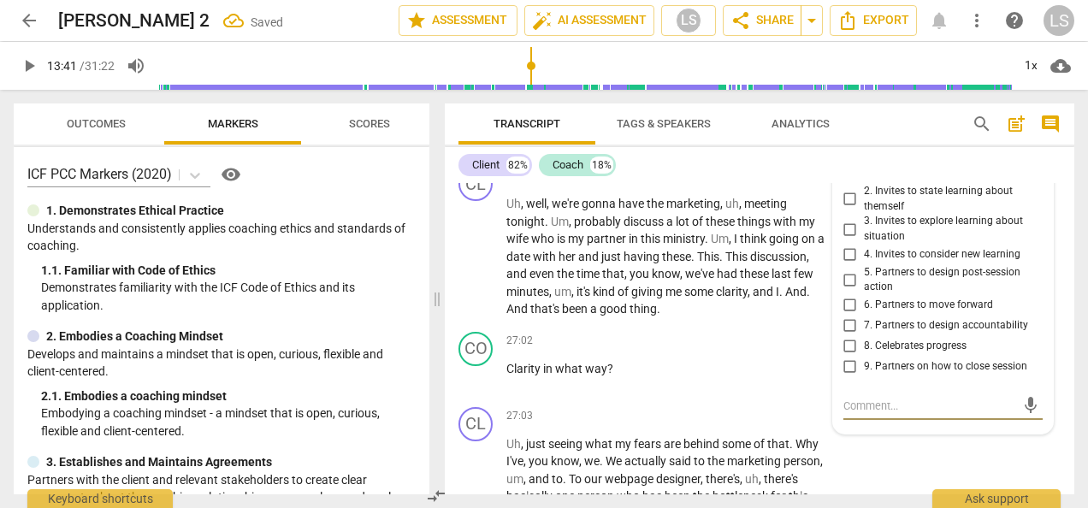
scroll to position [8818, 0]
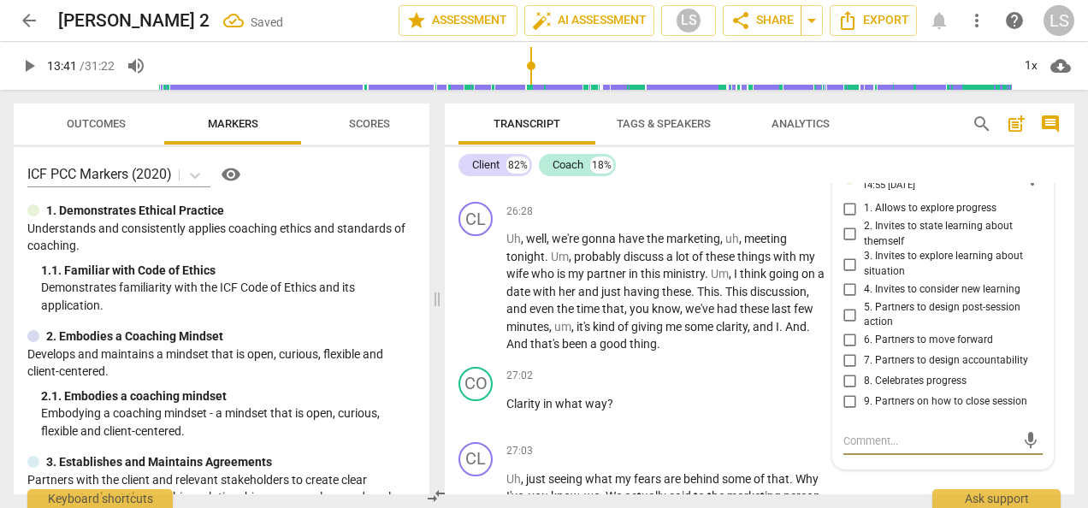
click at [844, 304] on input "5. Partners to design post-session action" at bounding box center [849, 314] width 27 height 21
click at [723, 368] on div "+" at bounding box center [721, 376] width 17 height 17
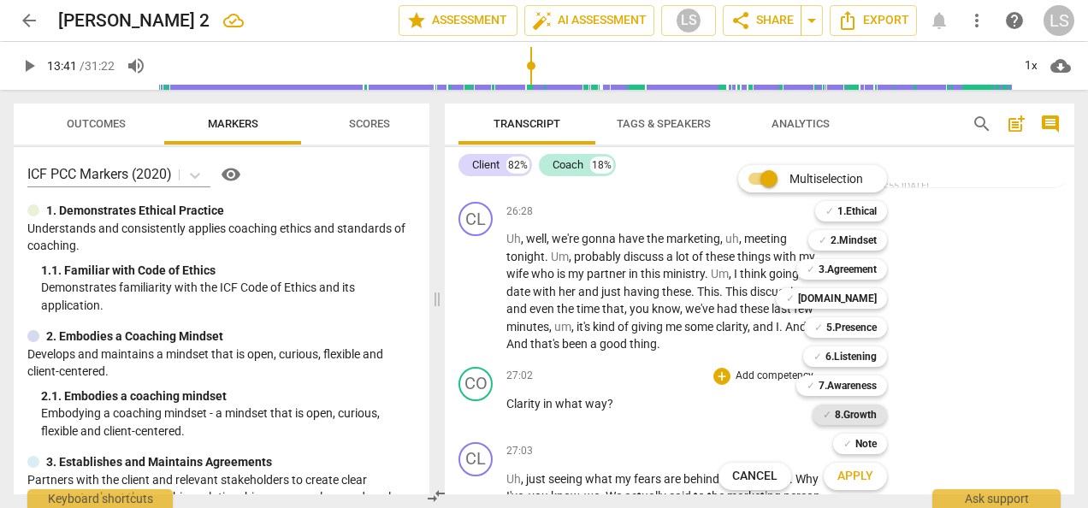
drag, startPoint x: 839, startPoint y: 412, endPoint x: 848, endPoint y: 404, distance: 12.1
click at [842, 413] on b "8.Growth" at bounding box center [856, 415] width 42 height 21
drag, startPoint x: 848, startPoint y: 404, endPoint x: 839, endPoint y: 477, distance: 74.0
click at [839, 478] on span "Apply" at bounding box center [855, 476] width 36 height 17
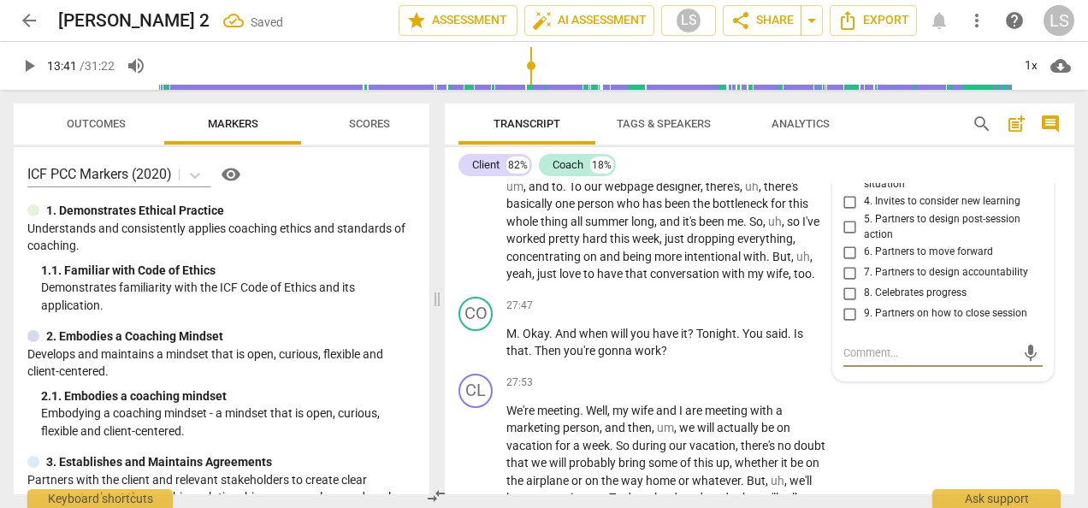
scroll to position [8889, 0]
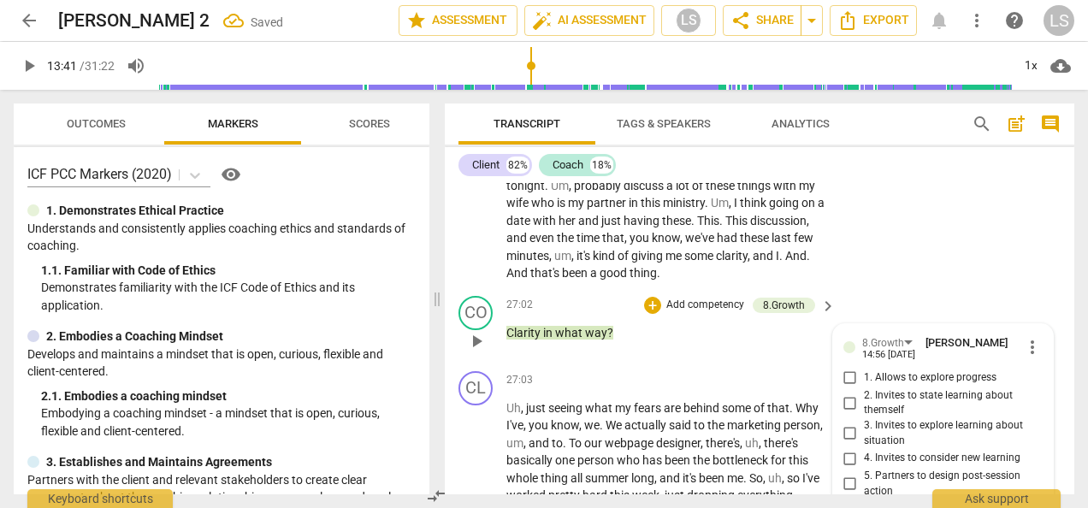
drag, startPoint x: 847, startPoint y: 422, endPoint x: 857, endPoint y: 418, distance: 11.1
click at [847, 423] on input "3. Invites to explore learning about situation" at bounding box center [849, 433] width 27 height 21
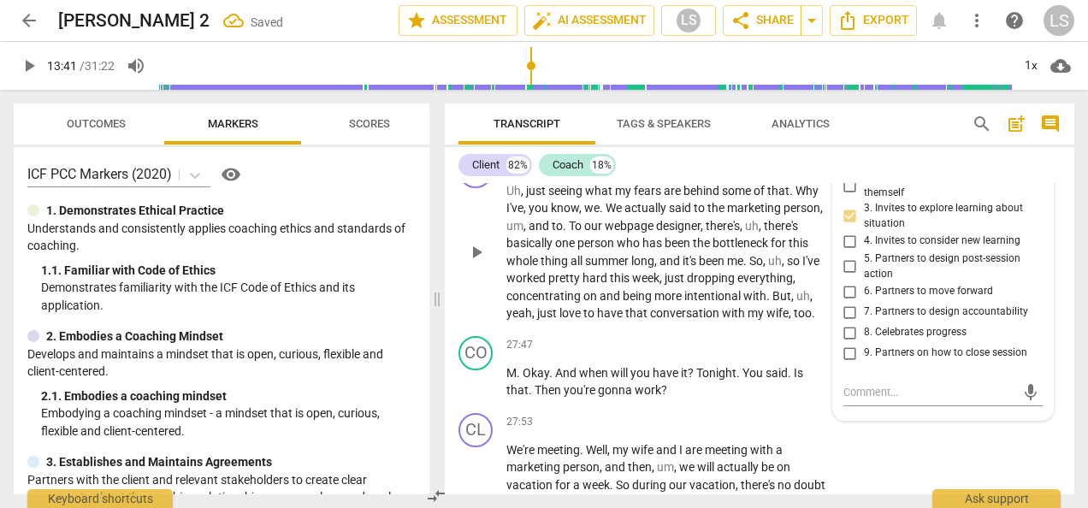
scroll to position [9146, 0]
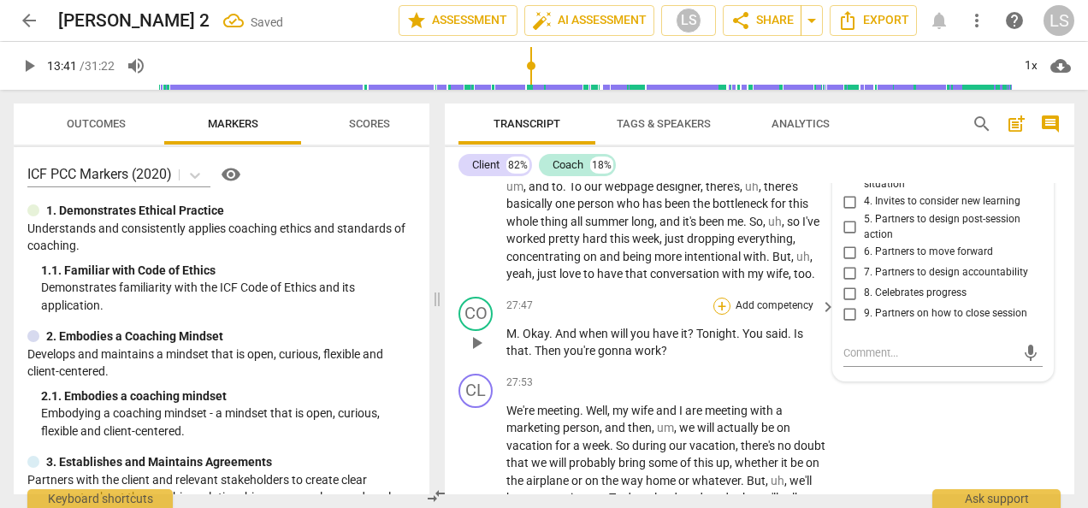
click at [718, 310] on div "+" at bounding box center [721, 306] width 17 height 17
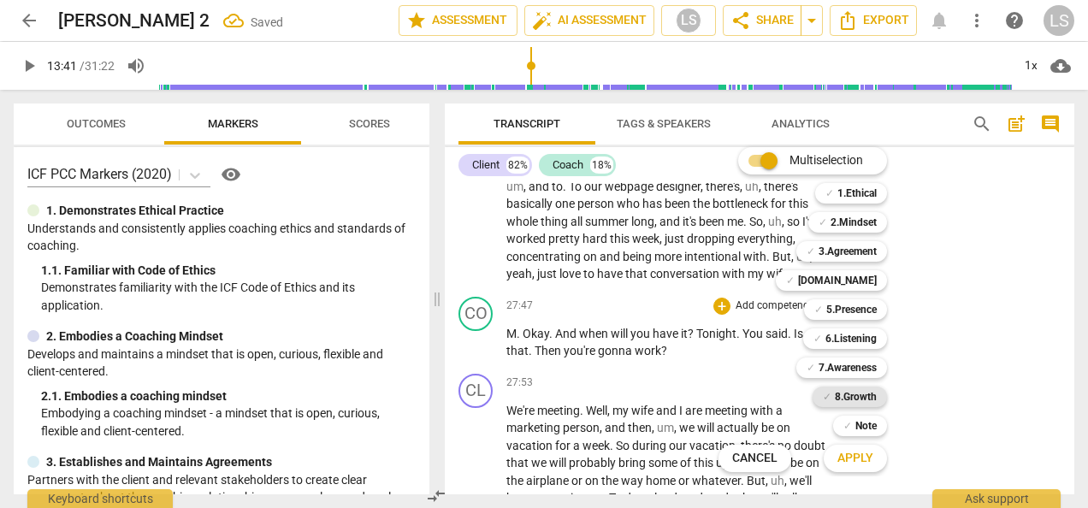
click at [843, 397] on b "8.Growth" at bounding box center [856, 397] width 42 height 21
click at [854, 457] on span "Apply" at bounding box center [855, 458] width 36 height 17
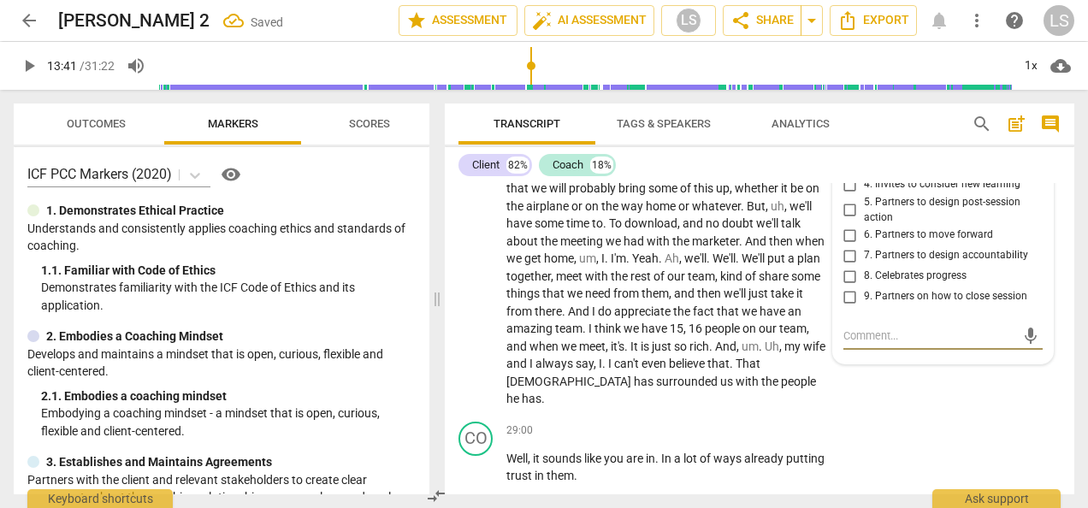
scroll to position [9335, 0]
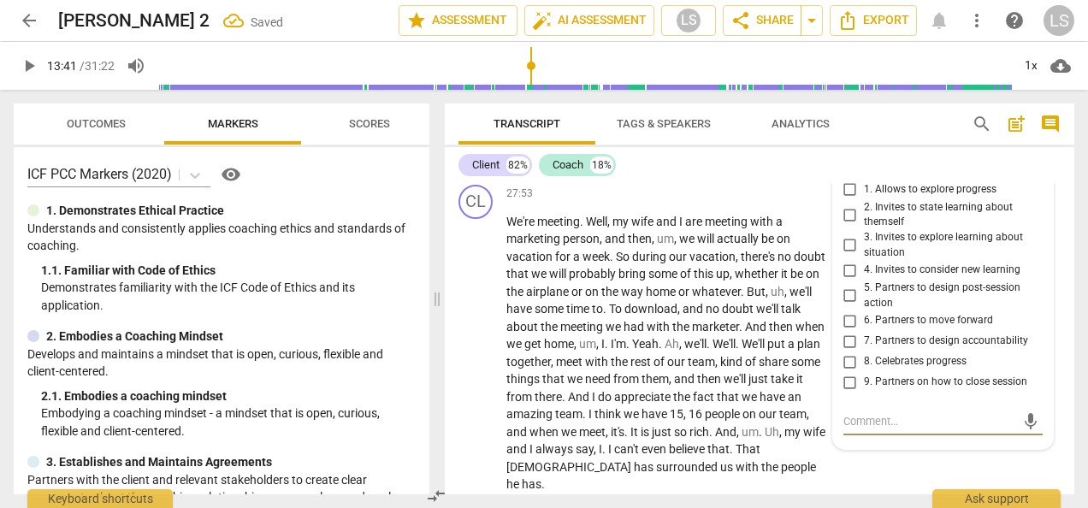
click at [844, 301] on input "5. Partners to design post-session action" at bounding box center [849, 296] width 27 height 21
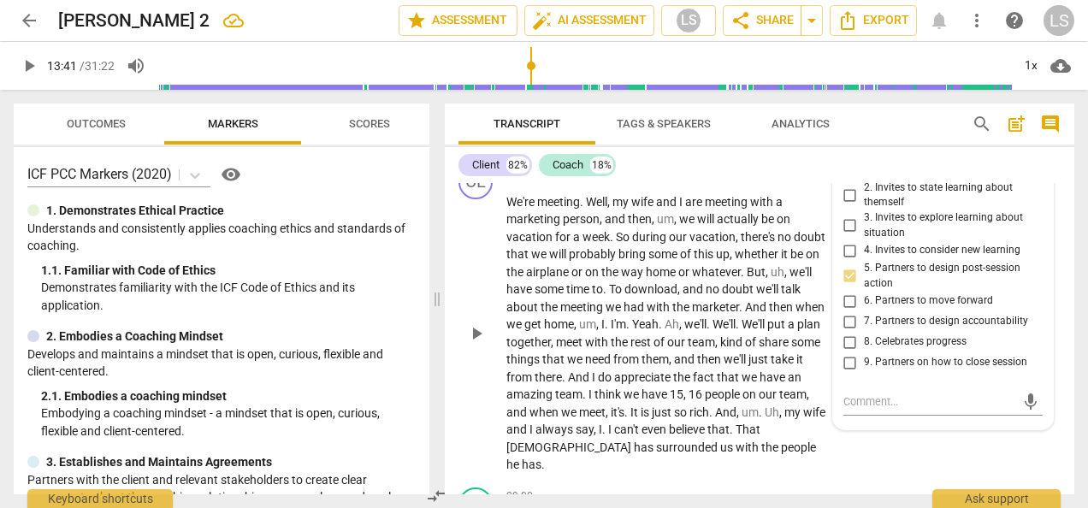
scroll to position [9506, 0]
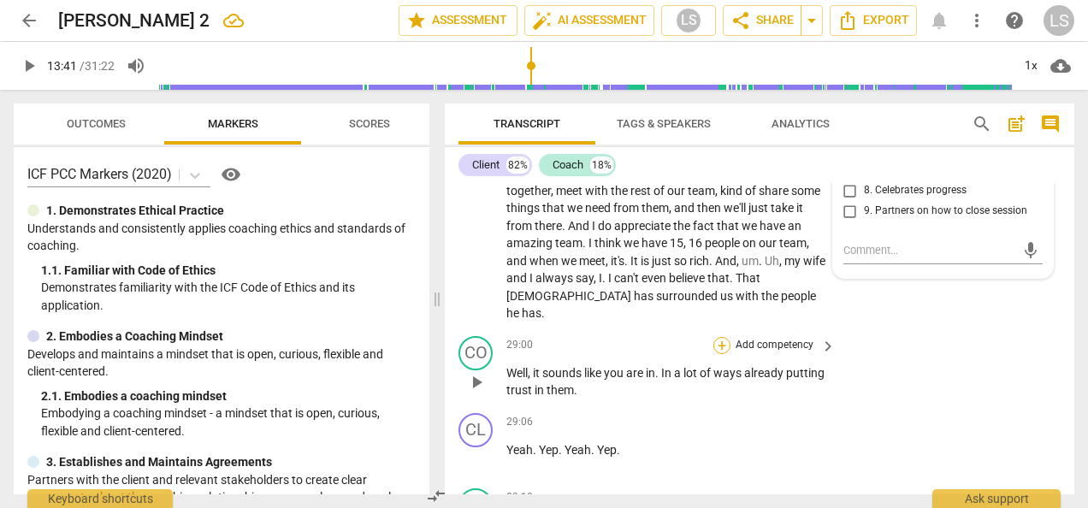
click at [720, 337] on div "+" at bounding box center [721, 345] width 17 height 17
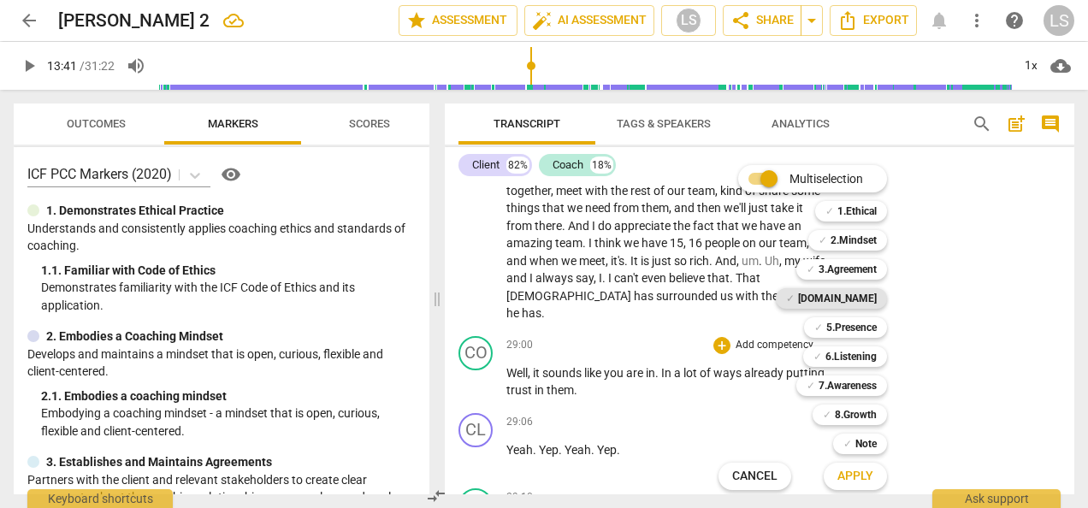
click at [840, 302] on div "✓ [DOMAIN_NAME]" at bounding box center [831, 298] width 111 height 21
click at [861, 387] on b "7.Awareness" at bounding box center [847, 385] width 58 height 21
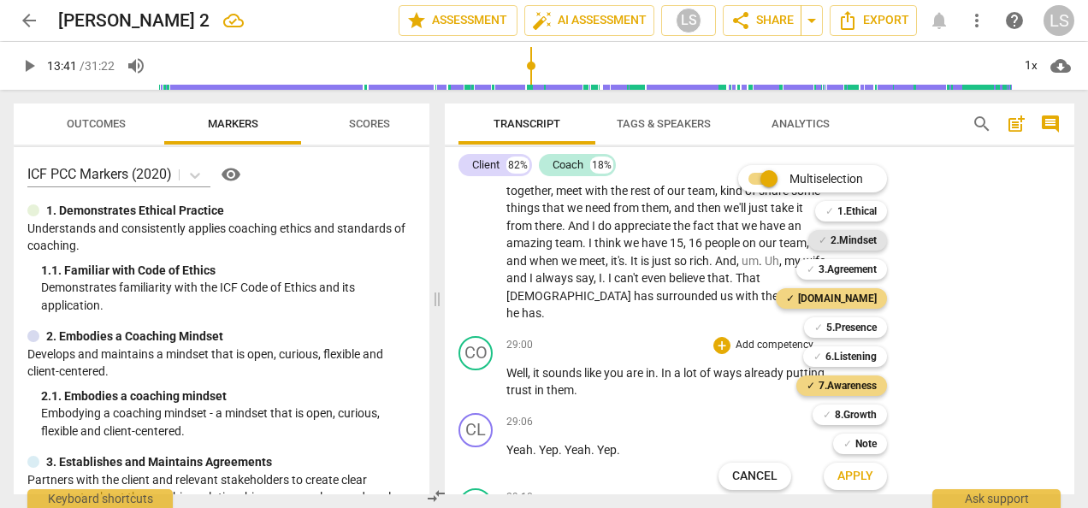
click at [865, 236] on b "2.Mindset" at bounding box center [853, 240] width 46 height 21
click at [862, 479] on span "Apply" at bounding box center [855, 476] width 36 height 17
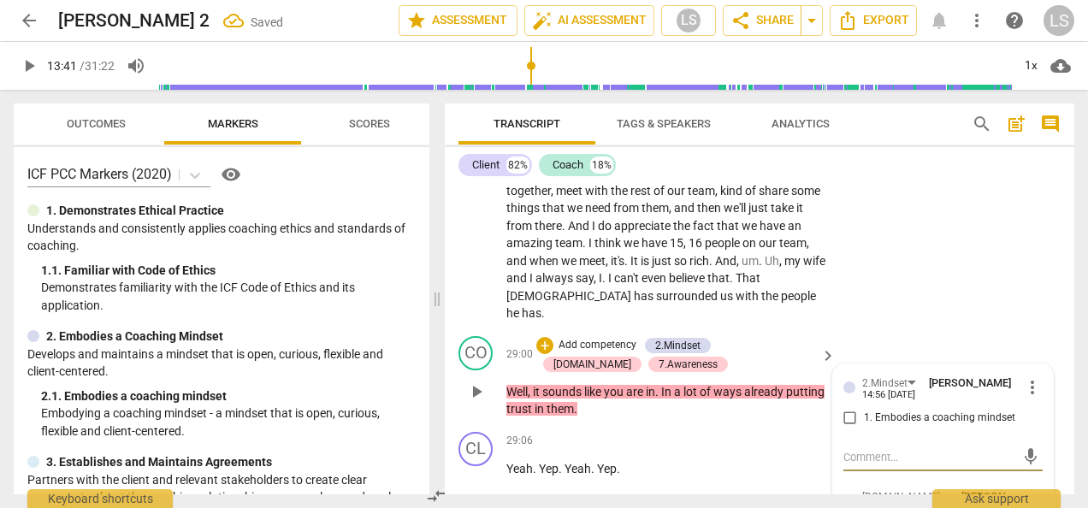
click at [848, 408] on input "1. Embodies a coaching mindset" at bounding box center [849, 418] width 27 height 21
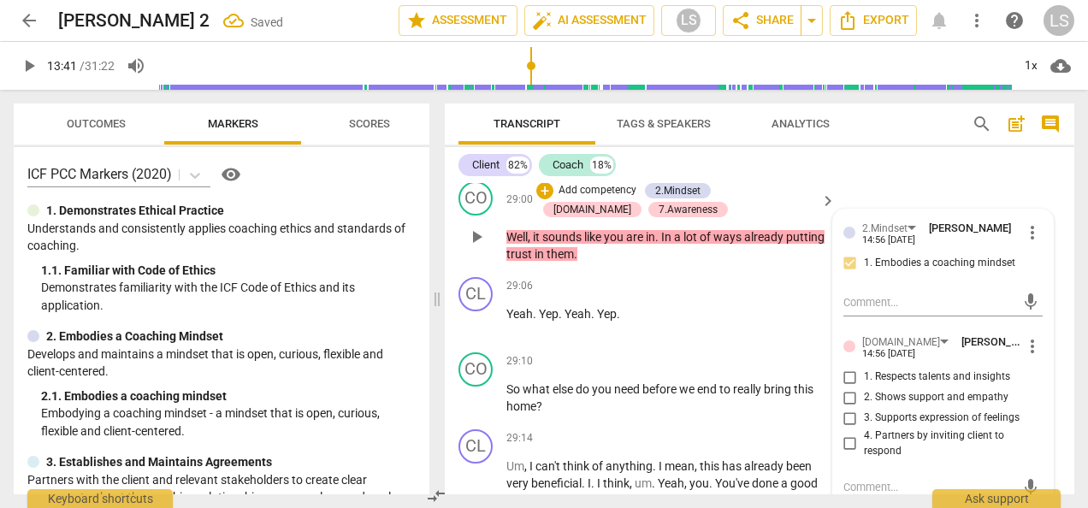
scroll to position [9677, 0]
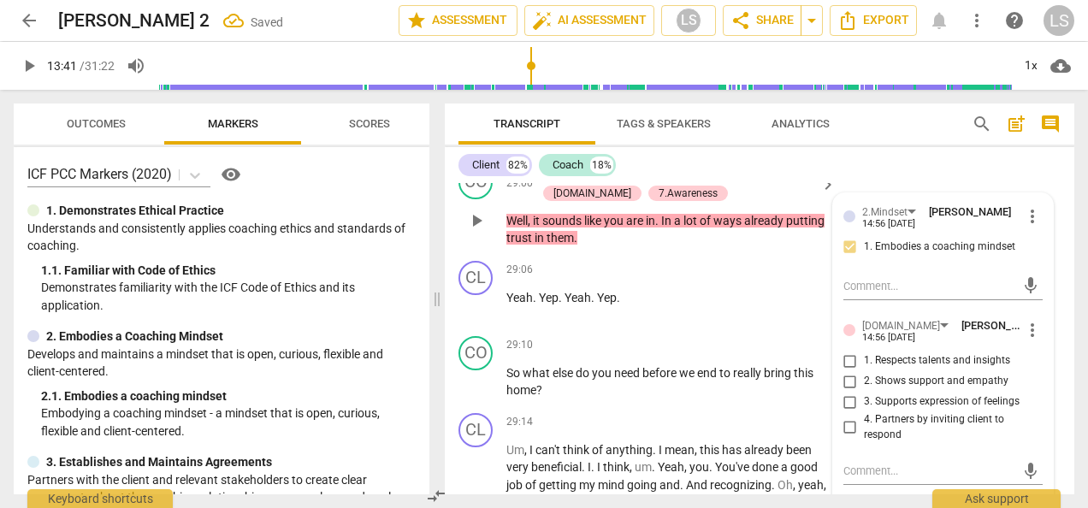
click at [842, 417] on input "4. Partners by inviting client to respond" at bounding box center [849, 427] width 27 height 21
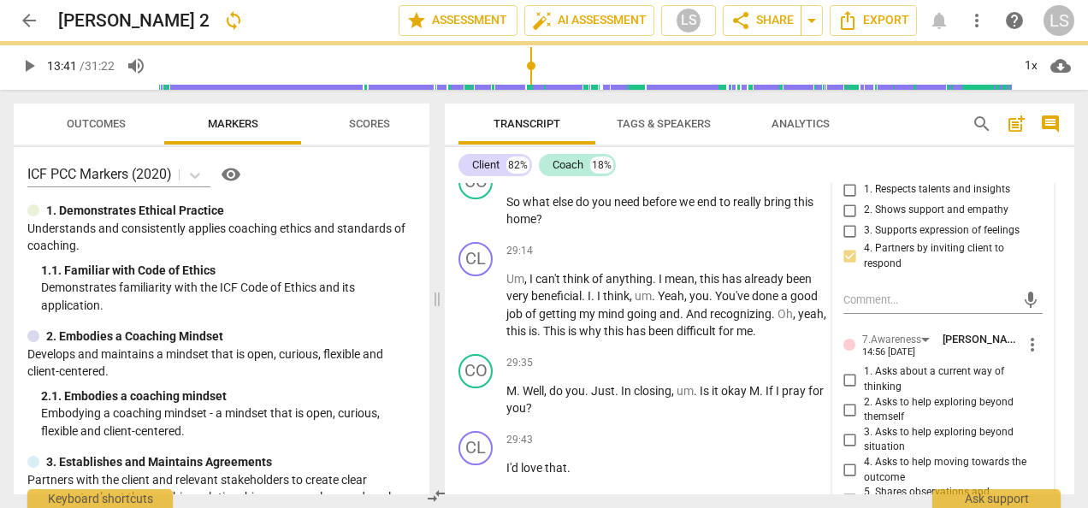
click at [847, 490] on input "5. Shares observations and comments without attachment" at bounding box center [849, 500] width 27 height 21
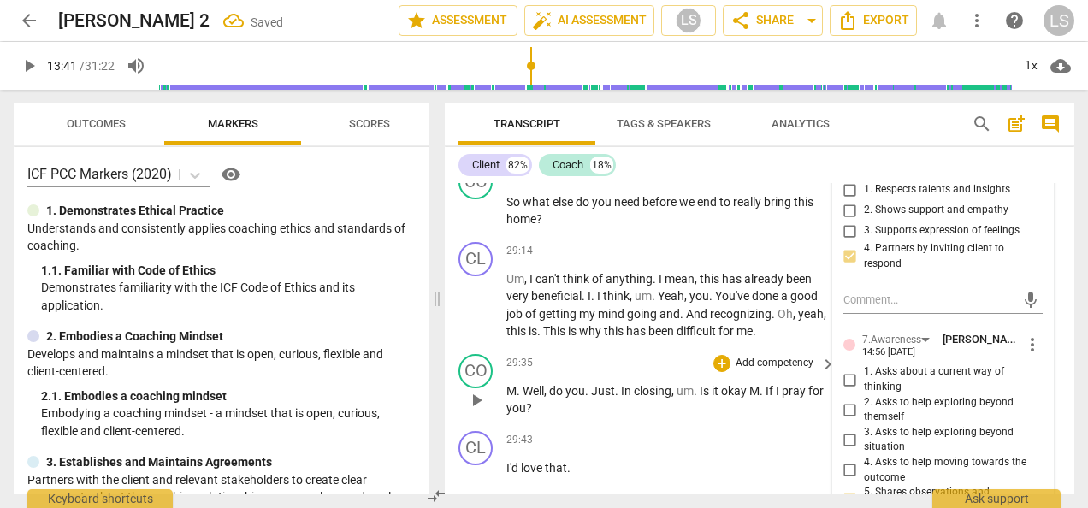
scroll to position [9677, 0]
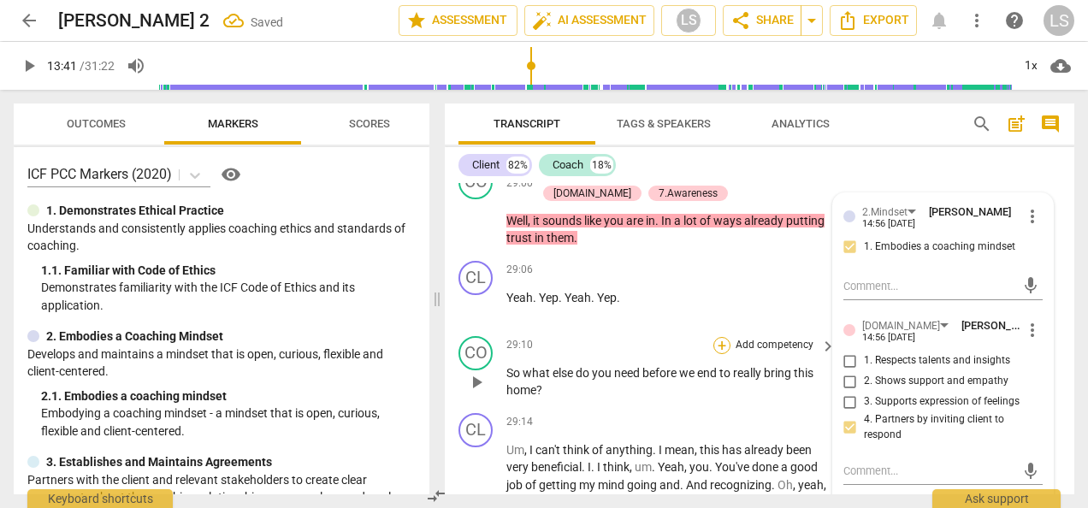
click at [724, 337] on div "+" at bounding box center [721, 345] width 17 height 17
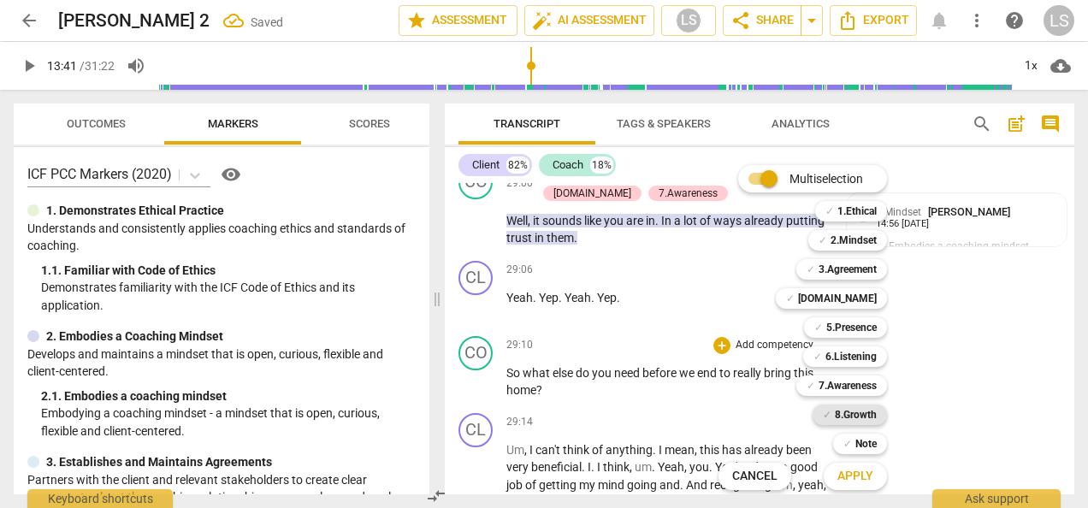
click at [822, 410] on div "✓ 8.Growth" at bounding box center [849, 415] width 74 height 21
click at [859, 477] on span "Apply" at bounding box center [855, 476] width 36 height 17
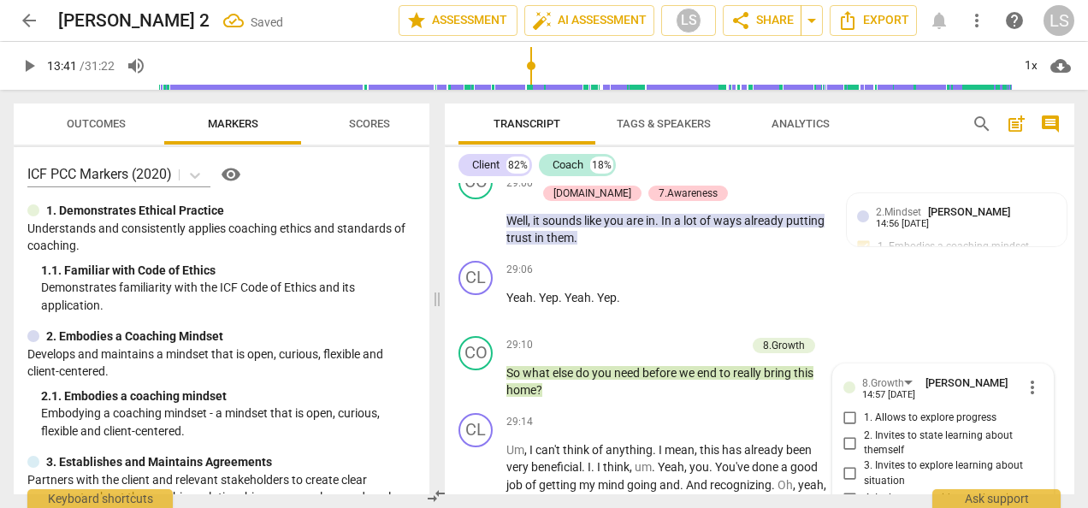
scroll to position [9974, 0]
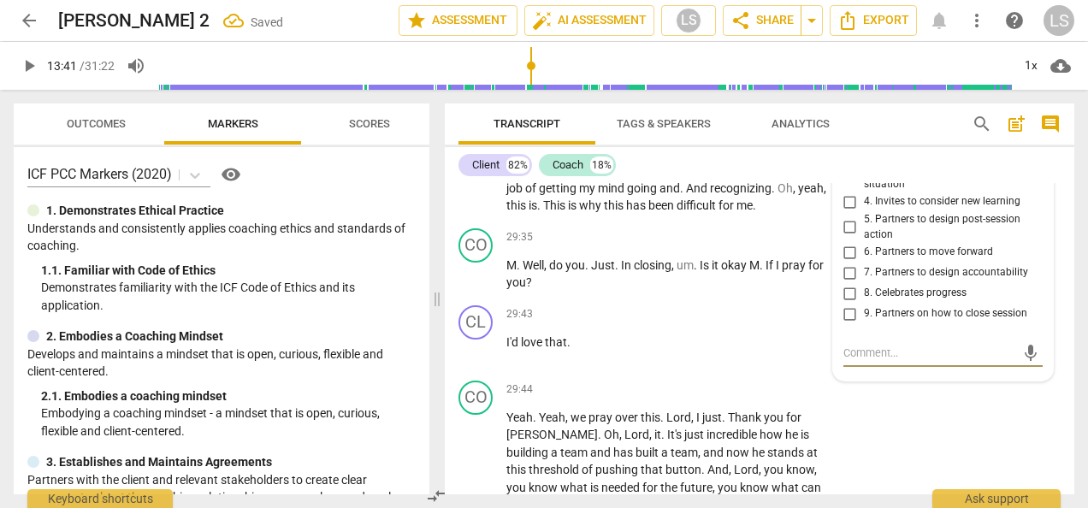
click at [845, 304] on input "9. Partners on how to close session" at bounding box center [849, 314] width 27 height 21
click at [713, 229] on div "+" at bounding box center [721, 237] width 17 height 17
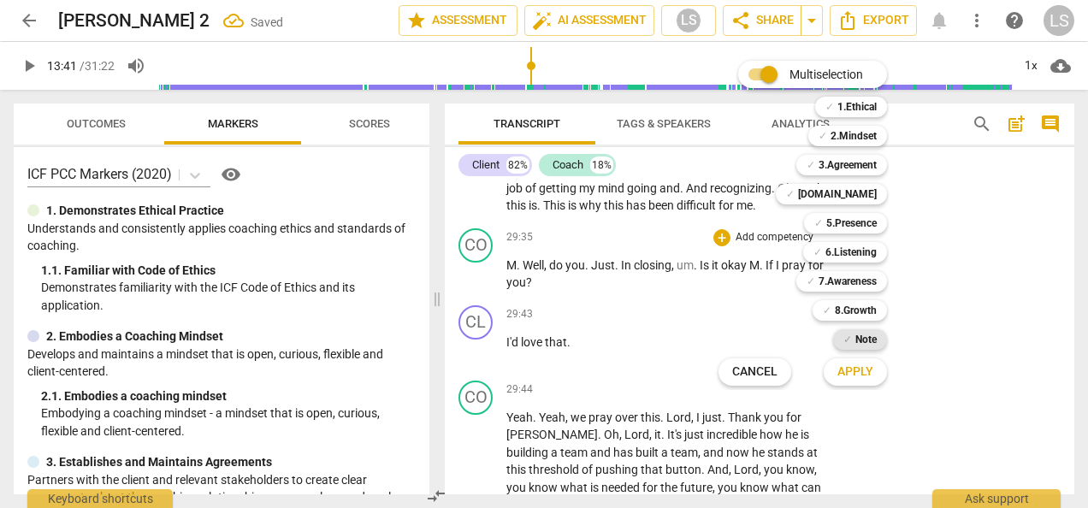
click at [862, 340] on b "Note" at bounding box center [865, 339] width 21 height 21
drag, startPoint x: 842, startPoint y: 375, endPoint x: 852, endPoint y: 363, distance: 14.6
click at [848, 375] on span "Apply" at bounding box center [855, 371] width 36 height 17
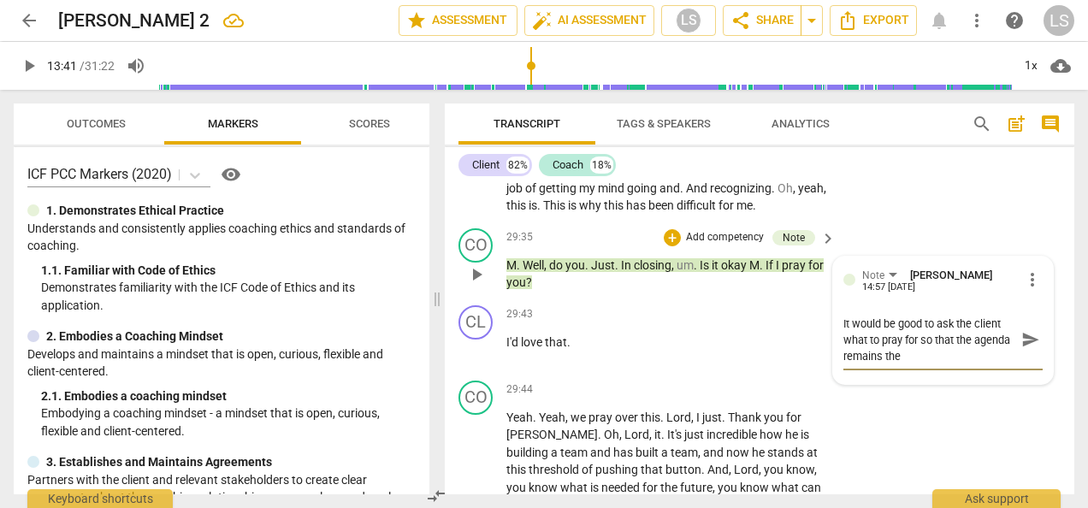
scroll to position [0, 0]
click at [907, 424] on div "CO play_arrow pause 29:44 + Add competency keyboard_arrow_right Yeah . Yeah , w…" at bounding box center [759, 517] width 629 height 287
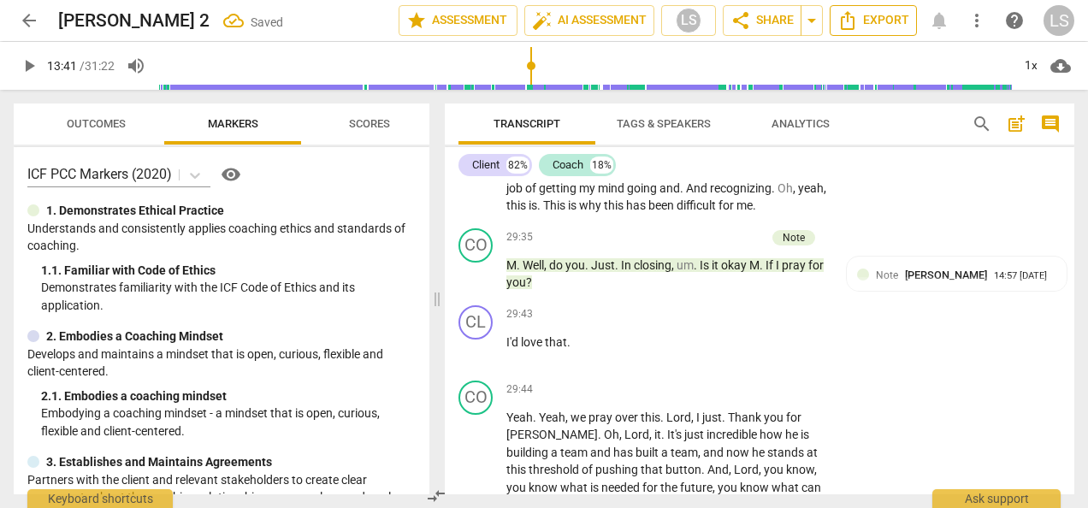
click at [867, 20] on span "Export" at bounding box center [873, 20] width 72 height 21
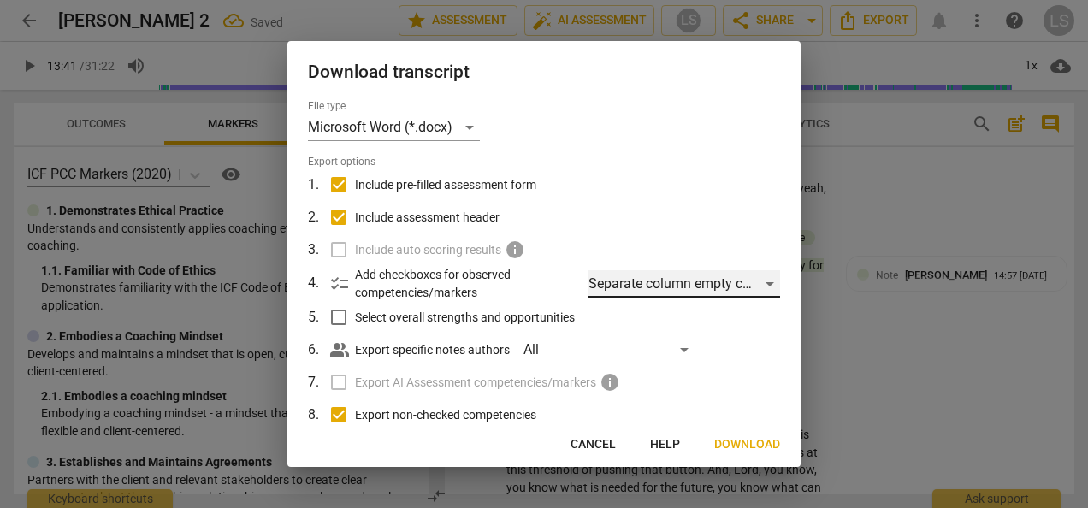
click at [734, 277] on div "Separate column empty checkboxes" at bounding box center [684, 283] width 192 height 27
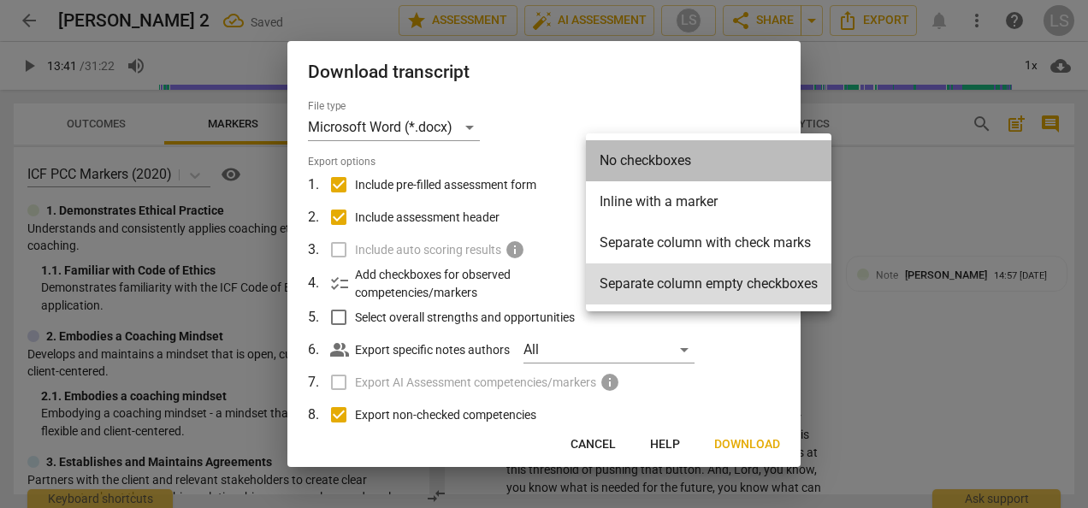
click at [691, 145] on li "No checkboxes" at bounding box center [708, 160] width 245 height 41
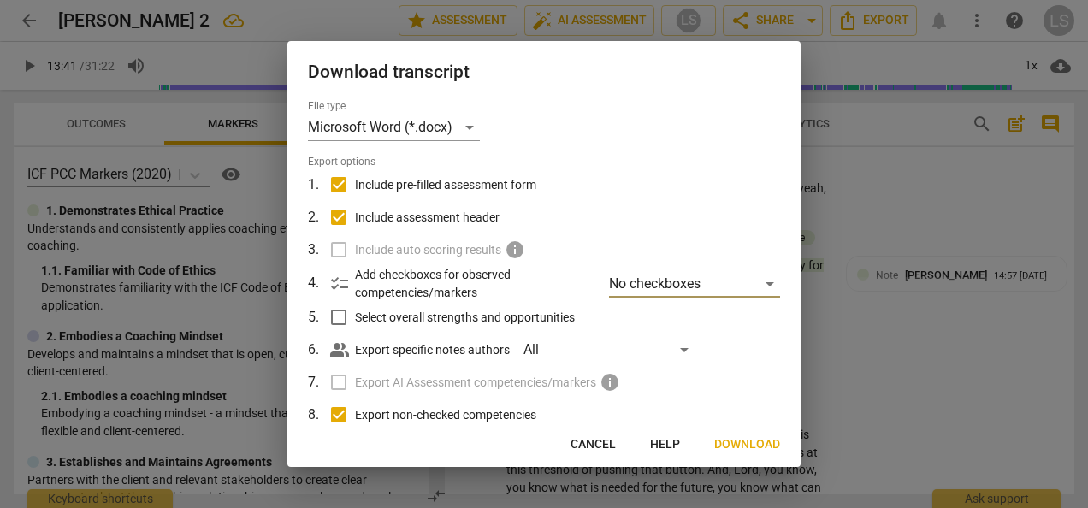
click at [746, 446] on span "Download" at bounding box center [747, 444] width 66 height 17
